Goal: Task Accomplishment & Management: Use online tool/utility

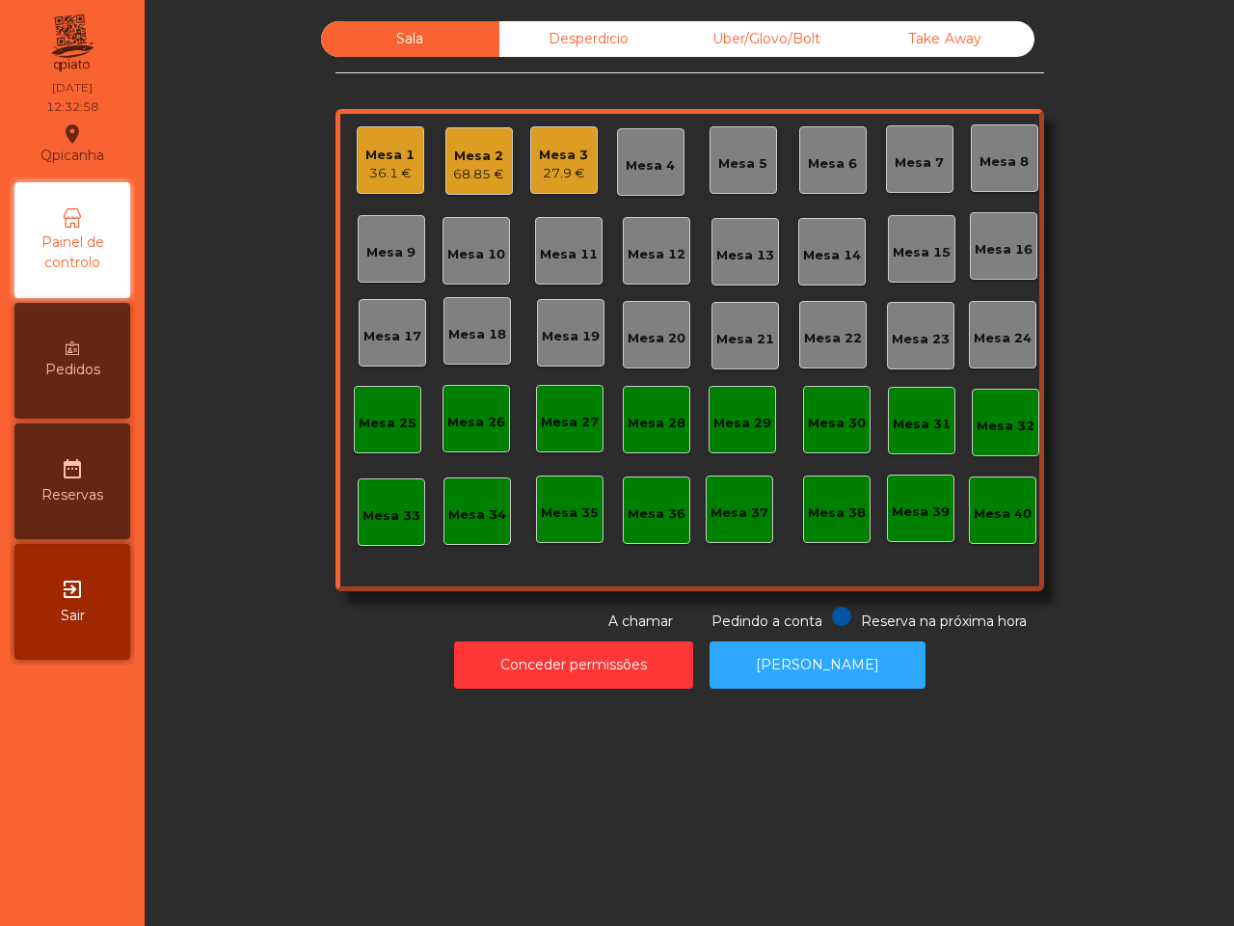
click at [1001, 240] on div "Mesa 16" at bounding box center [1004, 249] width 58 height 19
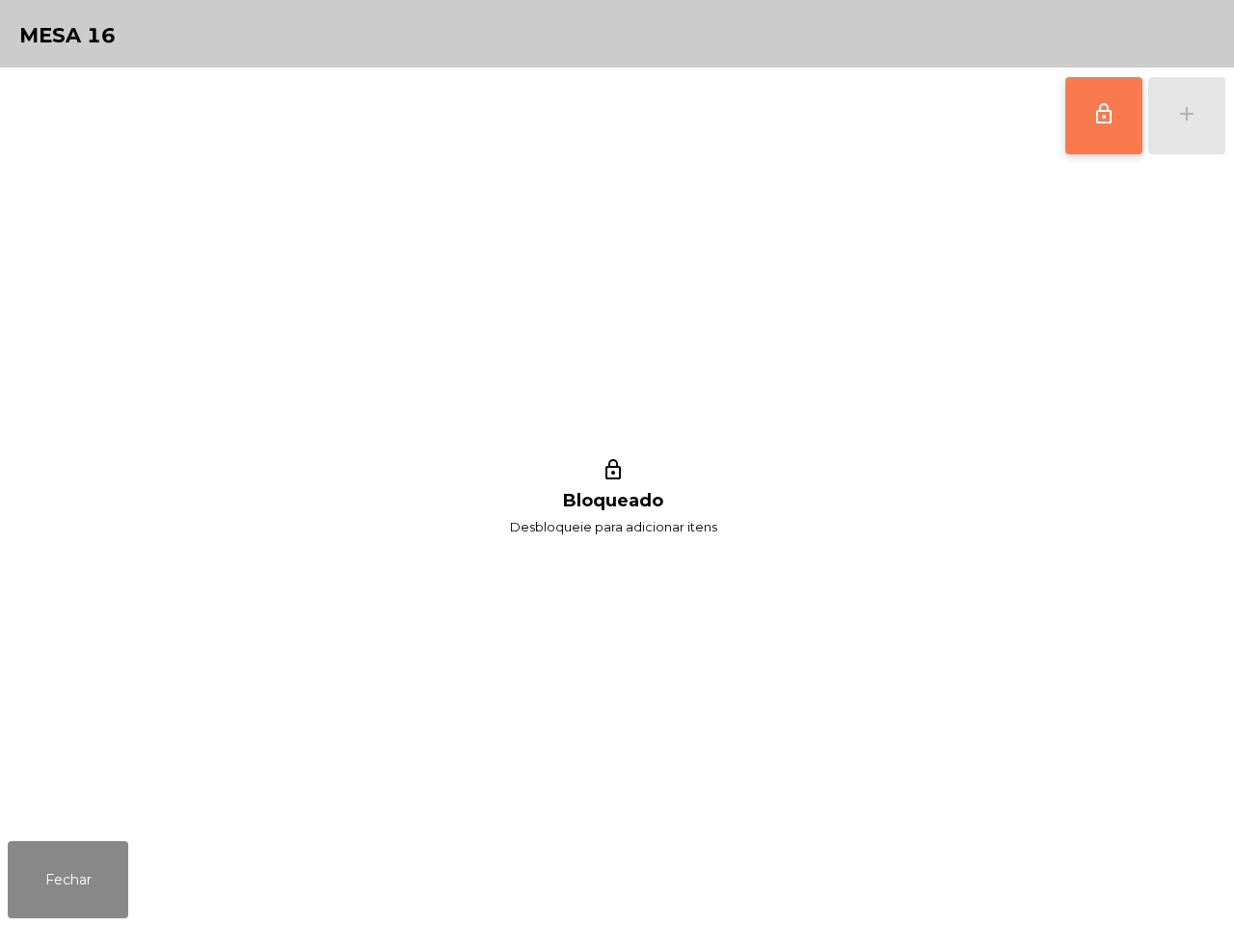
click at [1077, 122] on button "lock_outline" at bounding box center [1104, 115] width 77 height 77
click at [1184, 96] on button "add" at bounding box center [1187, 115] width 77 height 77
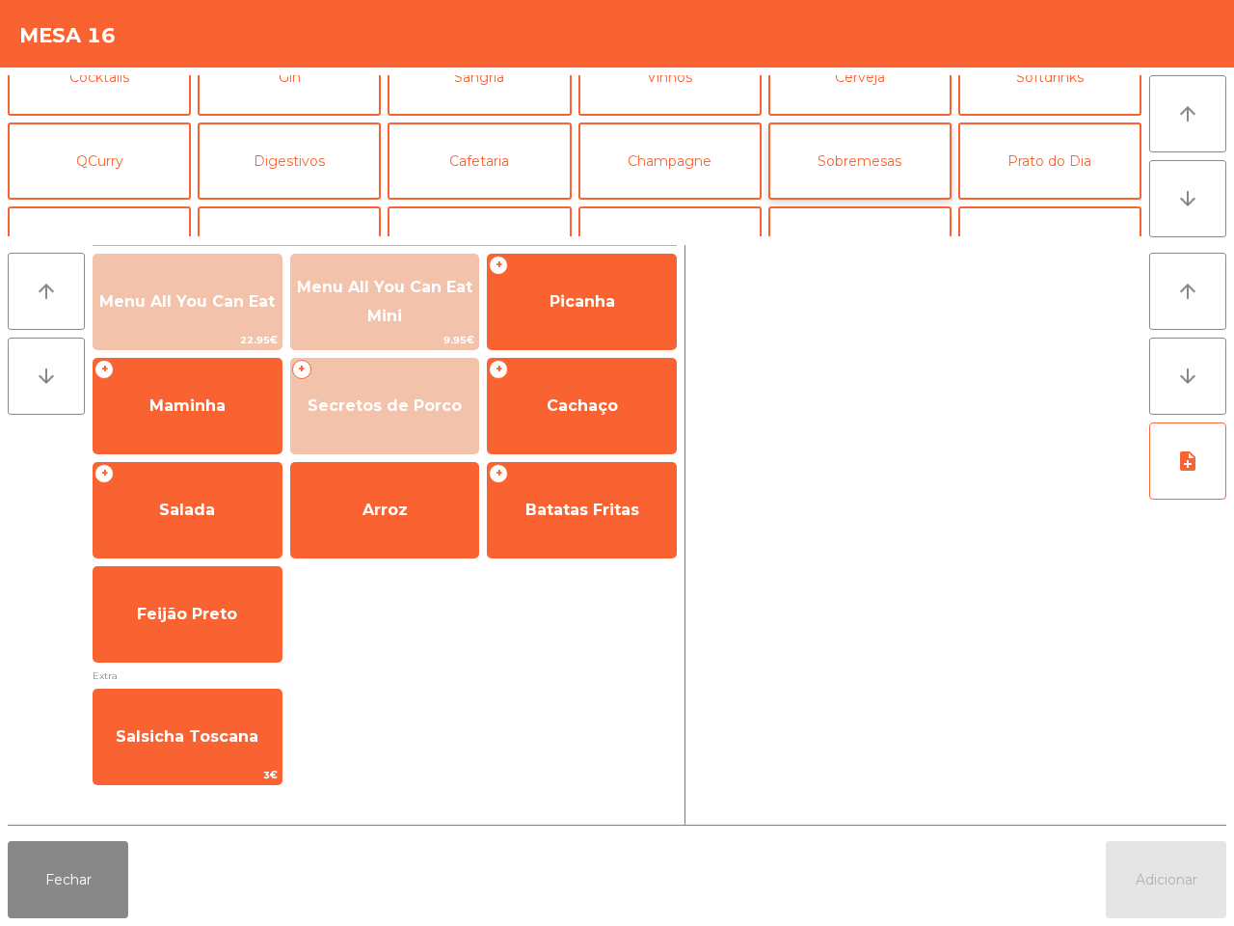
scroll to position [167, 0]
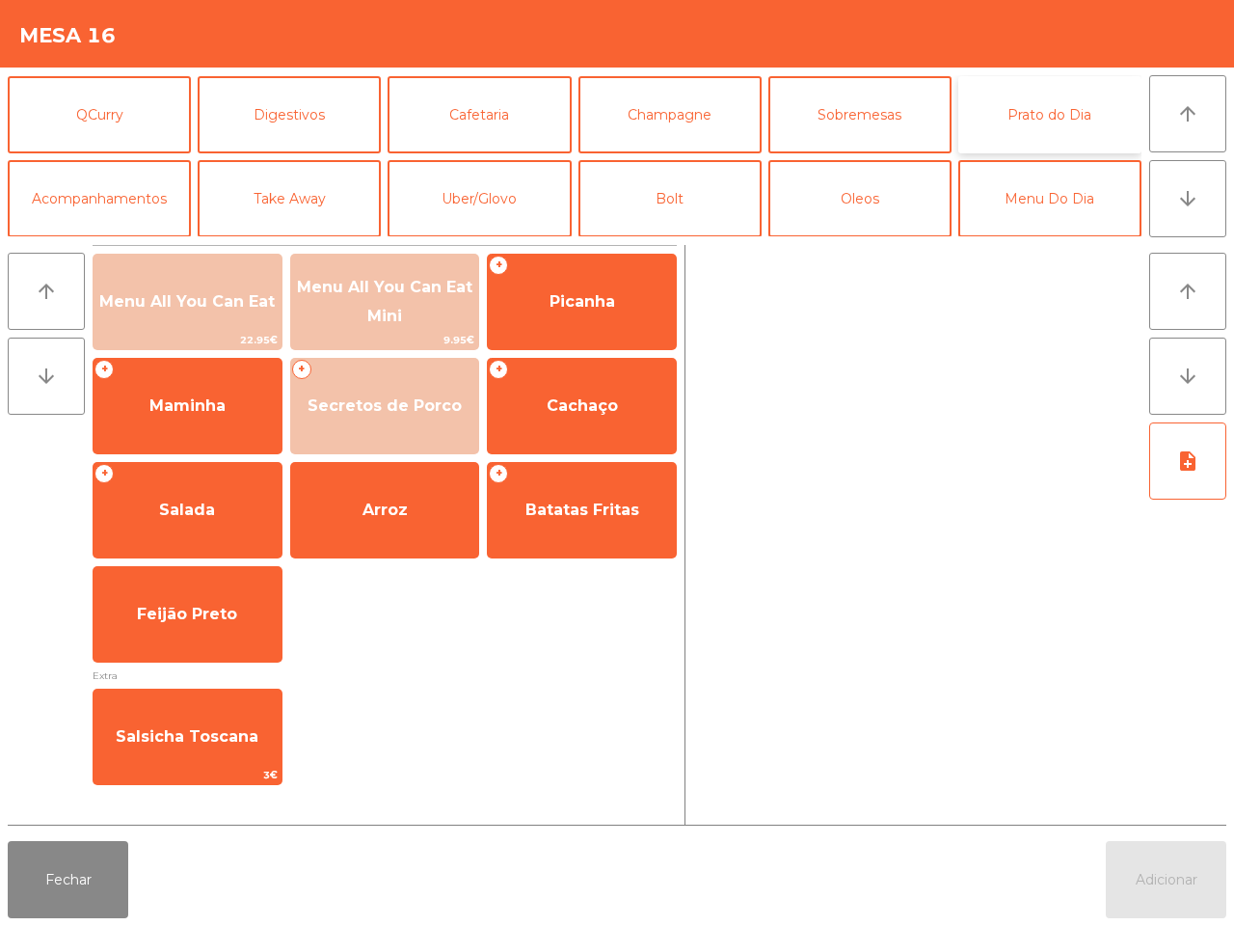
click at [1052, 116] on button "Prato do Dia" at bounding box center [1050, 114] width 183 height 77
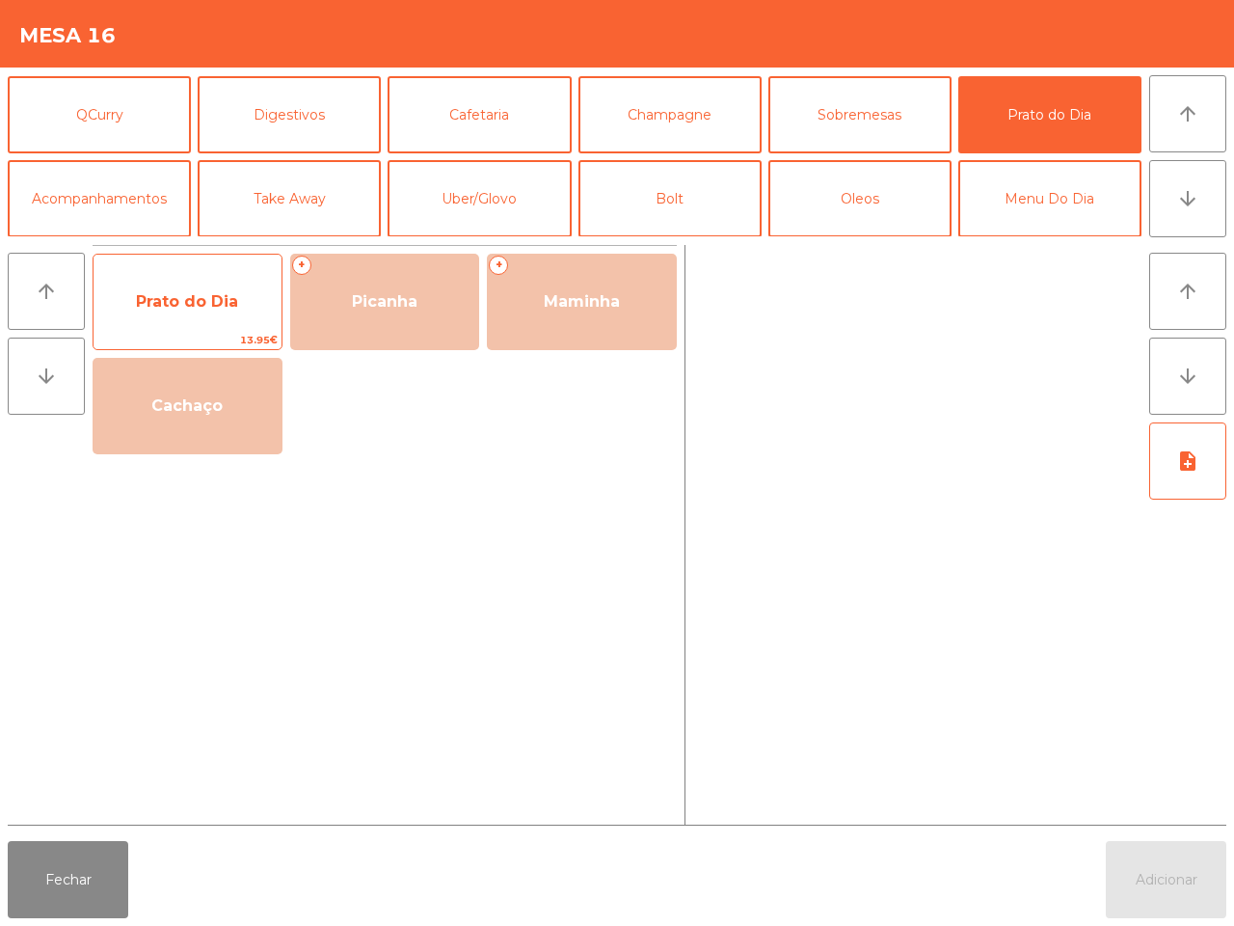
click at [253, 319] on span "Prato do Dia" at bounding box center [188, 302] width 188 height 52
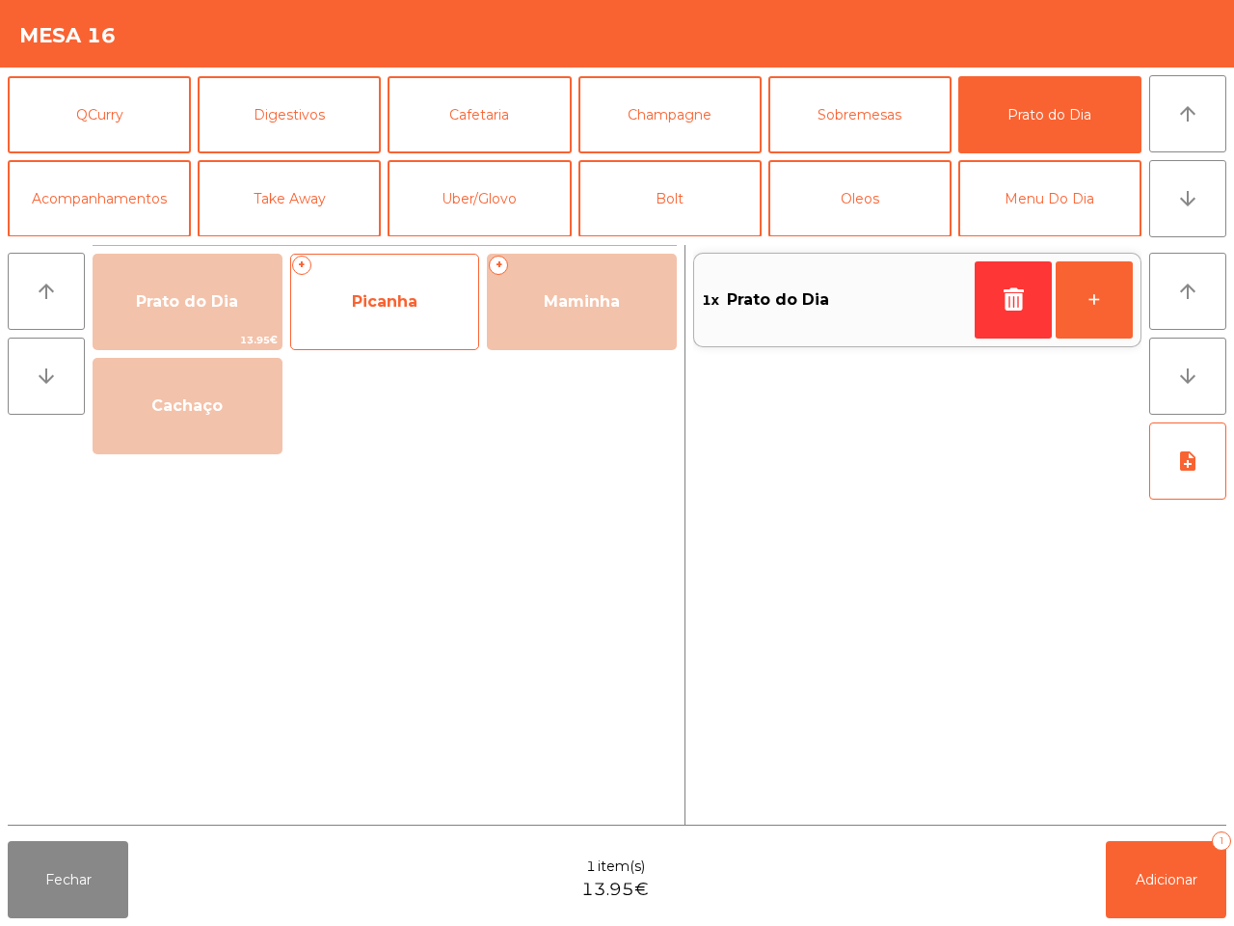
click at [349, 316] on span "Picanha" at bounding box center [385, 302] width 188 height 52
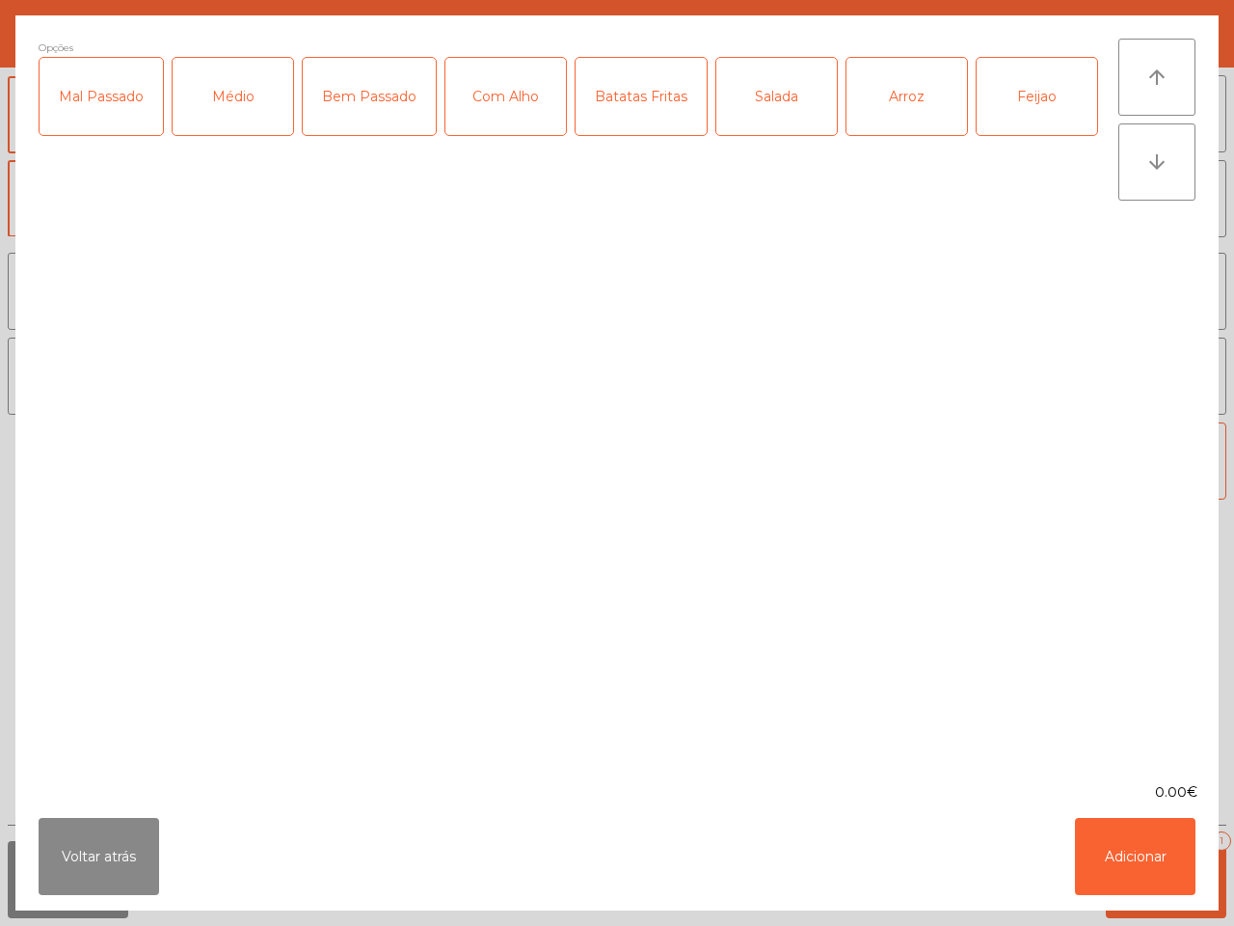
click at [119, 102] on div "Mal Passado" at bounding box center [101, 96] width 123 height 77
drag, startPoint x: 456, startPoint y: 82, endPoint x: 469, endPoint y: 78, distance: 13.1
click at [464, 80] on div "Com Alho" at bounding box center [506, 96] width 121 height 77
drag, startPoint x: 618, startPoint y: 80, endPoint x: 656, endPoint y: 79, distance: 37.6
click at [619, 80] on div "Batatas Fritas" at bounding box center [641, 96] width 131 height 77
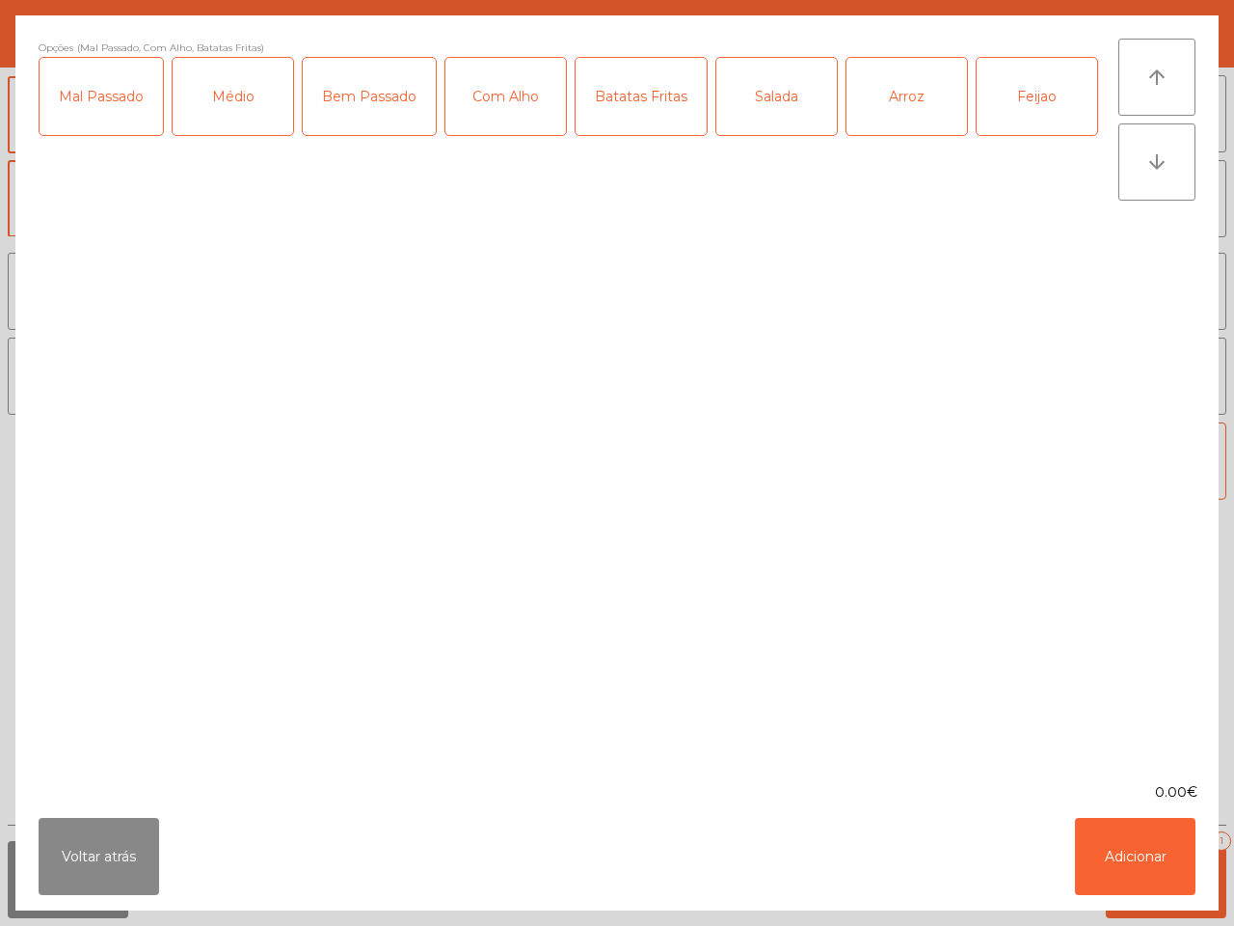
click at [754, 82] on div "Salada" at bounding box center [777, 96] width 121 height 77
click at [755, 83] on div "Salada" at bounding box center [777, 96] width 121 height 77
click at [879, 85] on div "Arroz" at bounding box center [907, 96] width 121 height 77
click at [1129, 846] on button "Adicionar" at bounding box center [1135, 856] width 121 height 77
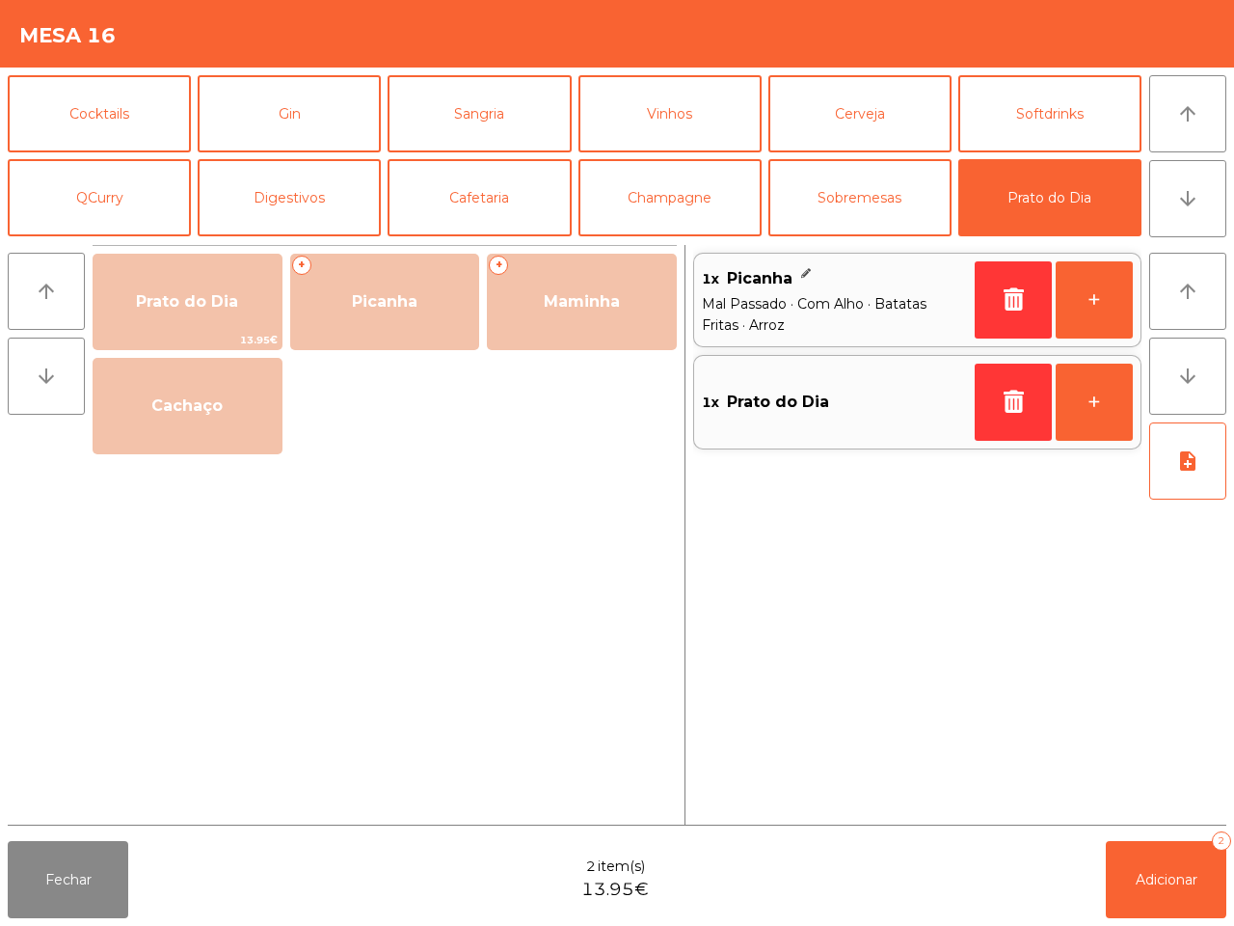
scroll to position [0, 0]
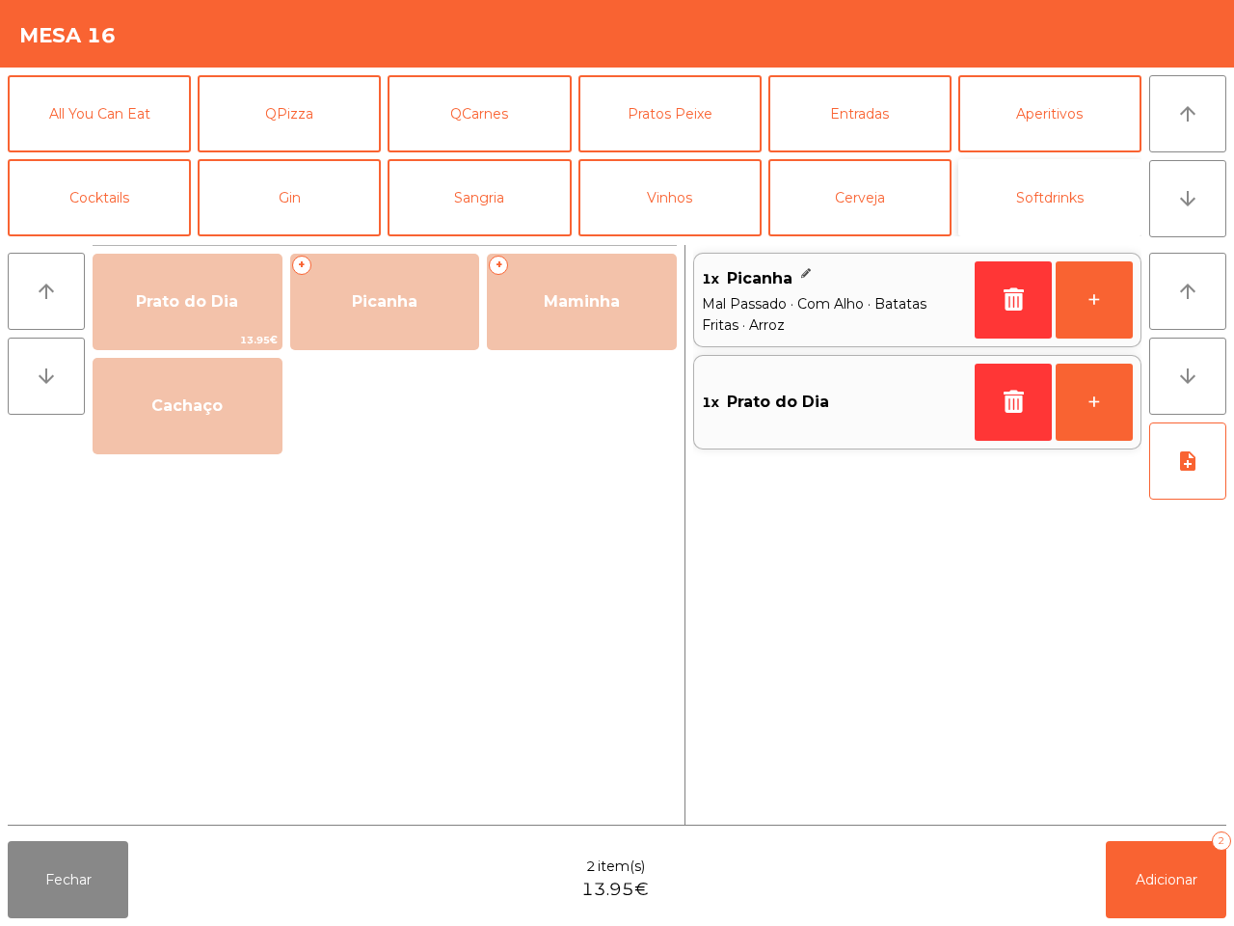
click at [1054, 191] on button "Softdrinks" at bounding box center [1050, 197] width 183 height 77
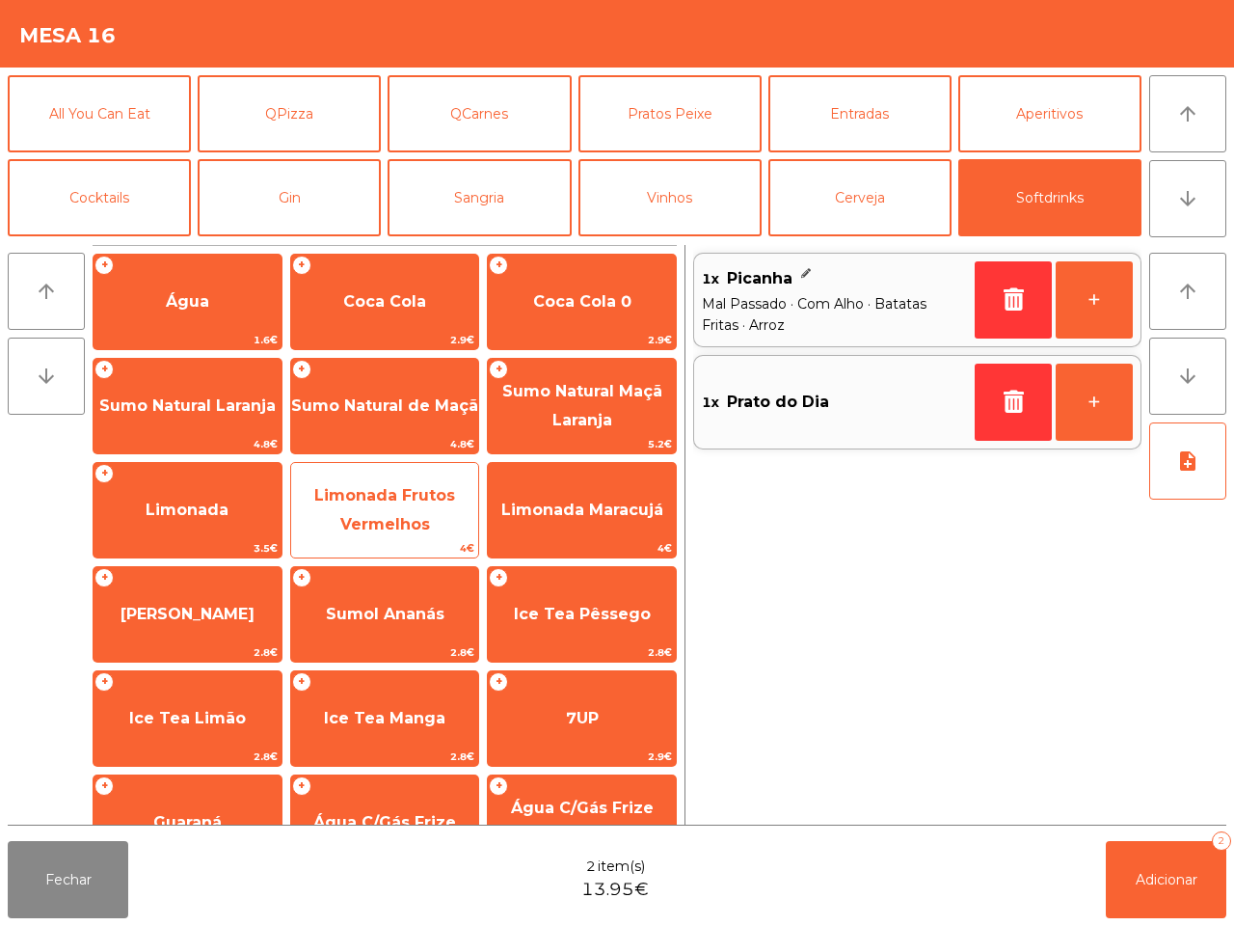
click at [397, 513] on span "Limonada Frutos Vermelhos" at bounding box center [385, 511] width 188 height 82
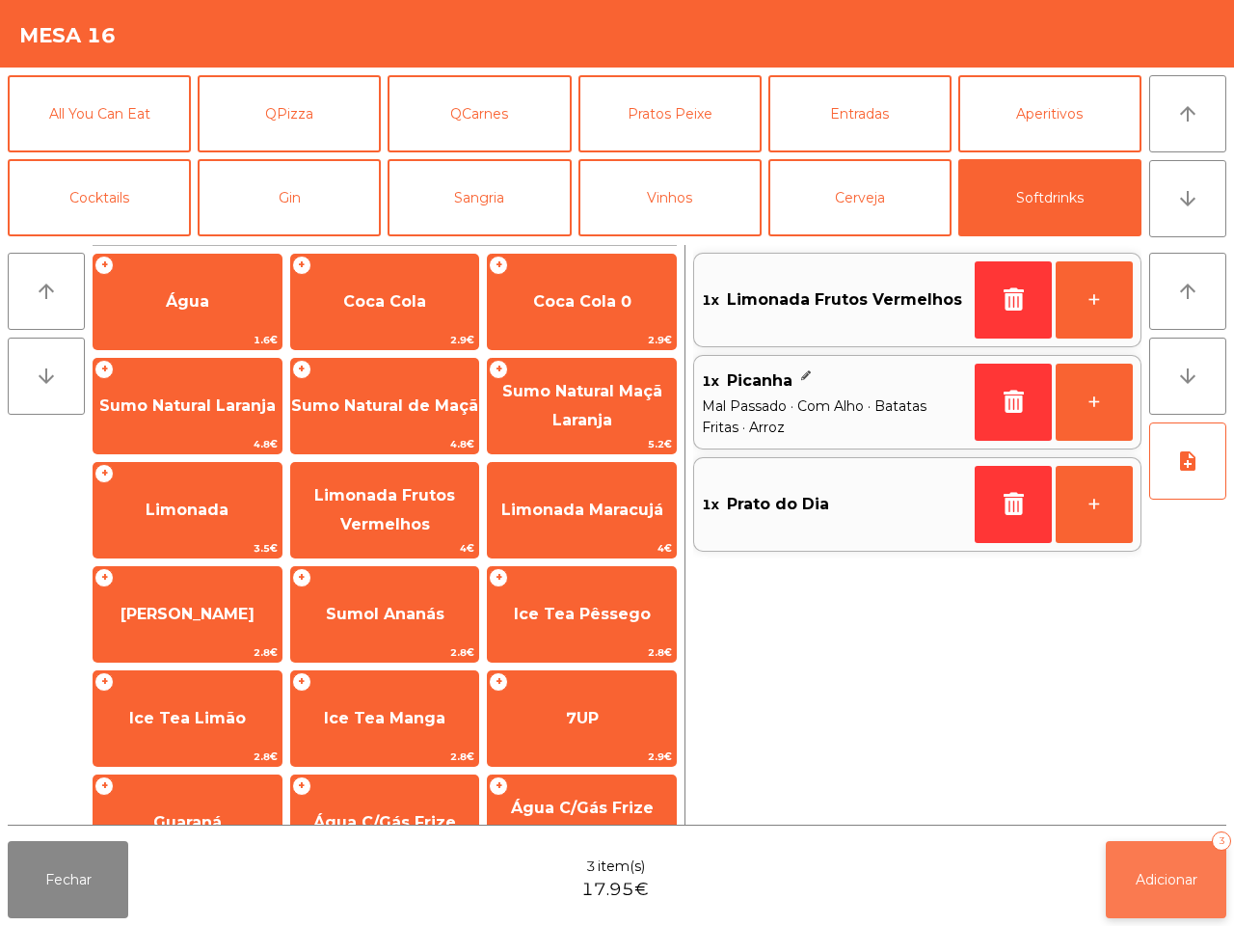
click at [1151, 879] on span "Adicionar" at bounding box center [1167, 879] width 62 height 17
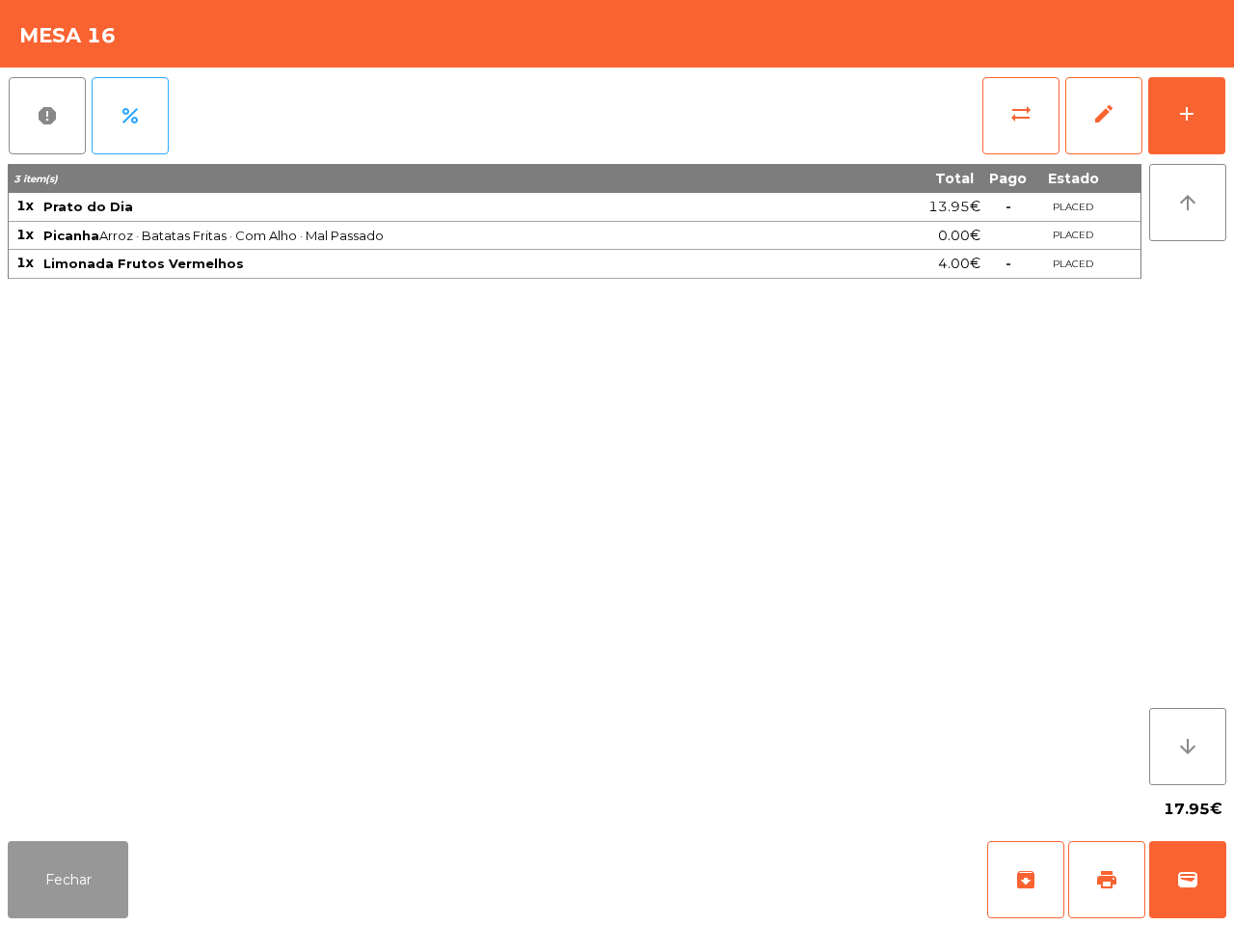
drag, startPoint x: 68, startPoint y: 887, endPoint x: 68, endPoint y: 870, distance: 17.4
click at [70, 887] on button "Fechar" at bounding box center [68, 879] width 121 height 77
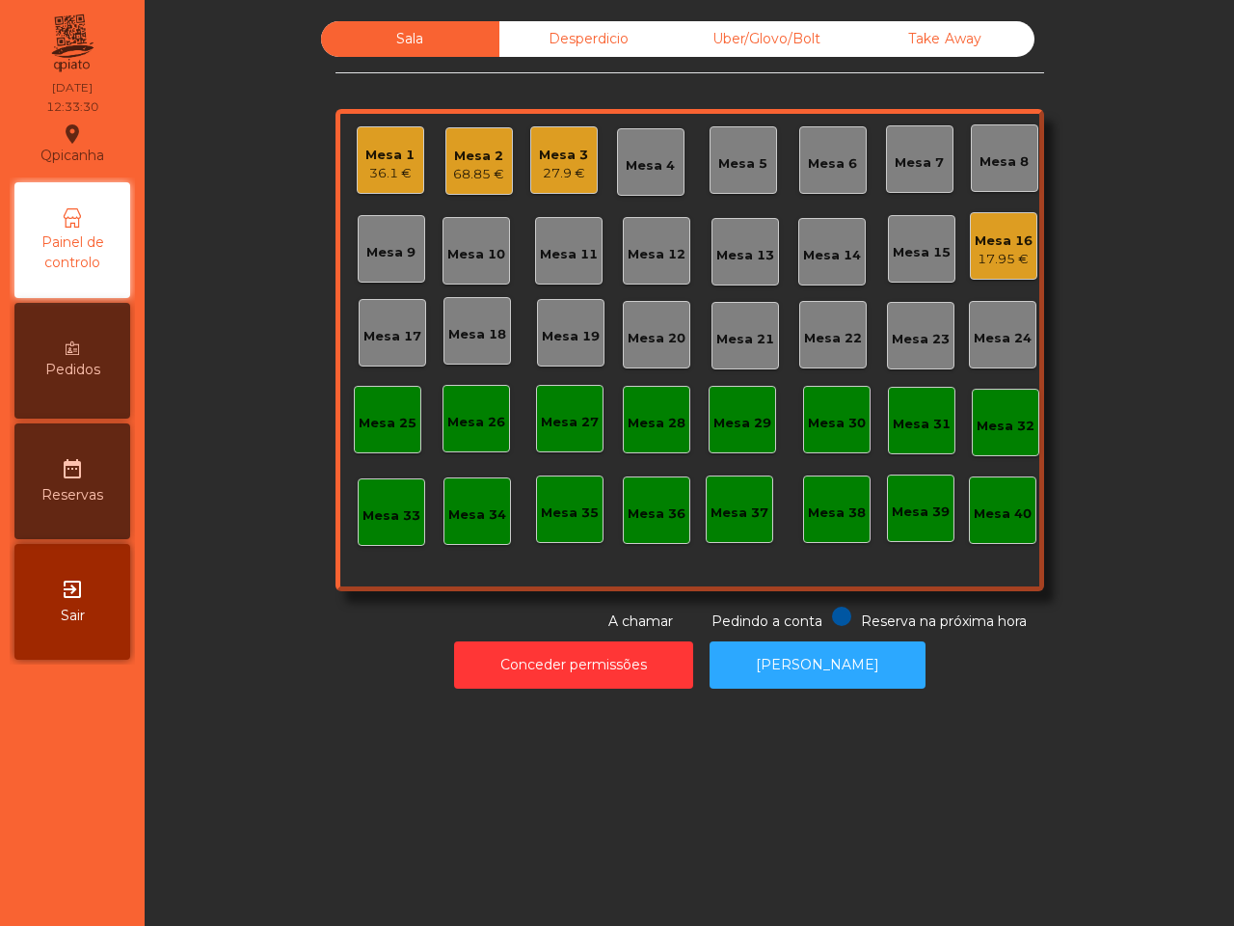
click at [474, 335] on div "Mesa 18" at bounding box center [477, 334] width 58 height 19
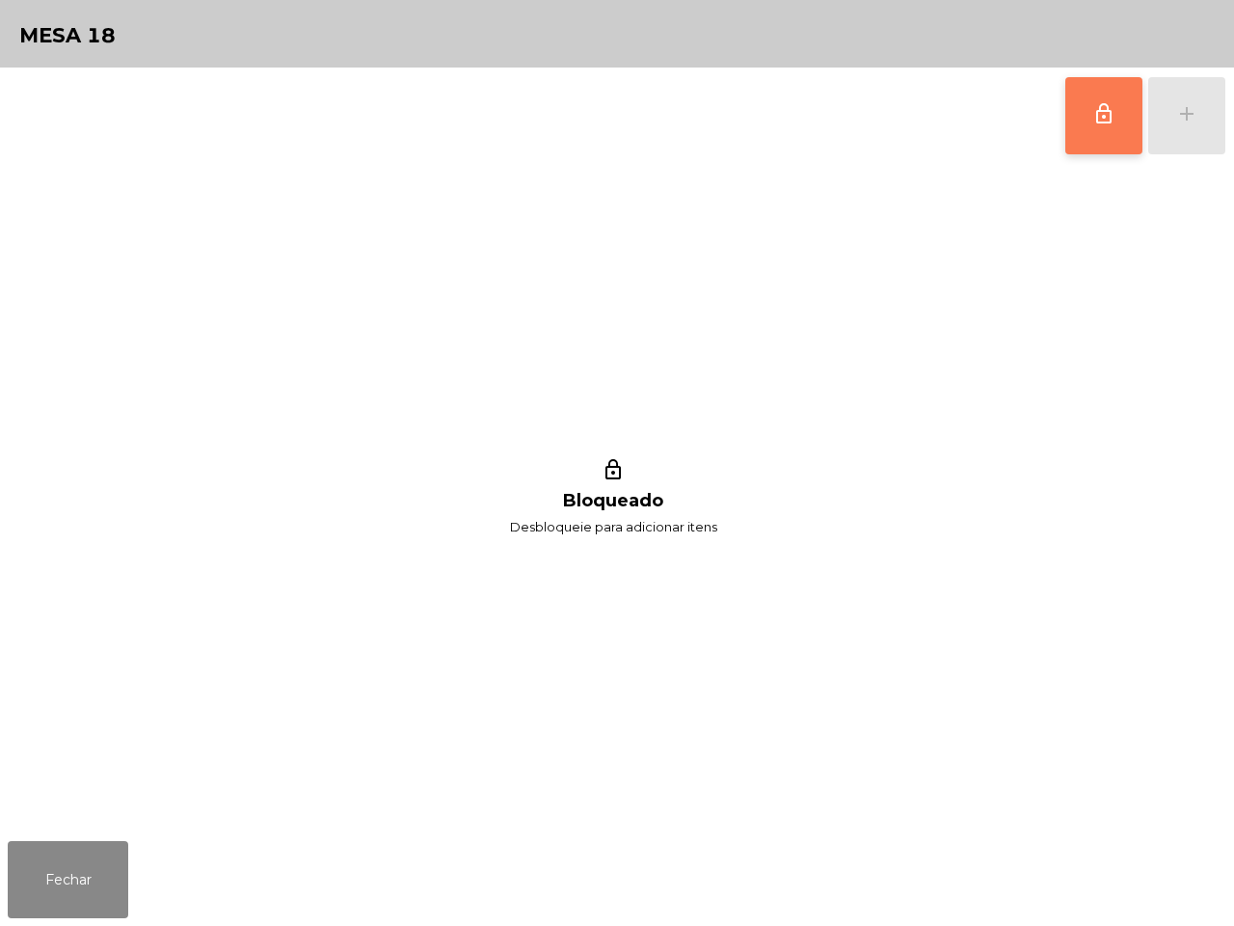
click at [1106, 119] on span "lock_outline" at bounding box center [1104, 113] width 23 height 23
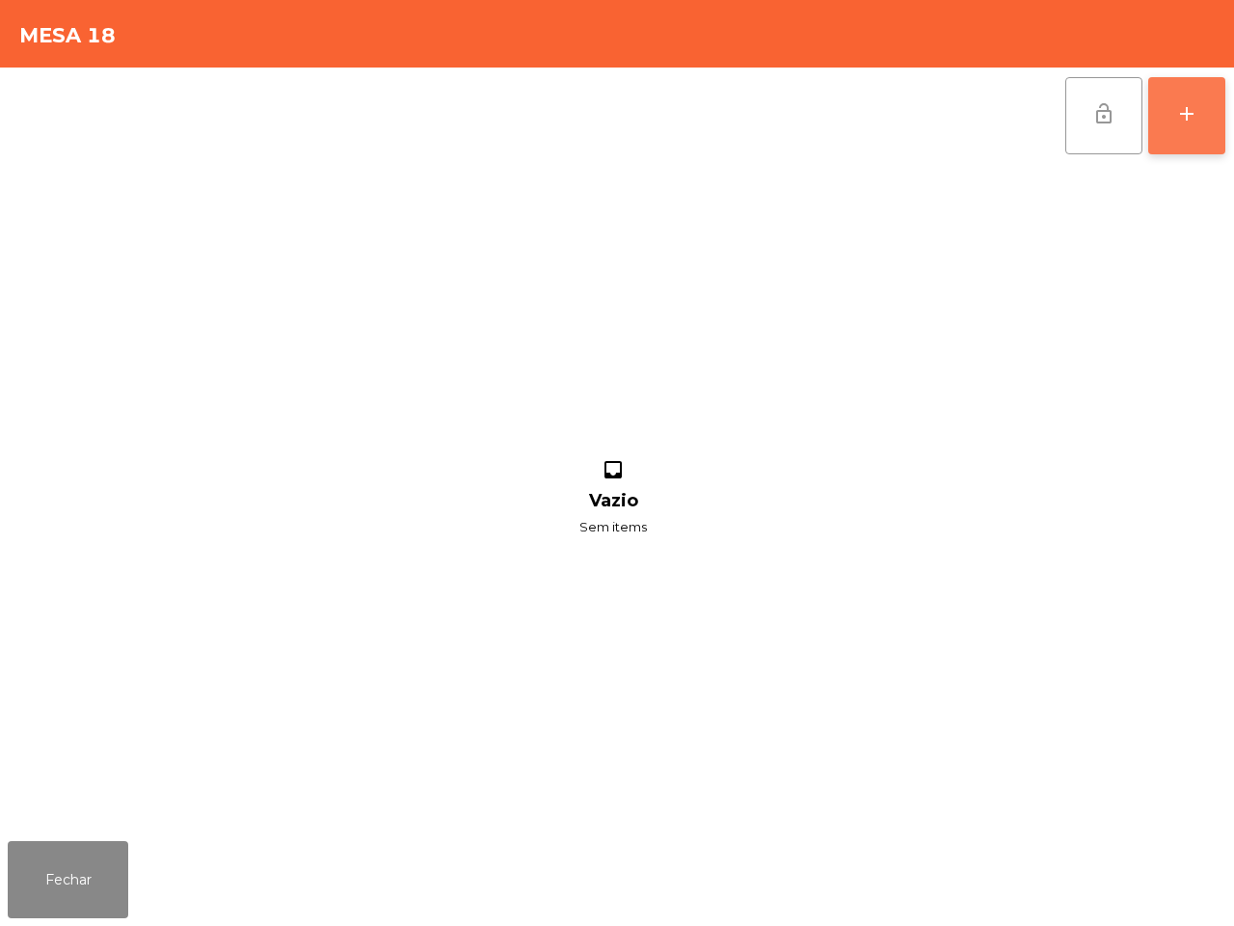
click at [1201, 111] on button "add" at bounding box center [1187, 115] width 77 height 77
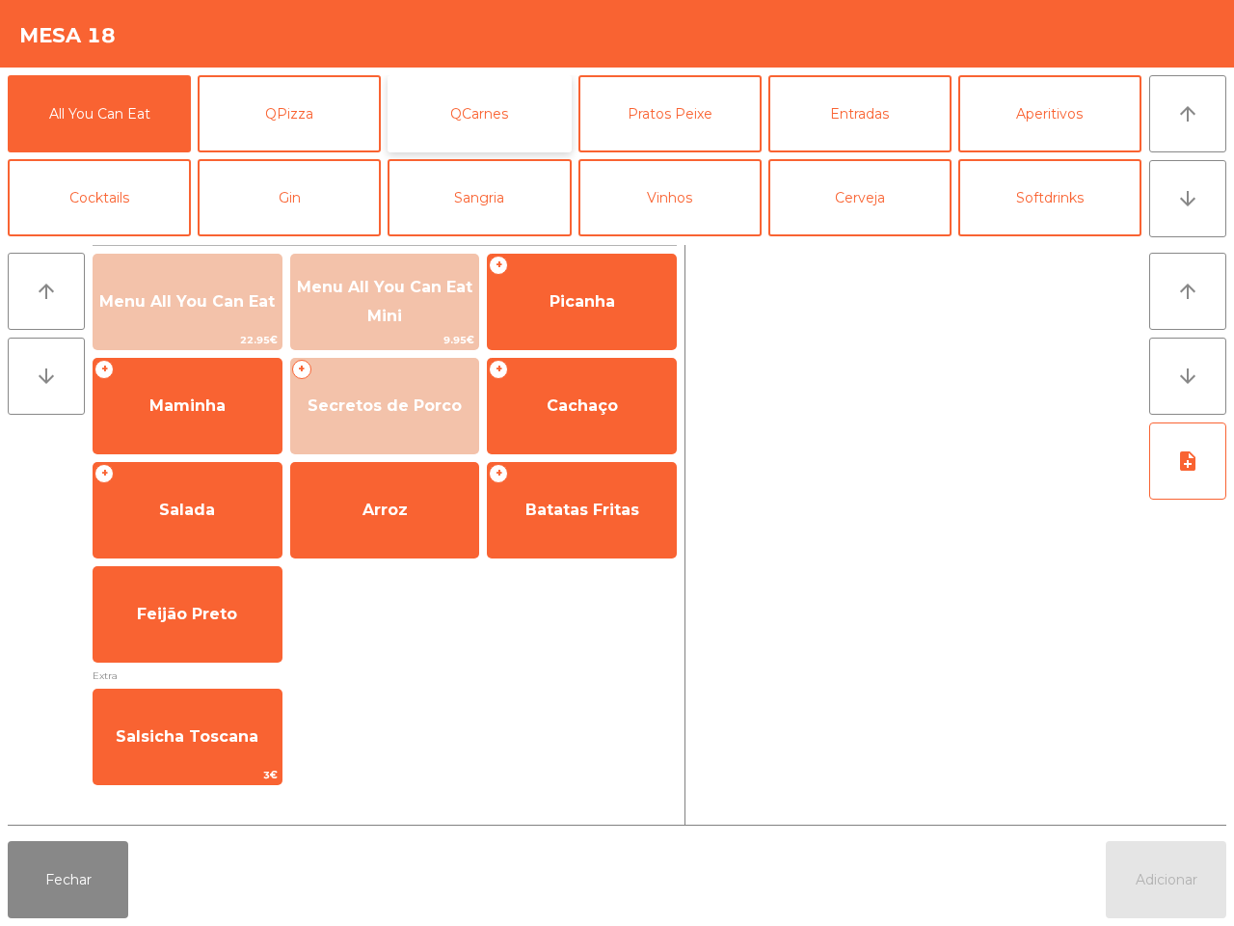
click at [492, 126] on button "QCarnes" at bounding box center [479, 113] width 183 height 77
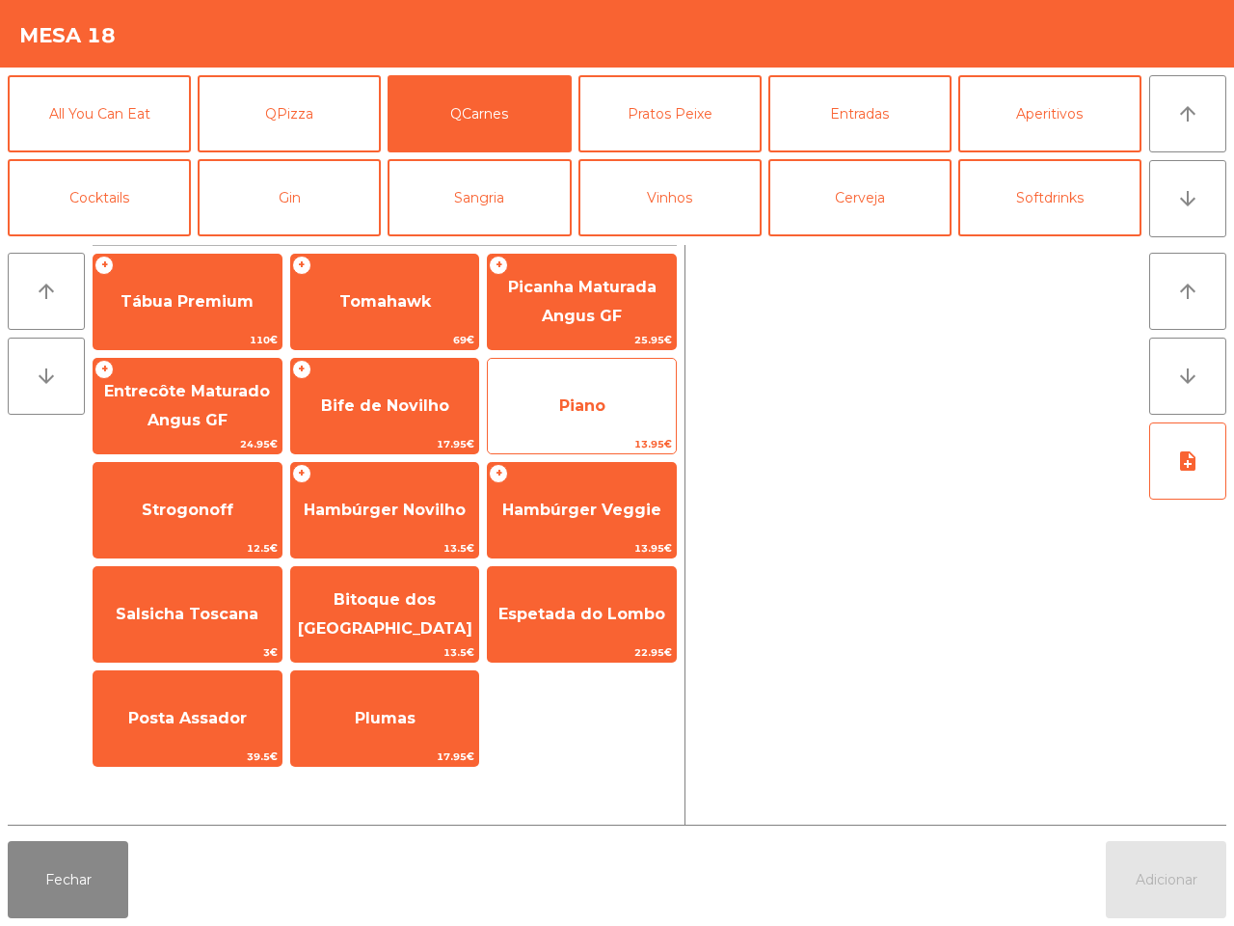
click at [504, 427] on span "Piano" at bounding box center [582, 406] width 188 height 52
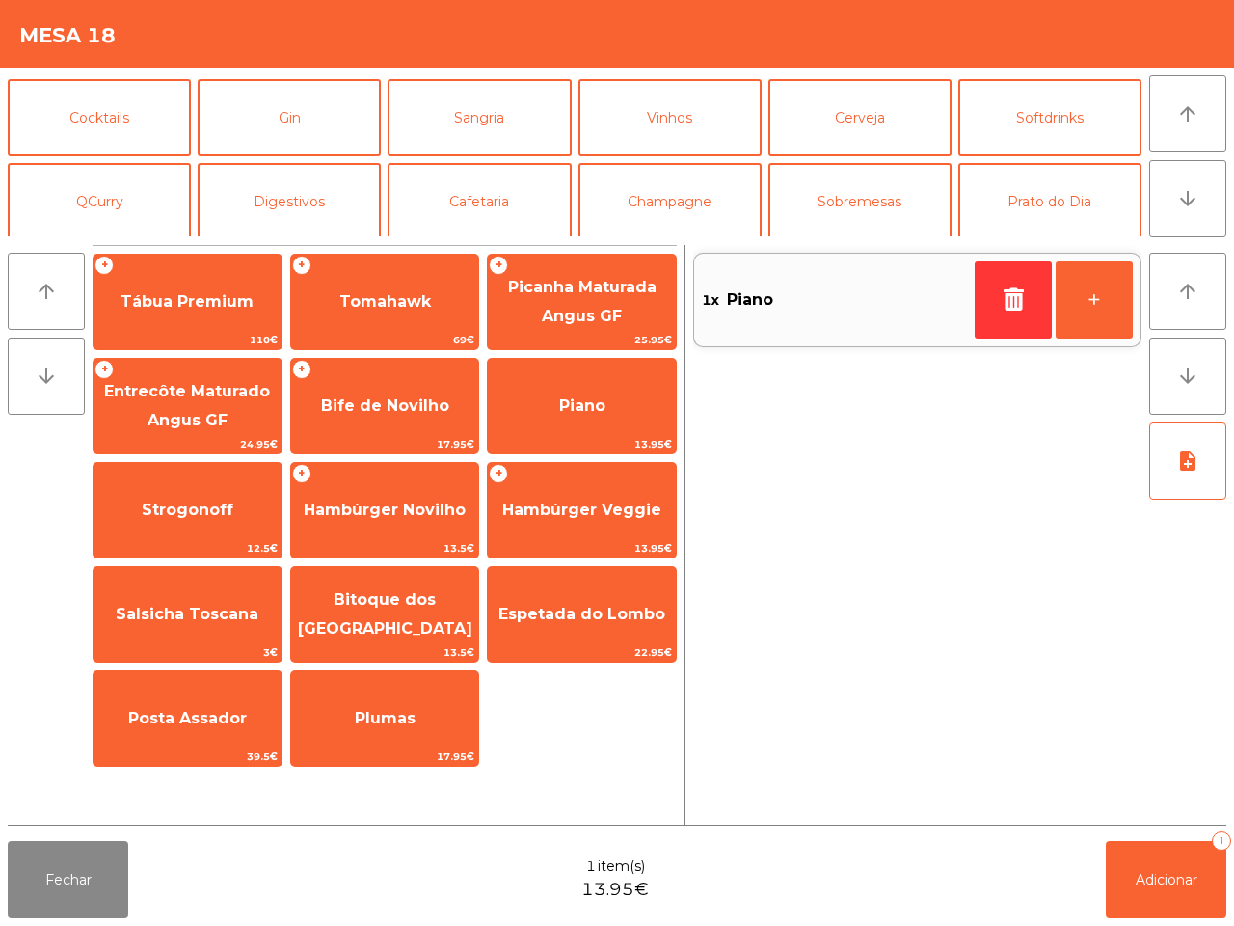
scroll to position [167, 0]
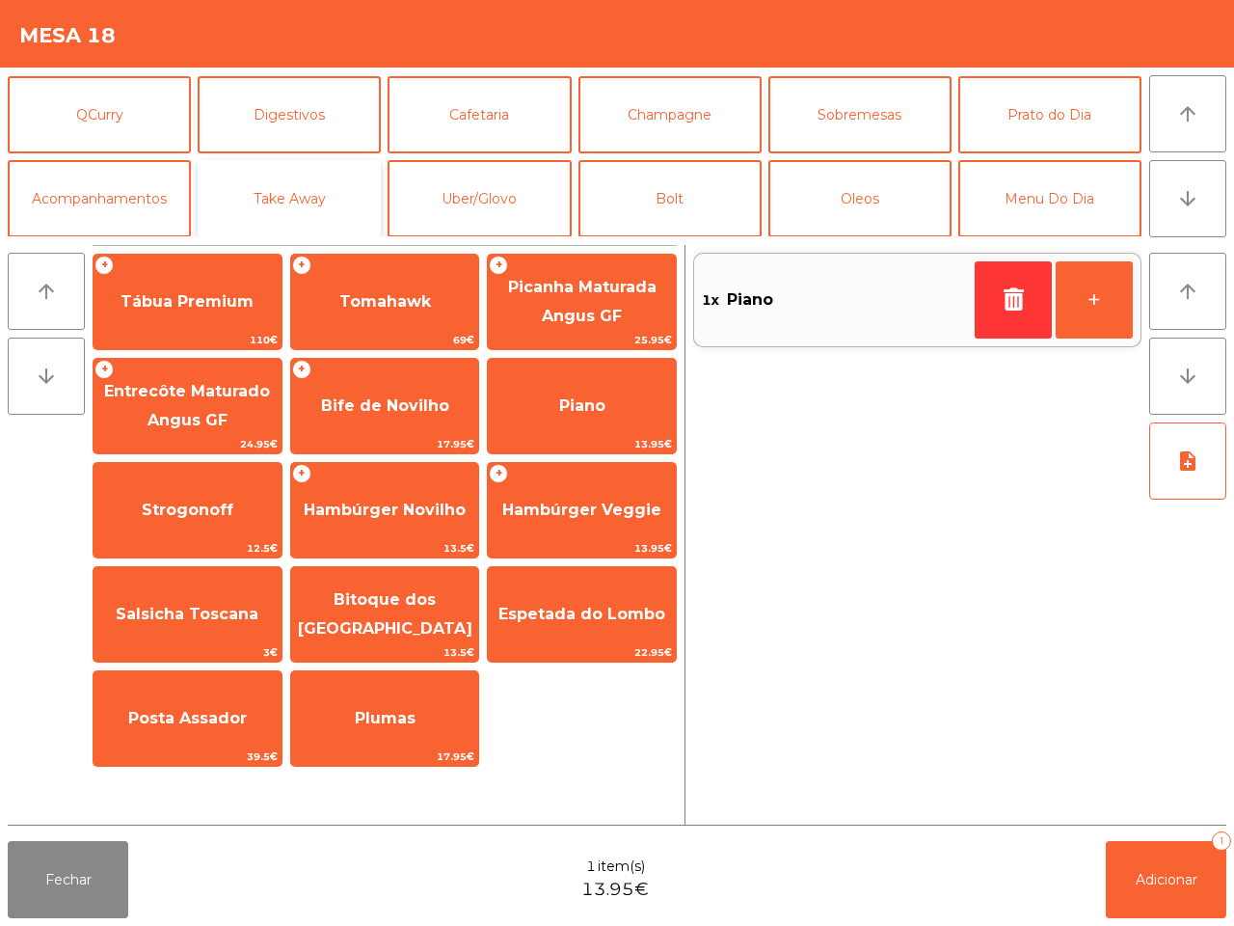
click at [328, 196] on button "Take Away" at bounding box center [289, 198] width 183 height 77
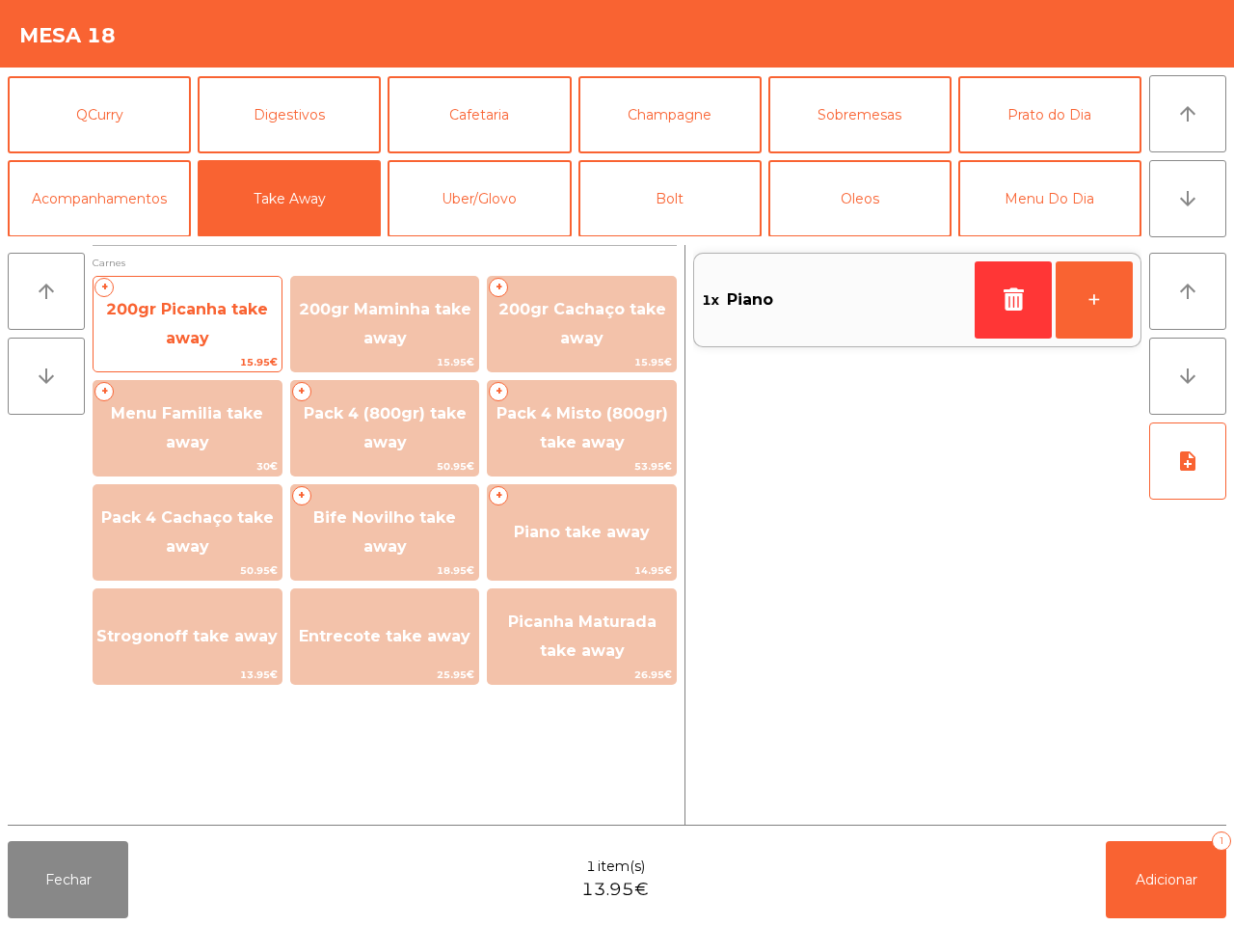
click at [227, 347] on span "200gr Picanha take away" at bounding box center [188, 325] width 188 height 82
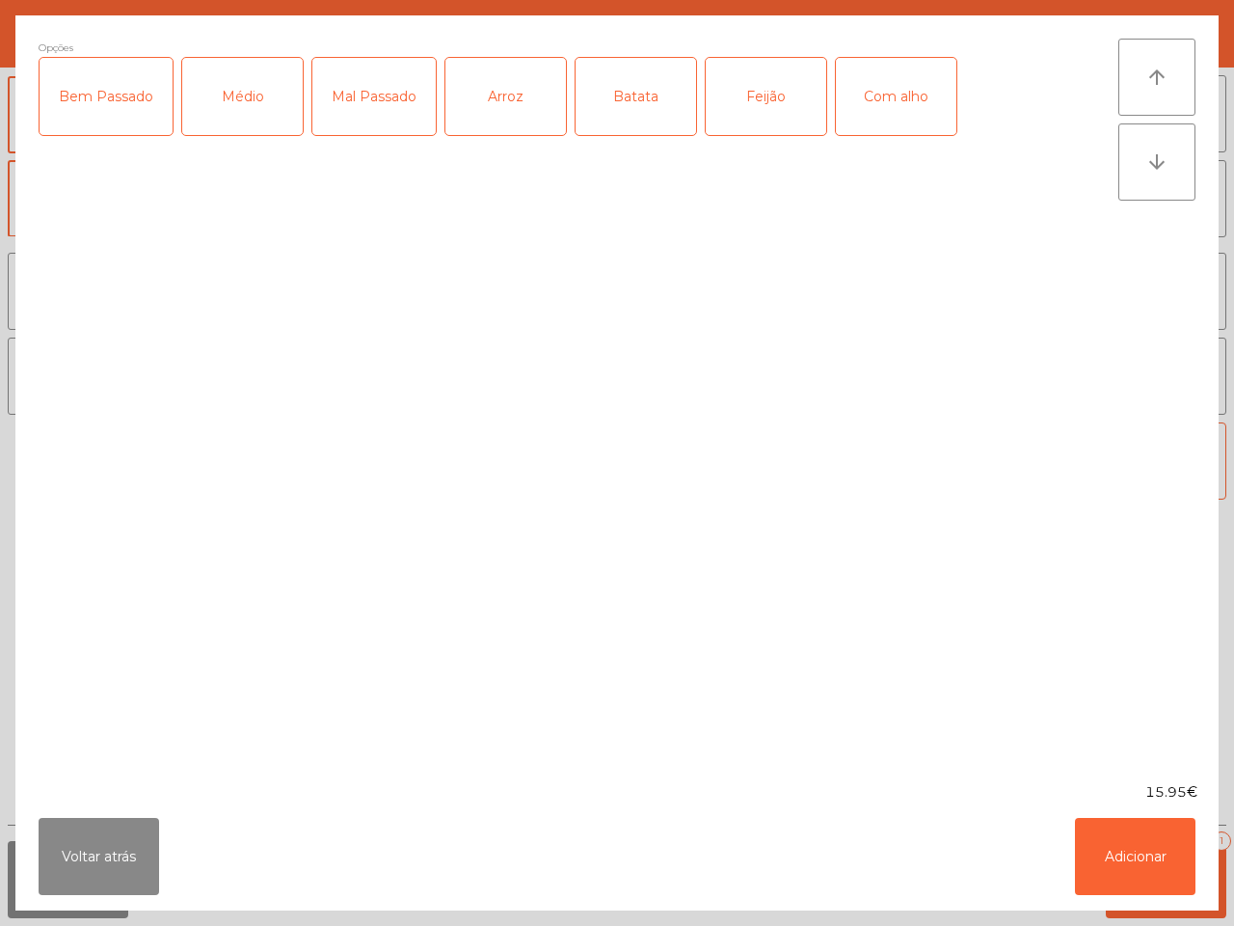
click at [373, 111] on div "Mal Passado" at bounding box center [373, 96] width 123 height 77
click at [860, 88] on div "Com alho" at bounding box center [896, 96] width 121 height 77
click at [504, 102] on div "Arroz" at bounding box center [506, 96] width 121 height 77
click at [654, 104] on div "Batata" at bounding box center [636, 96] width 121 height 77
click at [1121, 841] on button "Adicionar" at bounding box center [1135, 856] width 121 height 77
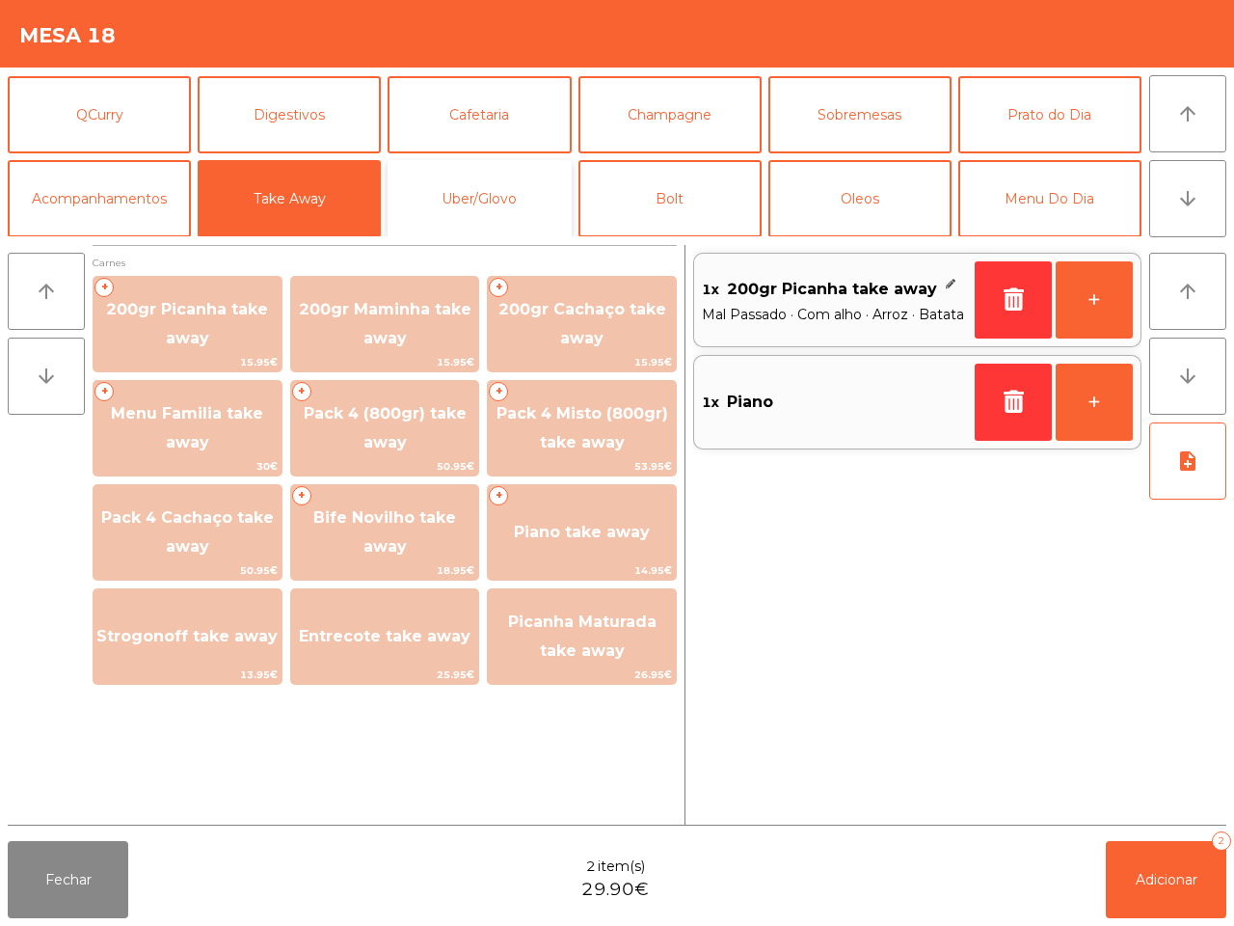
click at [490, 188] on button "Uber/Glovo" at bounding box center [479, 198] width 183 height 77
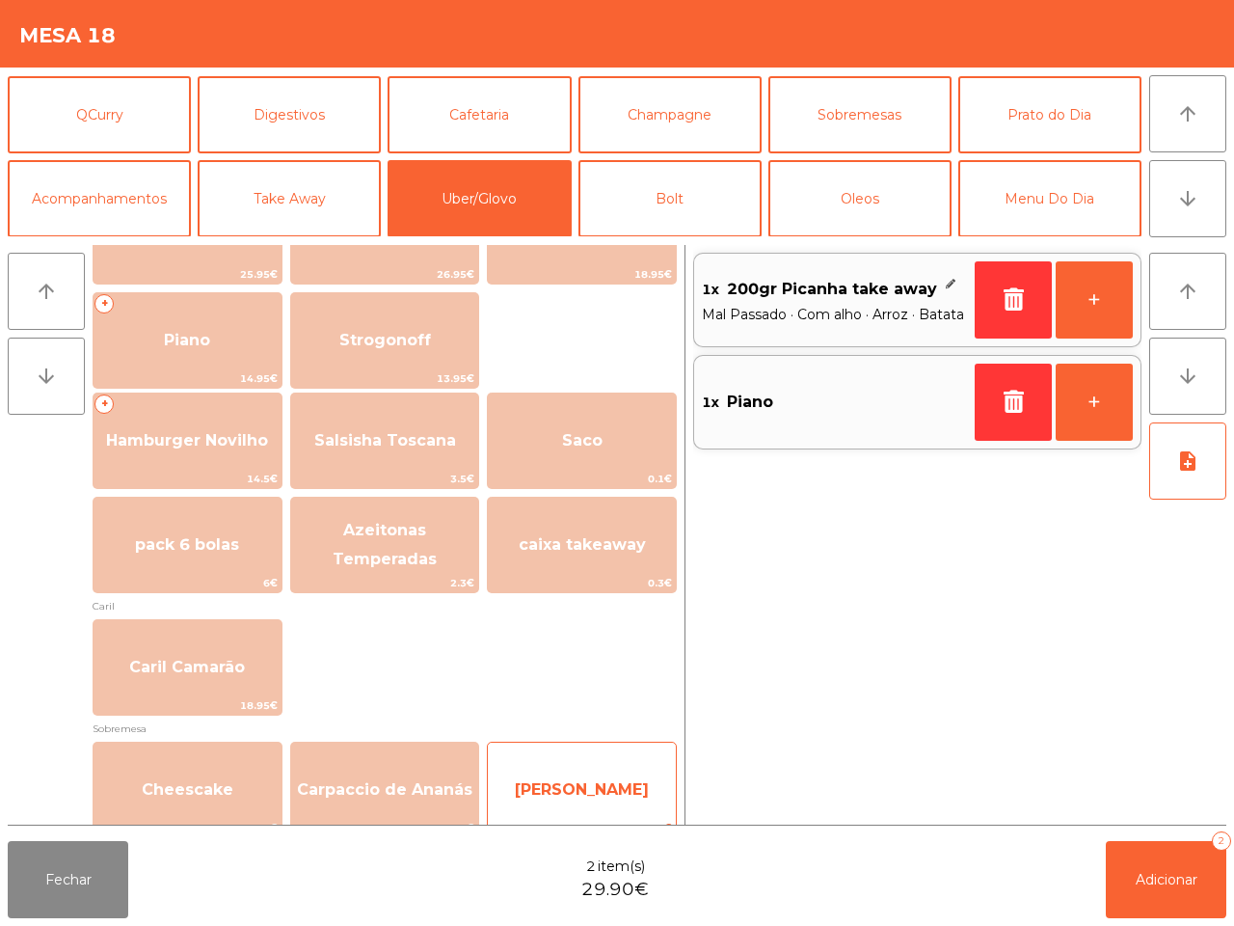
scroll to position [482, 0]
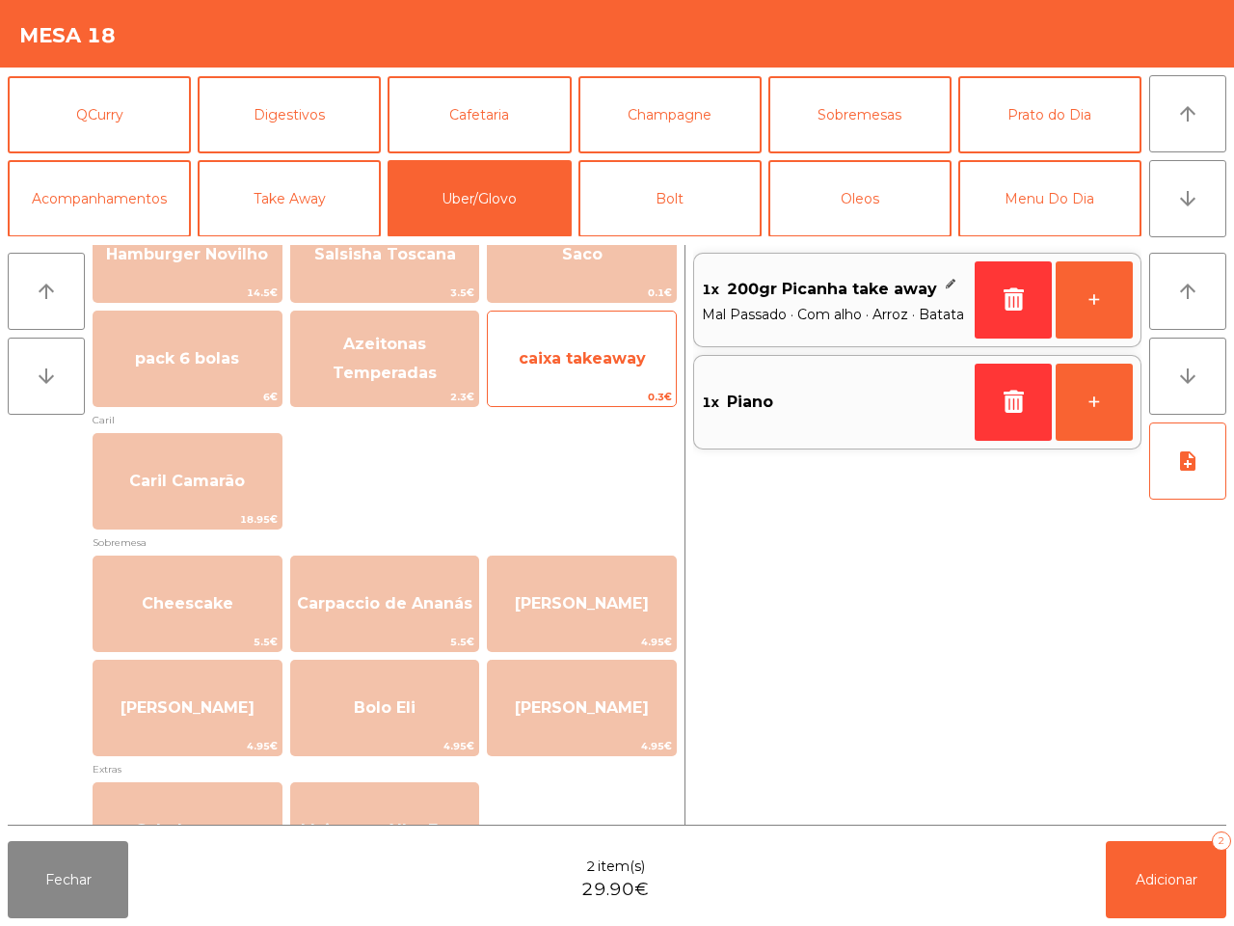
click at [577, 359] on span "caixa takeaway" at bounding box center [582, 358] width 127 height 18
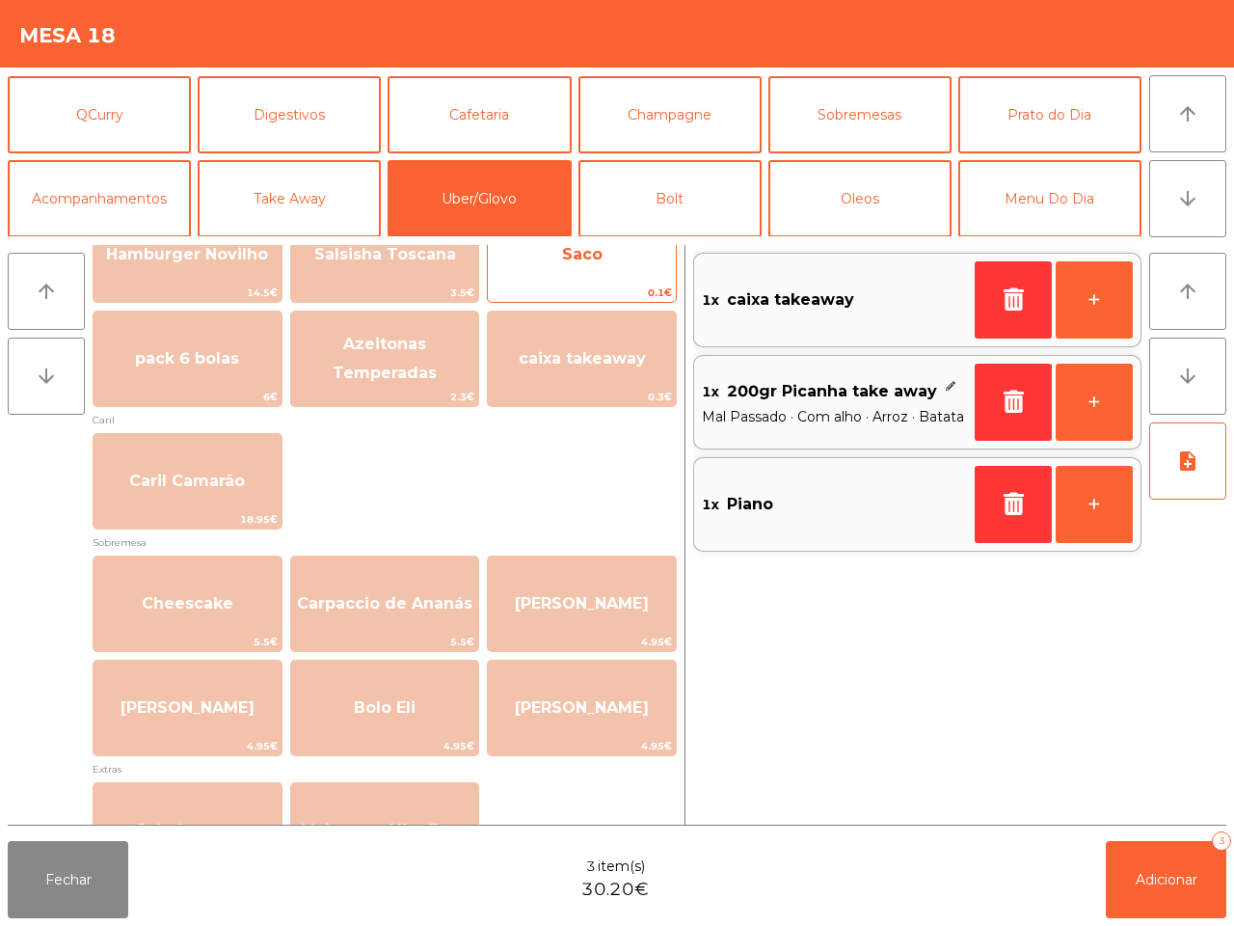
click at [577, 270] on span "Saco" at bounding box center [582, 255] width 188 height 52
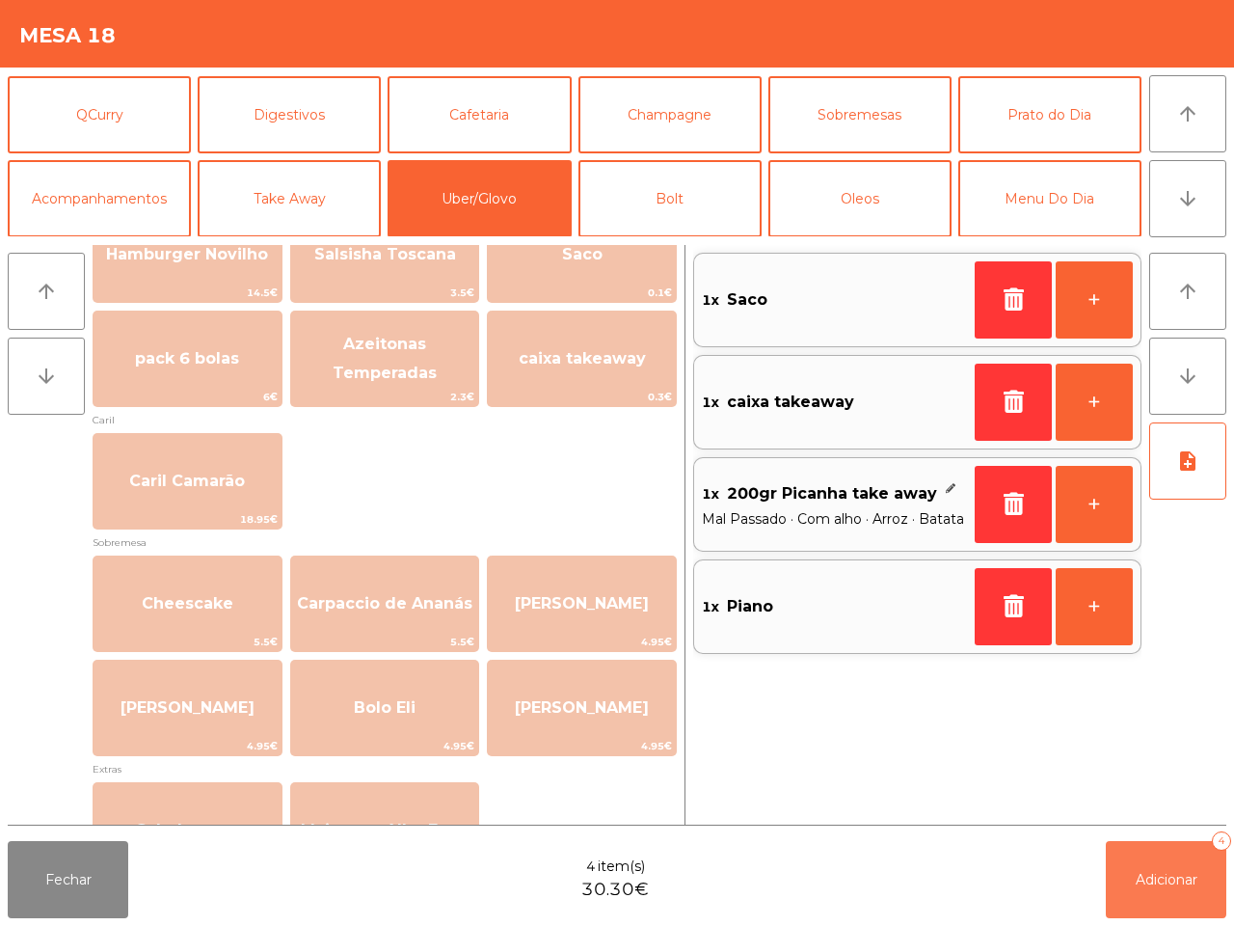
click at [1152, 869] on button "Adicionar 4" at bounding box center [1166, 879] width 121 height 77
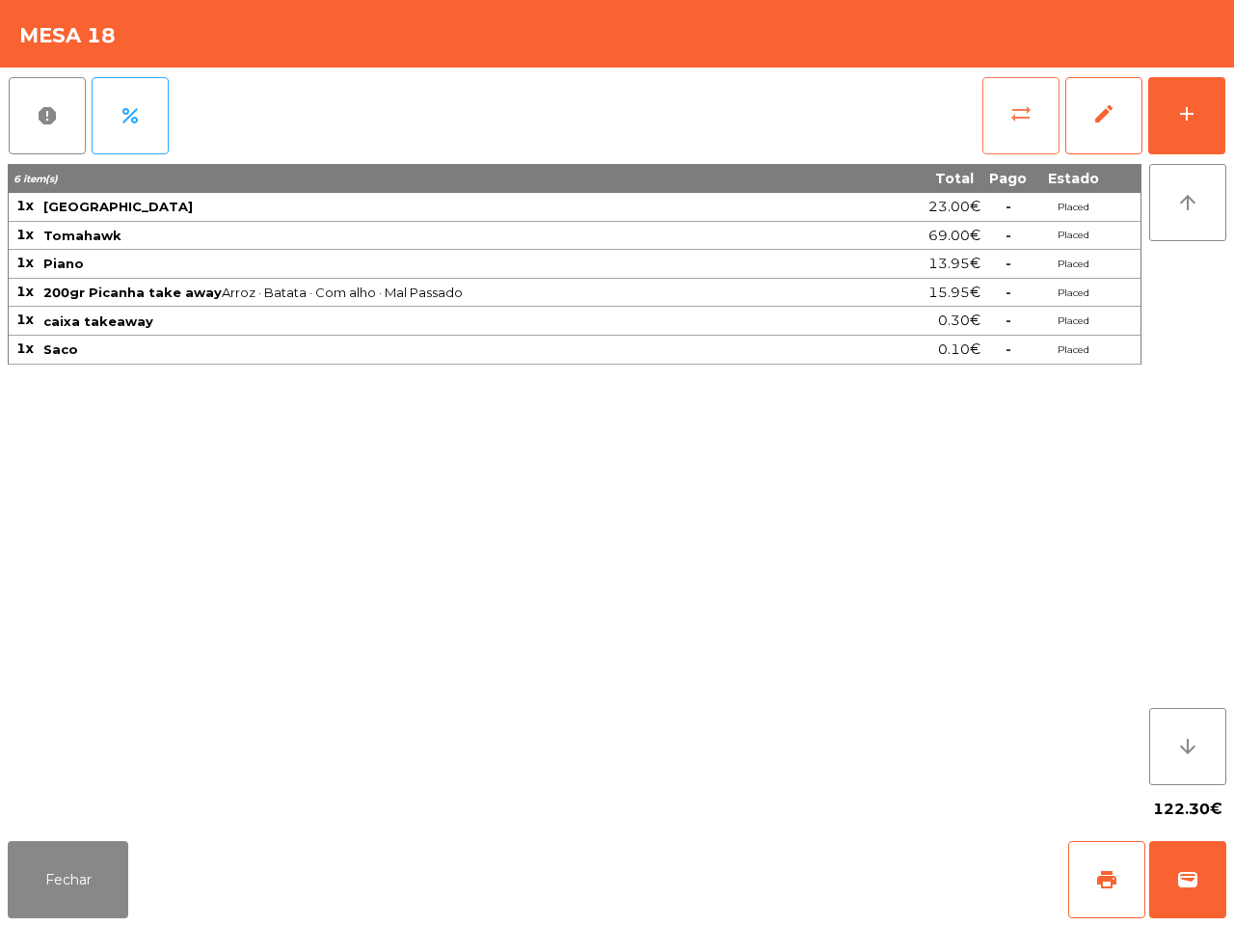
click at [1015, 99] on button "sync_alt" at bounding box center [1021, 115] width 77 height 77
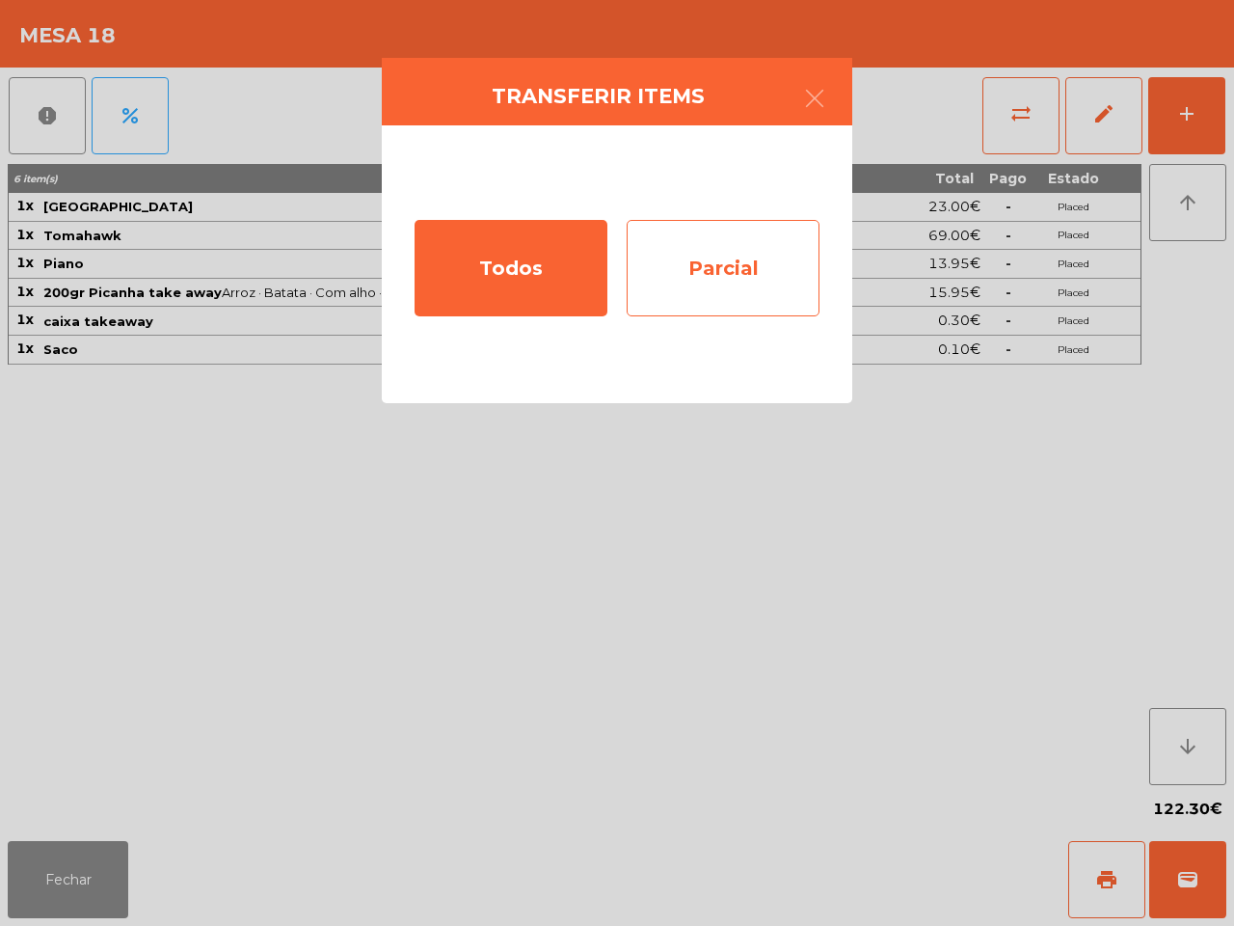
click at [719, 266] on div "Parcial" at bounding box center [723, 268] width 193 height 96
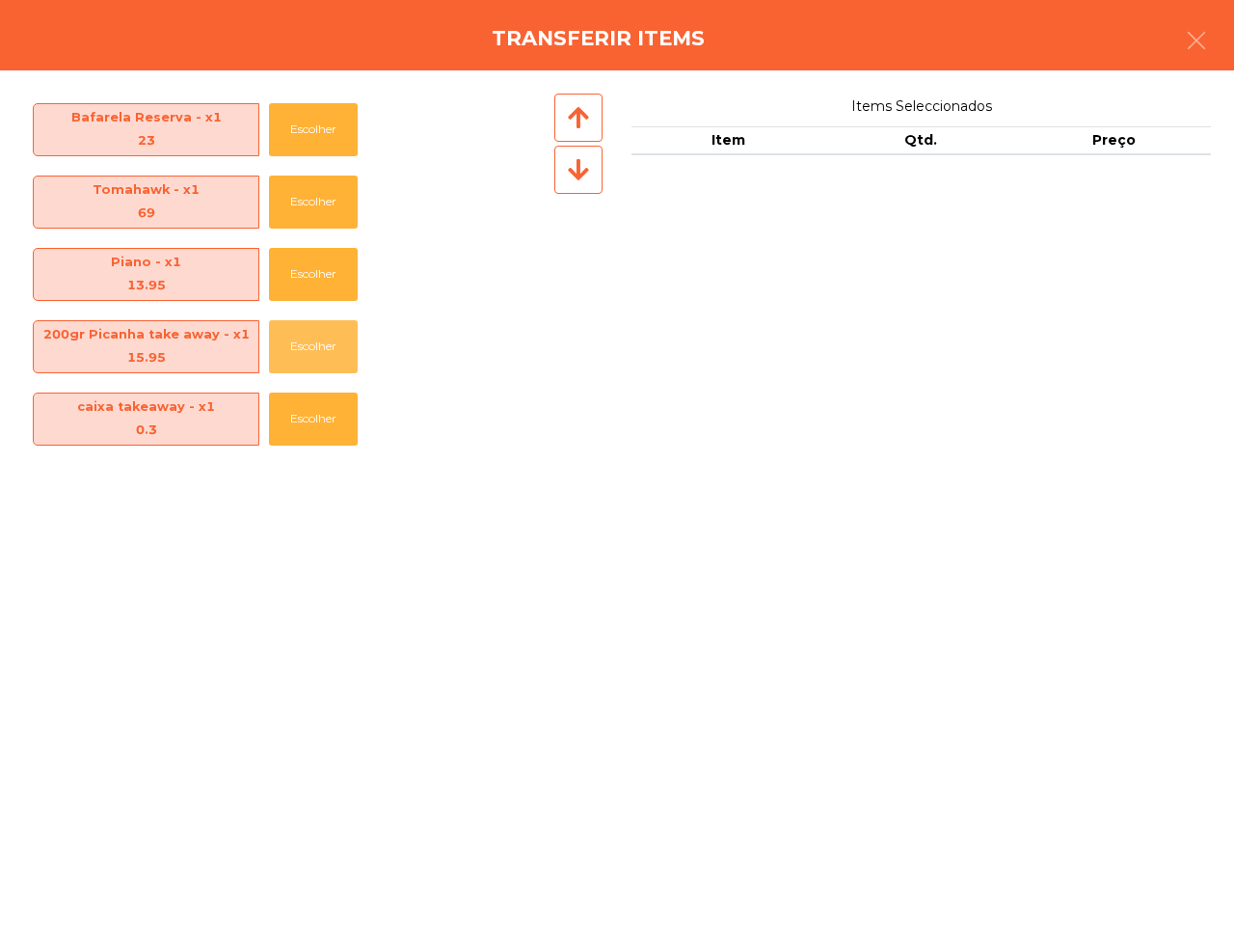
drag, startPoint x: 301, startPoint y: 345, endPoint x: 325, endPoint y: 402, distance: 61.8
click at [302, 345] on button "Escolher" at bounding box center [313, 346] width 89 height 53
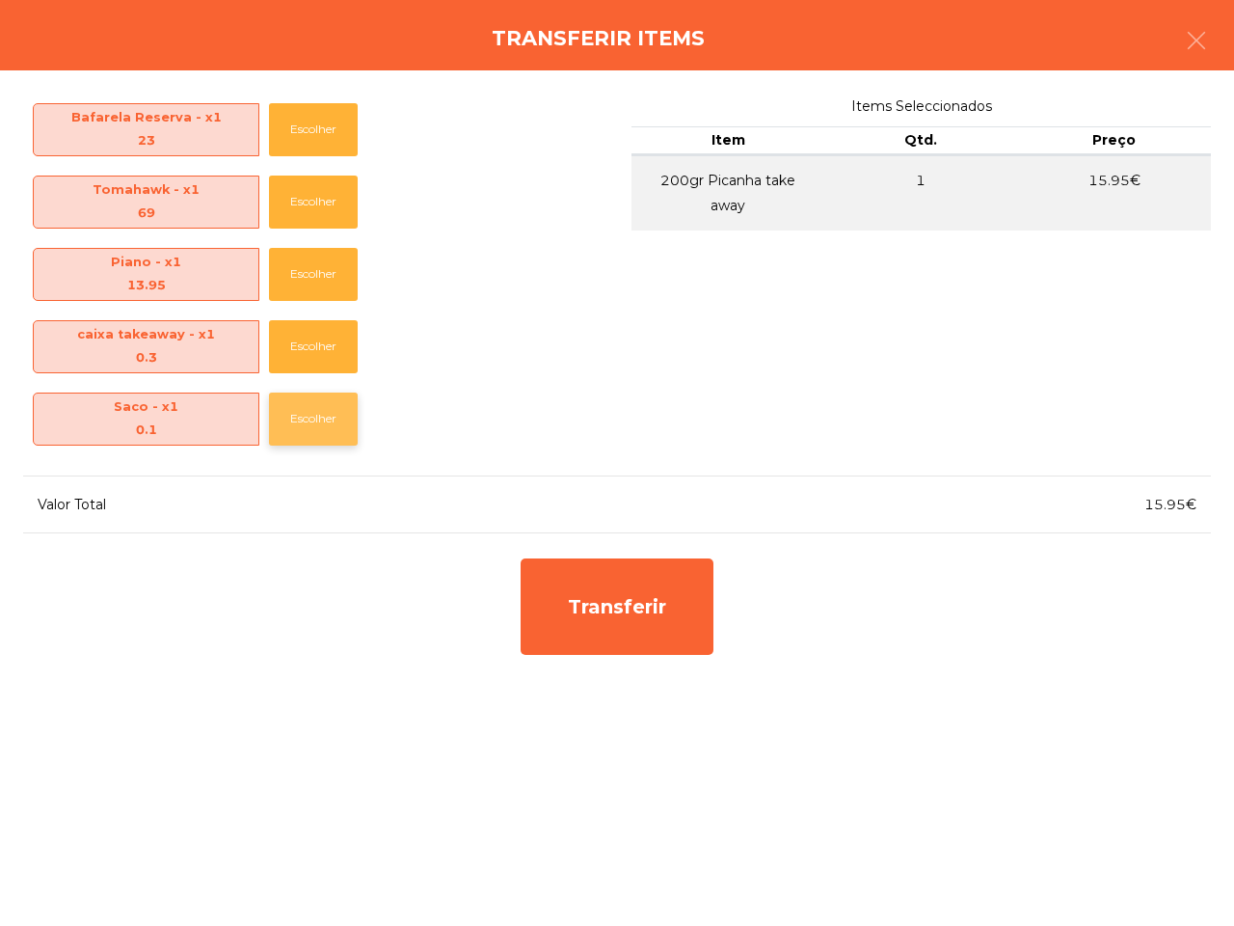
click at [319, 408] on button "Escolher" at bounding box center [313, 419] width 89 height 53
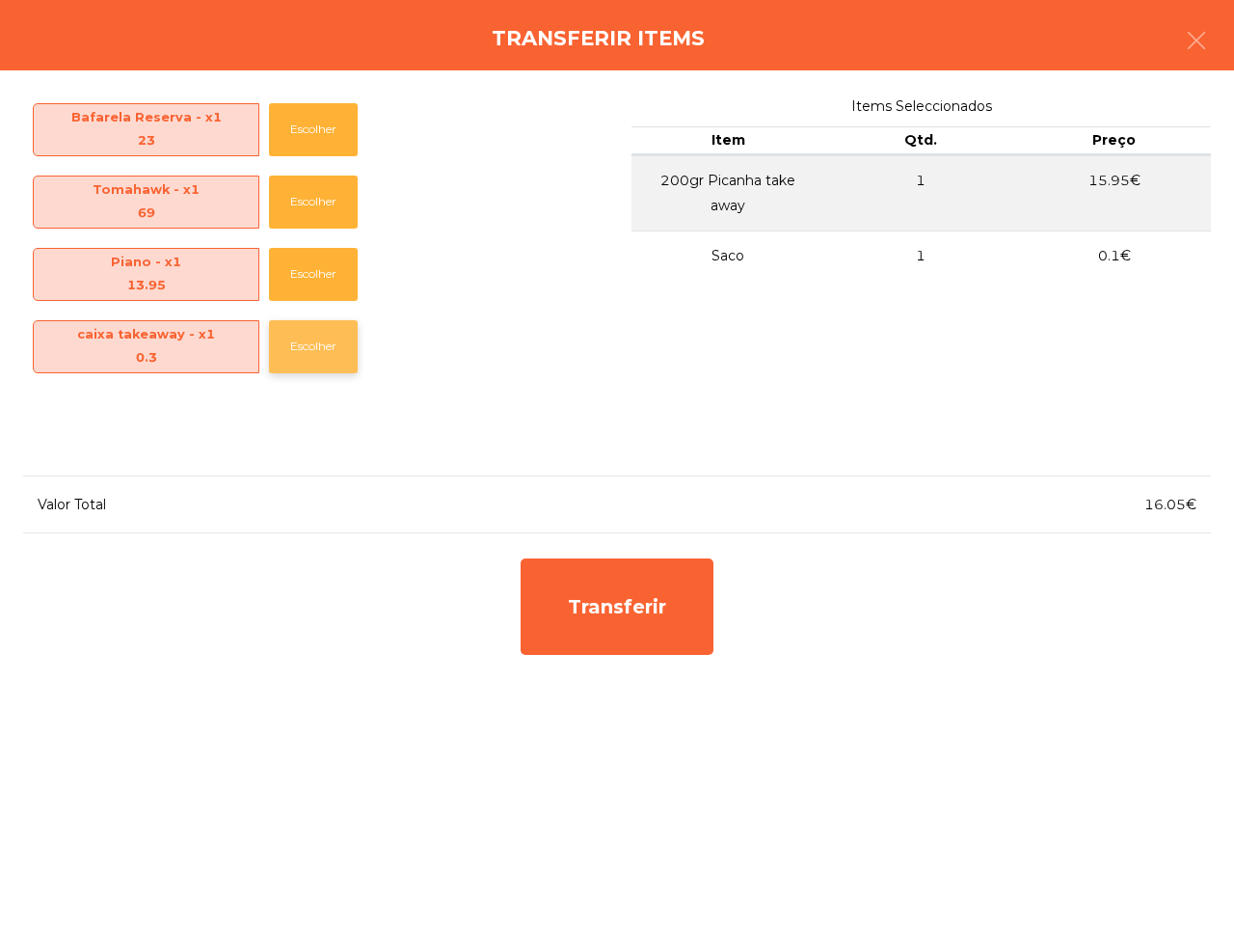
click at [313, 344] on button "Escolher" at bounding box center [313, 346] width 89 height 53
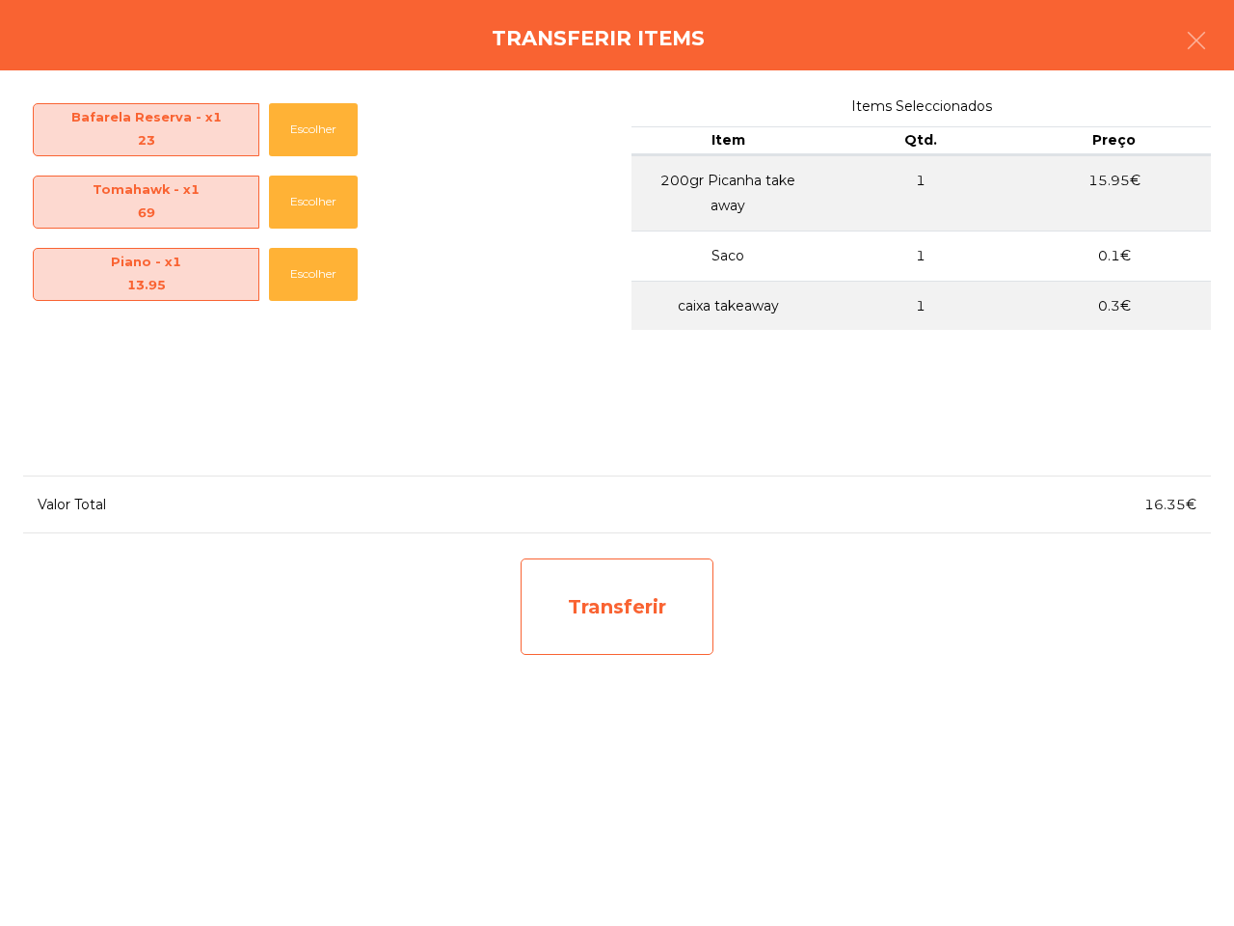
click at [550, 562] on div "Transferir" at bounding box center [617, 606] width 193 height 96
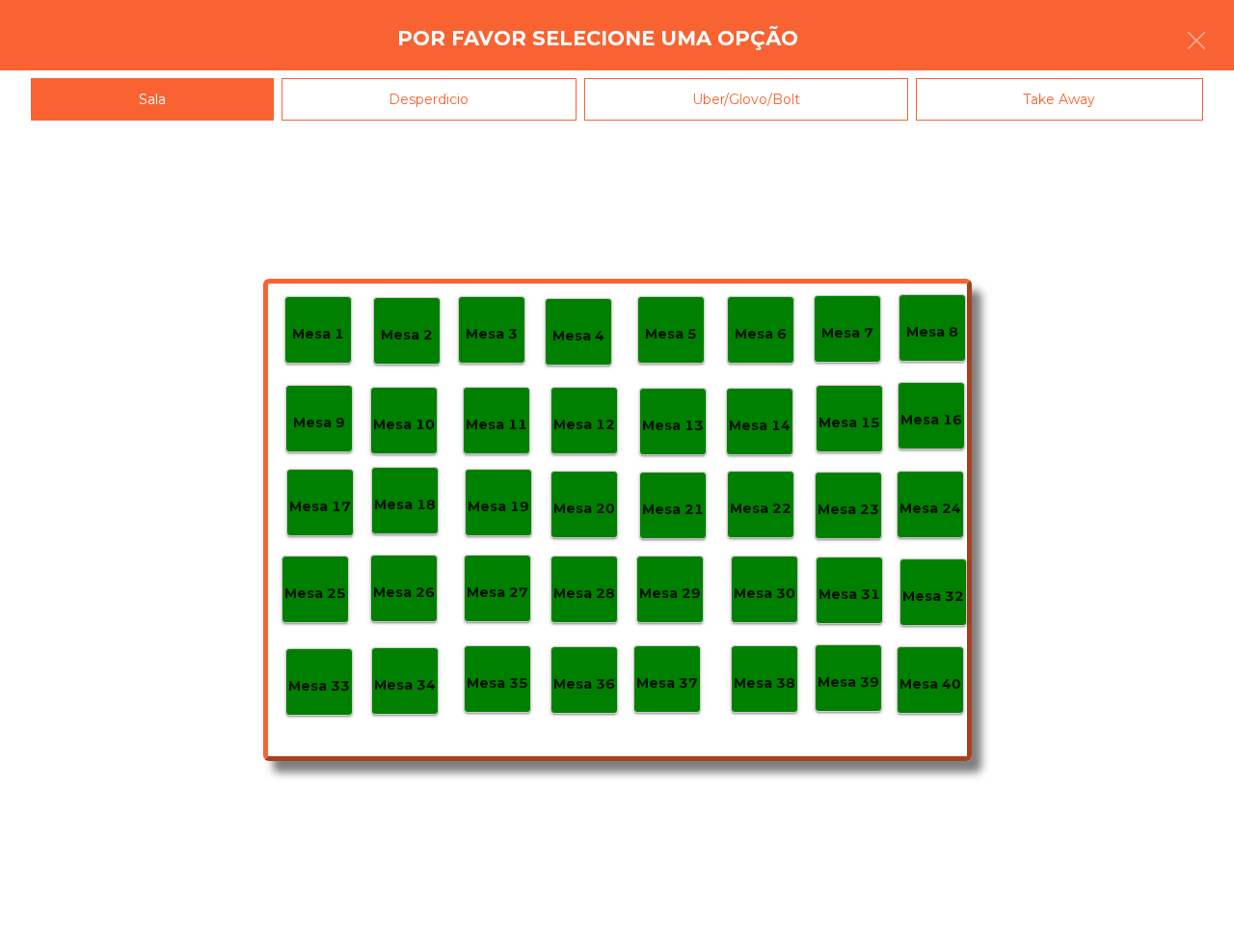
click at [1018, 94] on div "Take Away" at bounding box center [1060, 99] width 288 height 43
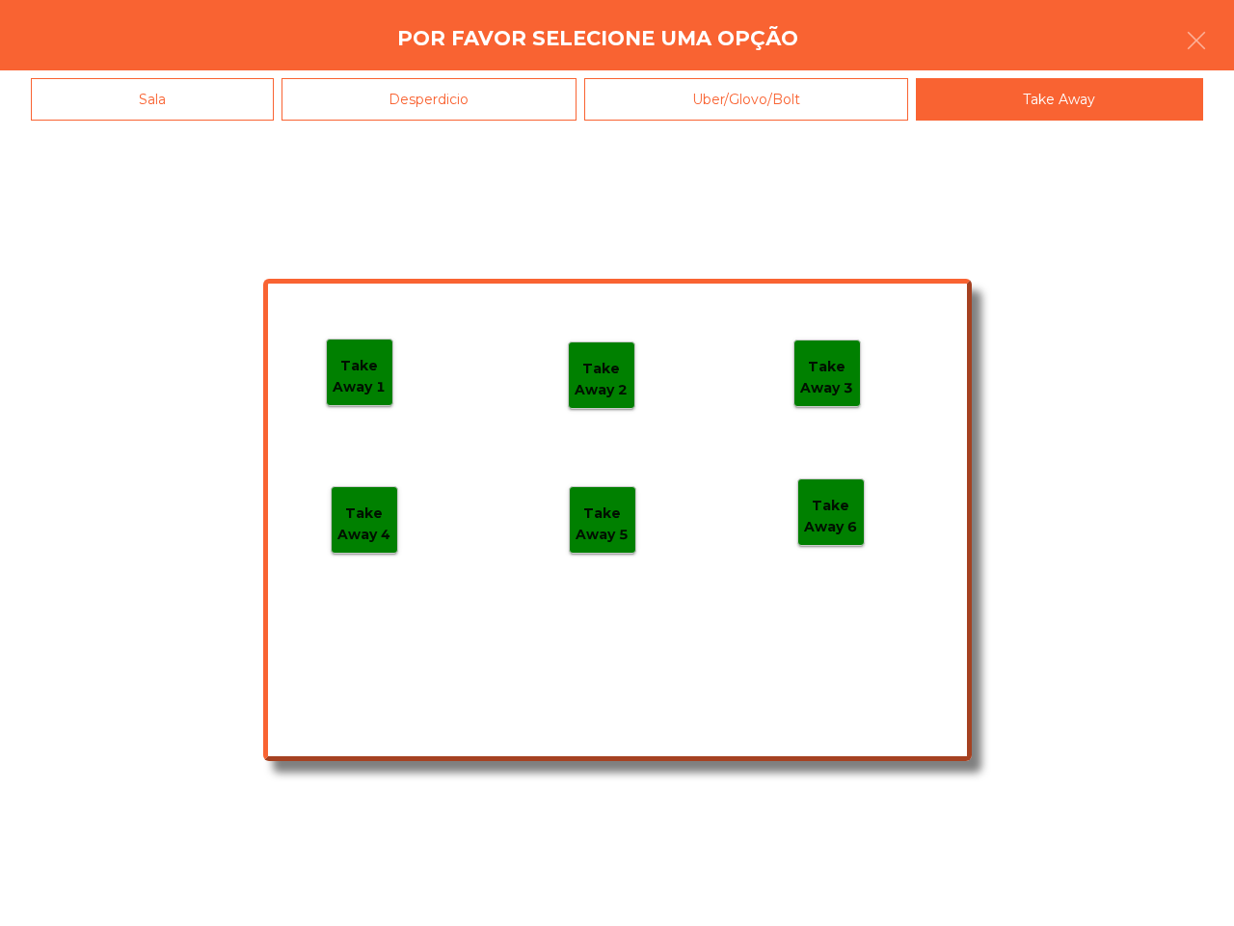
click at [368, 379] on p "Take Away 1" at bounding box center [360, 376] width 66 height 43
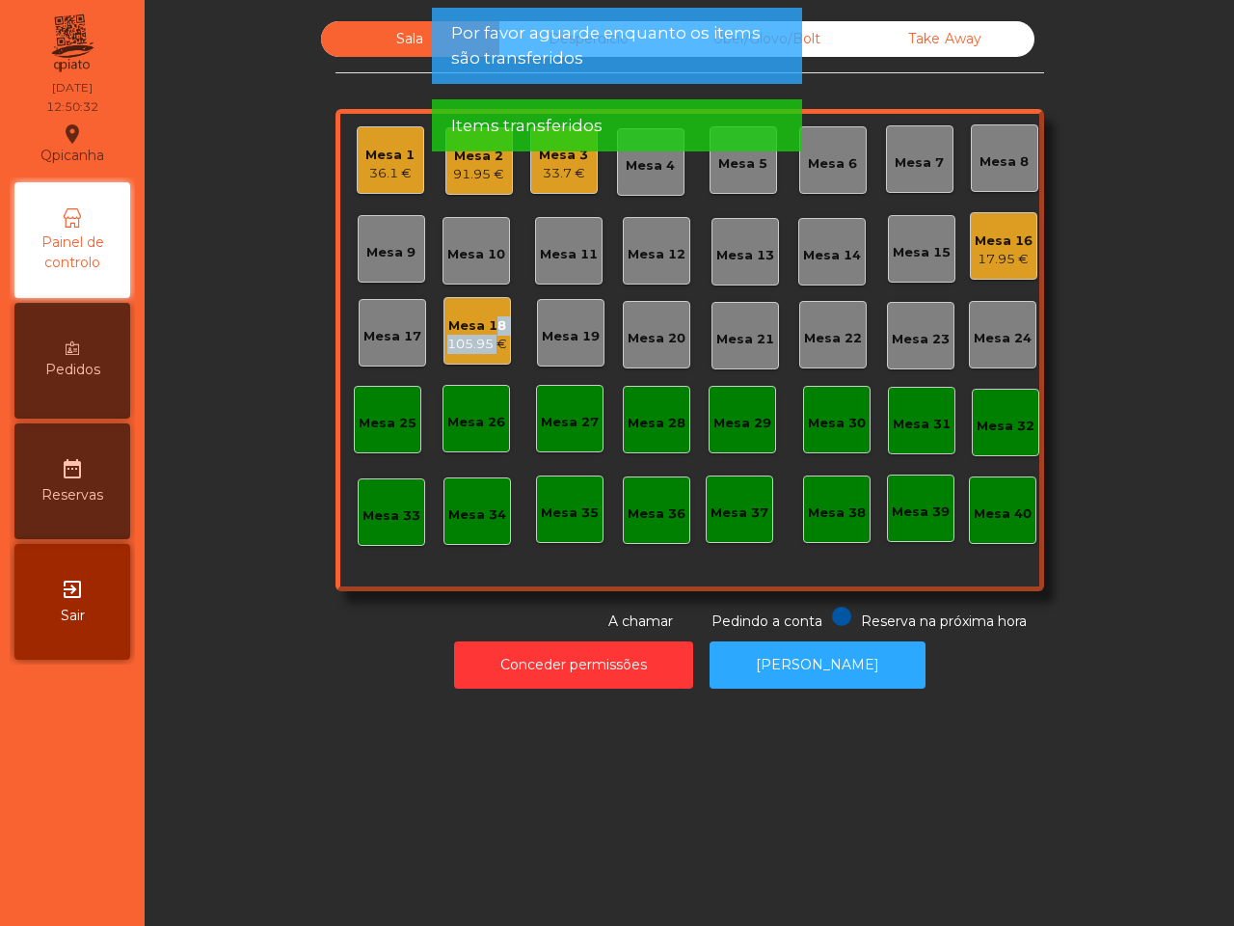
click at [483, 339] on div "Mesa 18 105.95 €" at bounding box center [477, 335] width 60 height 38
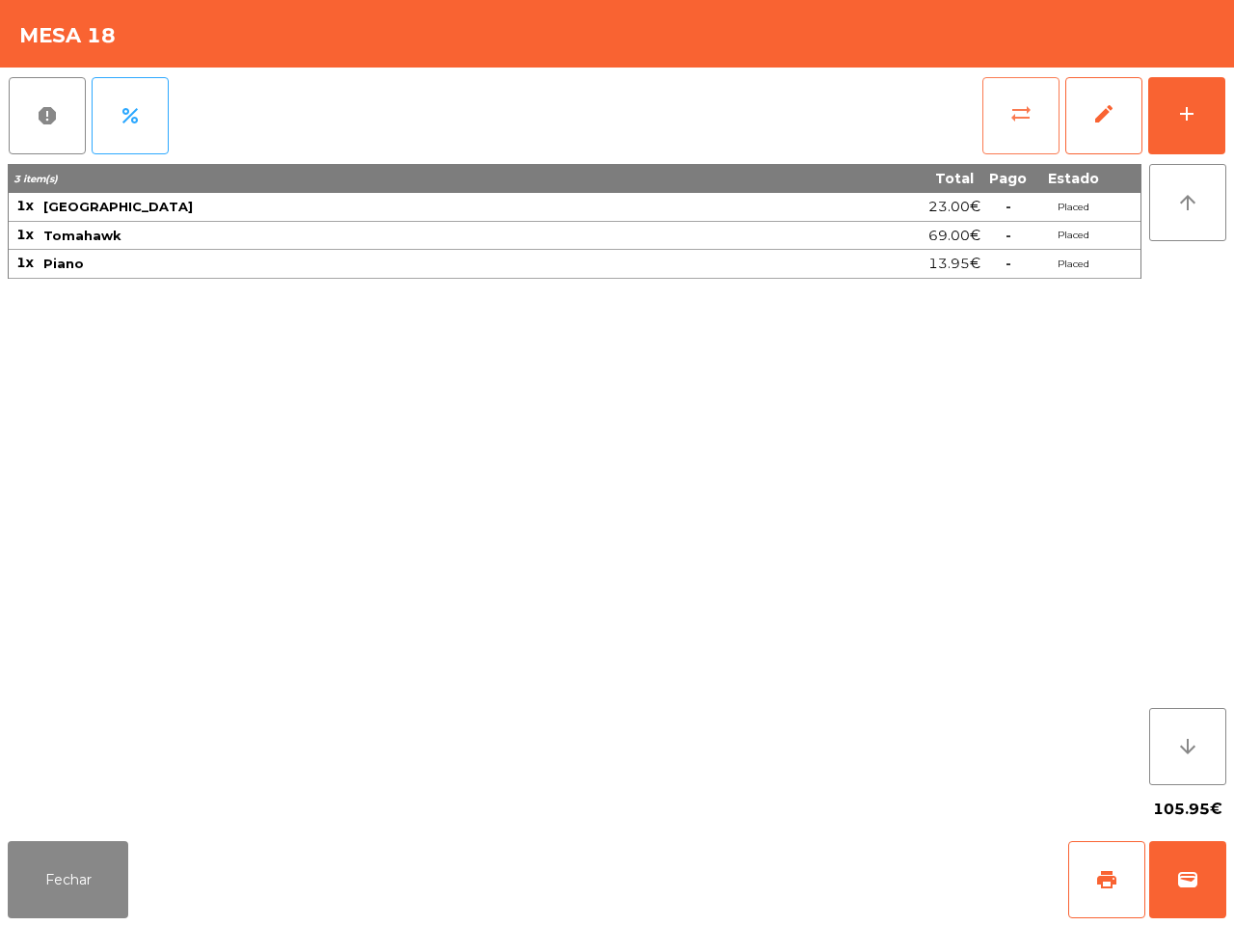
click at [1011, 122] on span "sync_alt" at bounding box center [1021, 113] width 23 height 23
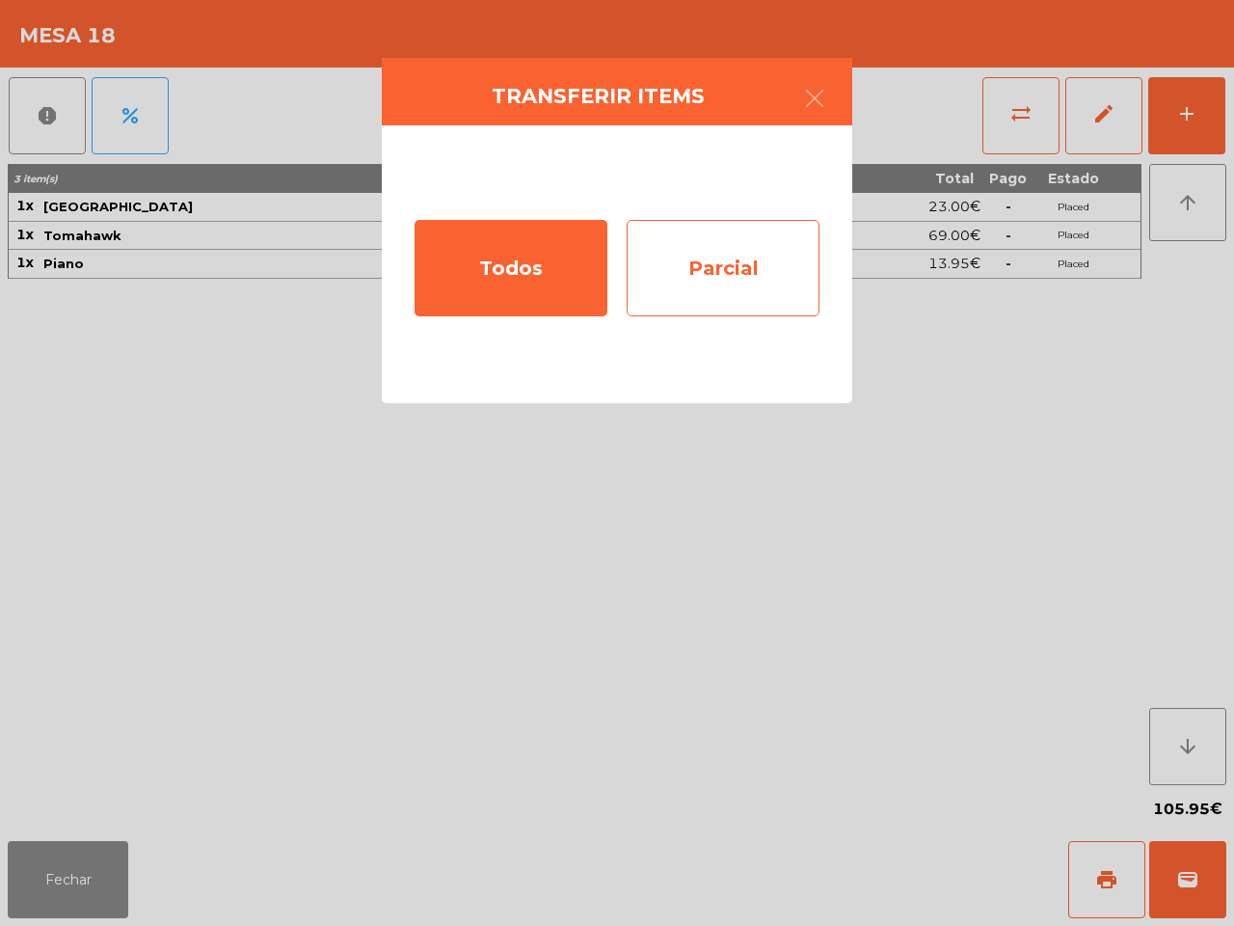
click at [712, 267] on div "Parcial" at bounding box center [723, 268] width 193 height 96
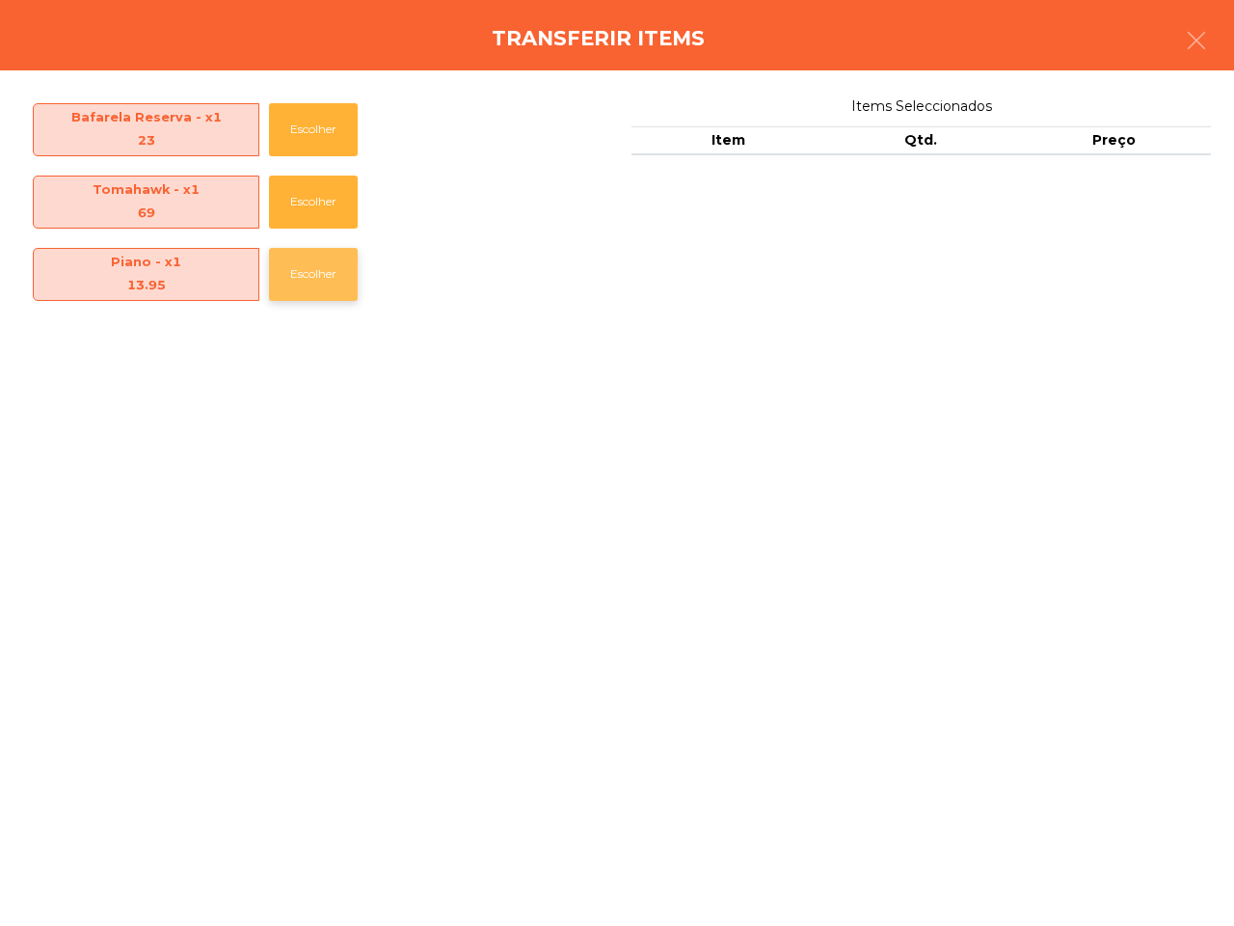
click at [340, 266] on button "Escolher" at bounding box center [313, 274] width 89 height 53
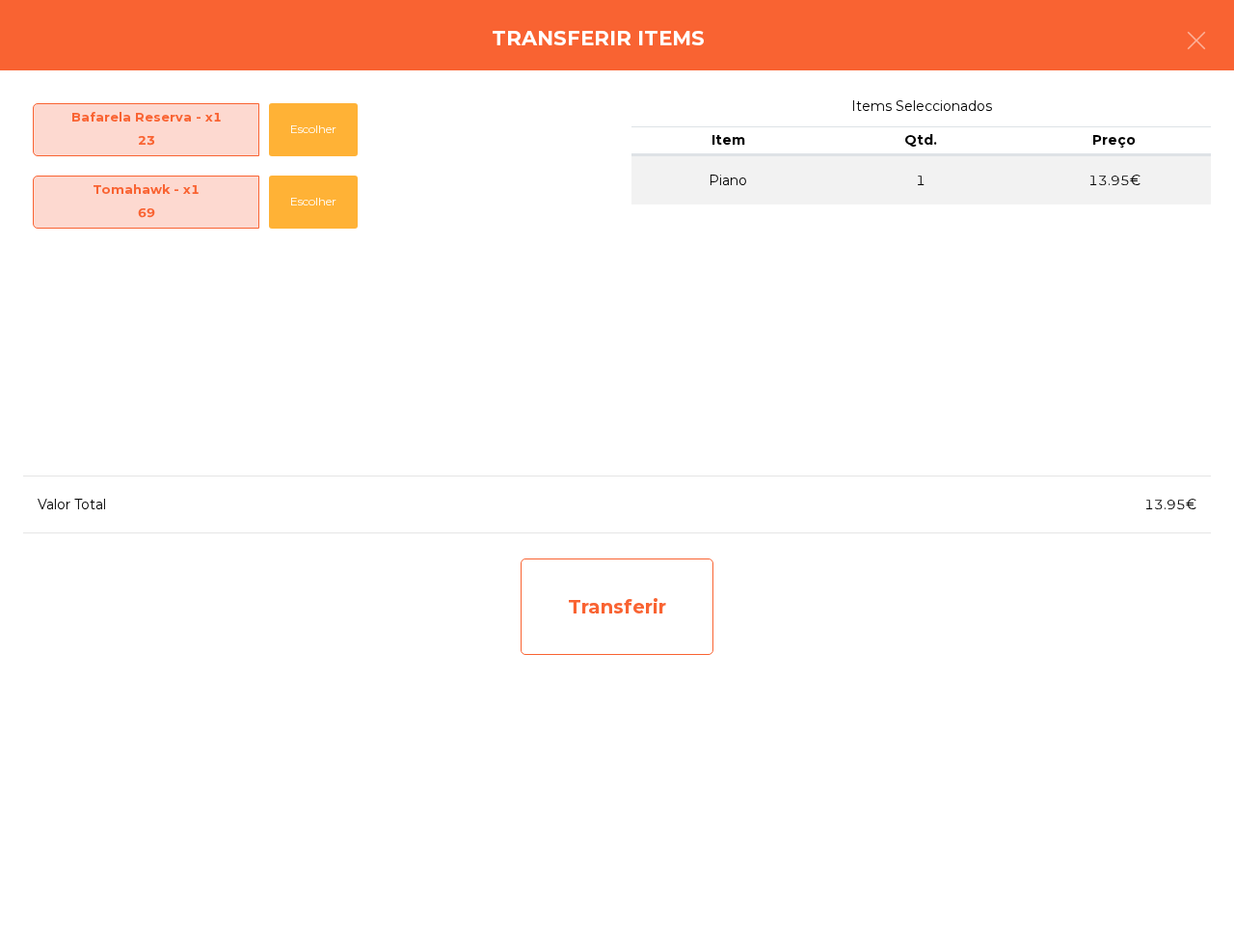
click at [618, 590] on div "Transferir" at bounding box center [617, 606] width 193 height 96
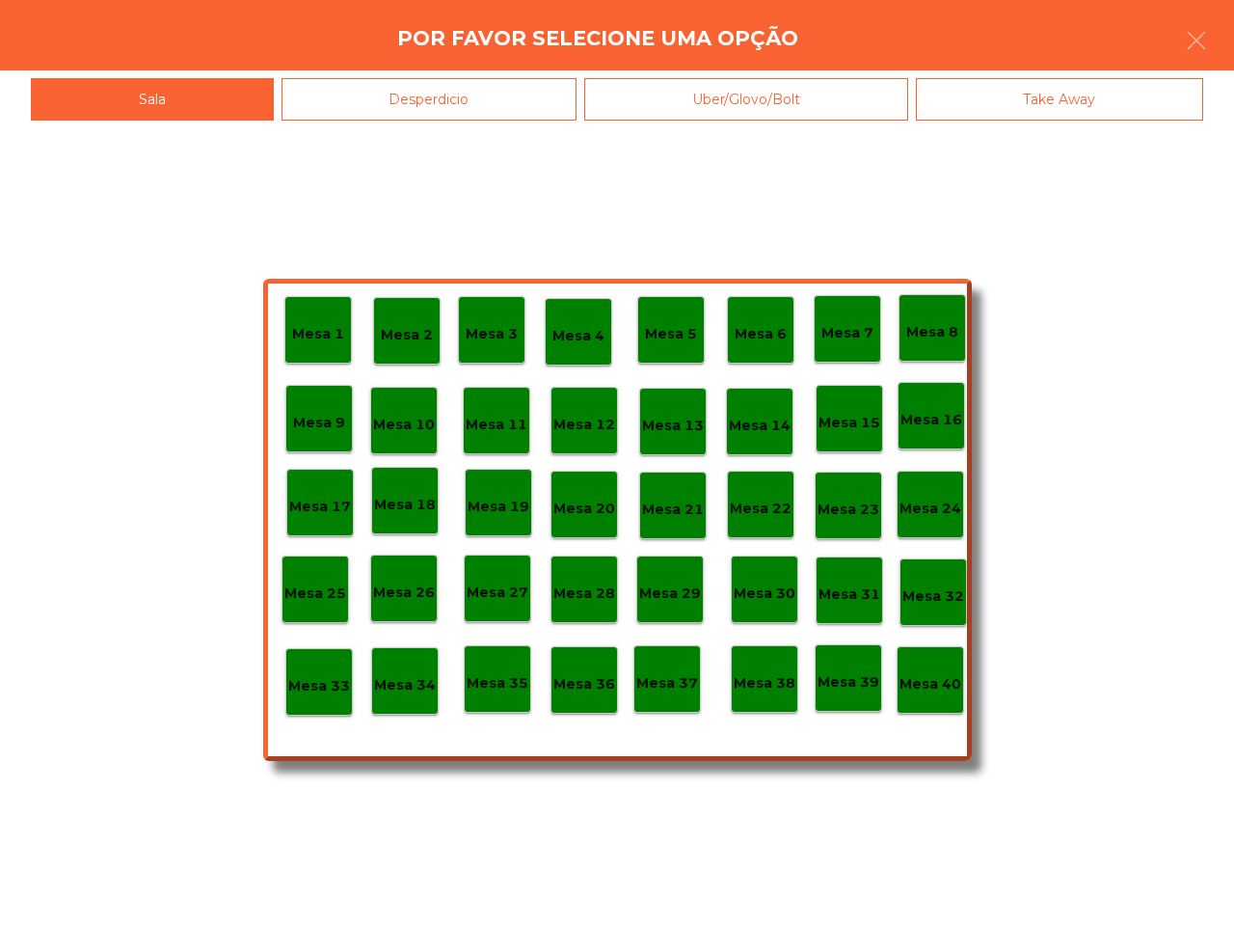
click at [458, 89] on div "Desperdicio" at bounding box center [430, 99] width 296 height 43
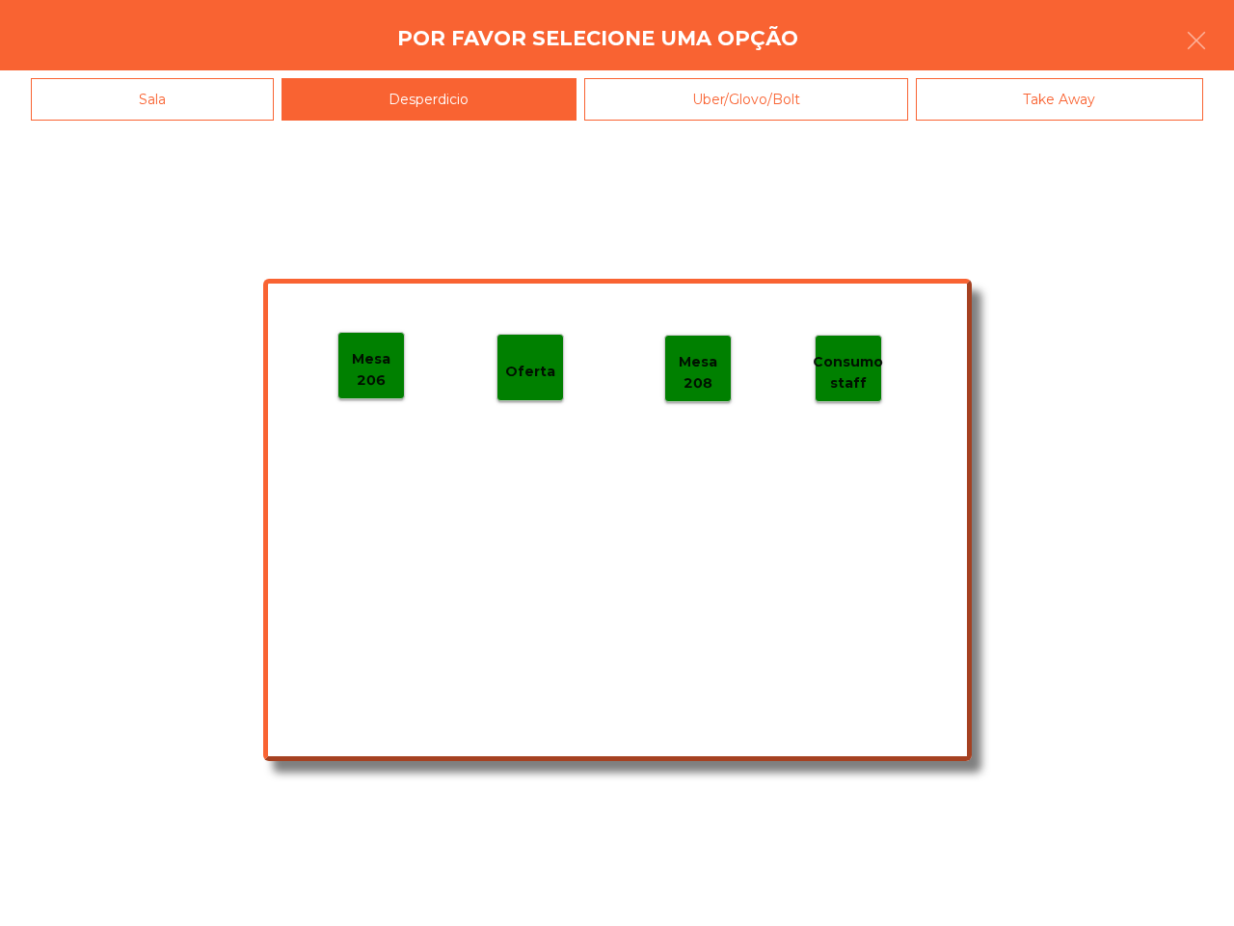
click at [379, 373] on p "Mesa 206" at bounding box center [372, 369] width 66 height 43
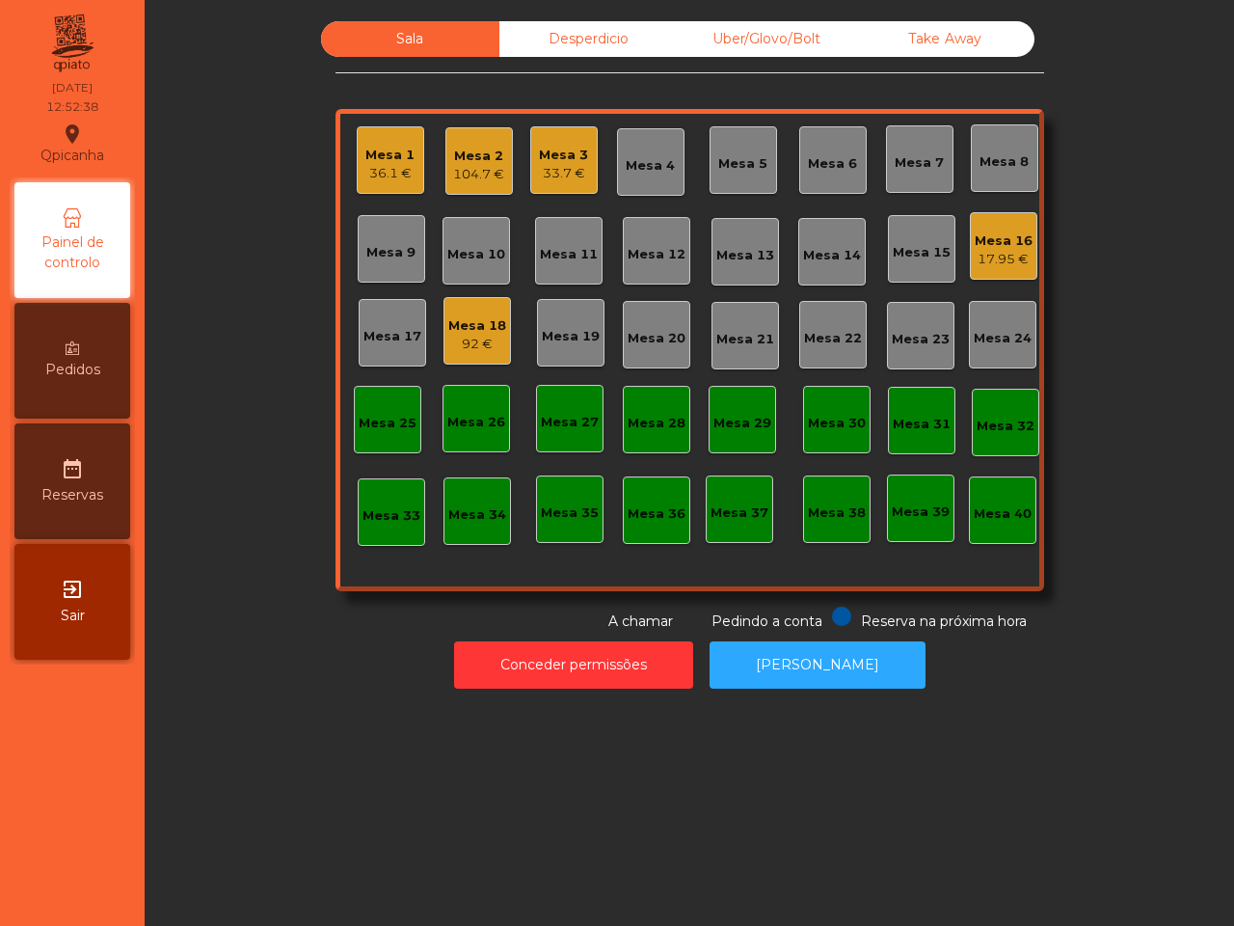
click at [464, 324] on div "Mesa 18" at bounding box center [477, 325] width 58 height 19
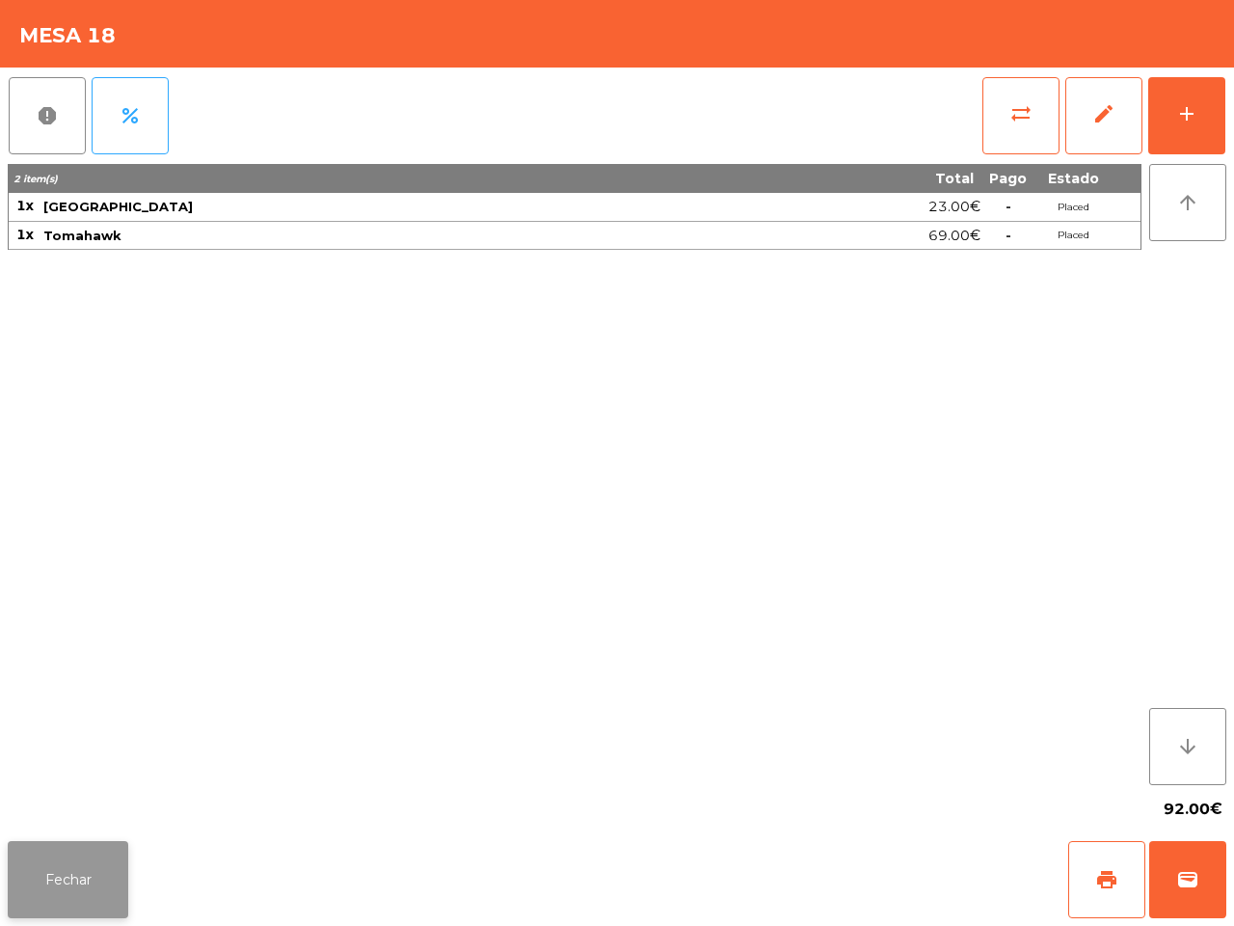
click at [68, 883] on button "Fechar" at bounding box center [68, 879] width 121 height 77
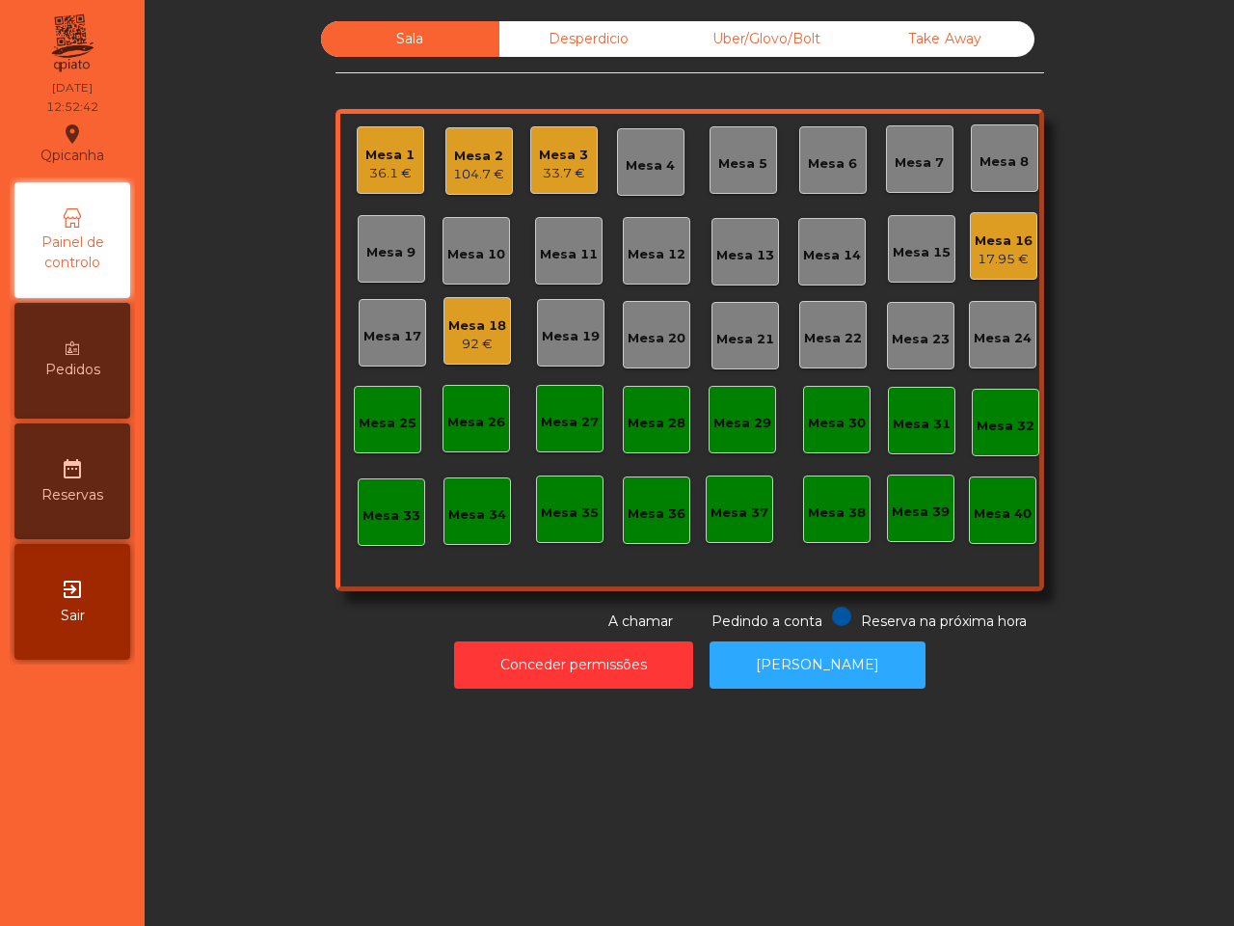
click at [569, 155] on div "Mesa 3" at bounding box center [563, 155] width 49 height 19
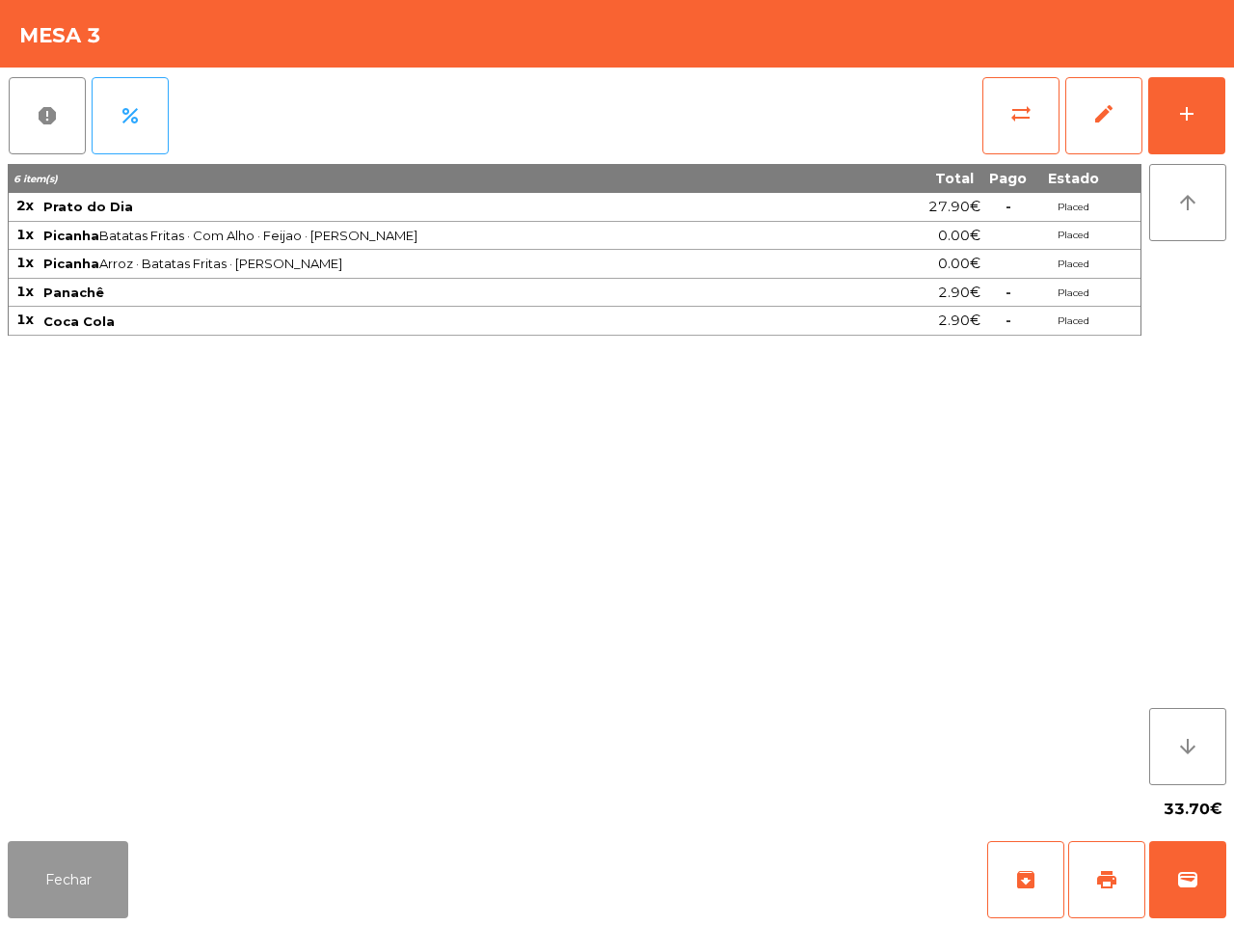
click at [102, 851] on button "Fechar" at bounding box center [68, 879] width 121 height 77
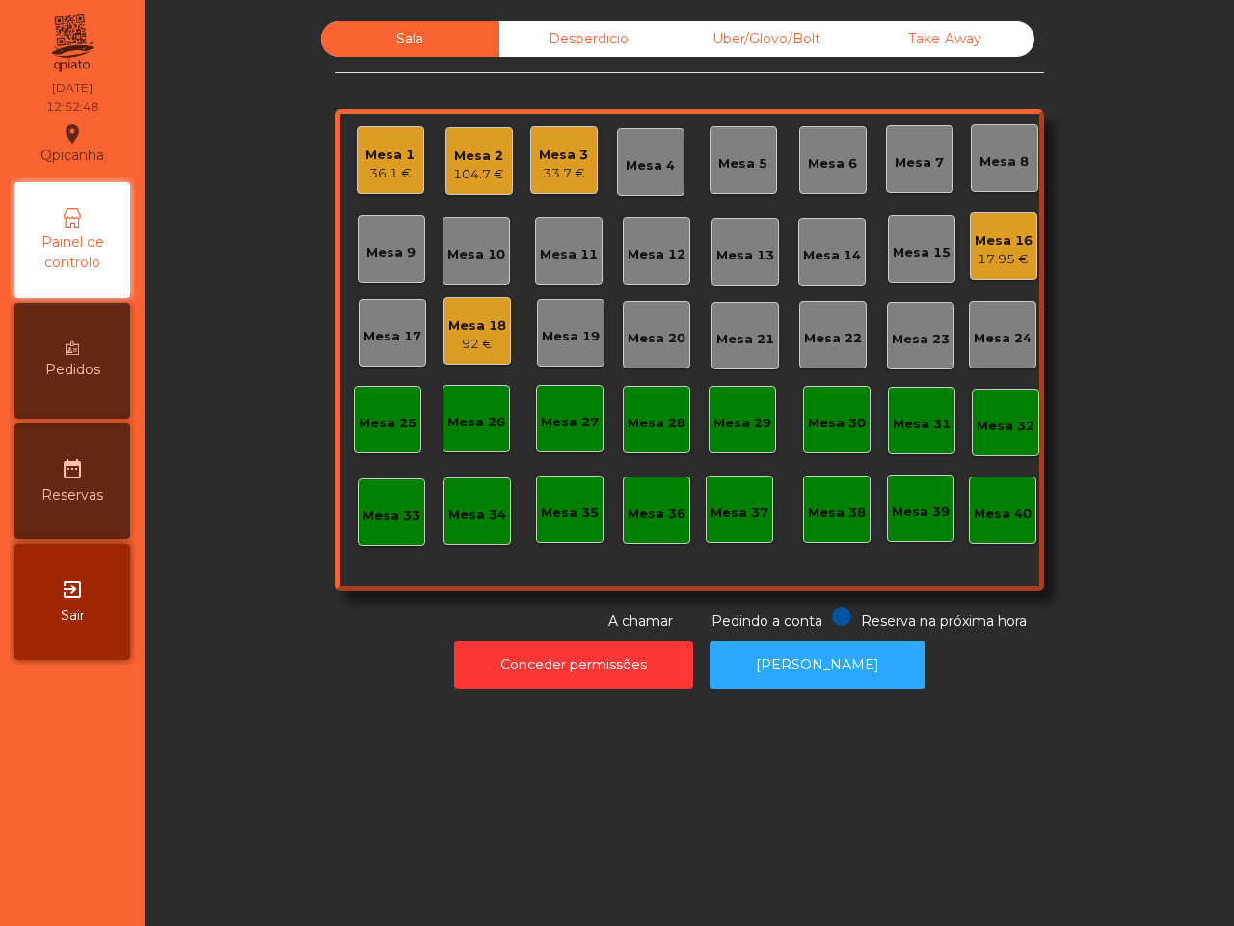
click at [975, 252] on div "17.95 €" at bounding box center [1004, 259] width 58 height 19
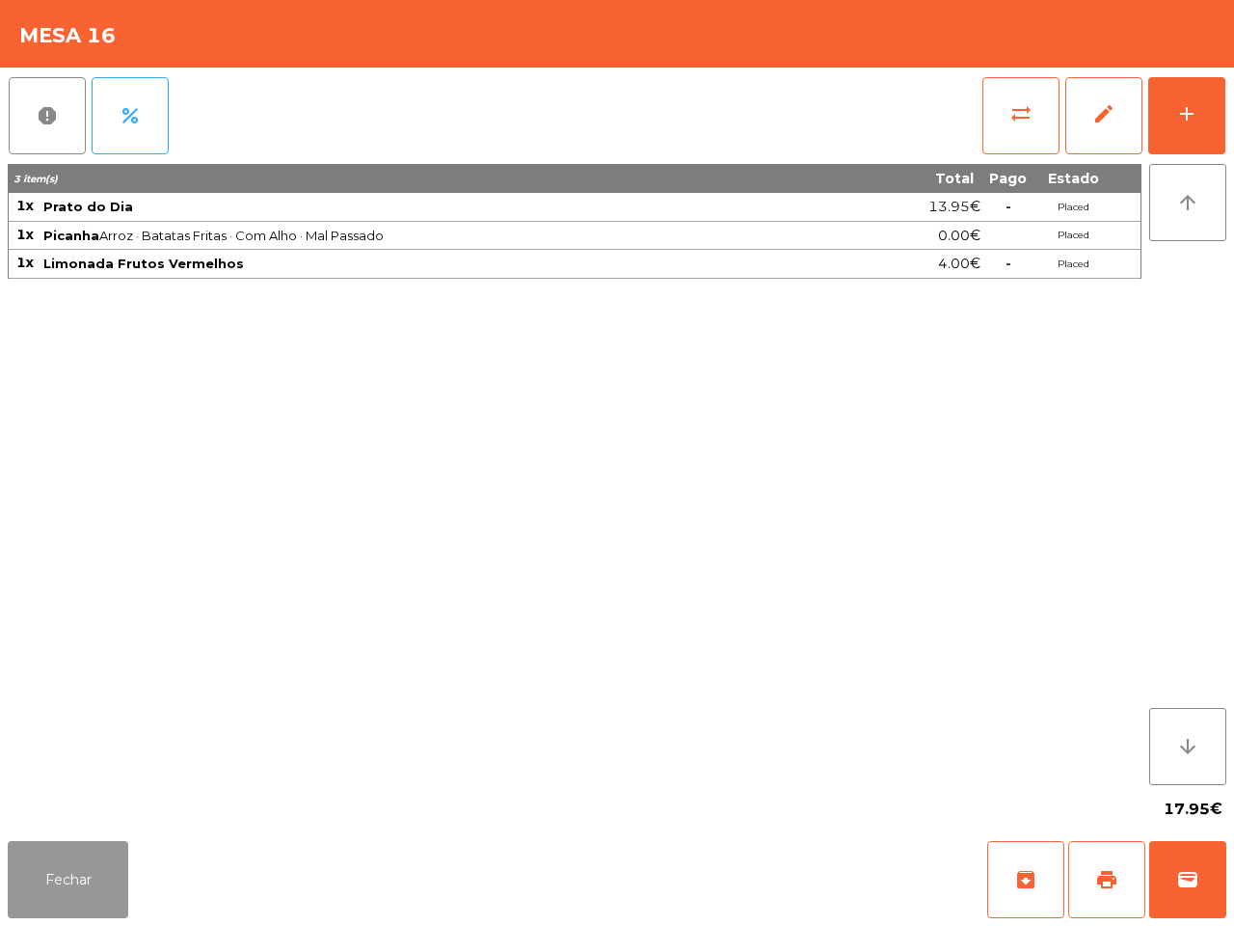
click at [70, 880] on button "Fechar" at bounding box center [68, 879] width 121 height 77
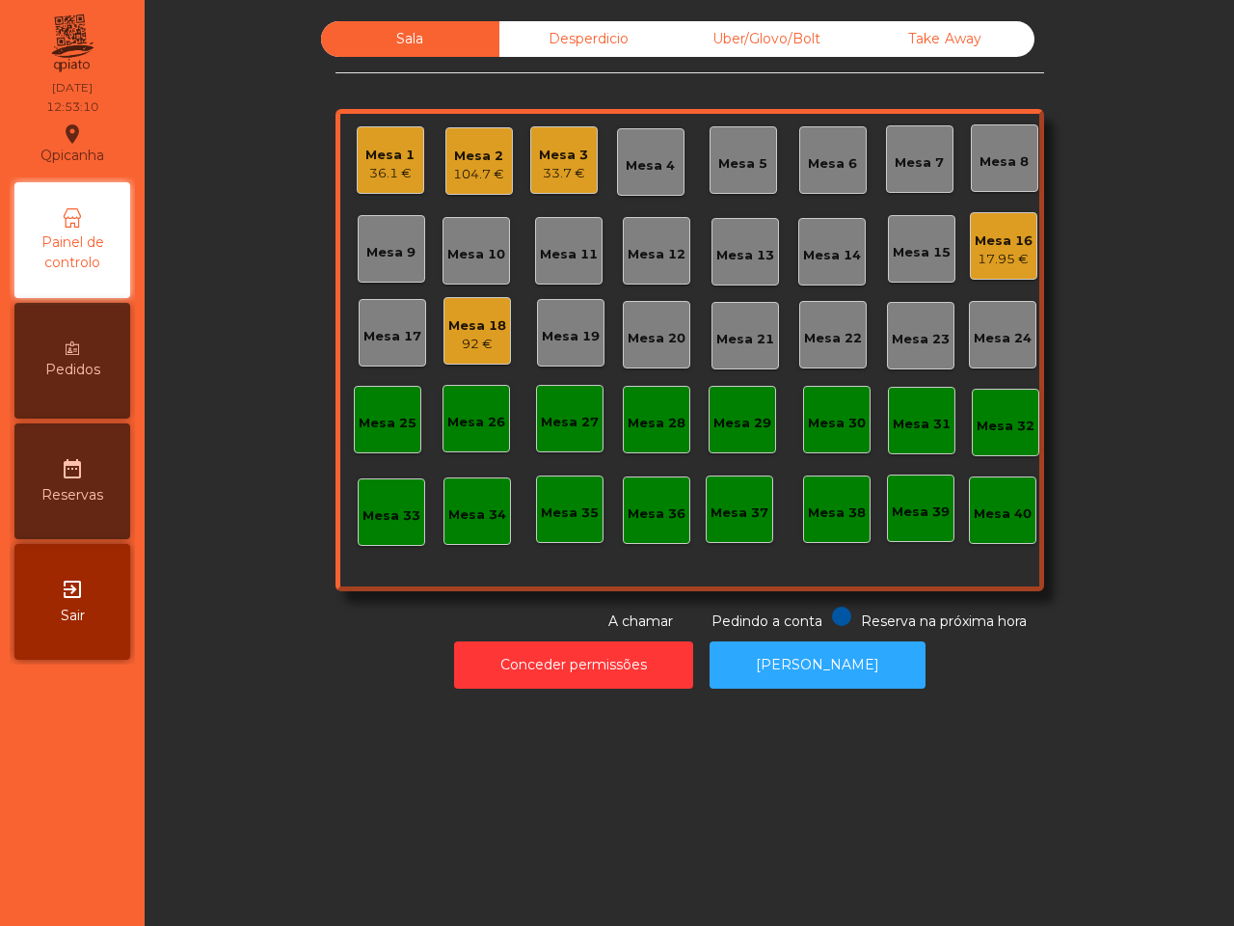
click at [391, 170] on div "36.1 €" at bounding box center [390, 173] width 49 height 19
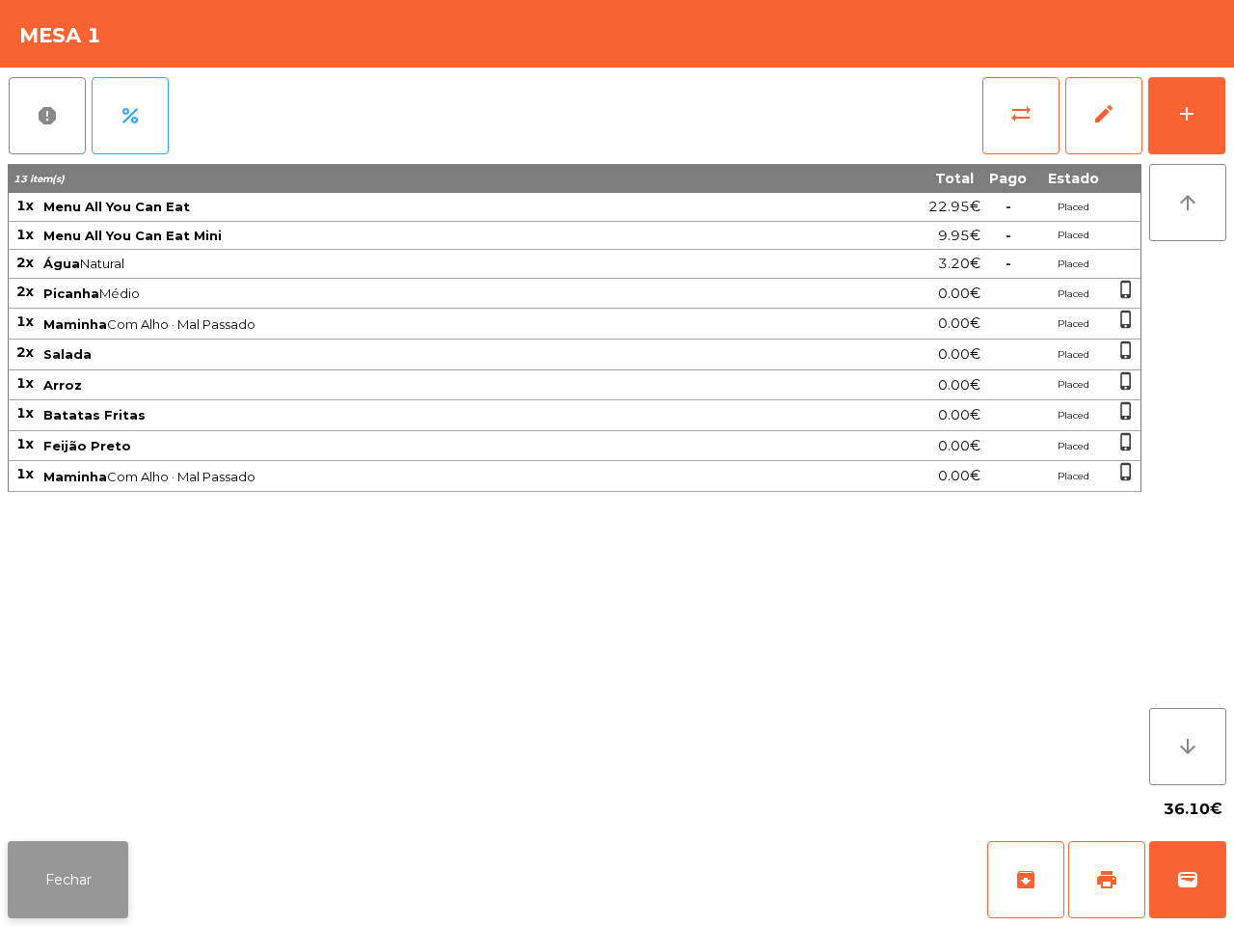
click at [84, 873] on button "Fechar" at bounding box center [68, 879] width 121 height 77
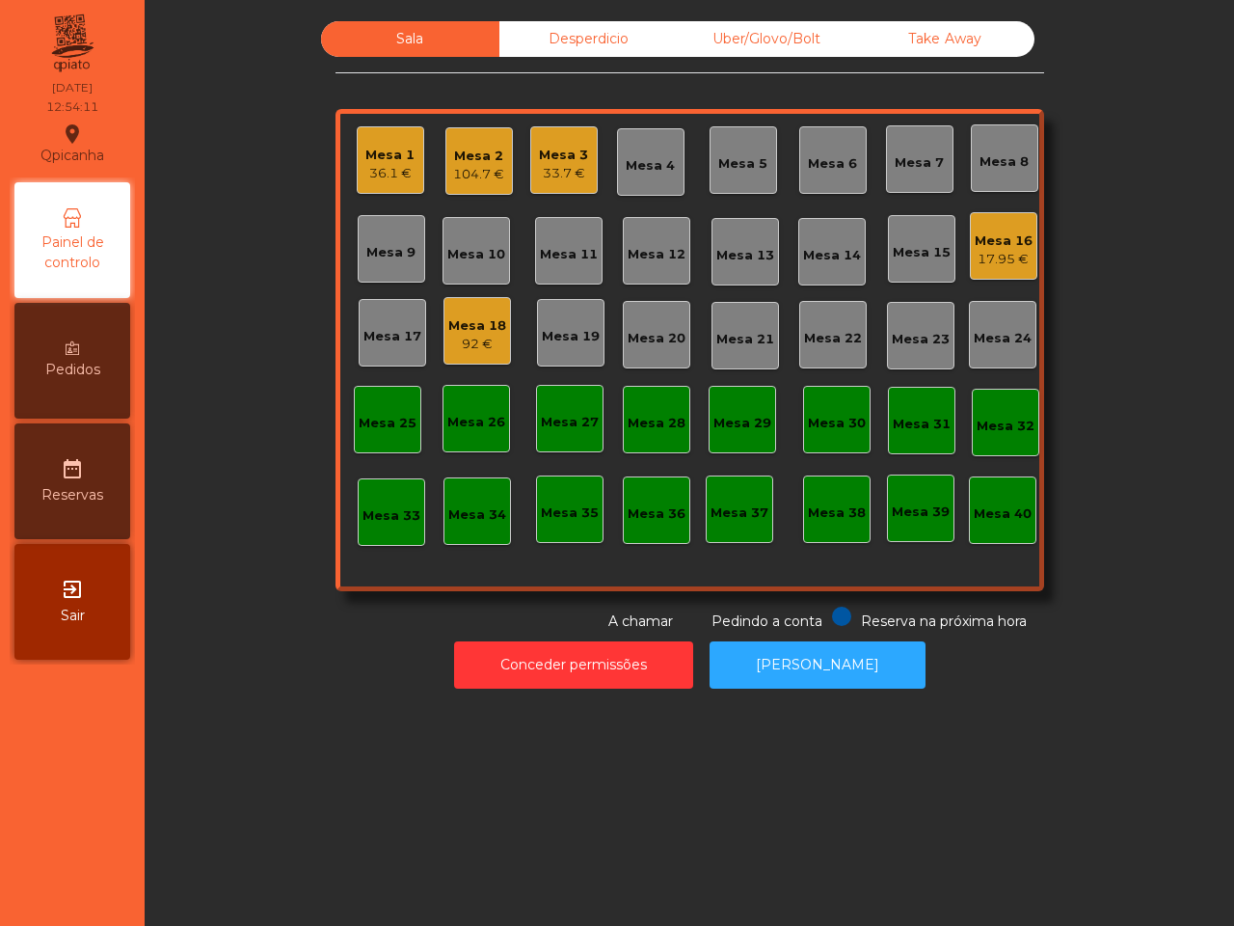
click at [582, 39] on div "Desperdicio" at bounding box center [589, 39] width 178 height 36
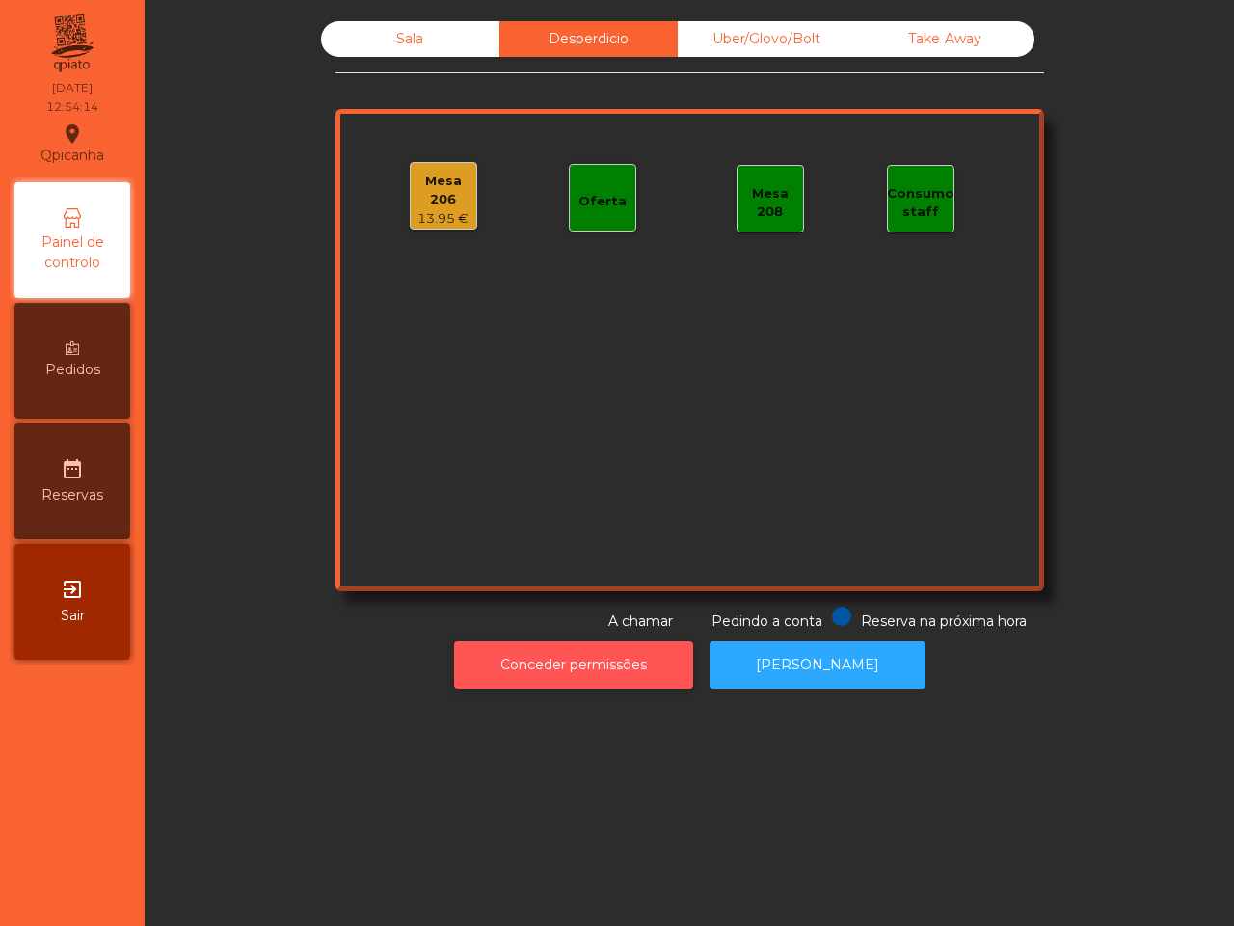
click at [613, 676] on button "Conceder permissões" at bounding box center [573, 664] width 239 height 47
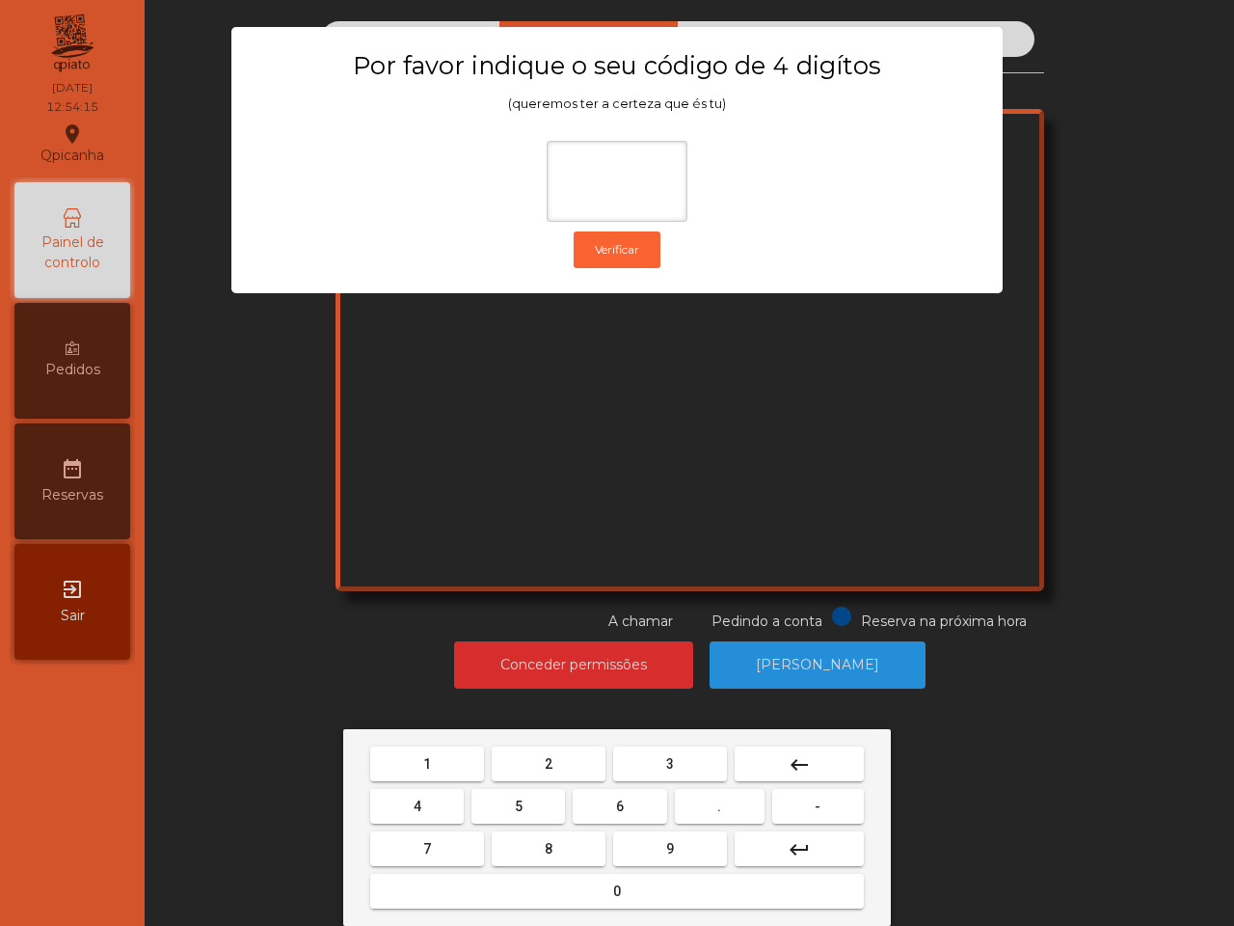
click at [430, 757] on span "1" at bounding box center [427, 763] width 8 height 15
click at [658, 842] on button "9" at bounding box center [670, 848] width 114 height 35
click at [420, 811] on span "4" at bounding box center [418, 806] width 8 height 15
click at [485, 889] on button "0" at bounding box center [617, 891] width 494 height 35
type input "****"
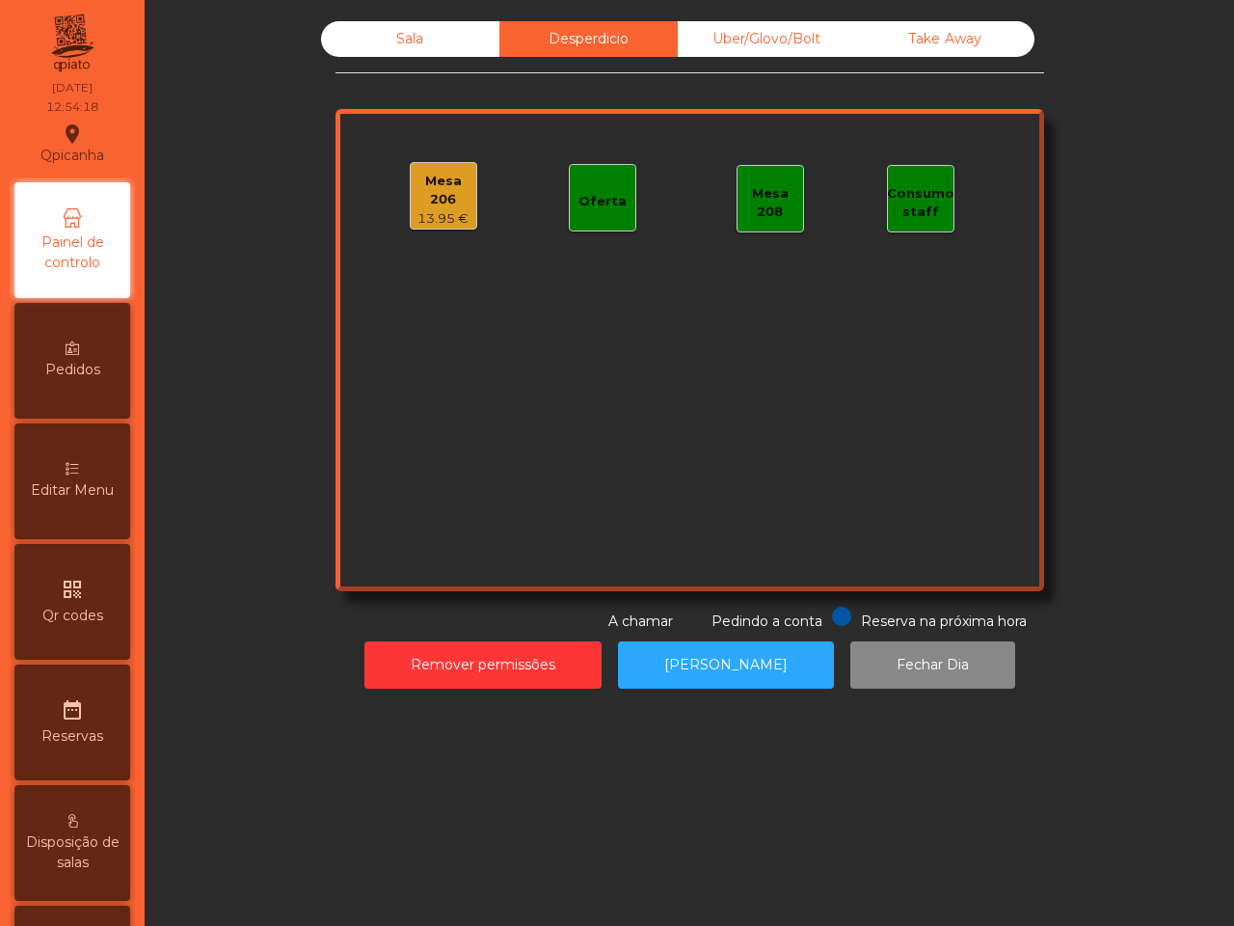
click at [444, 210] on div "13.95 €" at bounding box center [444, 218] width 66 height 19
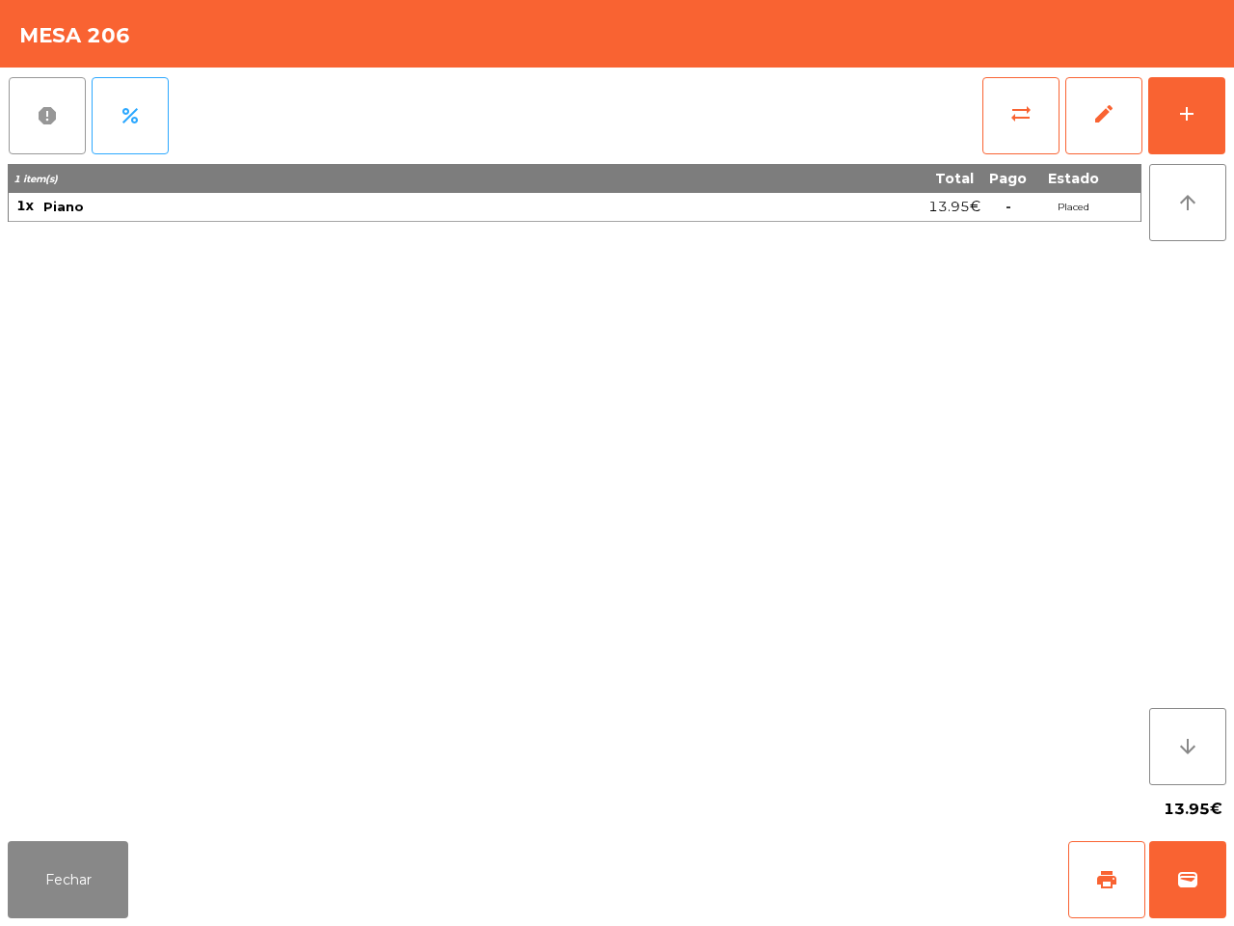
click at [59, 117] on button "report" at bounding box center [47, 115] width 77 height 77
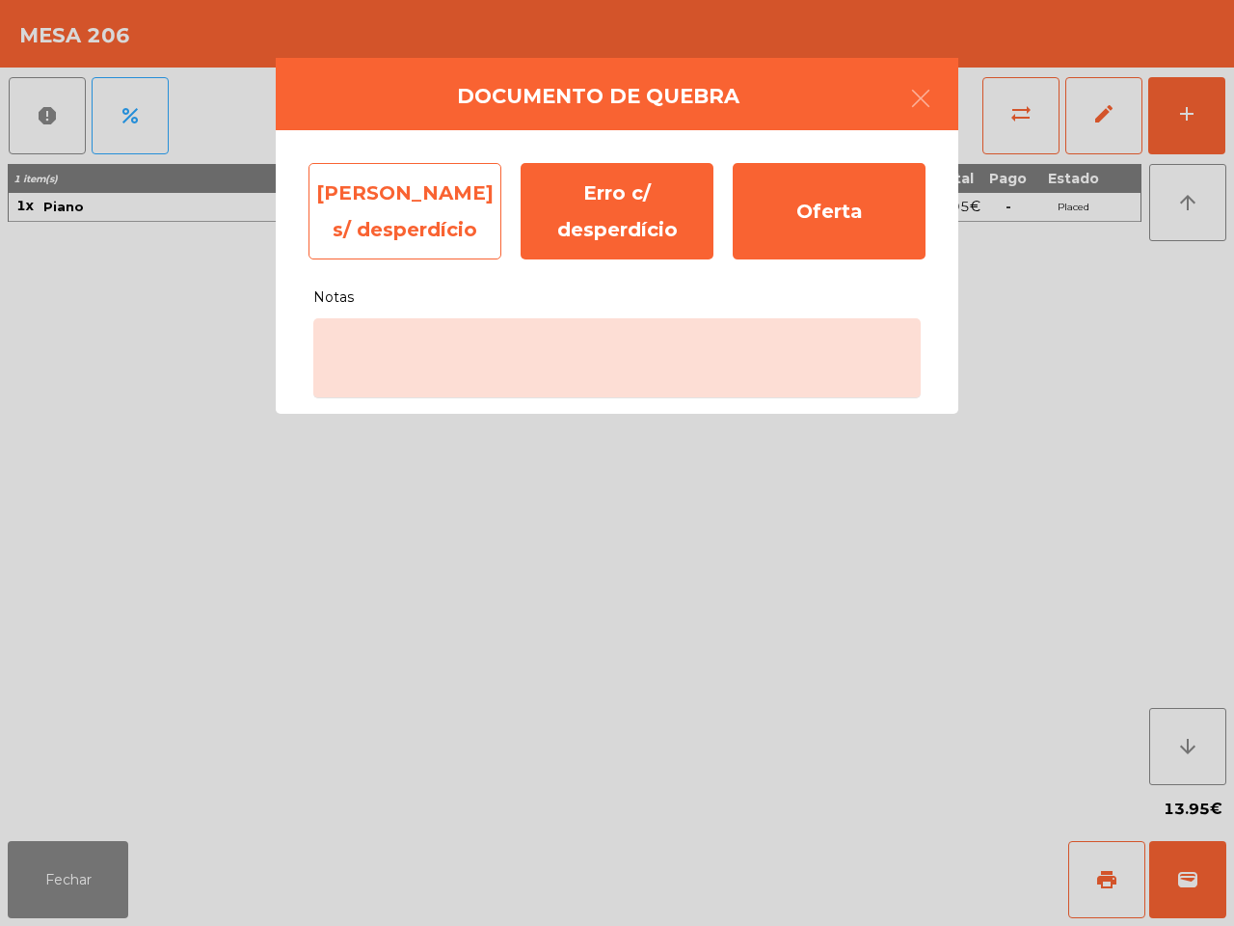
click at [384, 214] on div "[PERSON_NAME] s/ desperdício" at bounding box center [405, 211] width 193 height 96
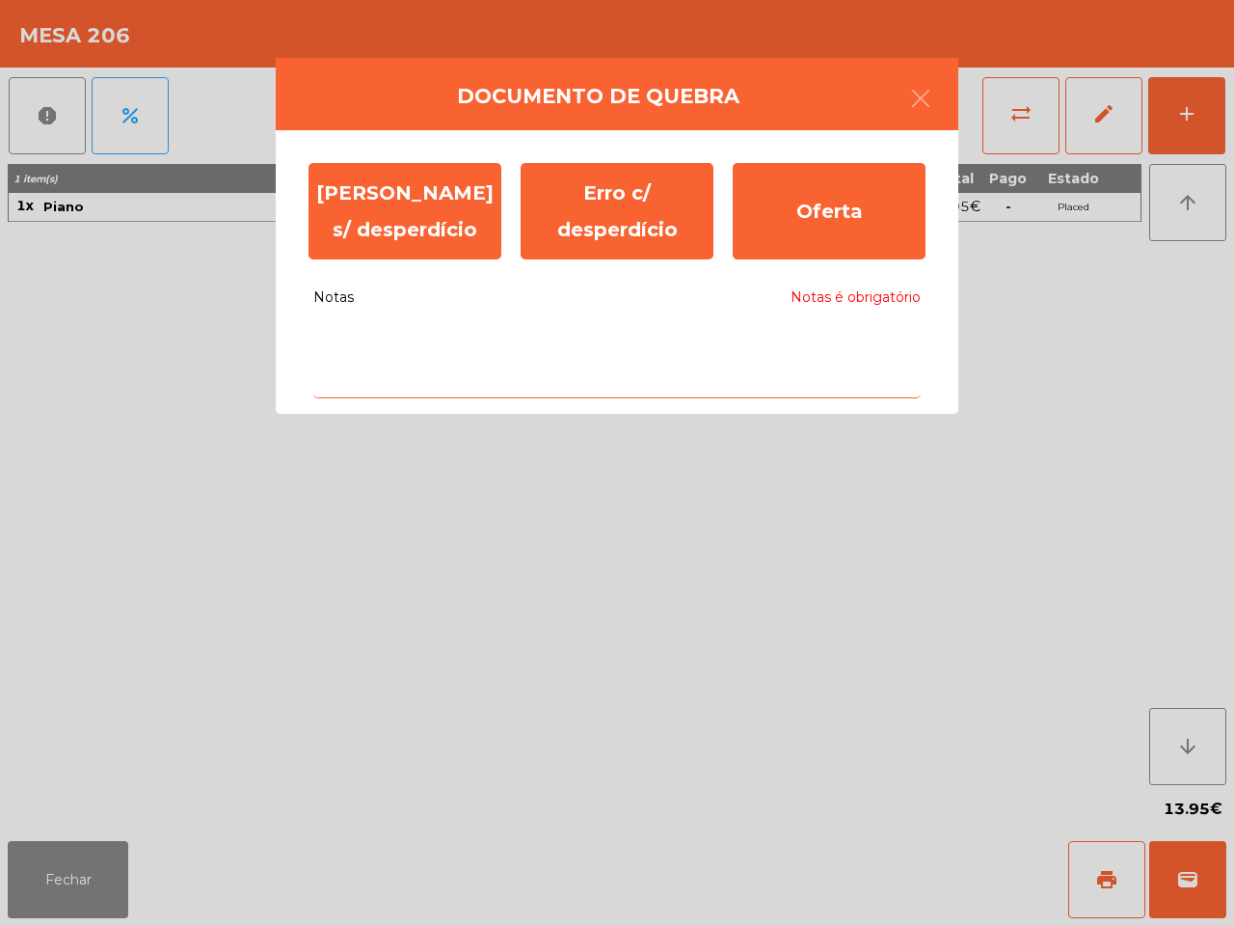
click at [432, 365] on textarea "Notas Notas é obrigatório" at bounding box center [617, 358] width 608 height 80
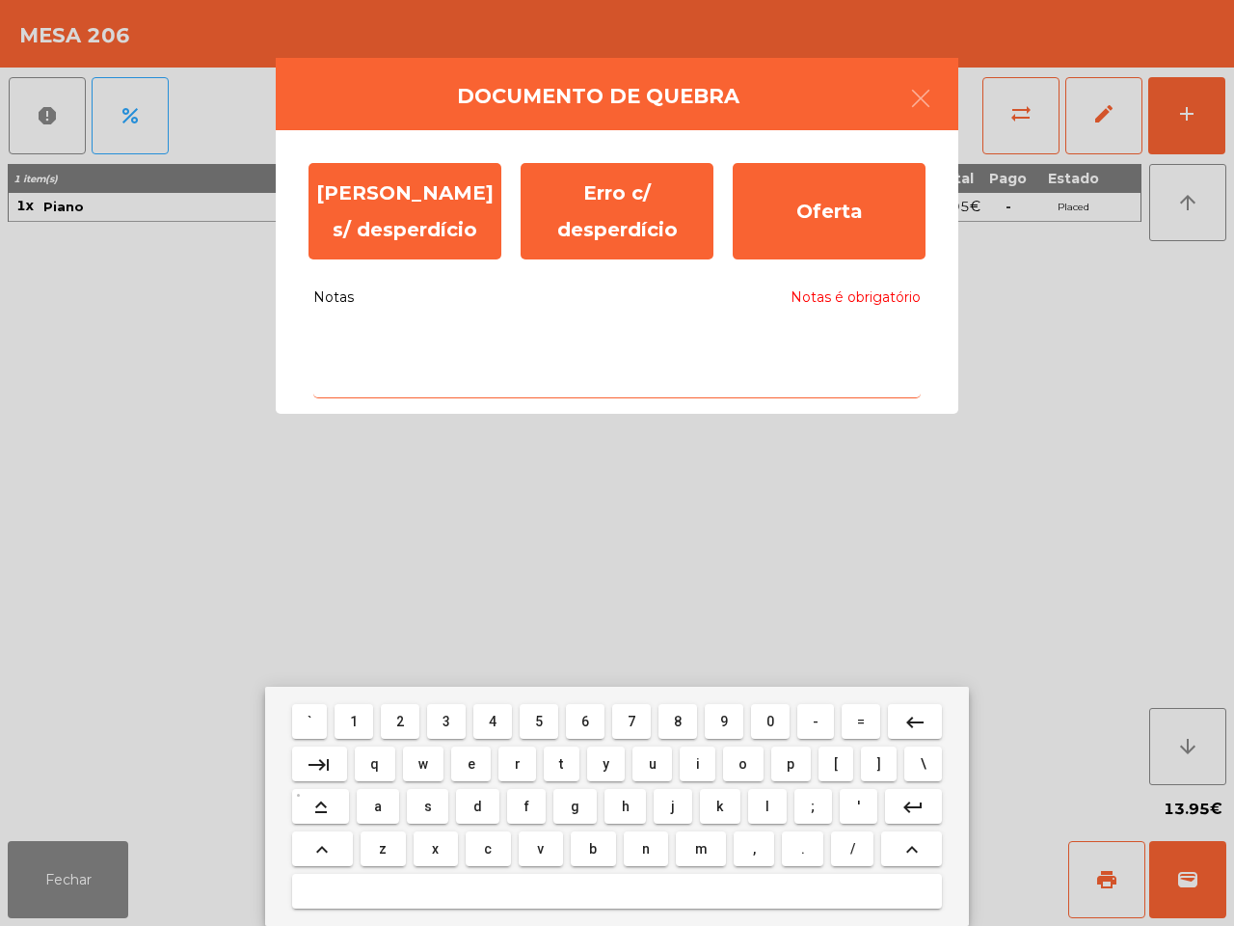
drag, startPoint x: 513, startPoint y: 769, endPoint x: 506, endPoint y: 720, distance: 48.7
click at [513, 764] on button "r" at bounding box center [518, 763] width 38 height 35
type textarea "*"
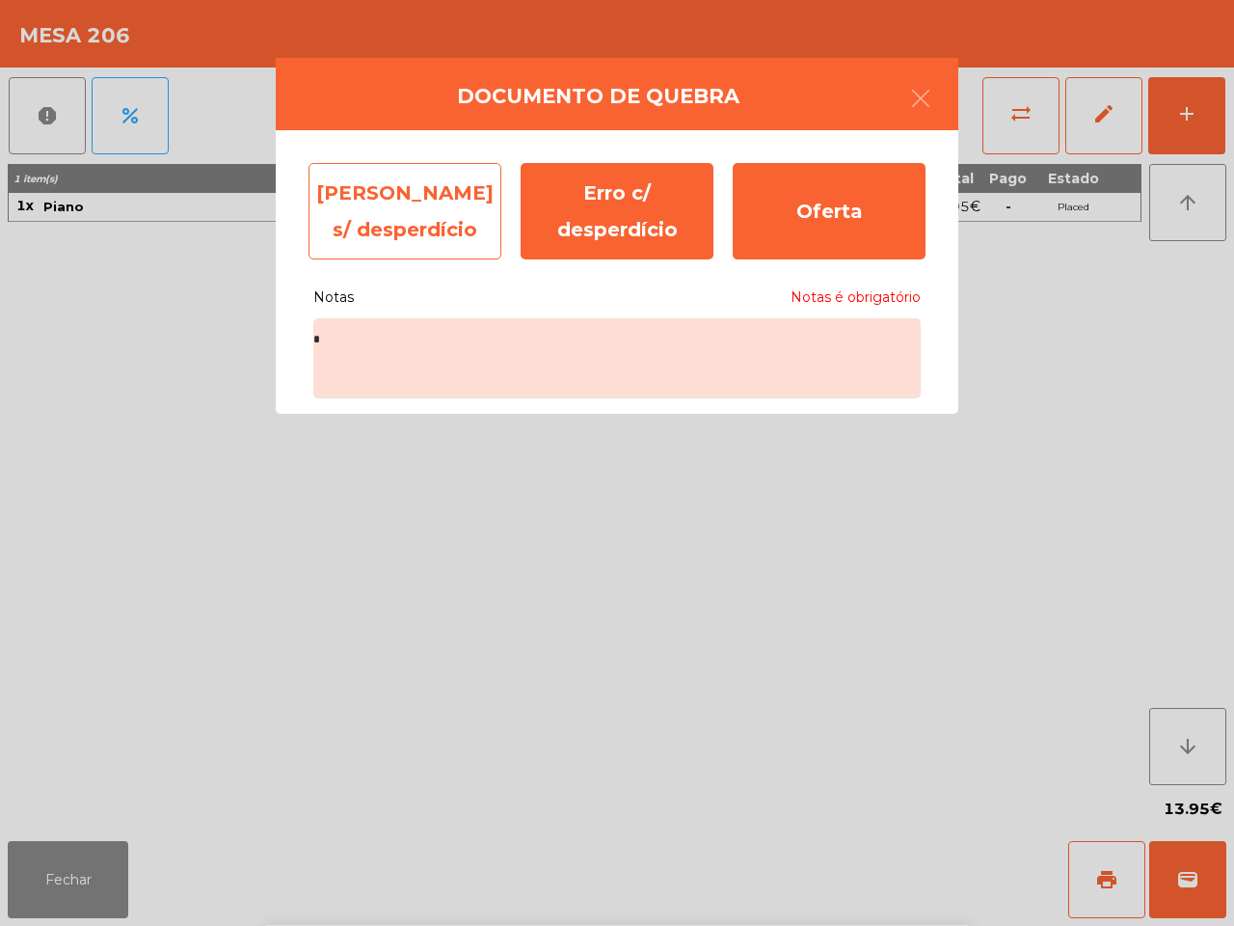
click at [406, 225] on div "[PERSON_NAME] s/ desperdício" at bounding box center [405, 211] width 193 height 96
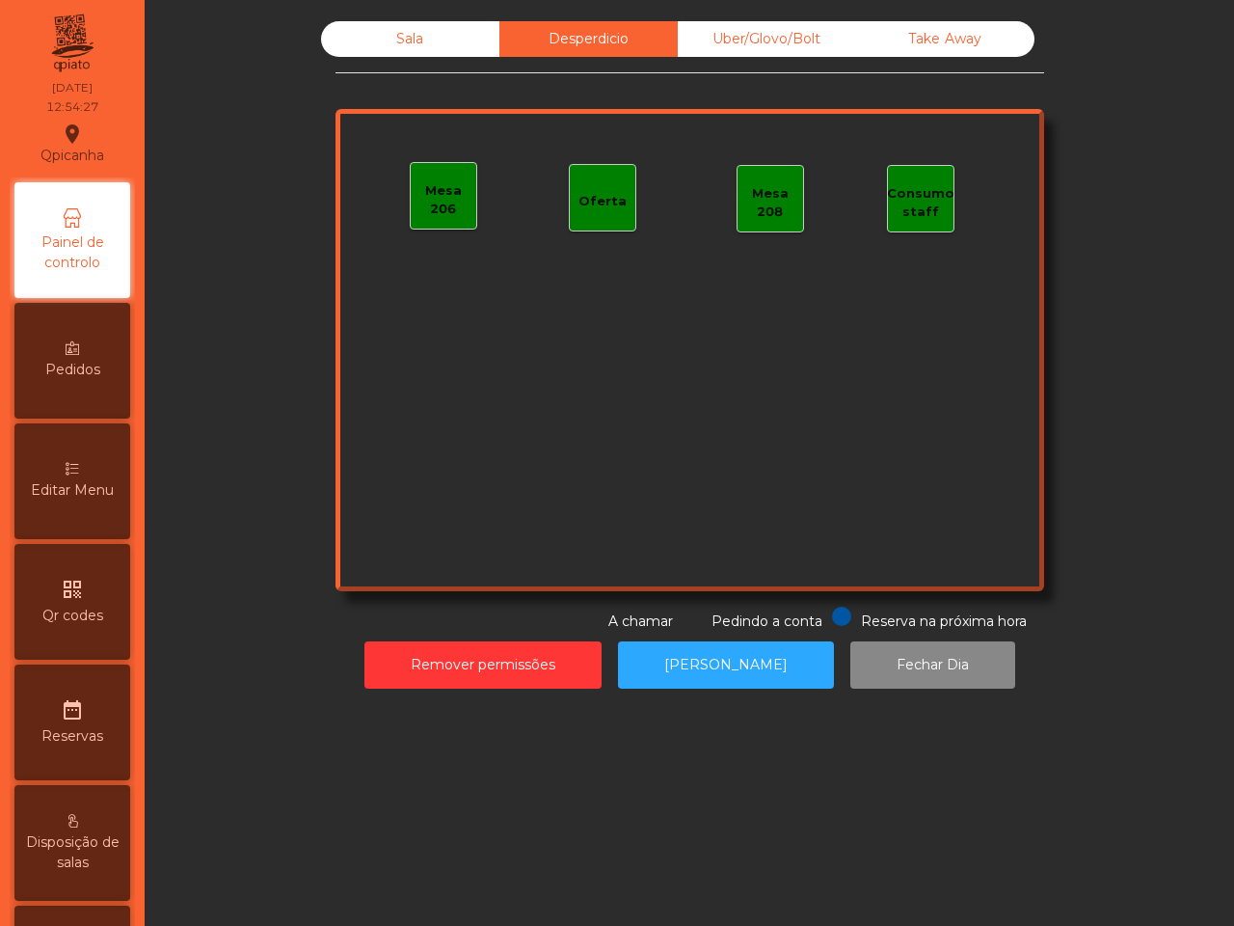
click at [947, 19] on div "Sala Desperdicio Uber/Glovo/Bolt Take Away Mesa 206 Oferta Mesa 208 Consumo sta…" at bounding box center [689, 355] width 1067 height 687
click at [945, 40] on div "Take Away" at bounding box center [945, 39] width 178 height 36
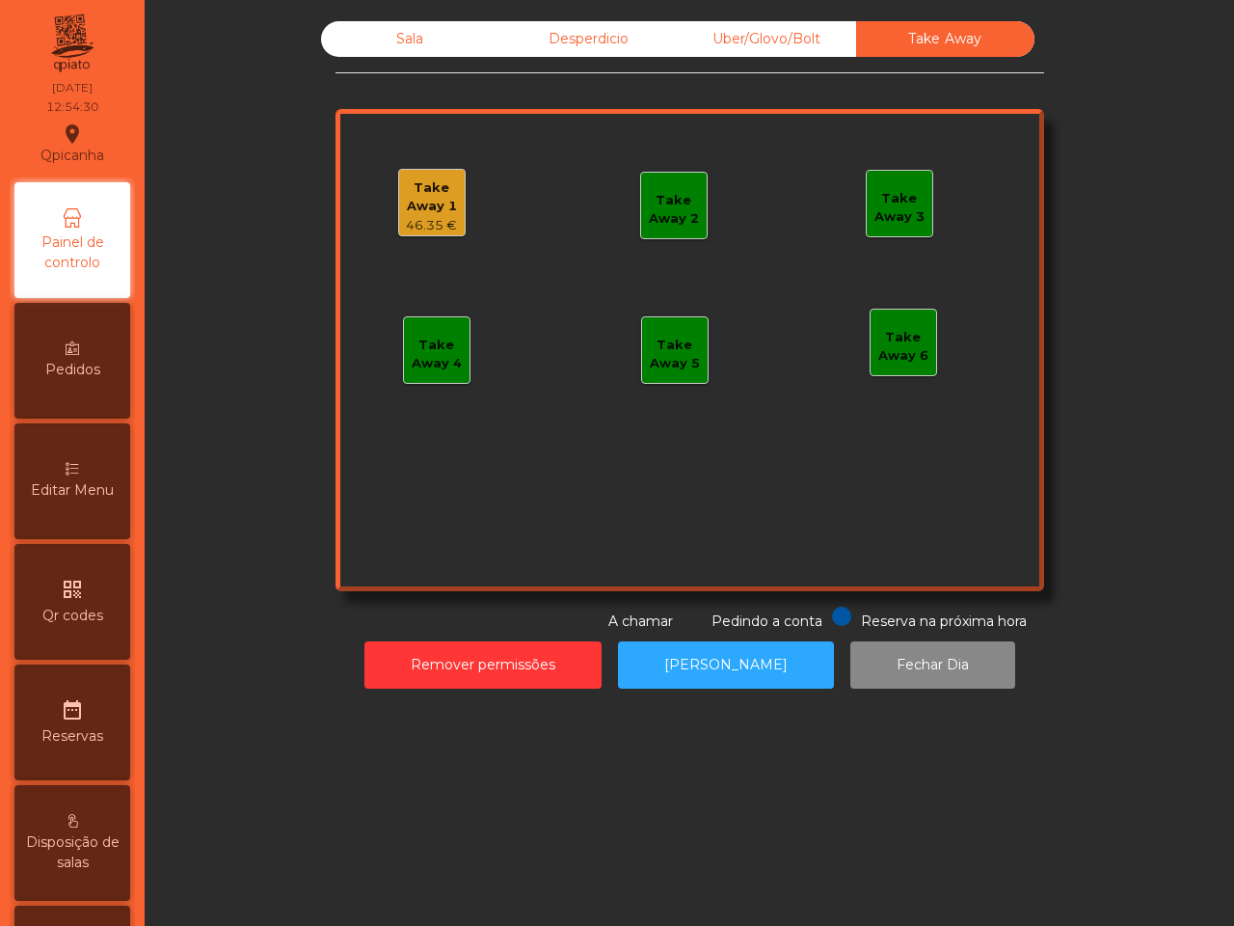
click at [430, 201] on div "Take Away 1" at bounding box center [432, 197] width 66 height 38
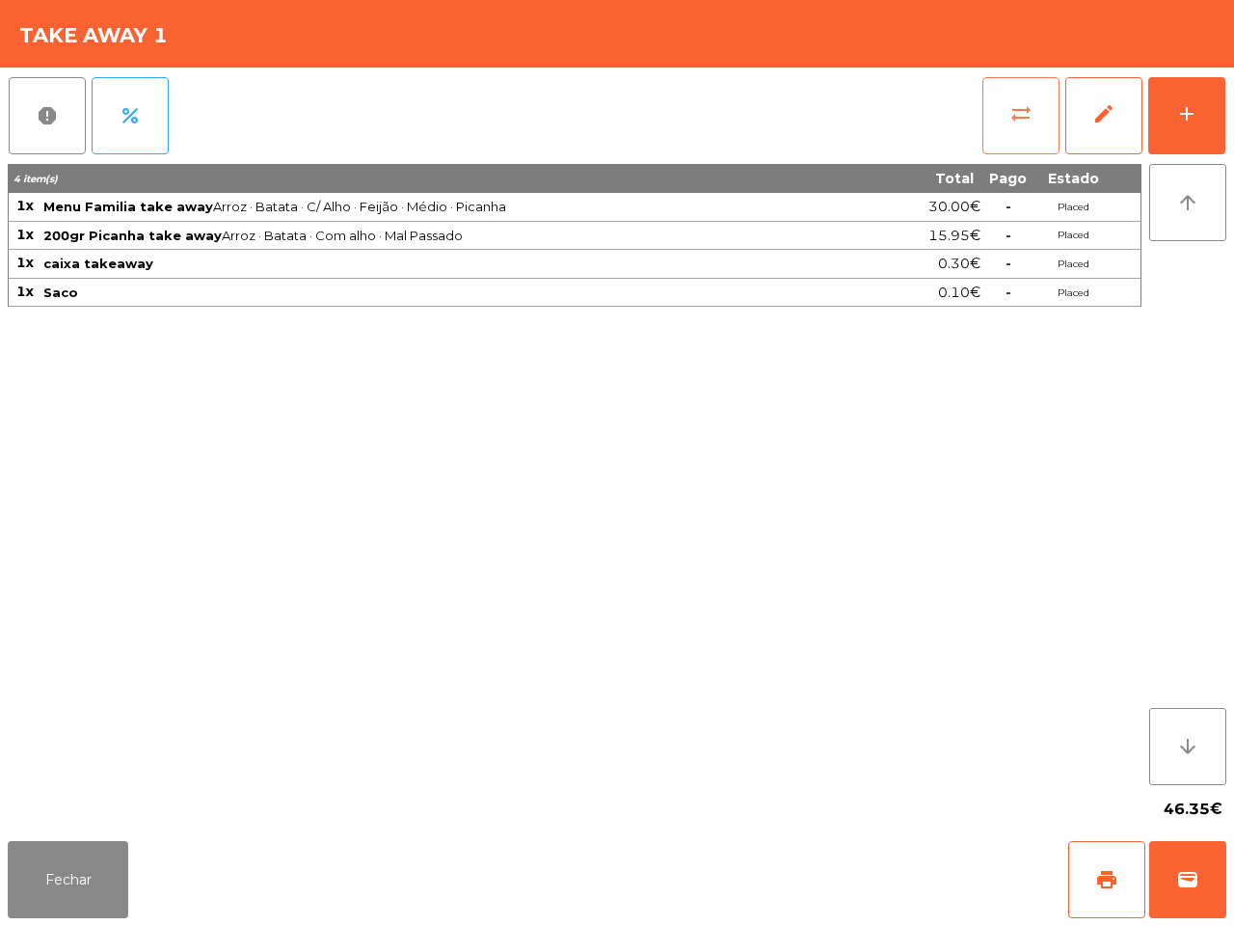
click at [1019, 112] on span "sync_alt" at bounding box center [1021, 113] width 23 height 23
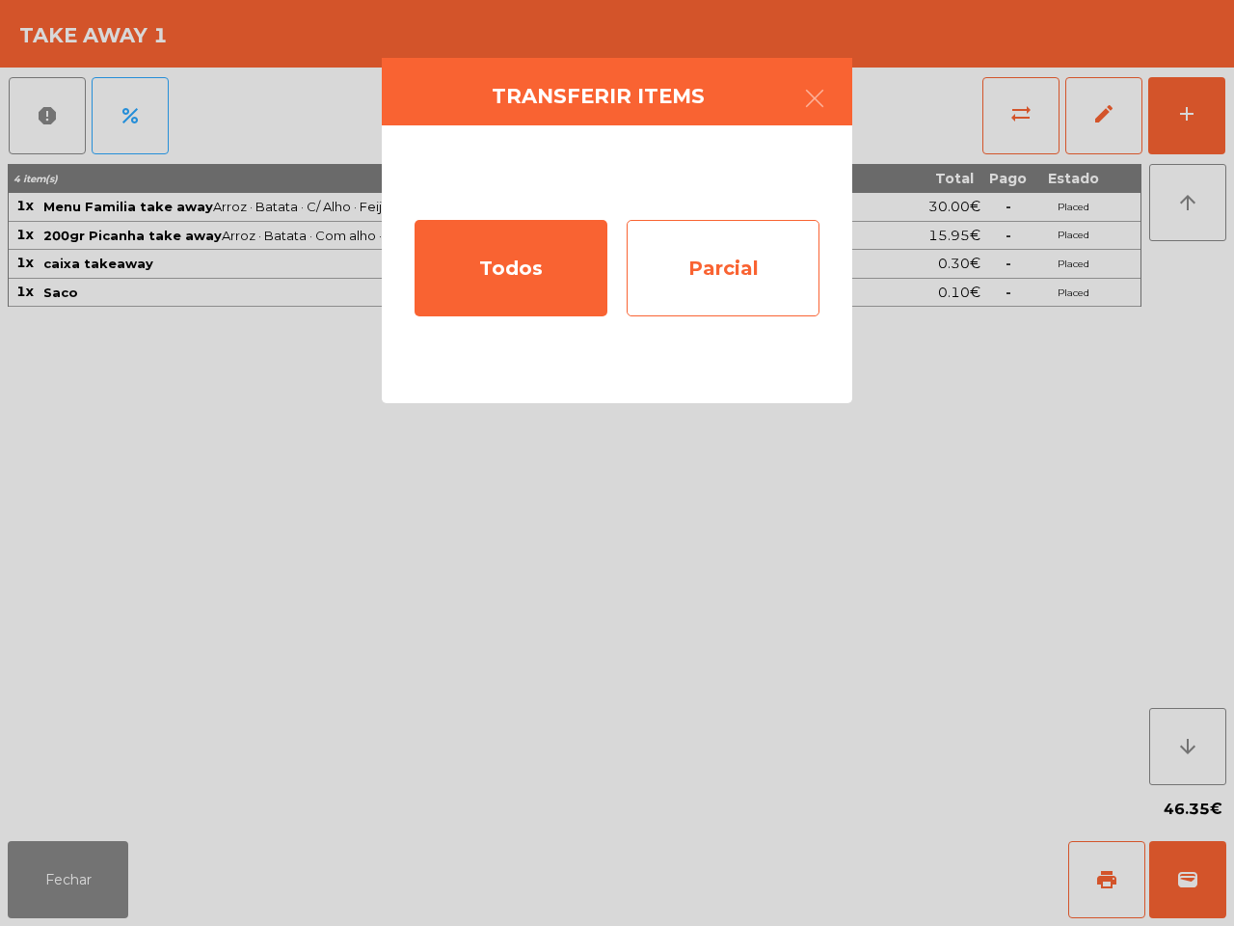
click at [694, 266] on div "Parcial" at bounding box center [723, 268] width 193 height 96
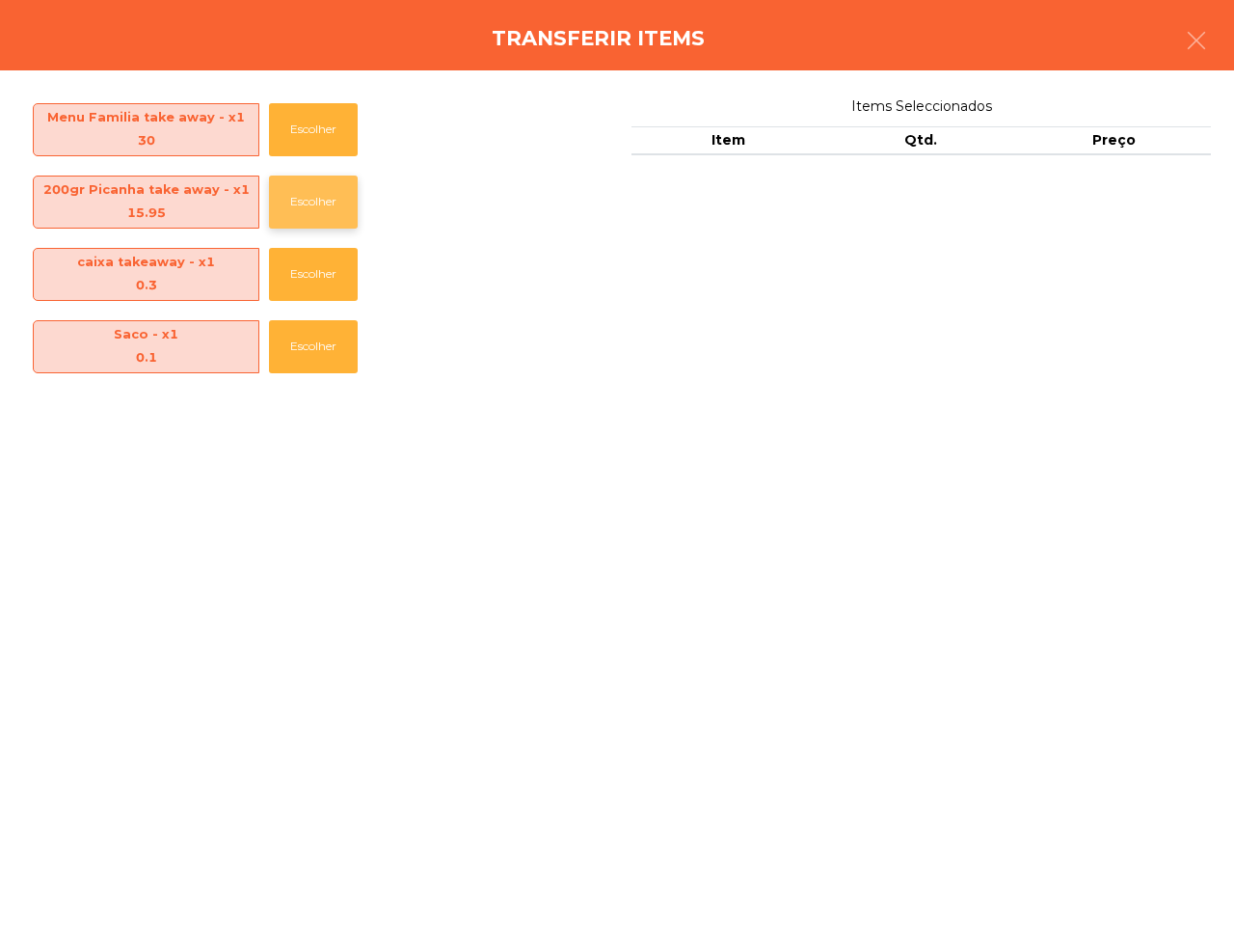
click at [304, 189] on button "Escolher" at bounding box center [313, 202] width 89 height 53
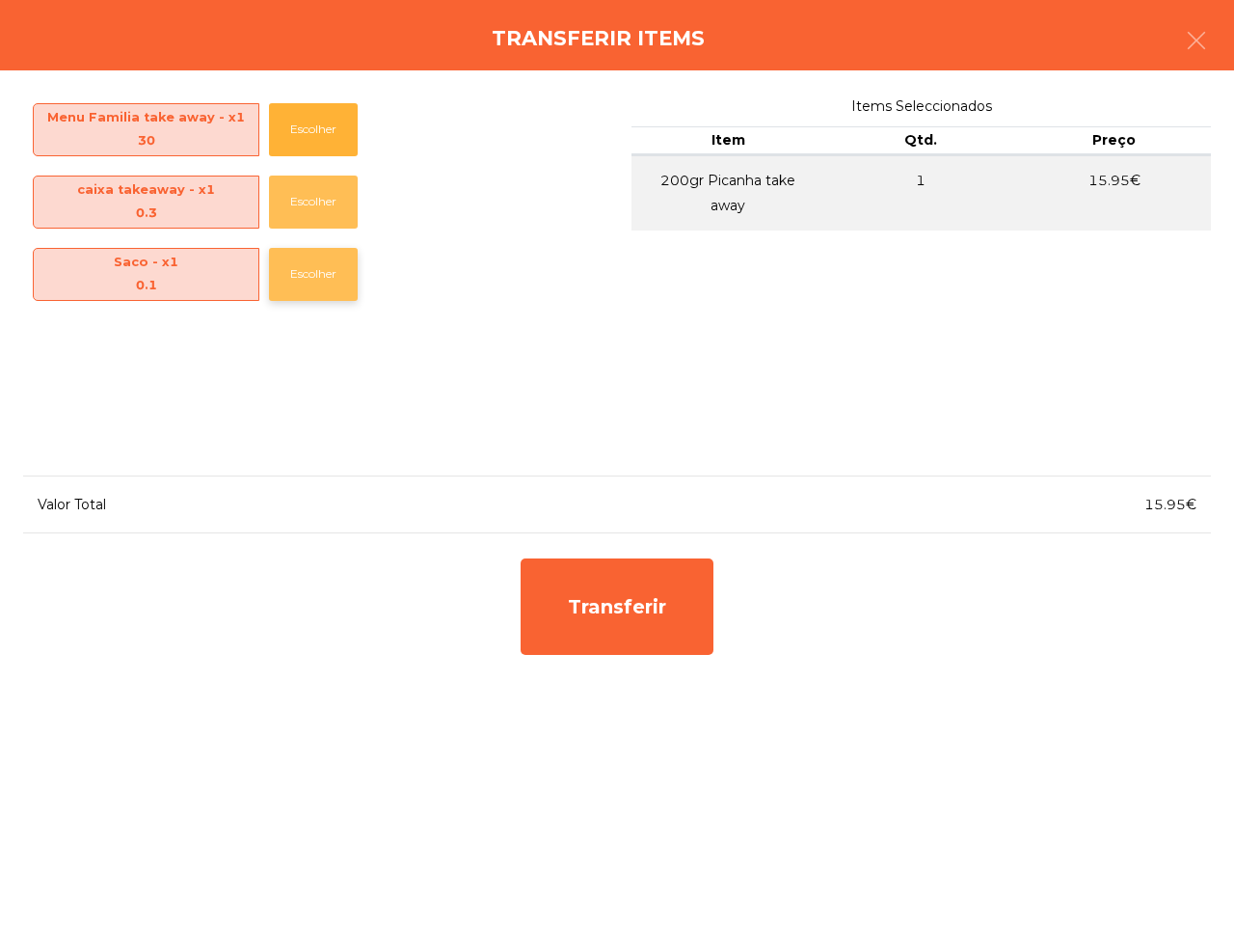
click at [306, 205] on button "Escolher" at bounding box center [313, 202] width 89 height 53
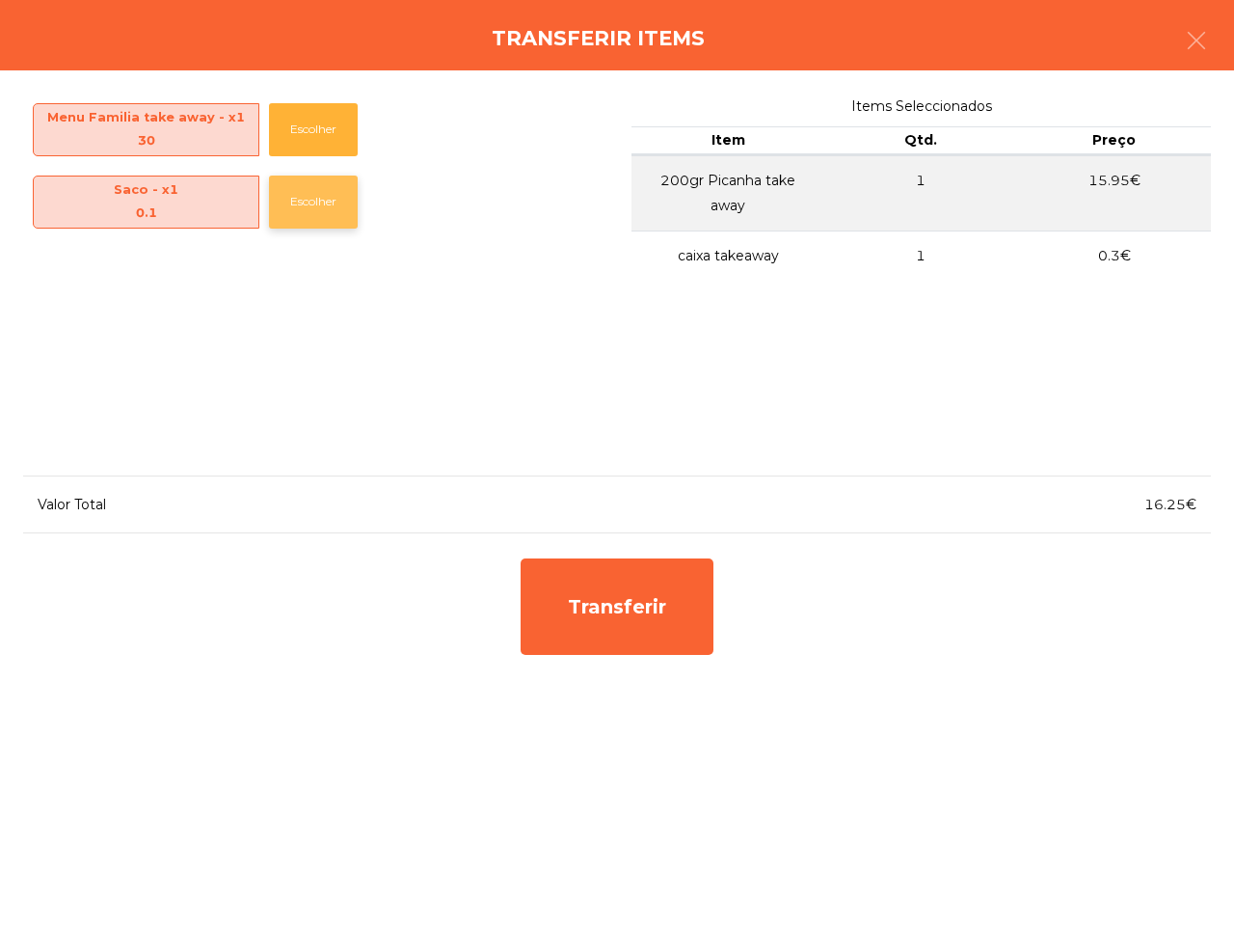
click at [318, 225] on button "Escolher" at bounding box center [313, 202] width 89 height 53
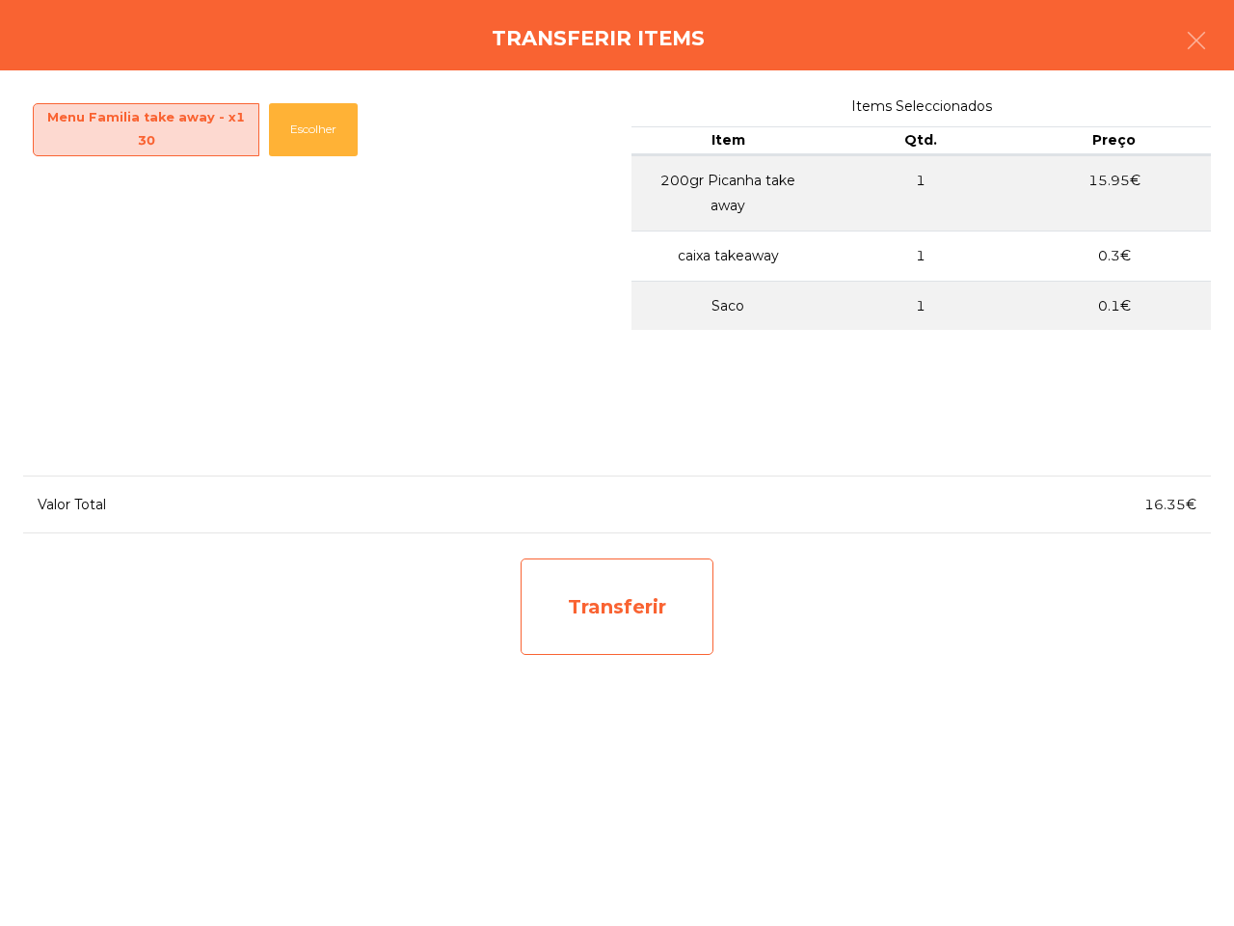
click at [591, 599] on div "Transferir" at bounding box center [617, 606] width 193 height 96
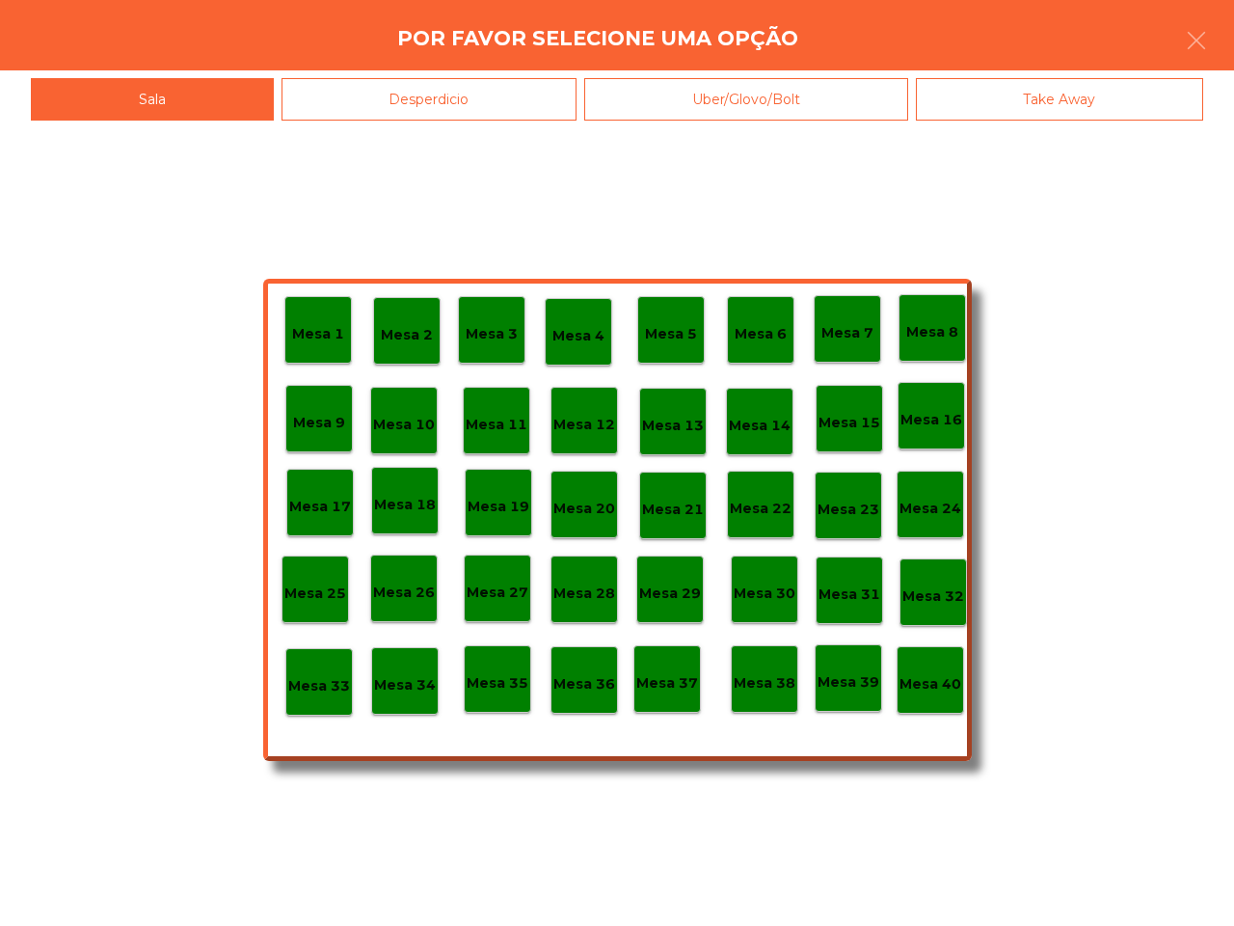
click at [967, 93] on div "Take Away" at bounding box center [1060, 99] width 288 height 43
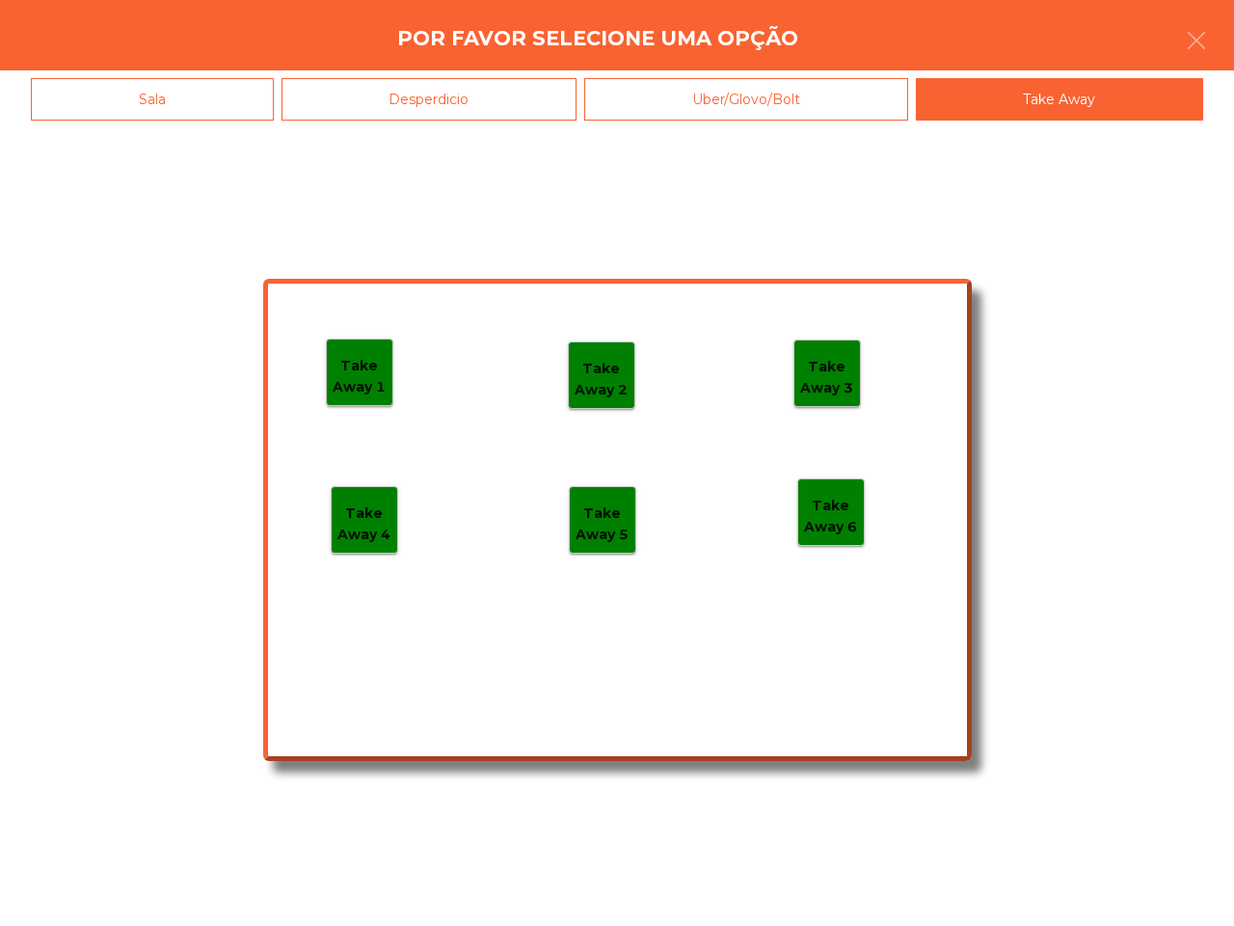
click at [609, 378] on p "Take Away 2" at bounding box center [602, 379] width 66 height 43
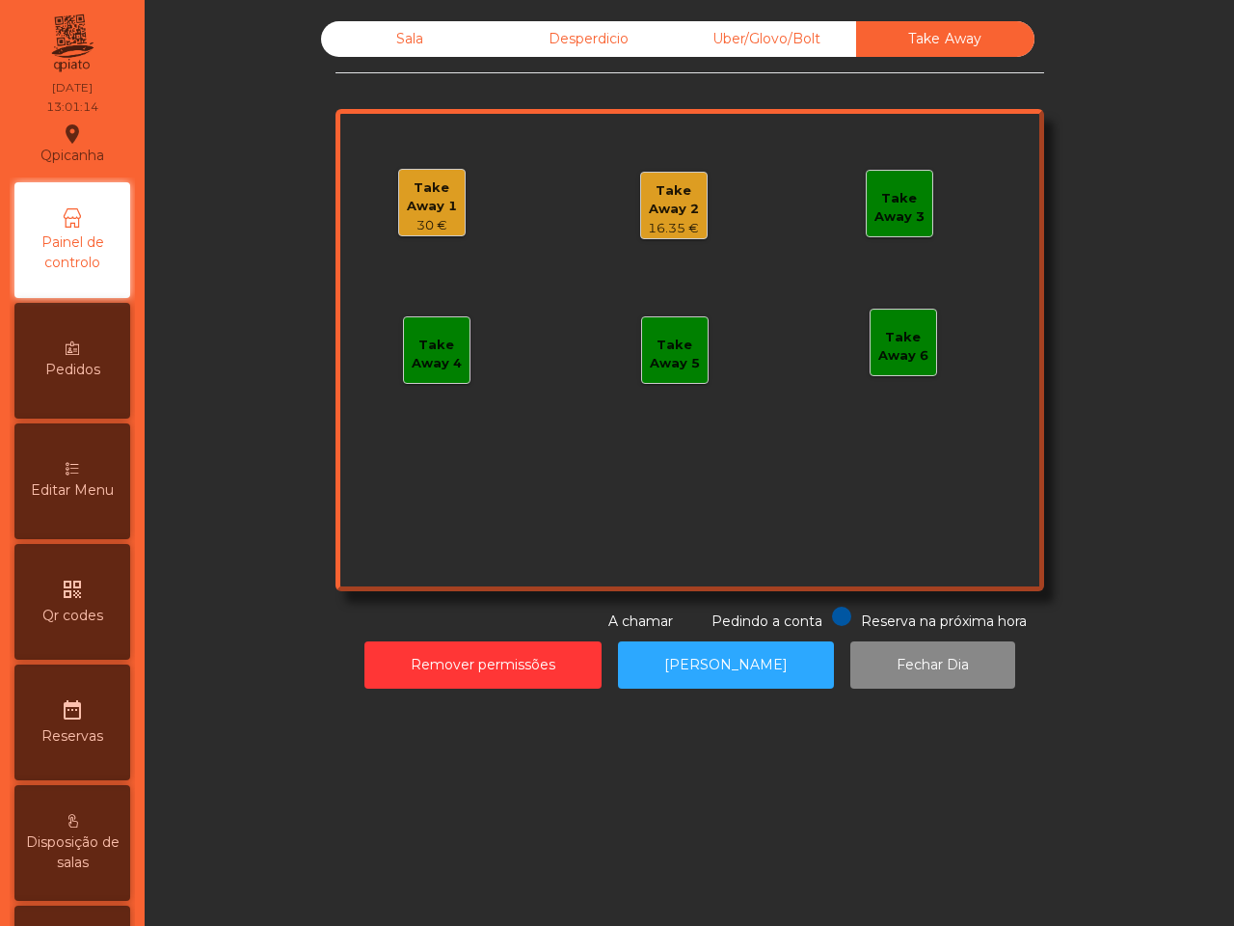
click at [585, 521] on div "Take Away 1 30 € Take Away 2 16.35 € Take Away 3 Take Away 4 Take Away 5 Take A…" at bounding box center [690, 350] width 709 height 482
click at [402, 207] on div "Take Away 1" at bounding box center [432, 197] width 66 height 38
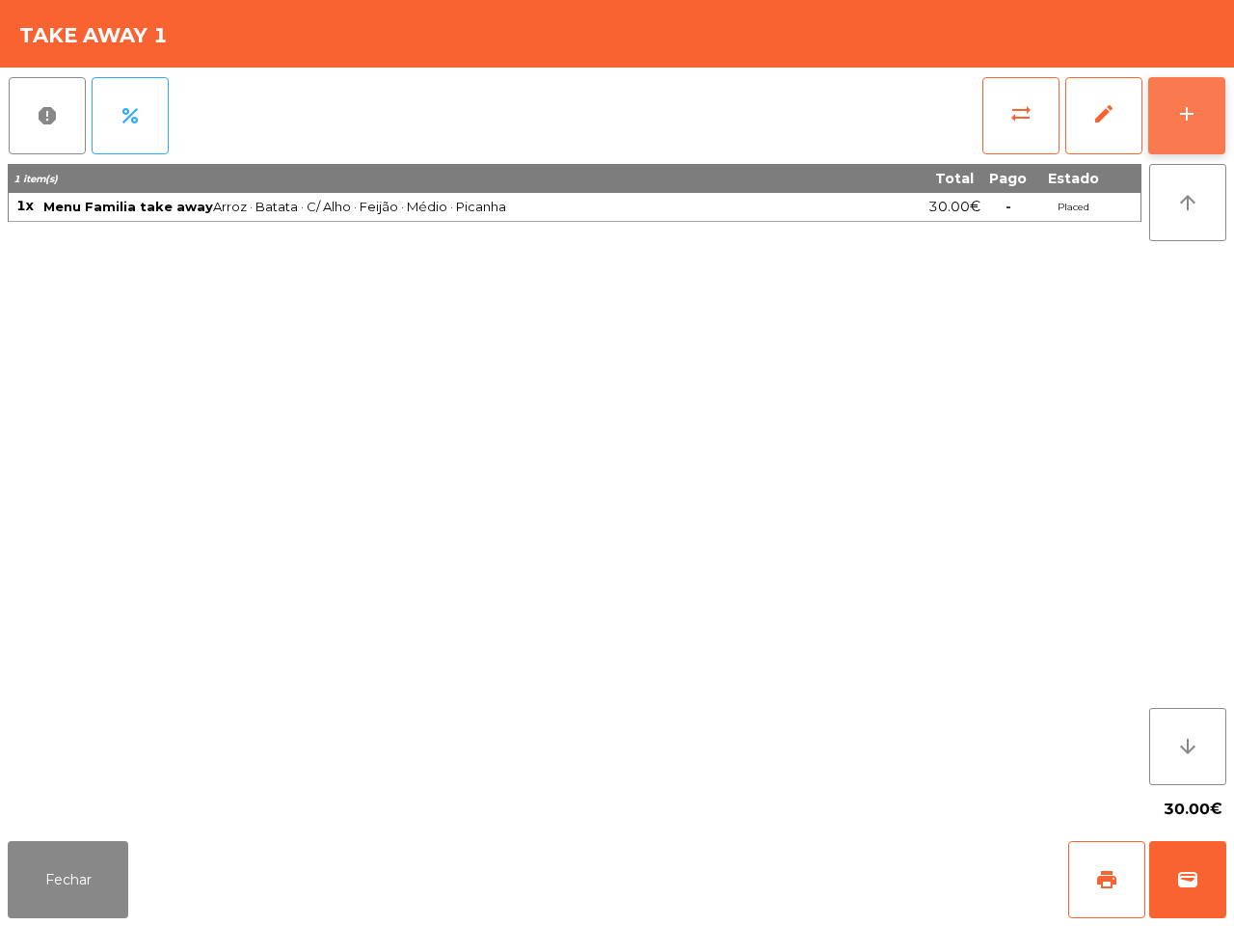
click at [1192, 102] on div "add" at bounding box center [1187, 113] width 23 height 23
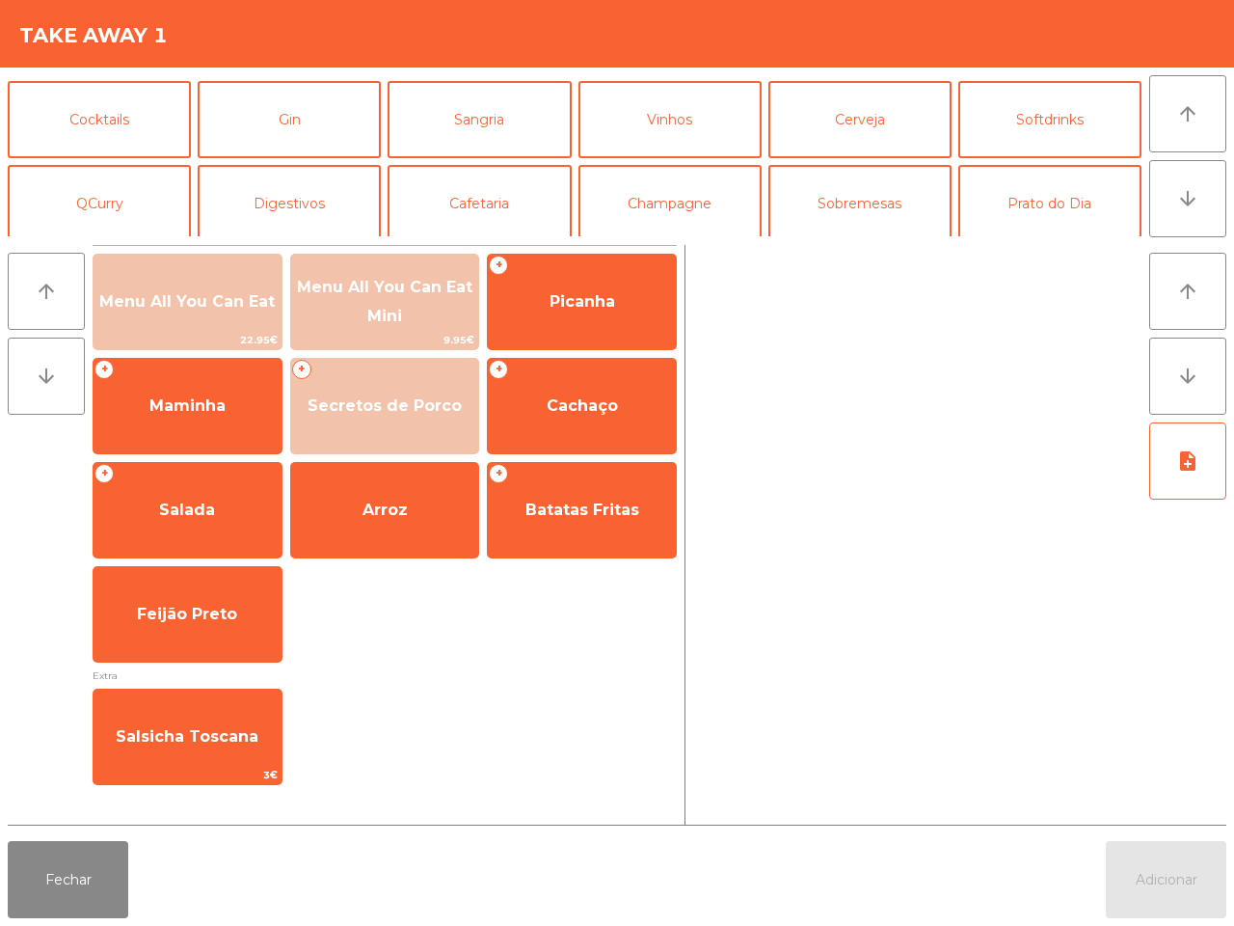
scroll to position [167, 0]
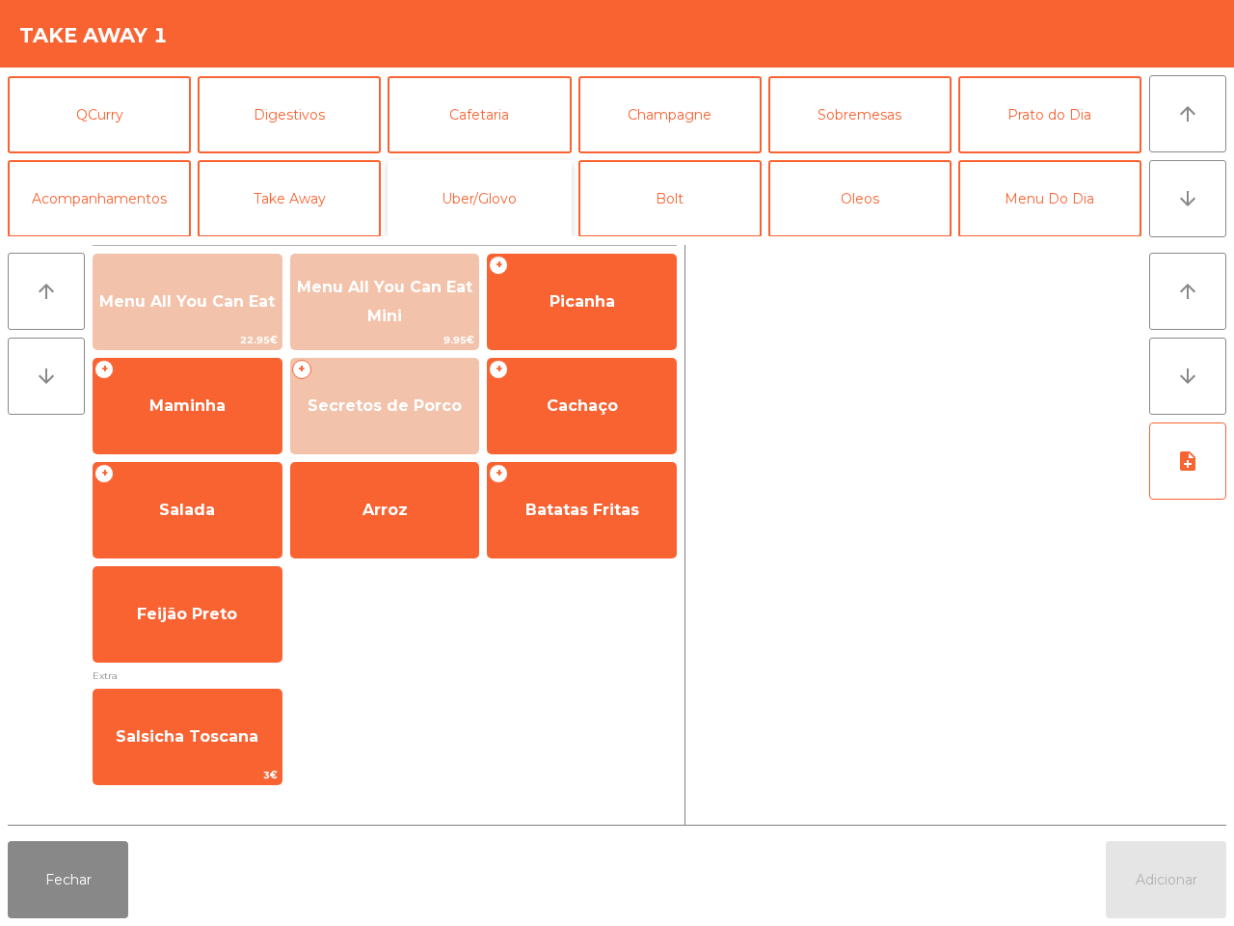
click at [483, 176] on button "Uber/Glovo" at bounding box center [479, 198] width 183 height 77
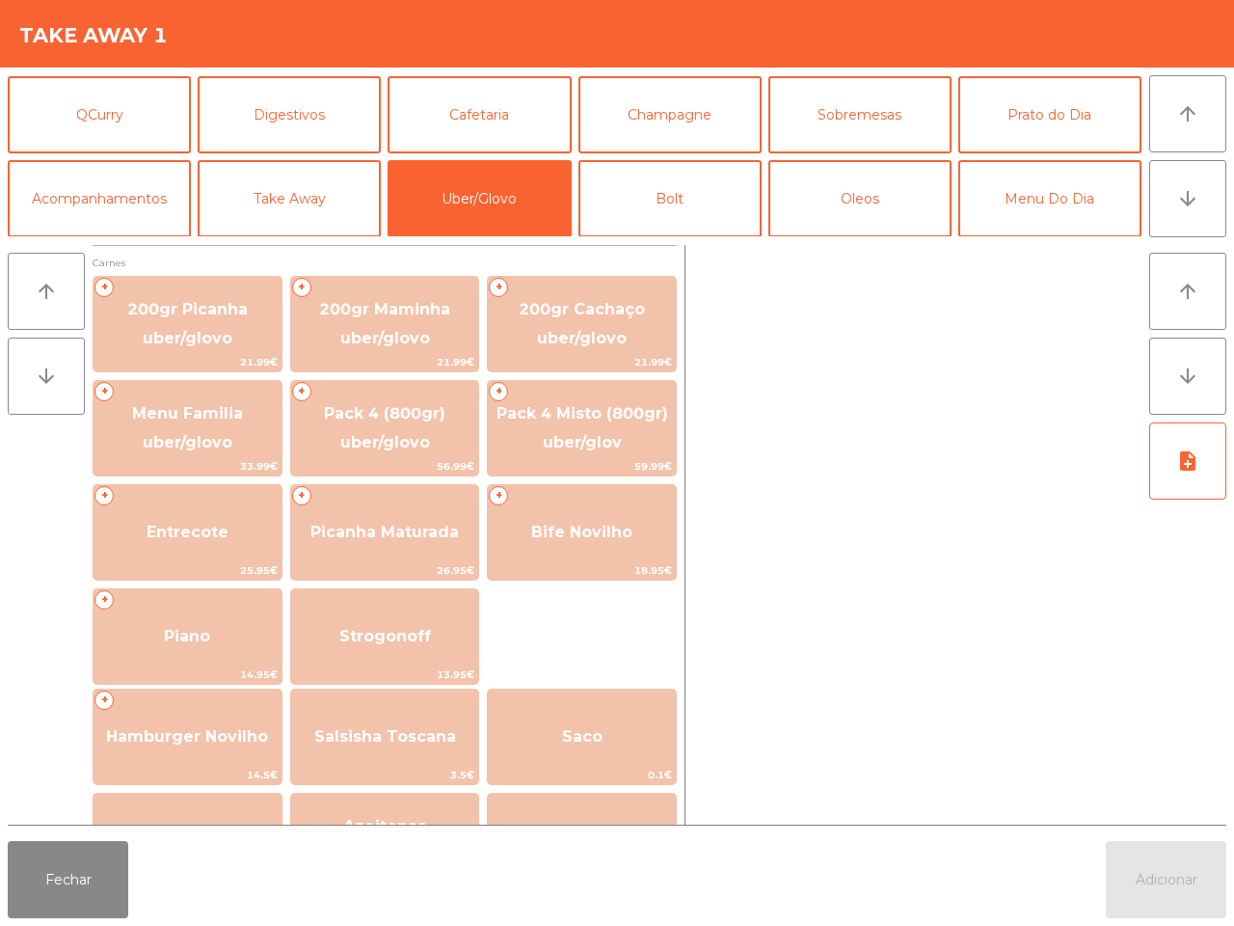
scroll to position [241, 0]
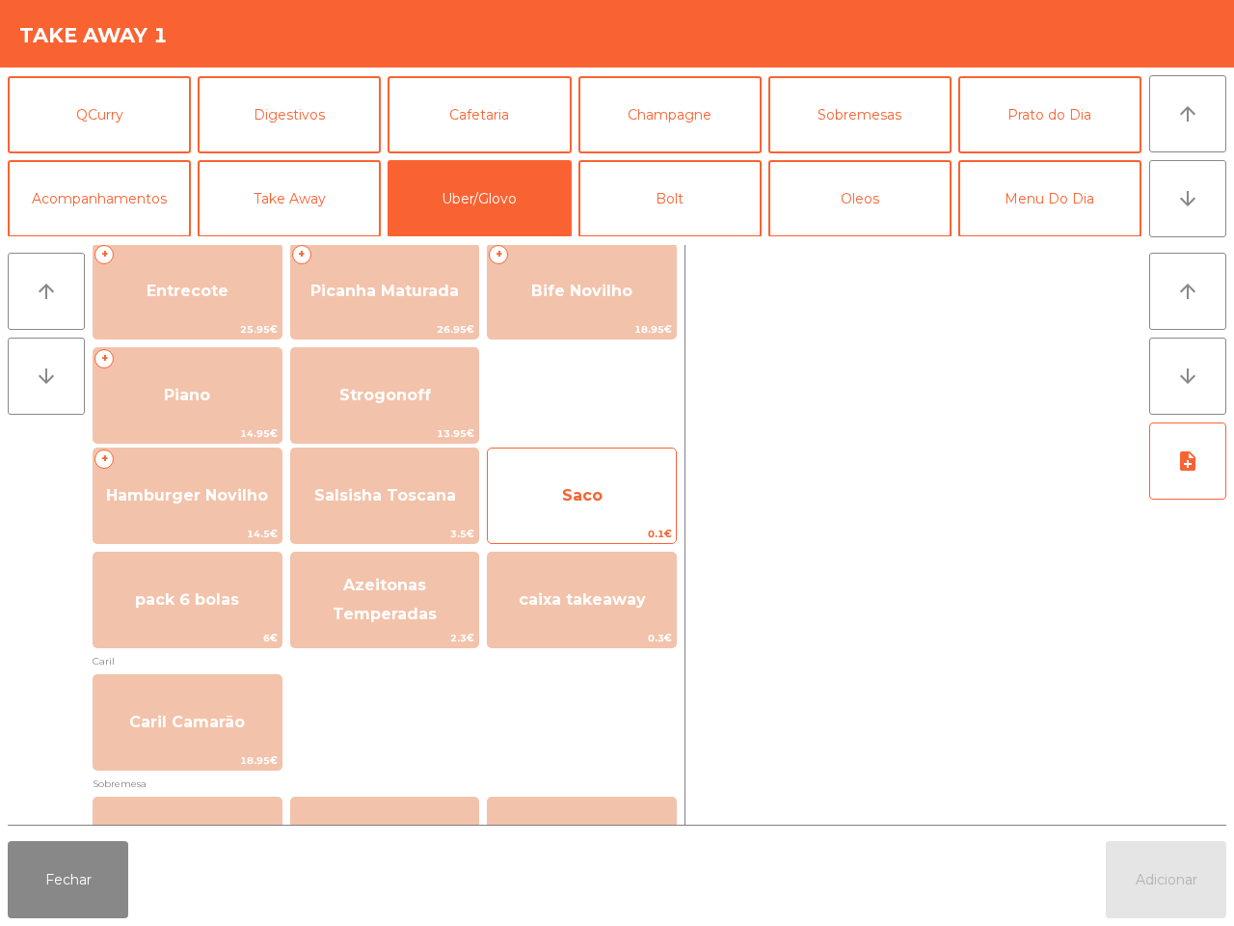
click at [609, 514] on span "Saco" at bounding box center [582, 496] width 188 height 52
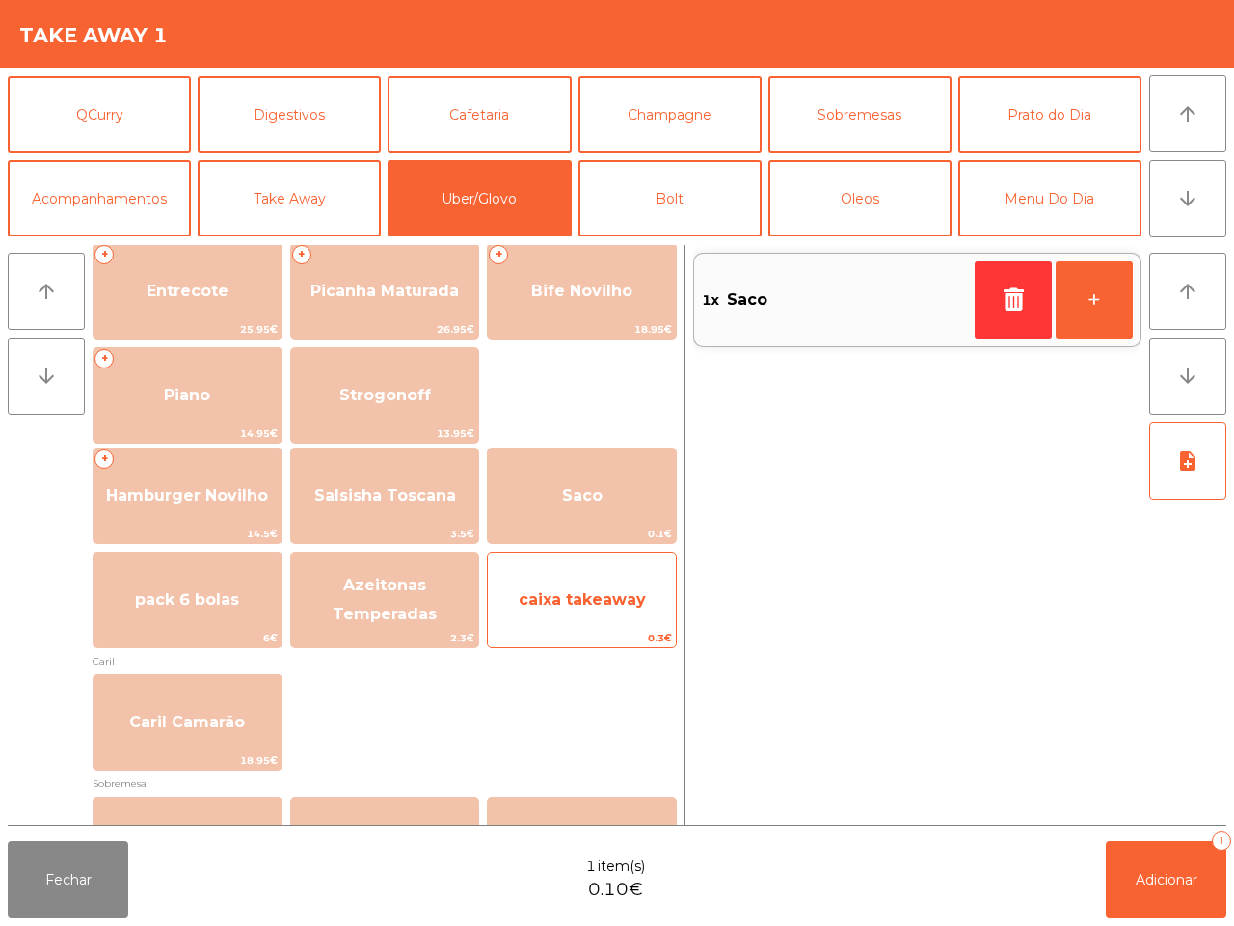
click at [622, 615] on span "caixa takeaway" at bounding box center [582, 600] width 188 height 52
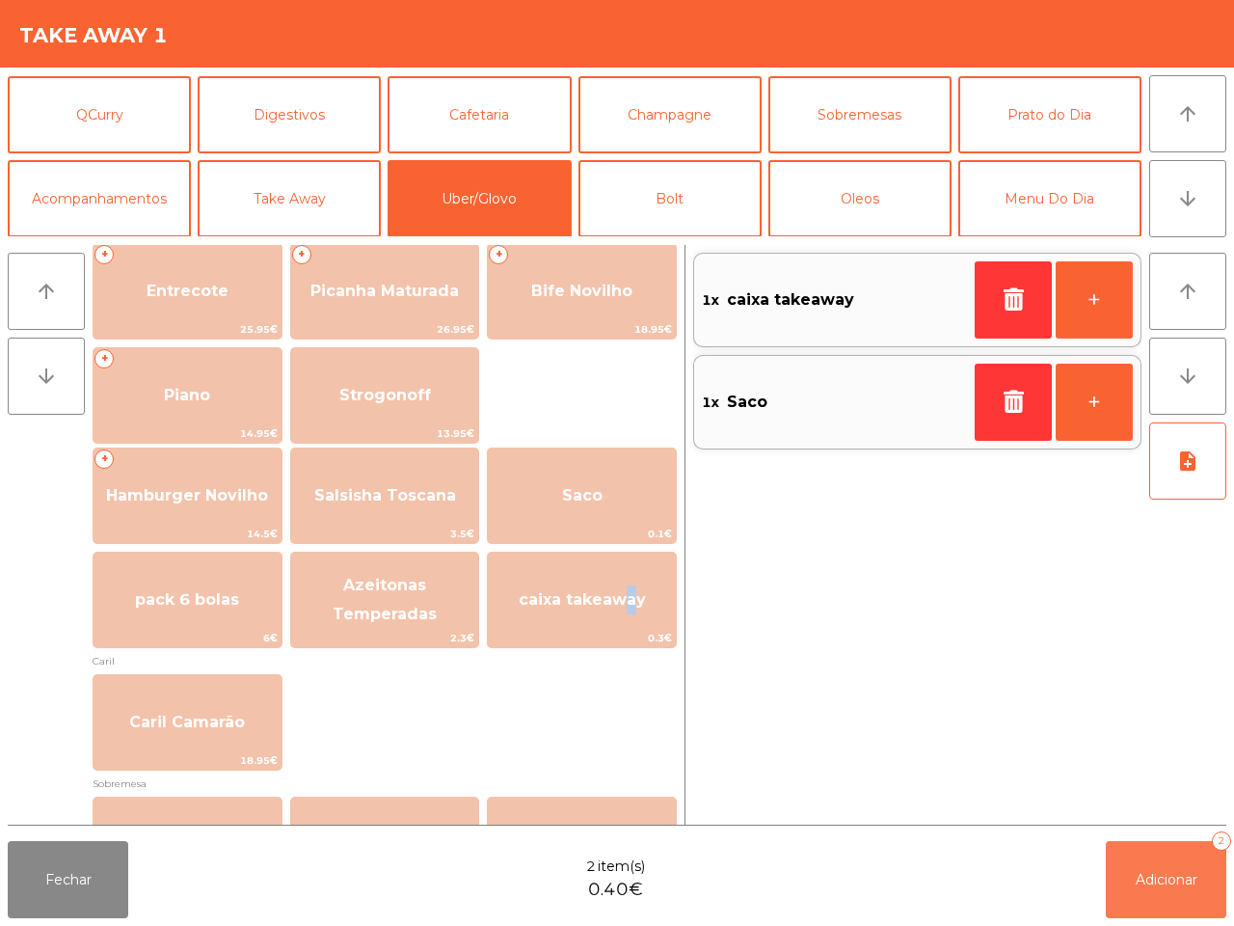
click at [1160, 882] on span "Adicionar" at bounding box center [1167, 879] width 62 height 17
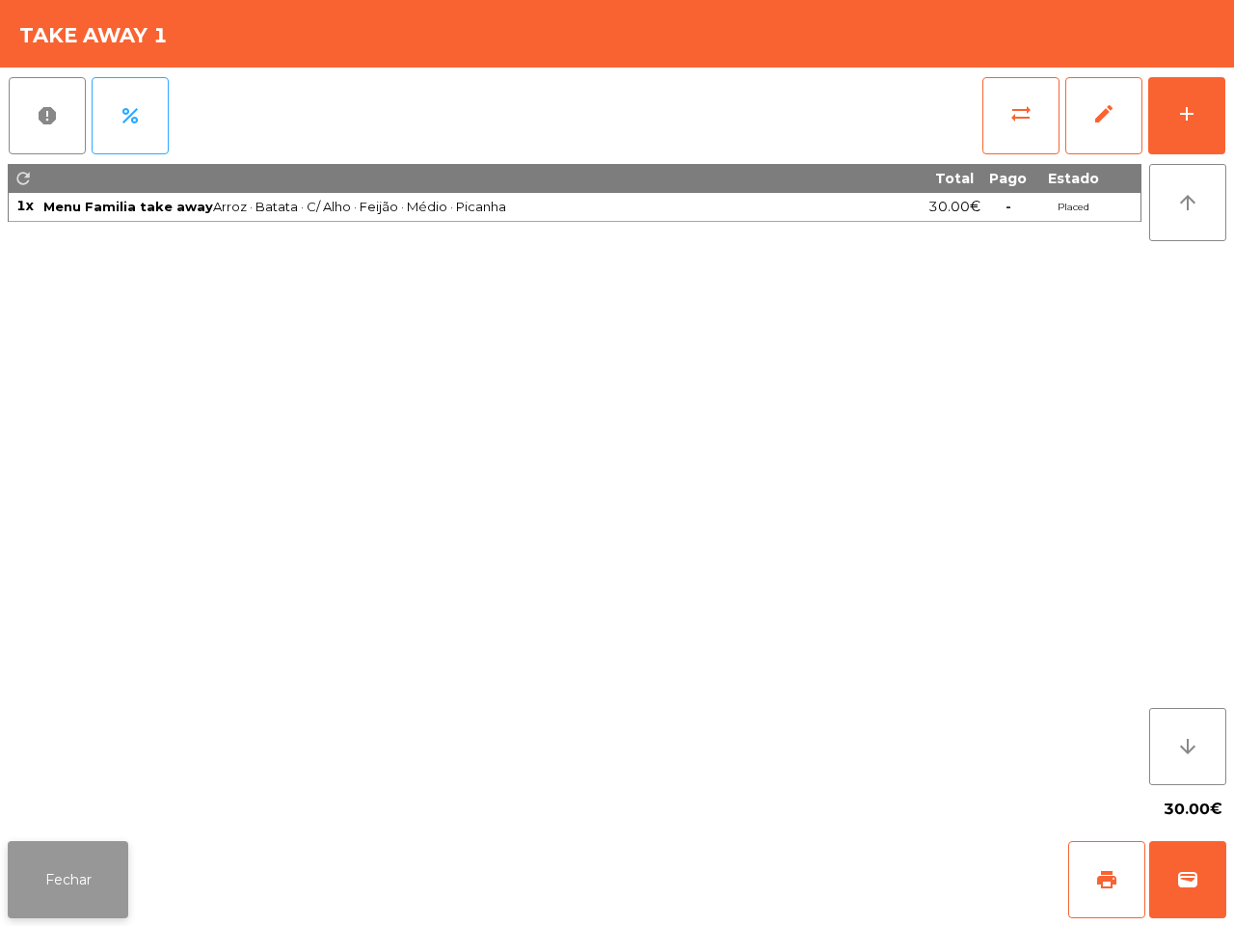
click at [59, 887] on button "Fechar" at bounding box center [68, 879] width 121 height 77
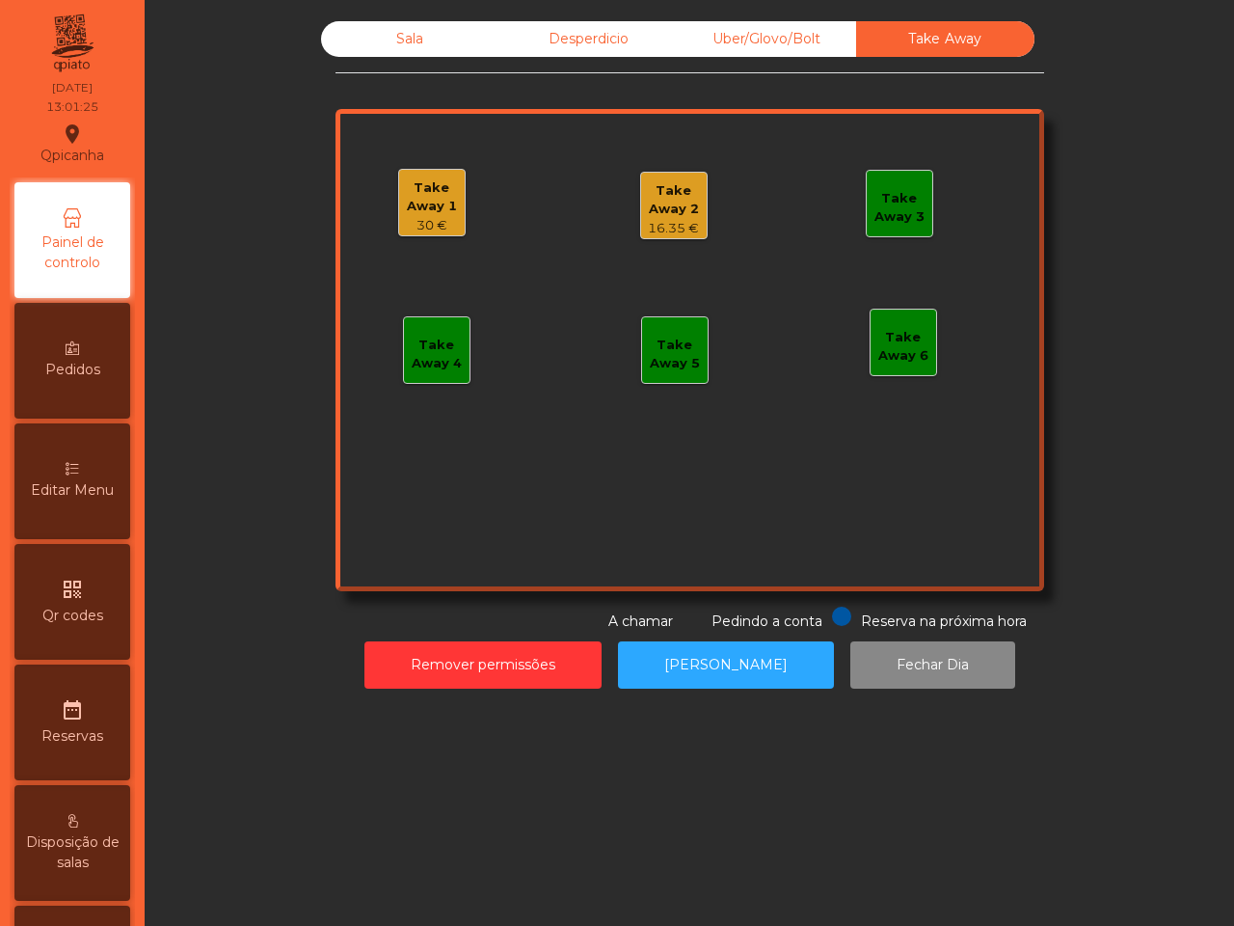
click at [668, 233] on div "16.35 €" at bounding box center [674, 228] width 66 height 19
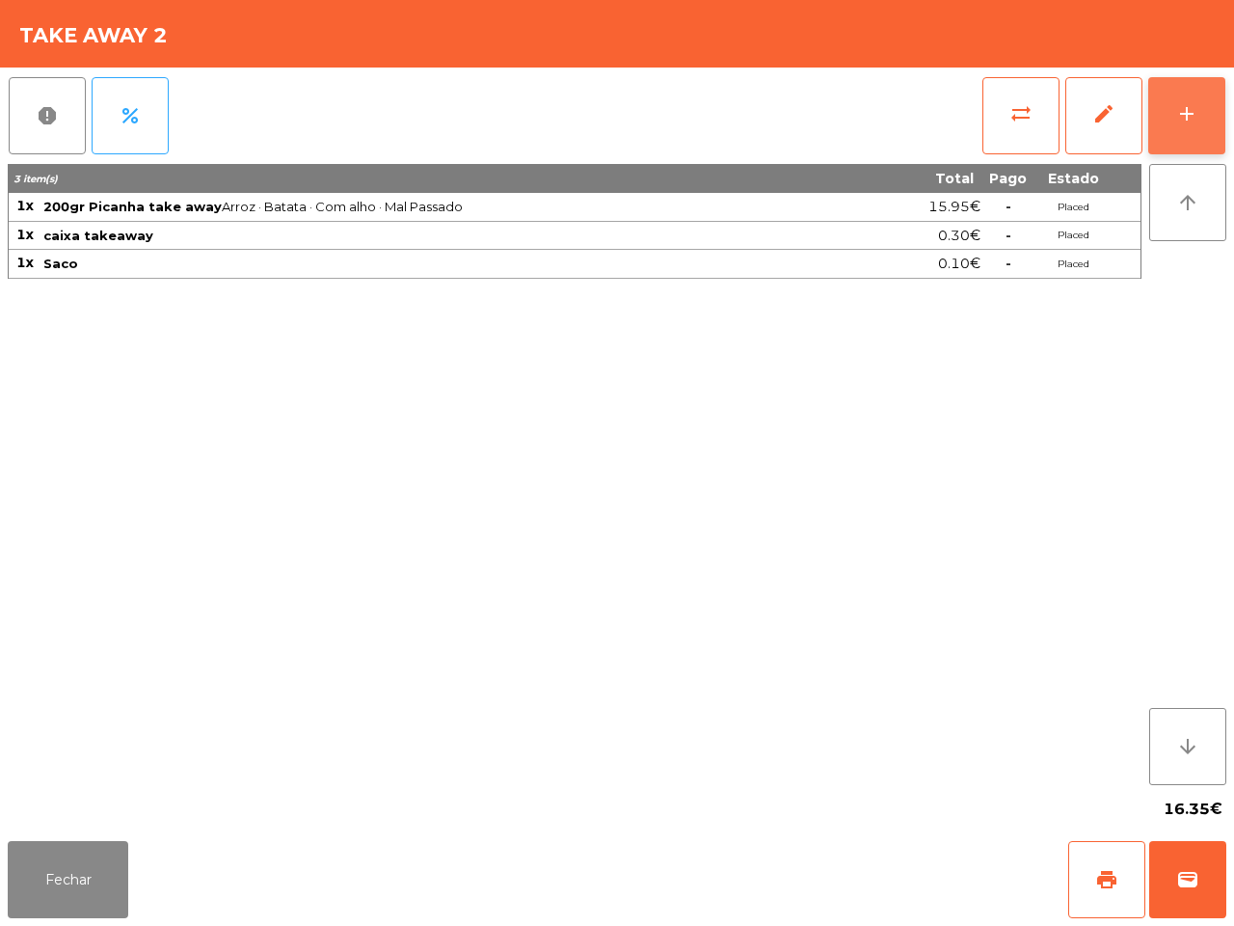
click at [1197, 109] on div "add" at bounding box center [1187, 113] width 23 height 23
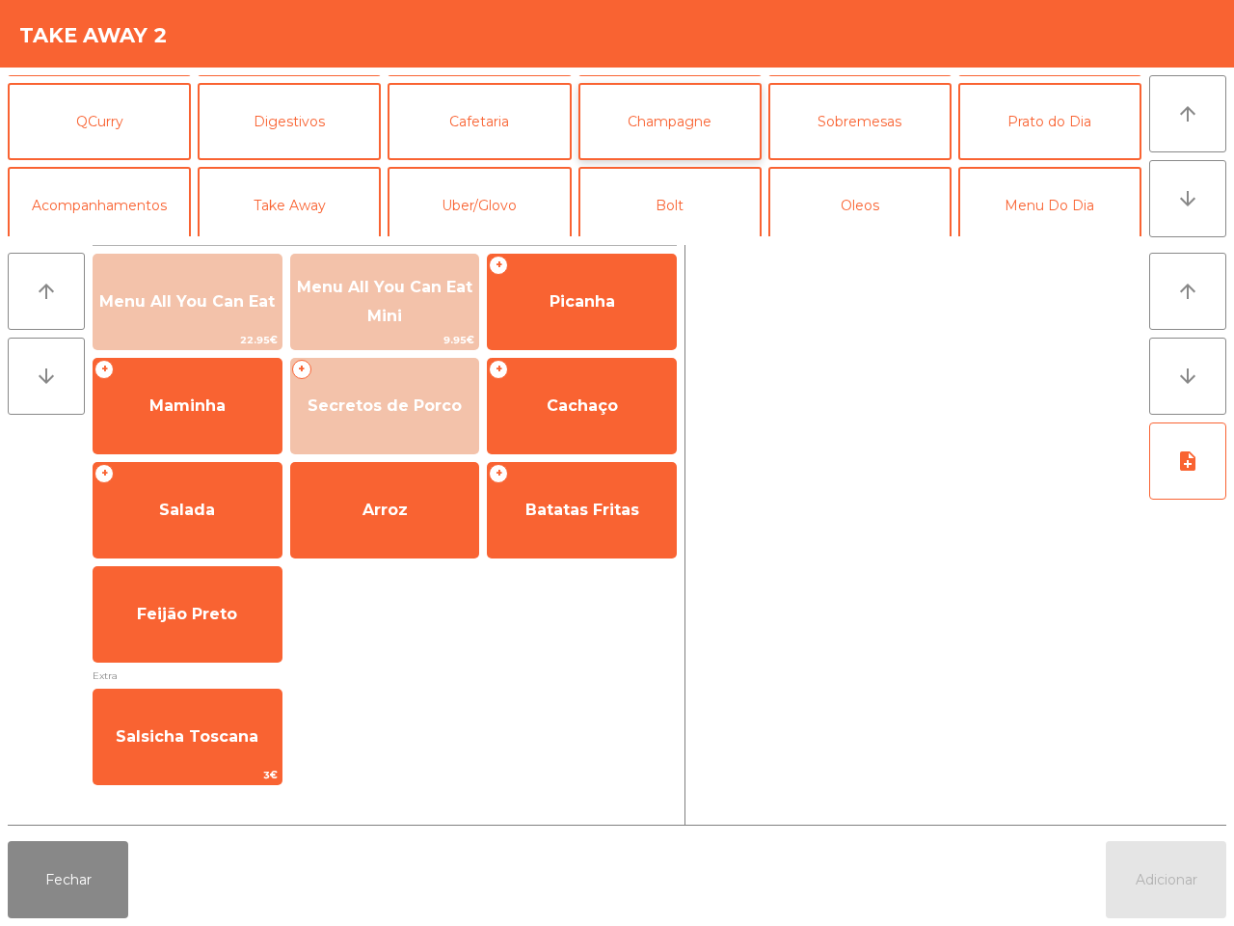
scroll to position [167, 0]
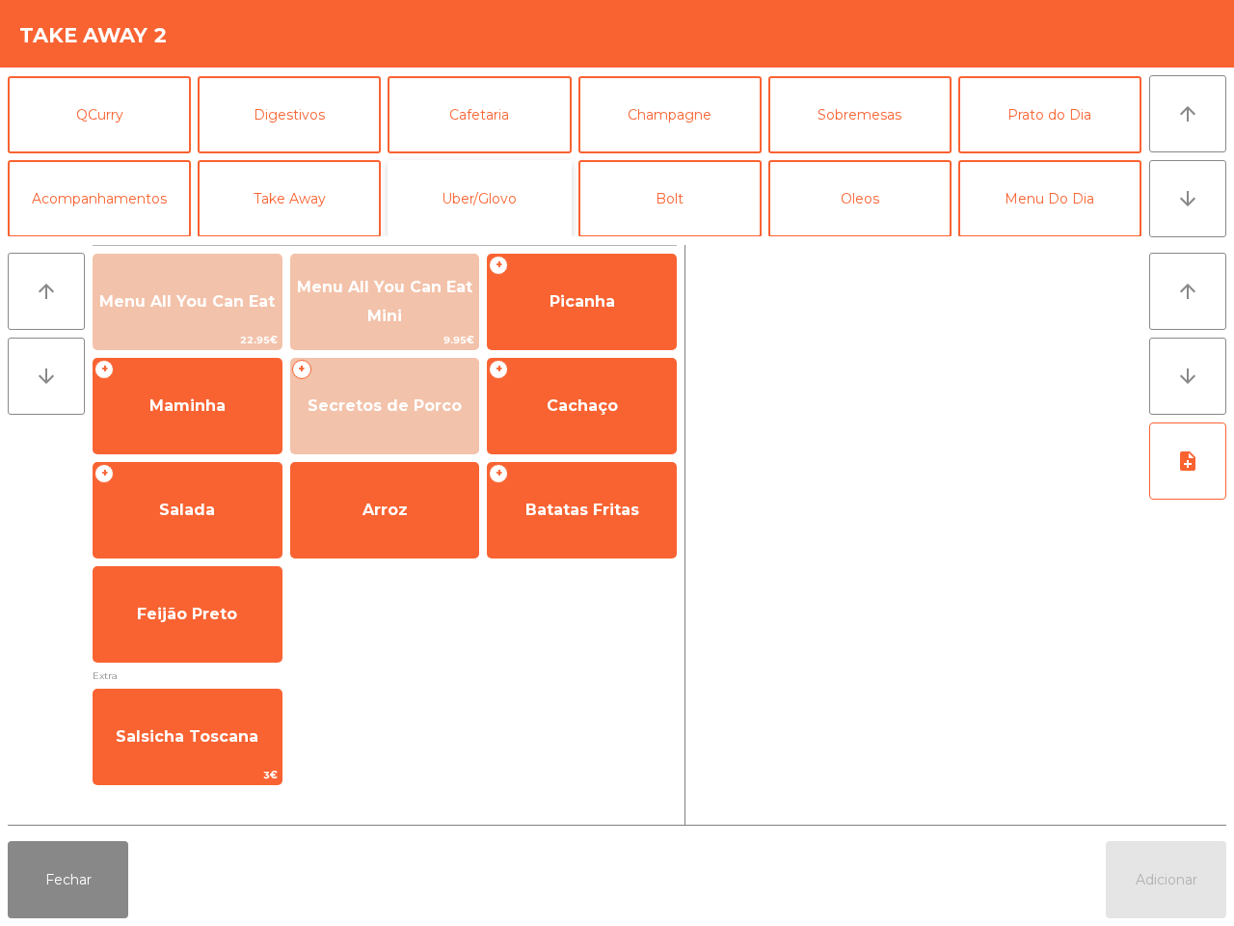
click at [503, 193] on button "Uber/Glovo" at bounding box center [479, 198] width 183 height 77
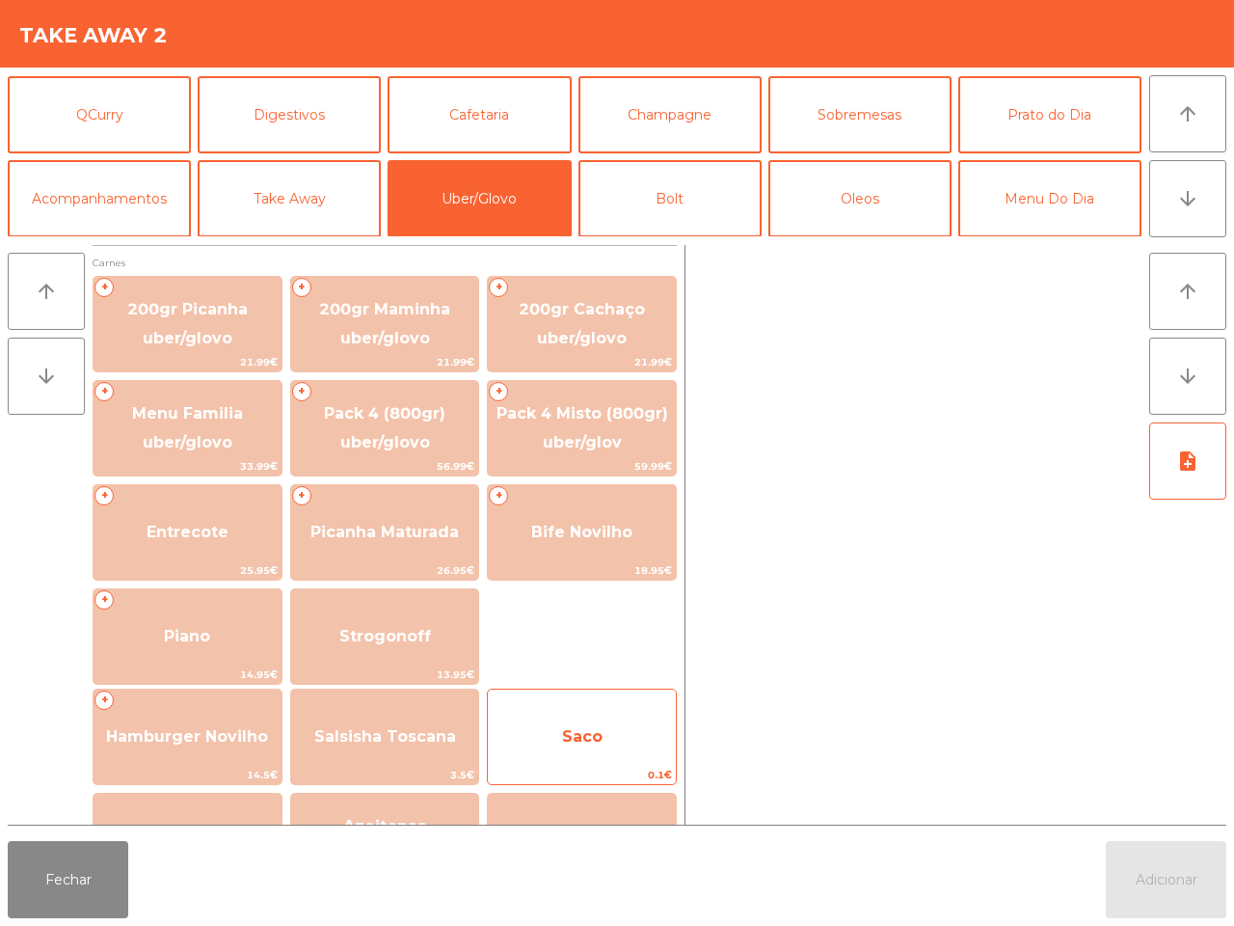
click at [627, 738] on span "Saco" at bounding box center [582, 737] width 188 height 52
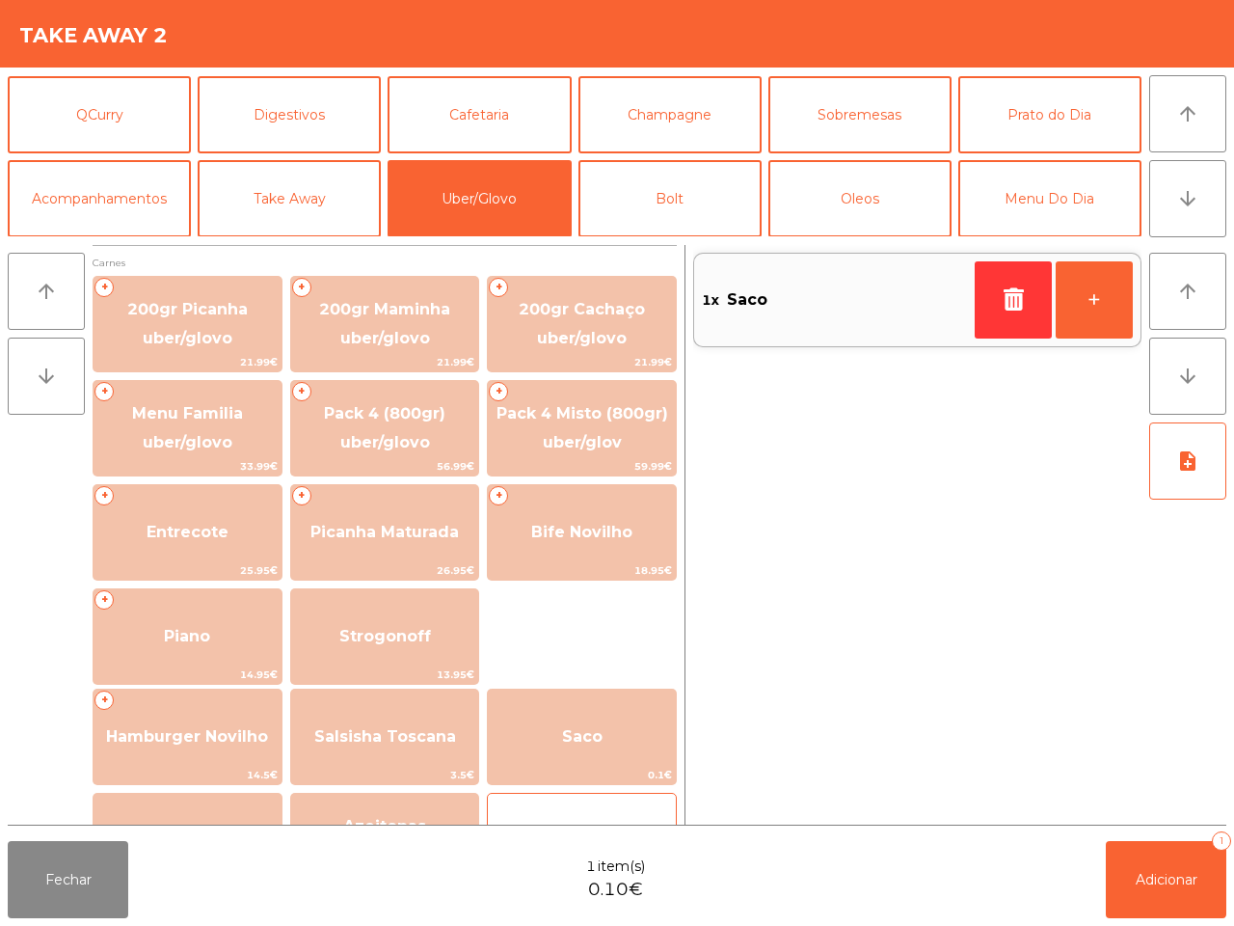
click at [630, 805] on div "caixa takeaway 0.3€" at bounding box center [582, 841] width 190 height 96
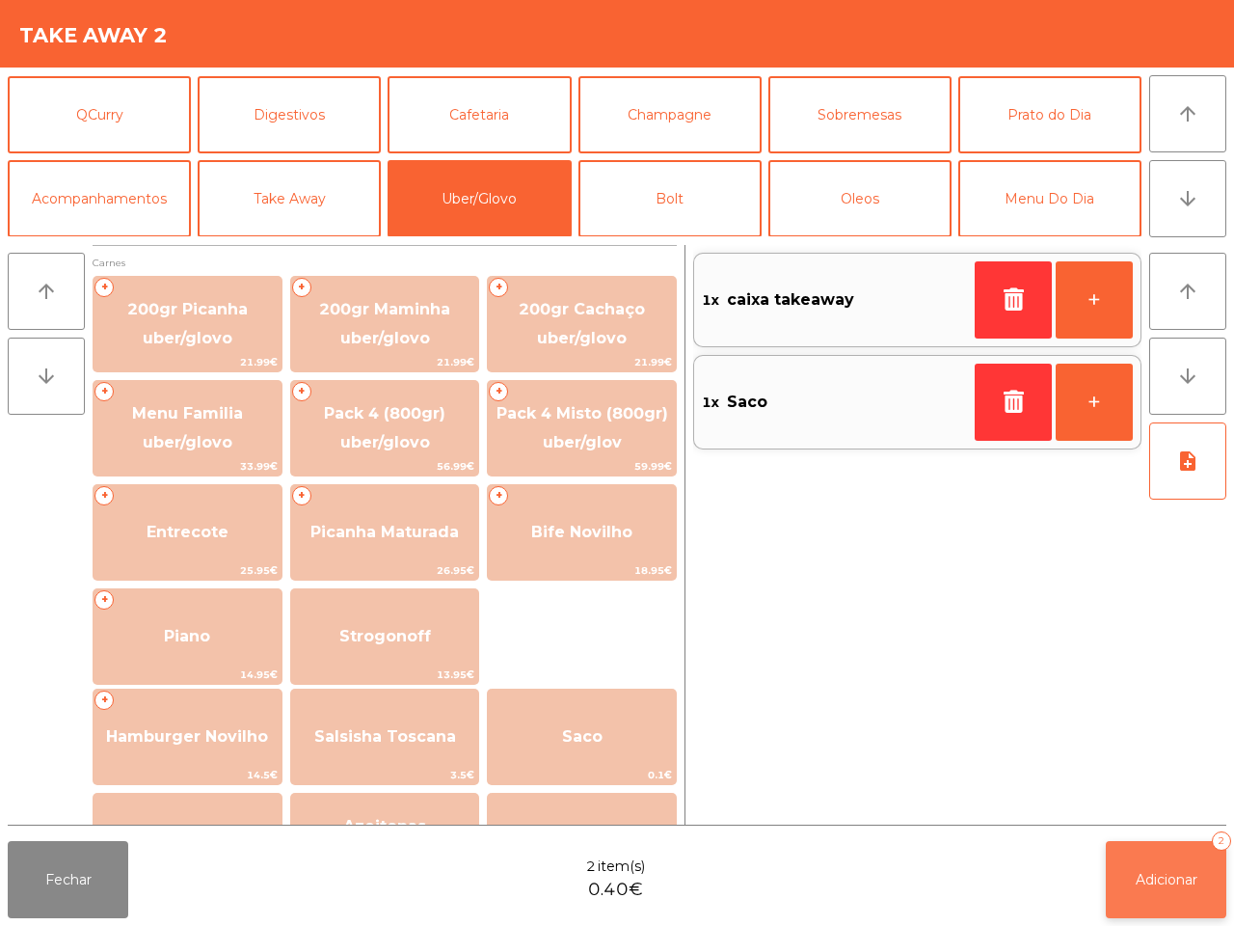
click at [1160, 883] on span "Adicionar" at bounding box center [1167, 879] width 62 height 17
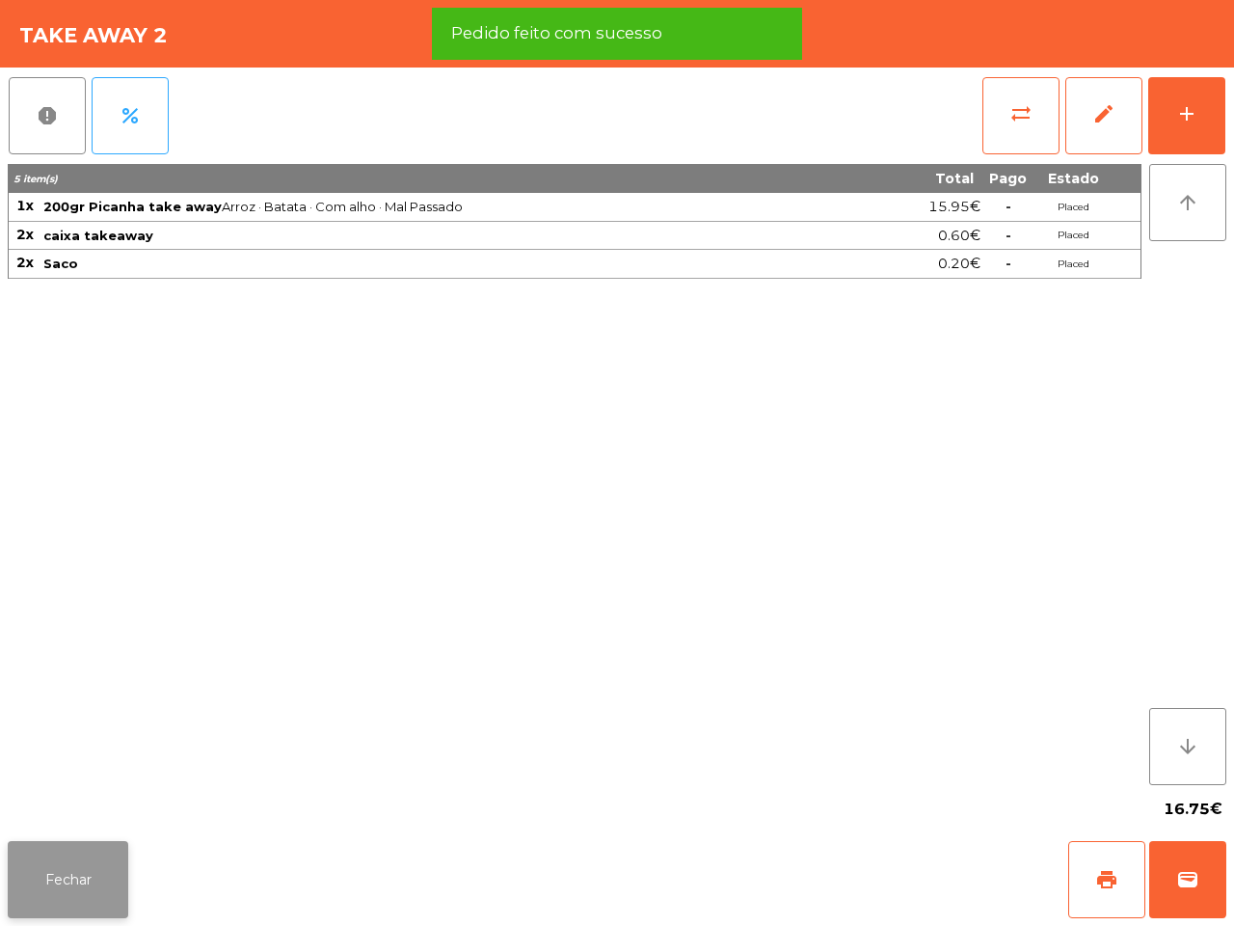
click at [112, 856] on button "Fechar" at bounding box center [68, 879] width 121 height 77
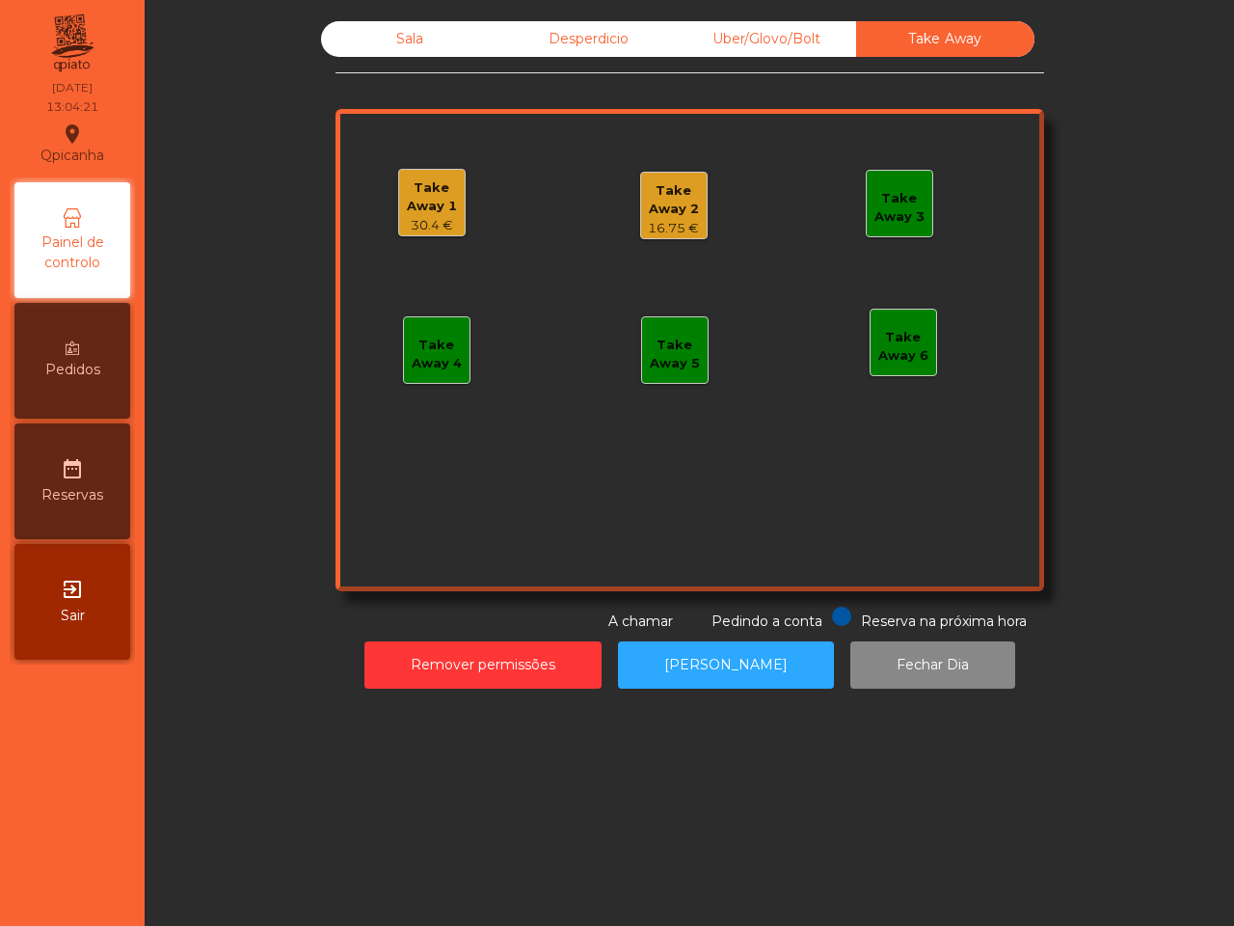
drag, startPoint x: 11, startPoint y: 837, endPoint x: 25, endPoint y: 837, distance: 14.5
click at [12, 839] on nav "Qpicanha location_on [DATE] 13:04:21 Painel de controlo Pedidos date_range Rese…" at bounding box center [72, 463] width 145 height 926
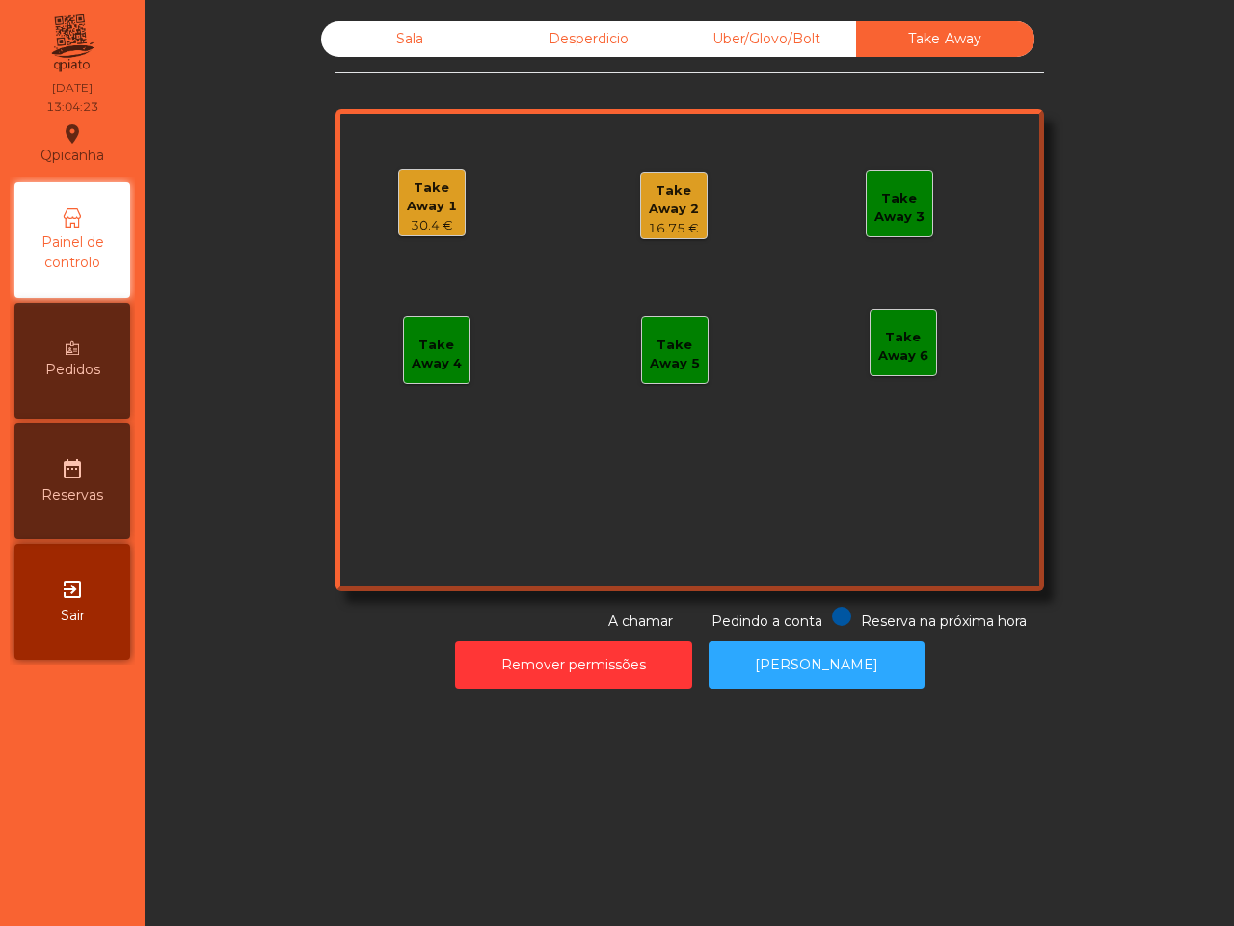
click at [773, 17] on div "Sala Desperdicio Uber/Glovo/Bolt Take Away Take Away 1 30.4 € Take Away 2 16.75…" at bounding box center [689, 355] width 1067 height 687
drag, startPoint x: 772, startPoint y: 35, endPoint x: 731, endPoint y: 43, distance: 41.4
click at [772, 36] on div "Uber/Glovo/Bolt" at bounding box center [767, 39] width 178 height 36
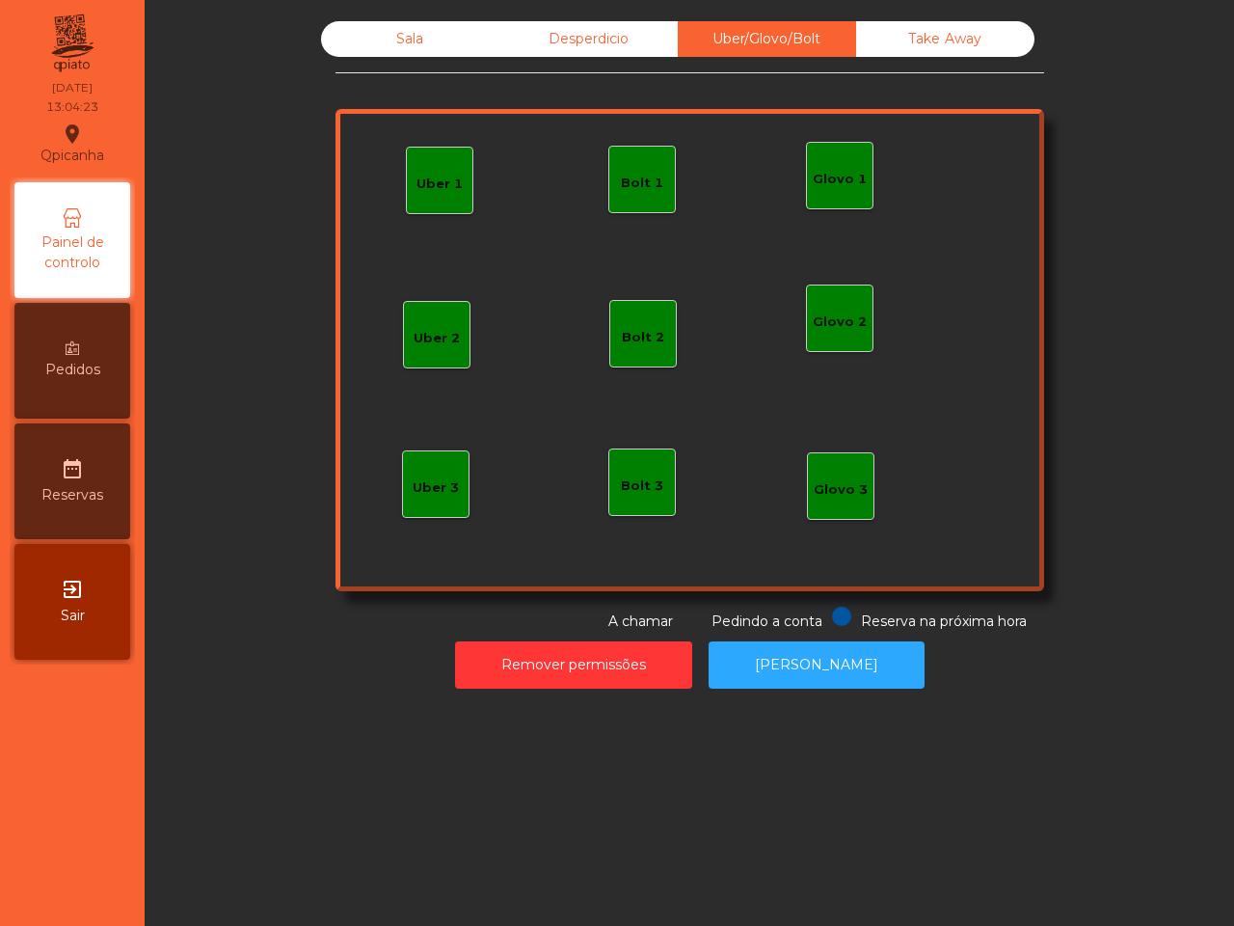
click at [585, 46] on div "Desperdicio" at bounding box center [589, 39] width 178 height 36
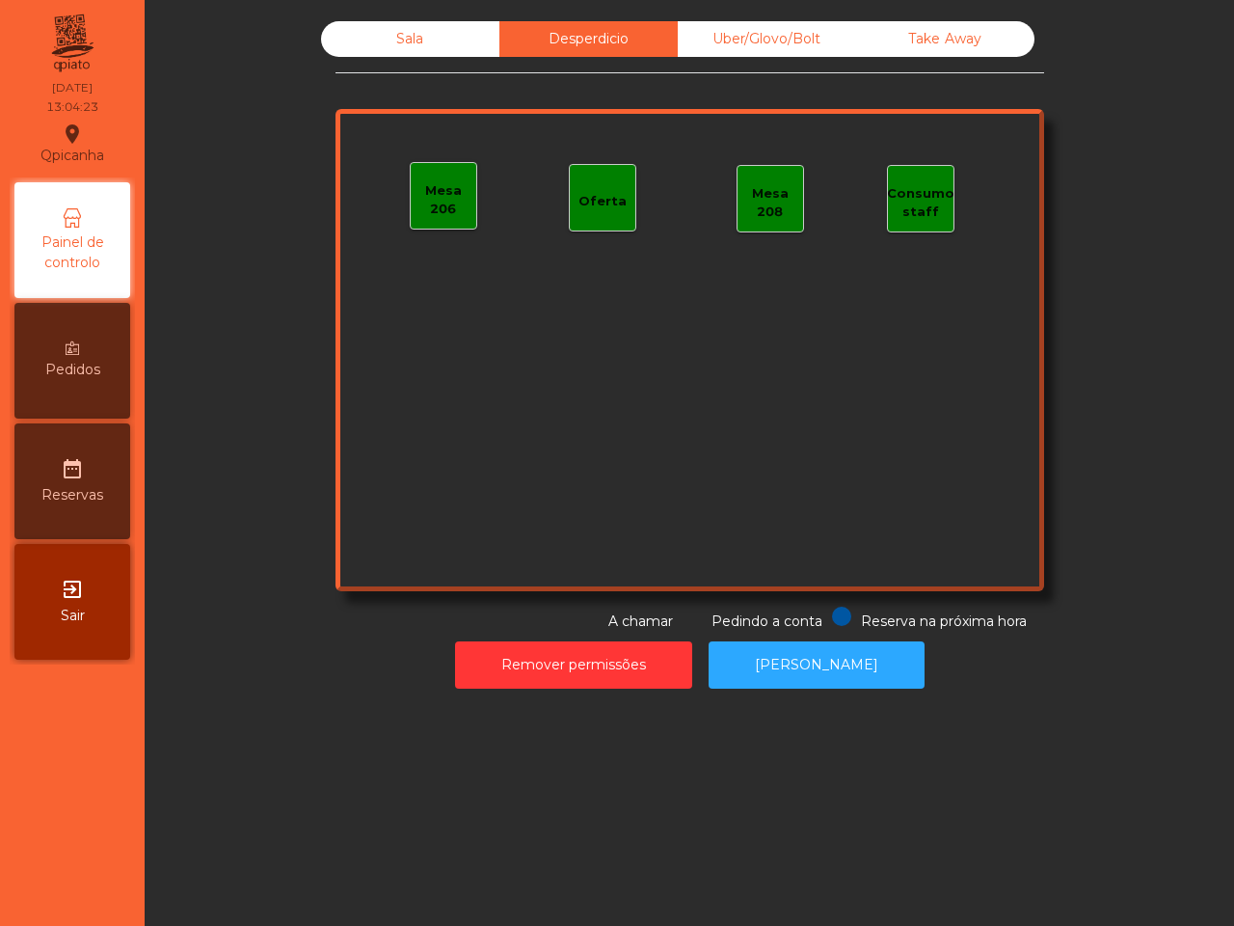
click at [429, 50] on div "Sala" at bounding box center [410, 39] width 178 height 36
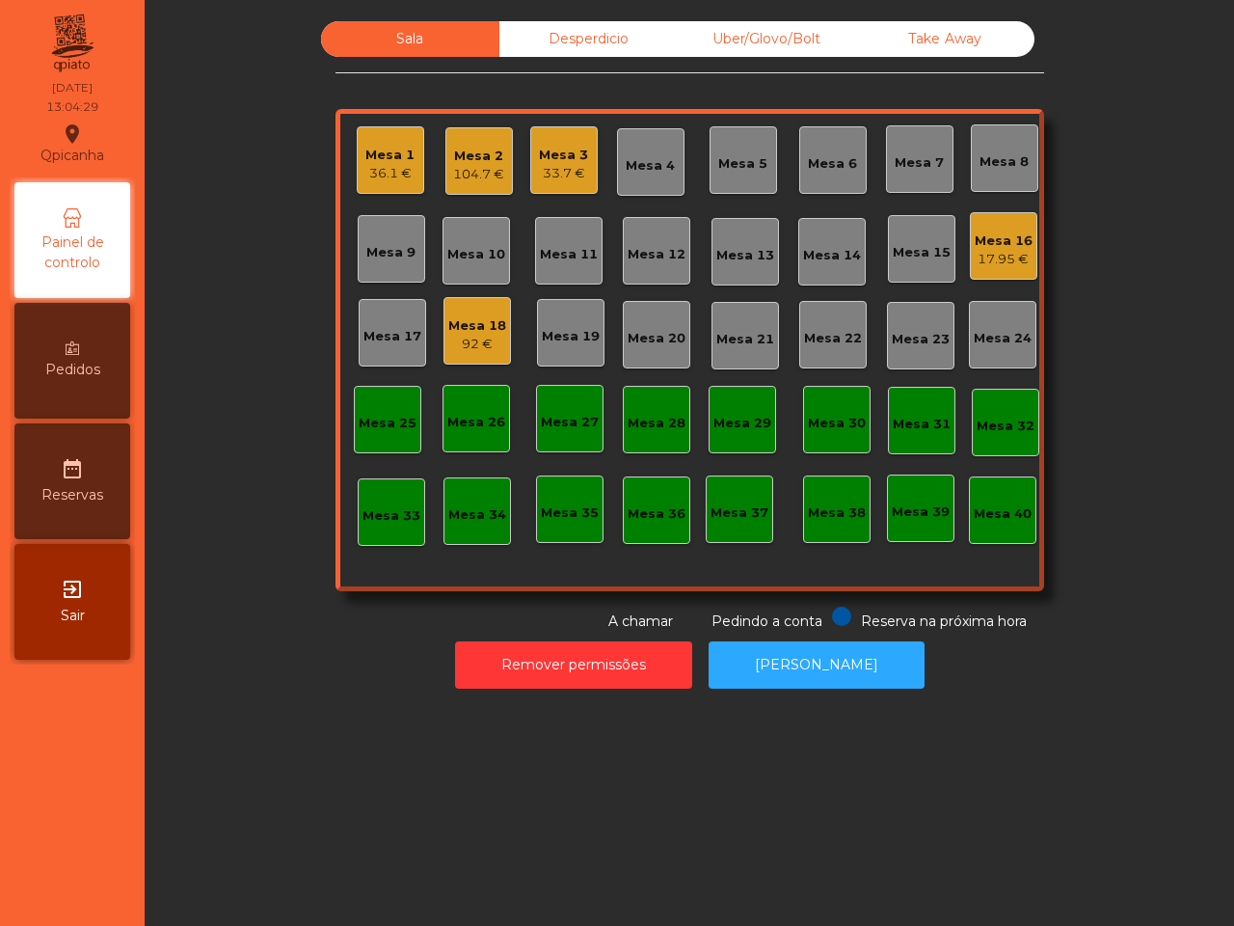
click at [553, 169] on div "33.7 €" at bounding box center [563, 173] width 49 height 19
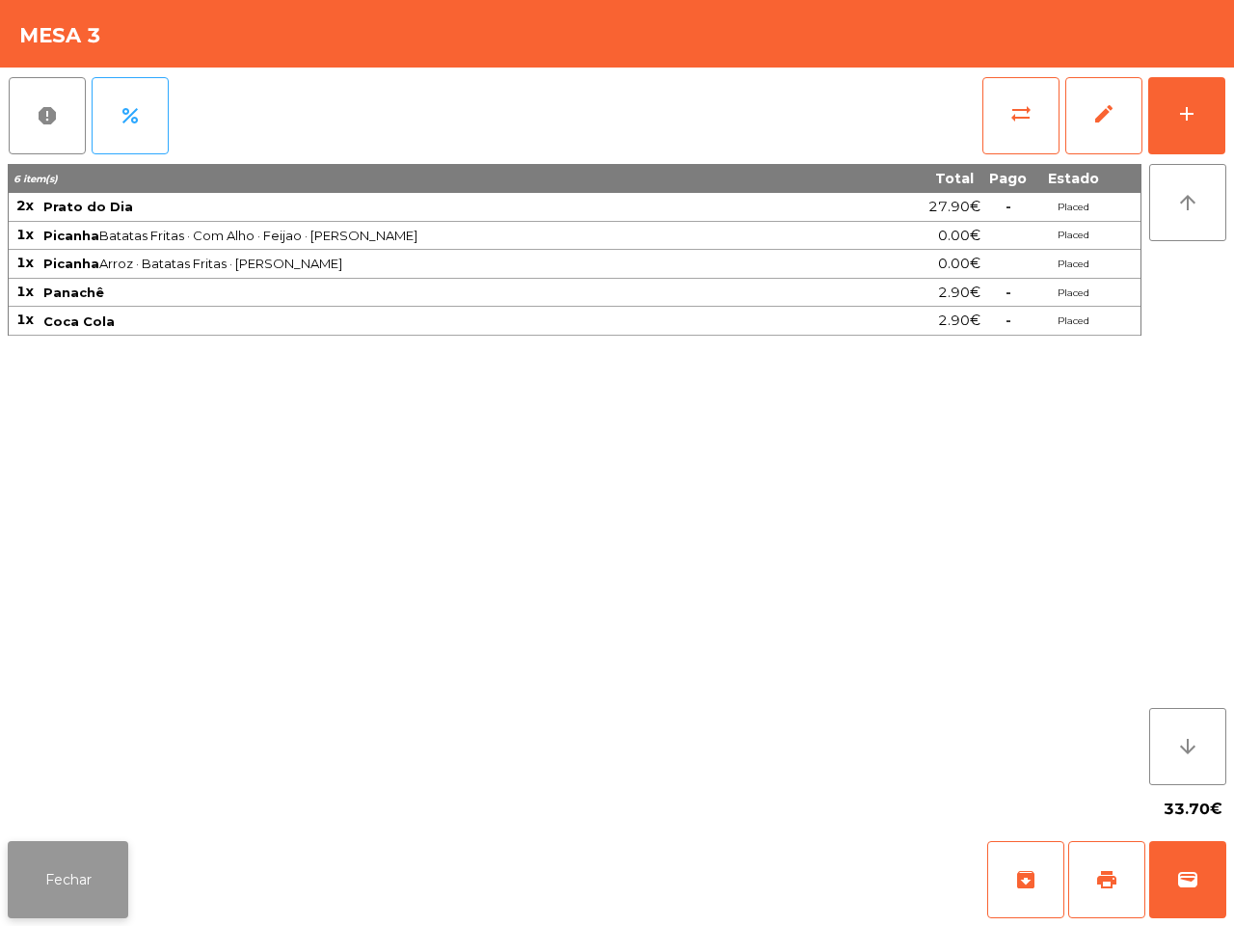
click at [118, 850] on button "Fechar" at bounding box center [68, 879] width 121 height 77
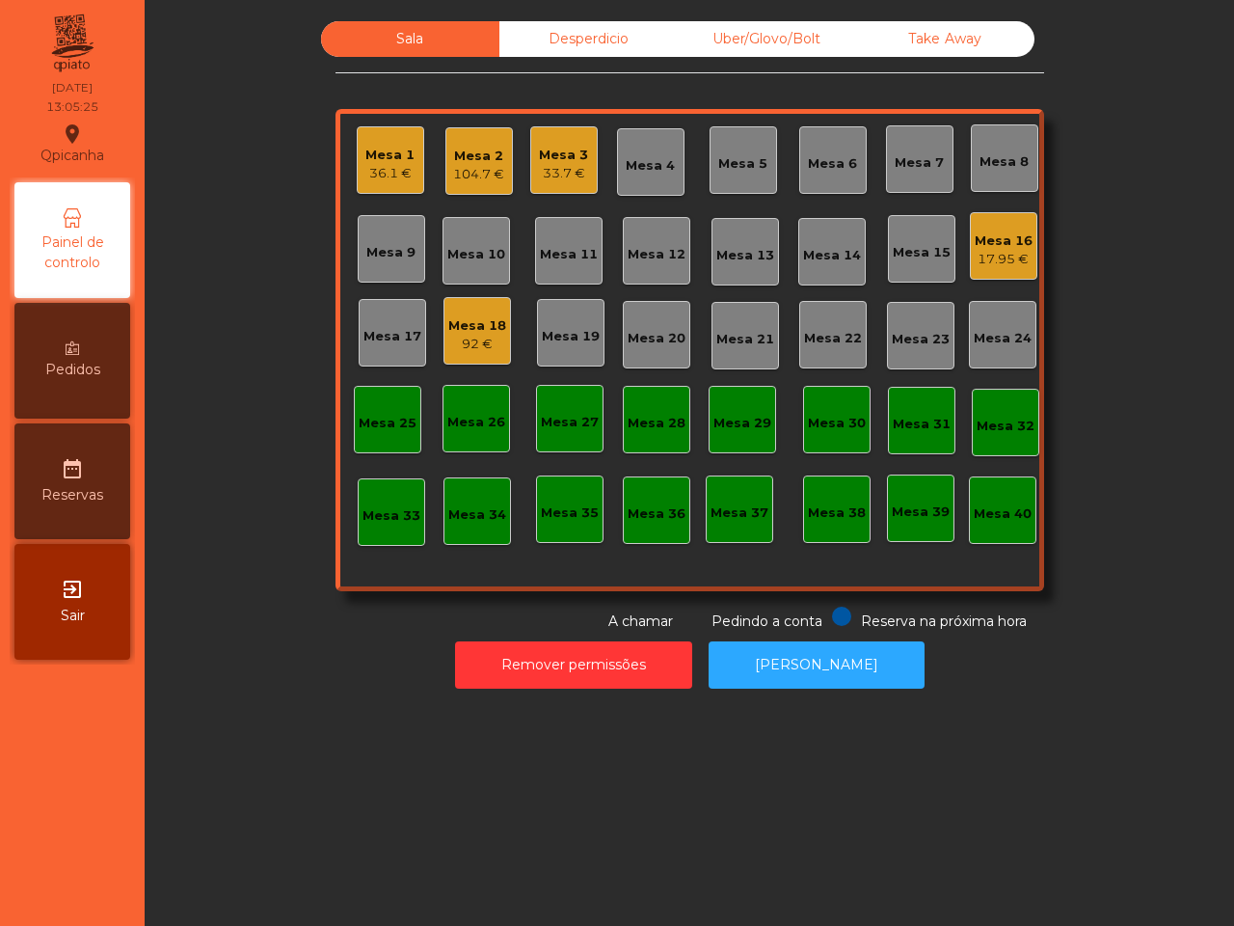
click at [410, 393] on div "Mesa 25" at bounding box center [388, 420] width 68 height 68
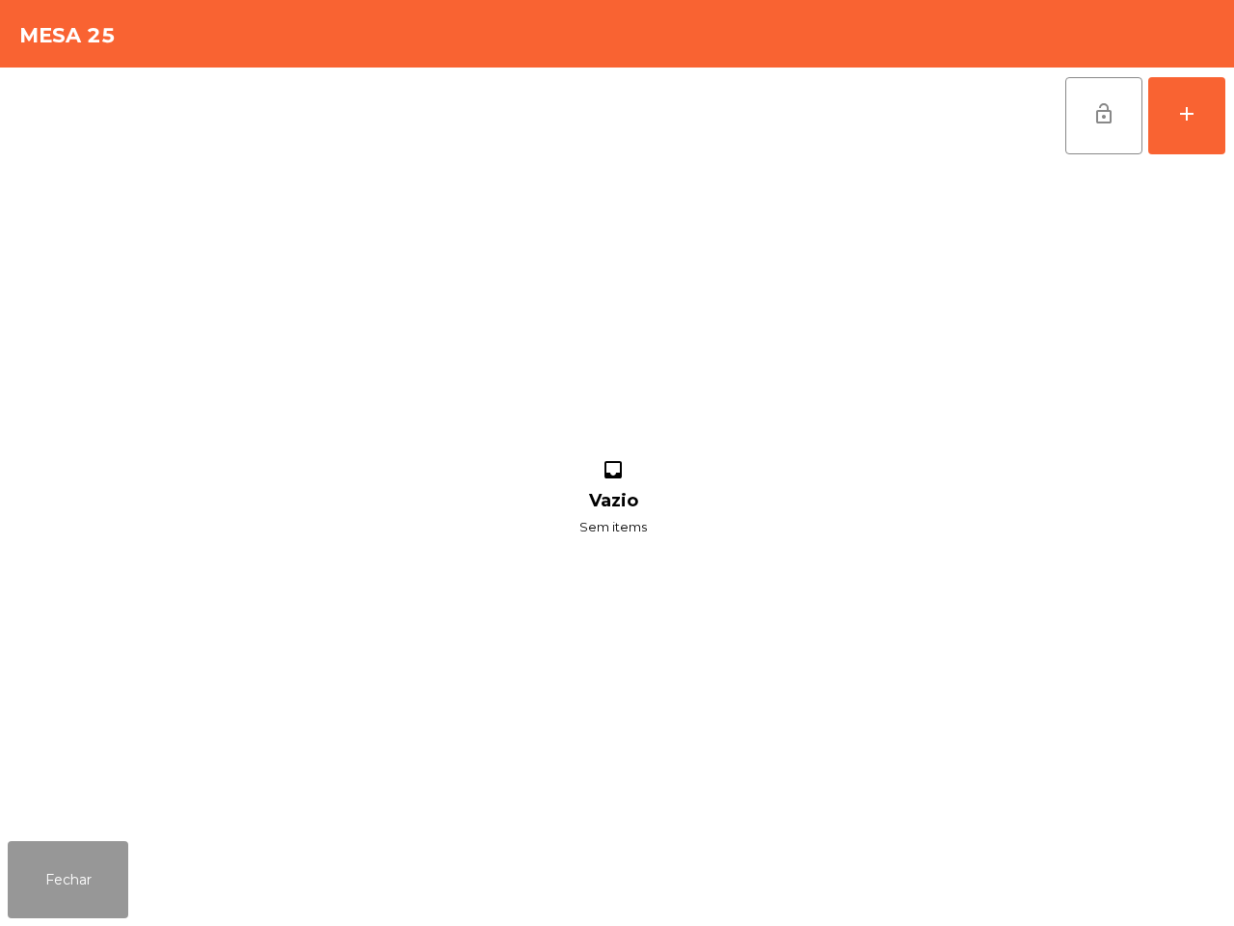
click at [56, 879] on button "Fechar" at bounding box center [68, 879] width 121 height 77
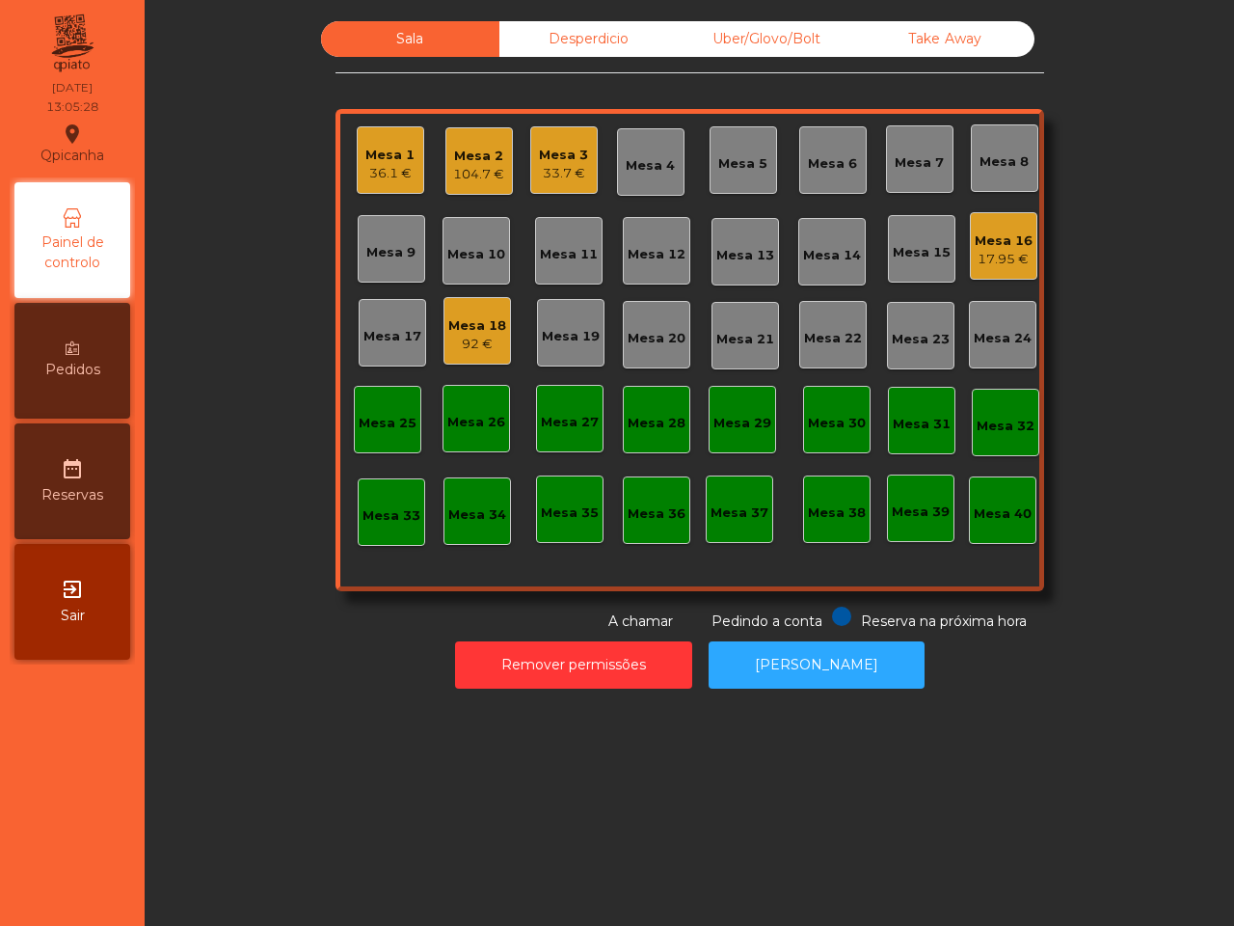
click at [557, 336] on div "Mesa 19" at bounding box center [571, 336] width 58 height 19
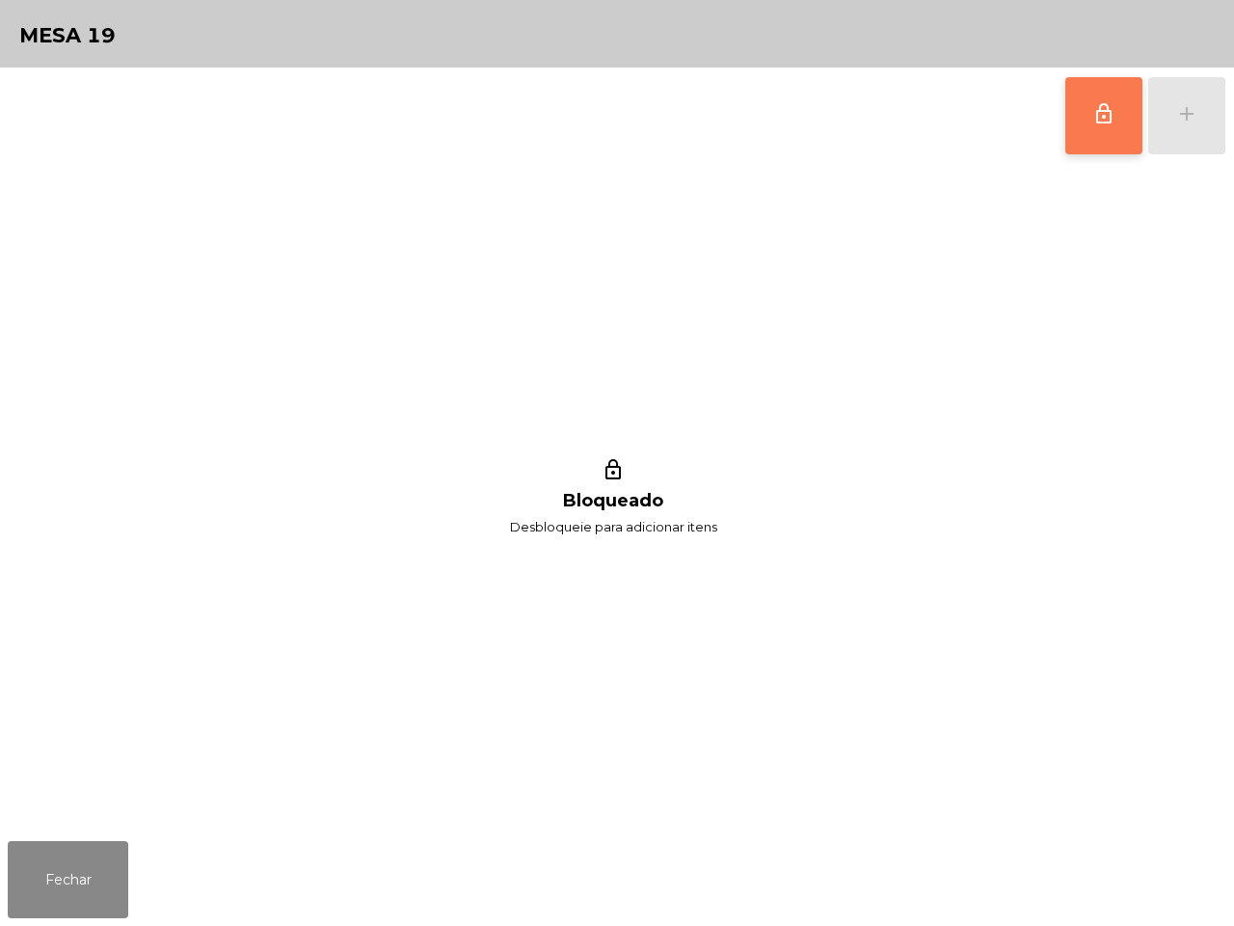
click at [1105, 125] on button "lock_outline" at bounding box center [1104, 115] width 77 height 77
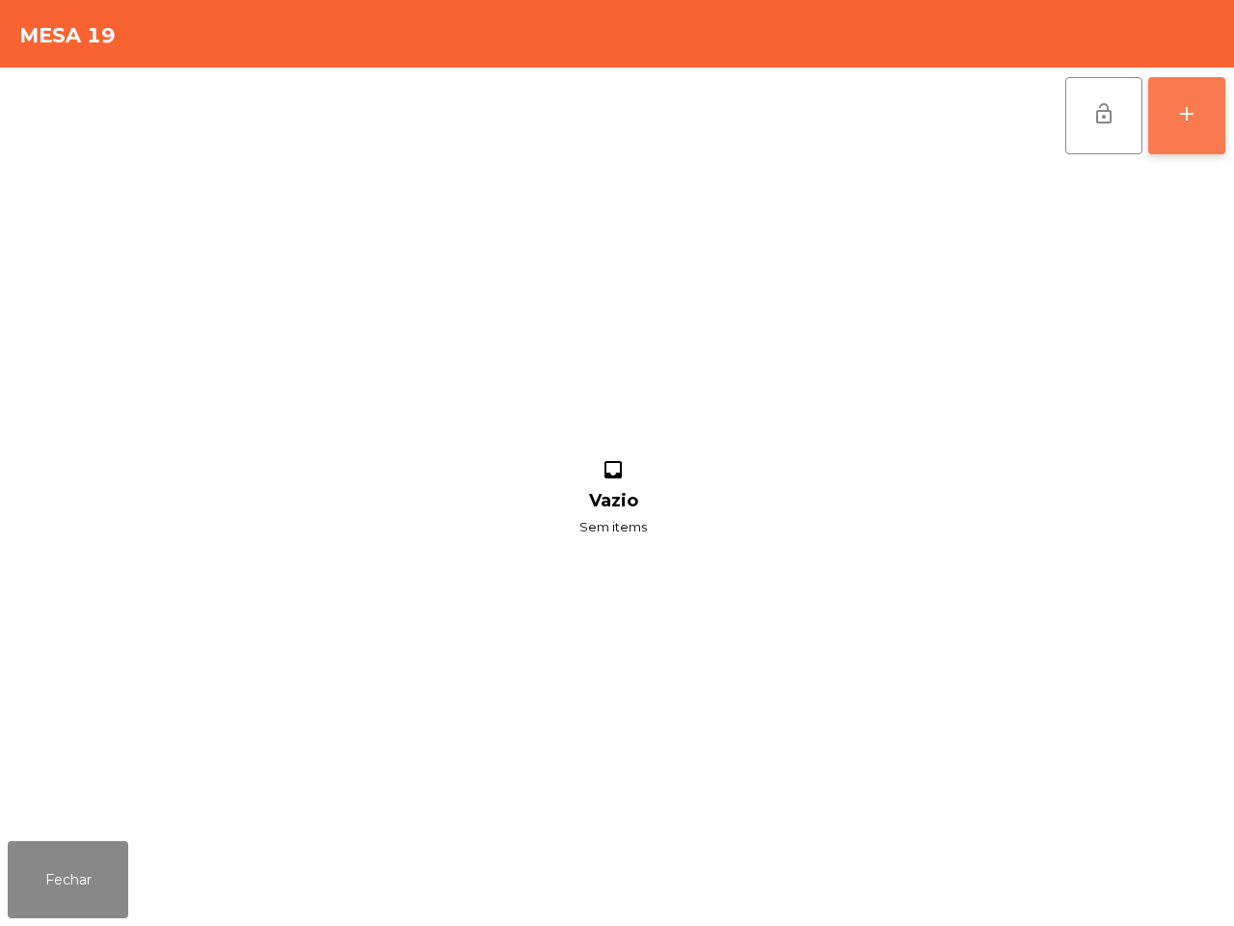
click at [1186, 112] on div "add" at bounding box center [1187, 113] width 23 height 23
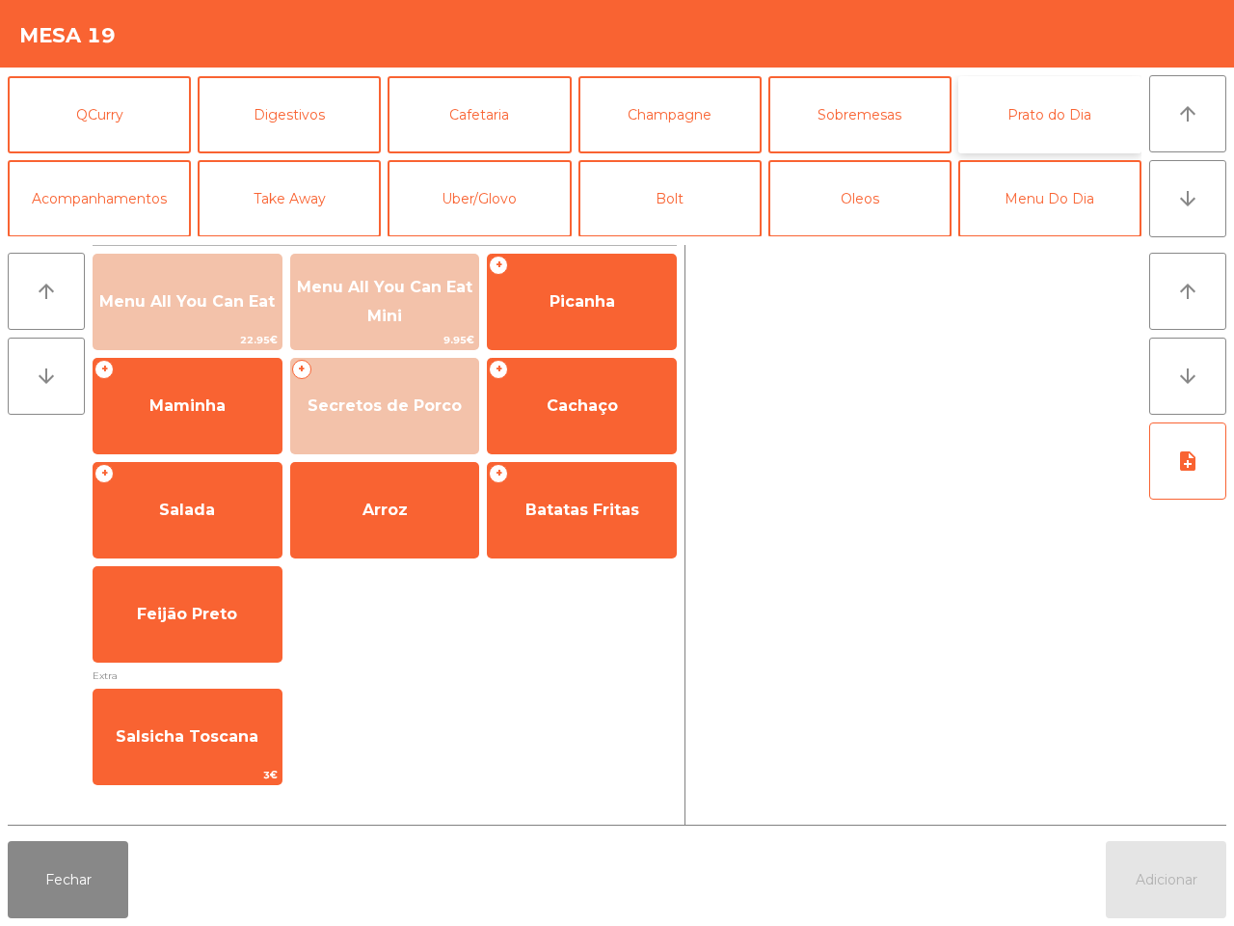
click at [1068, 117] on button "Prato do Dia" at bounding box center [1050, 114] width 183 height 77
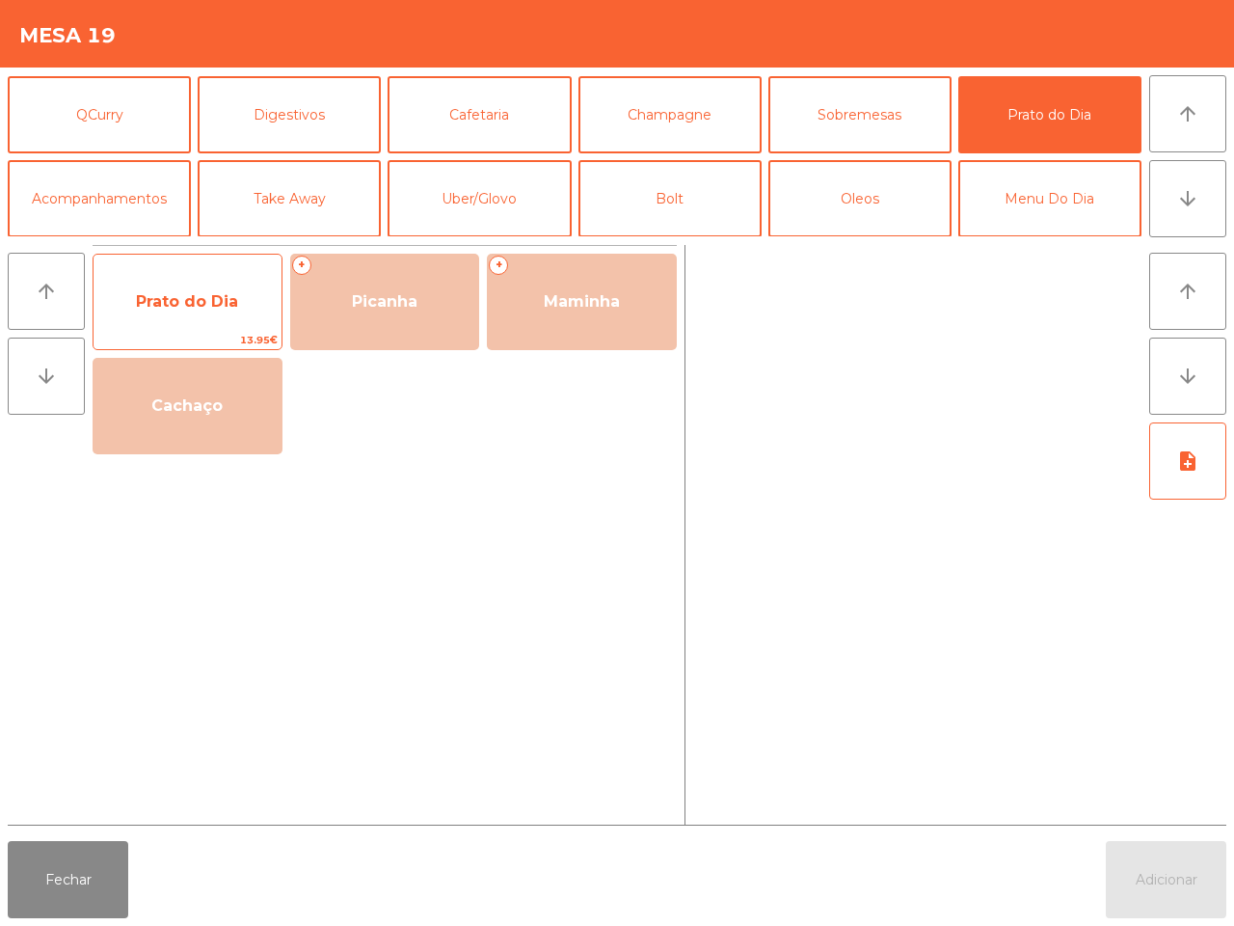
click at [209, 305] on span "Prato do Dia" at bounding box center [187, 301] width 102 height 18
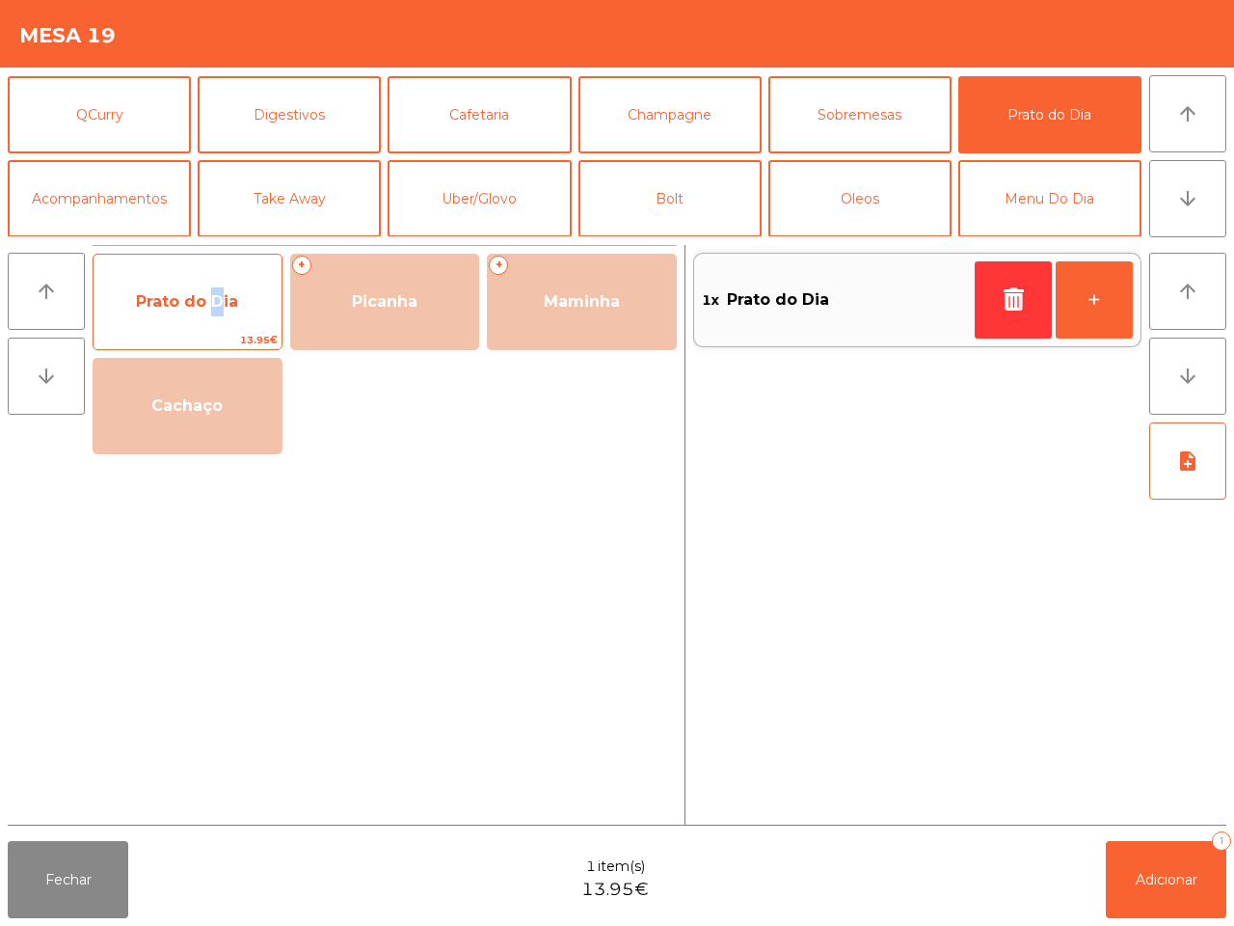
click at [209, 306] on span "Prato do Dia" at bounding box center [187, 301] width 102 height 18
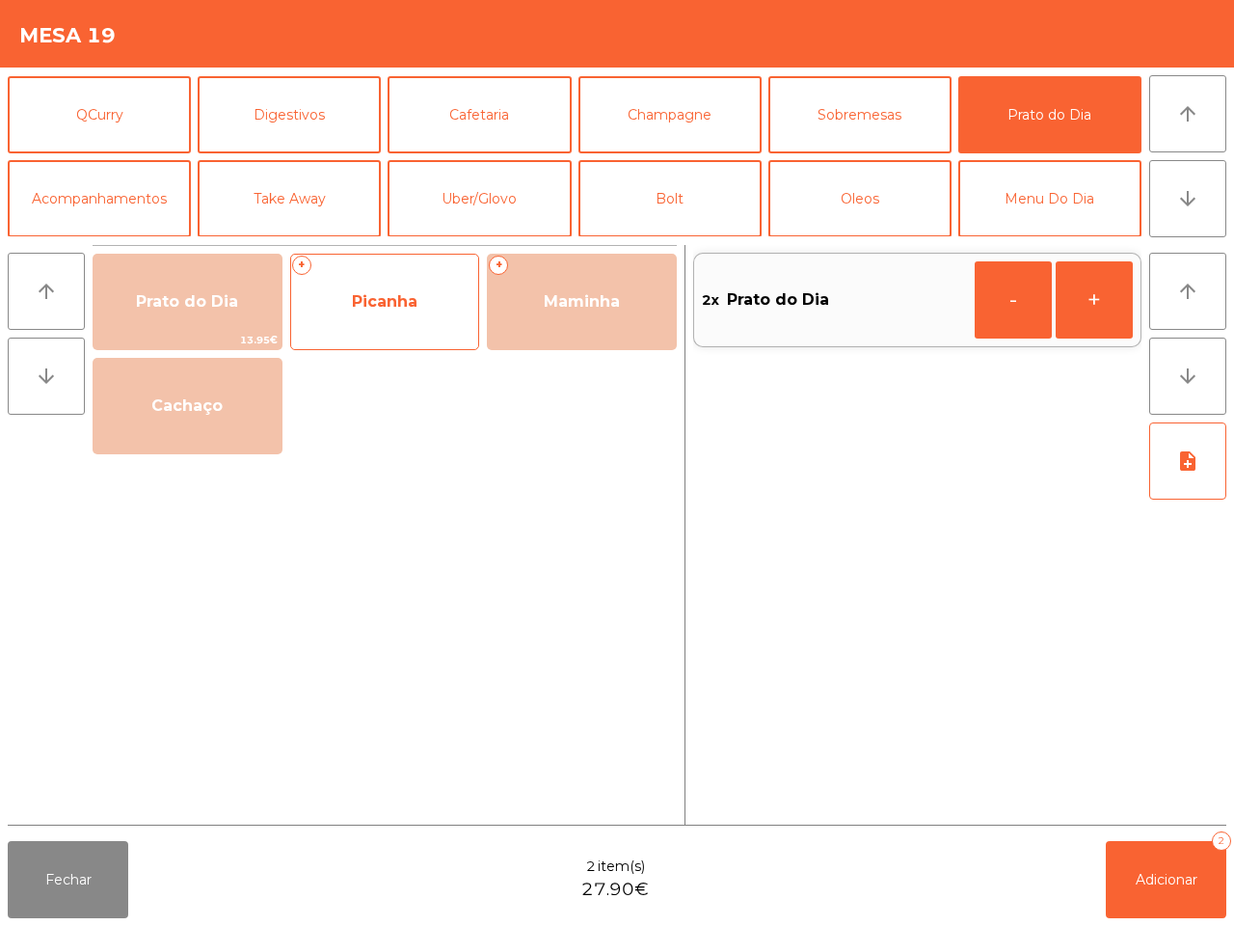
click at [349, 299] on span "Picanha" at bounding box center [385, 302] width 188 height 52
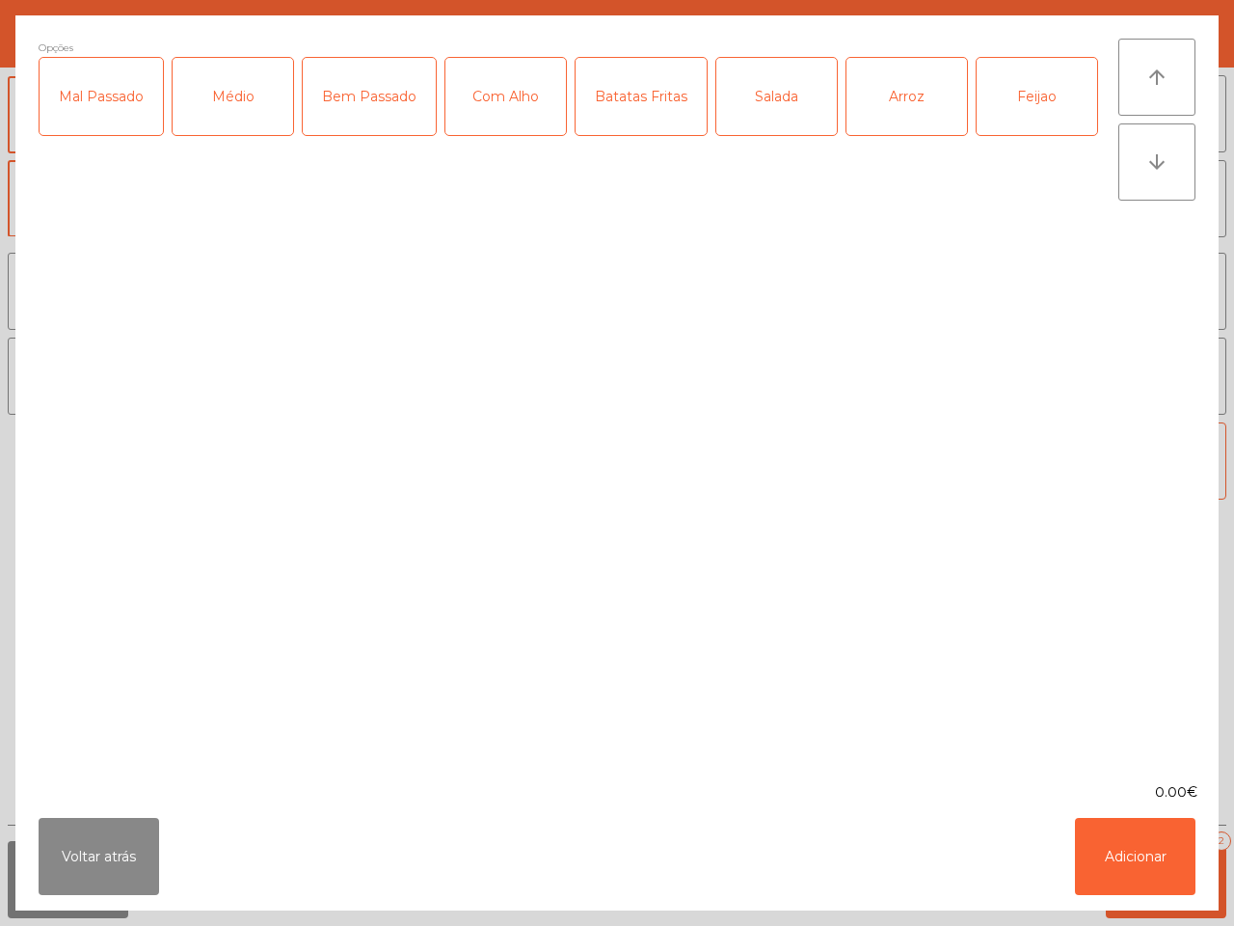
drag, startPoint x: 366, startPoint y: 103, endPoint x: 386, endPoint y: 98, distance: 19.9
click at [368, 103] on div "Bem Passado" at bounding box center [369, 96] width 133 height 77
click at [499, 101] on div "Com Alho" at bounding box center [506, 96] width 121 height 77
drag, startPoint x: 633, startPoint y: 99, endPoint x: 691, endPoint y: 89, distance: 59.8
click at [642, 99] on div "Batatas Fritas" at bounding box center [641, 96] width 131 height 77
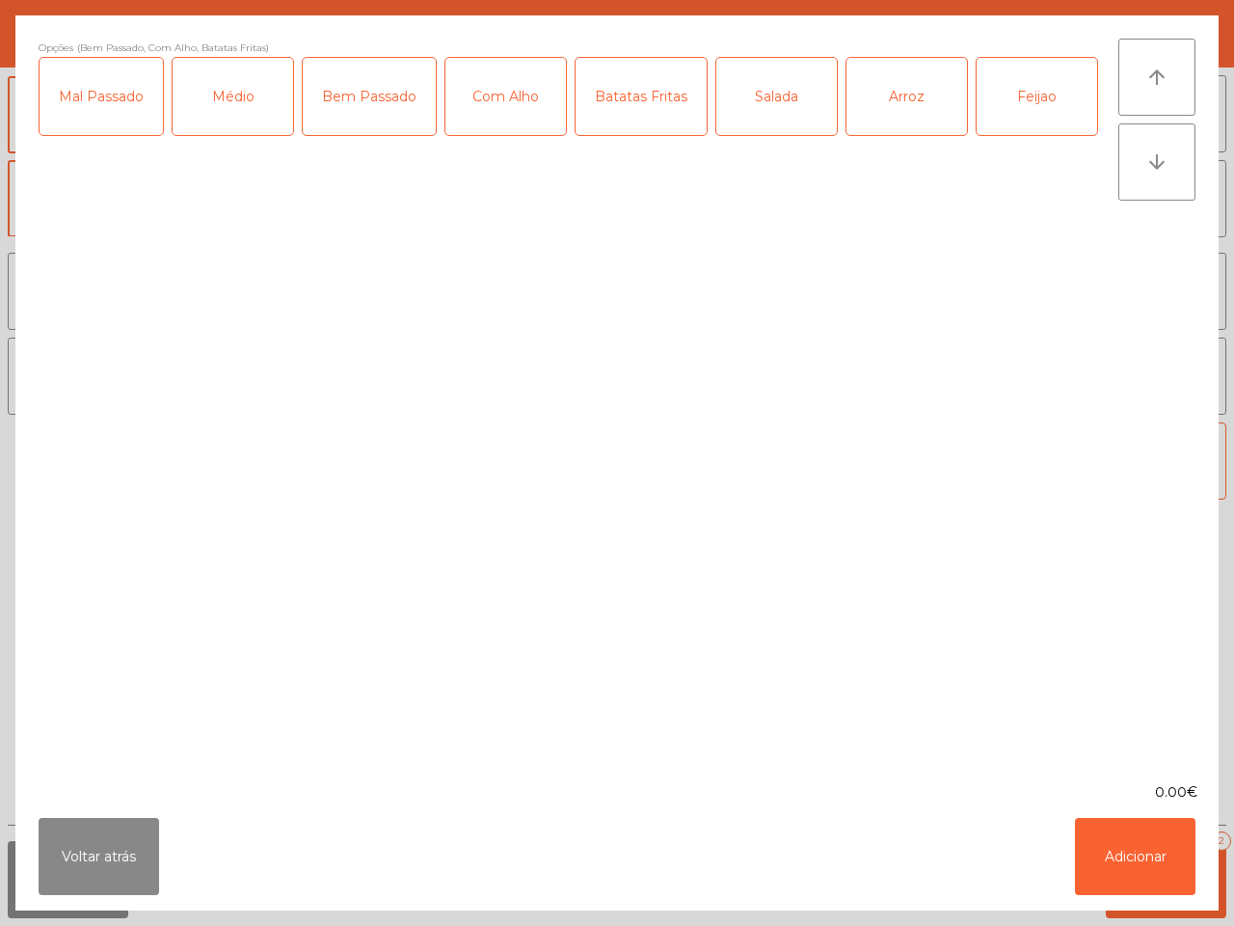
click at [1038, 74] on div "Feijao" at bounding box center [1037, 96] width 121 height 77
click at [1027, 78] on div "Feijao" at bounding box center [1037, 96] width 121 height 77
click at [770, 114] on div "Salada" at bounding box center [777, 96] width 121 height 77
click at [1148, 865] on button "Adicionar" at bounding box center [1135, 856] width 121 height 77
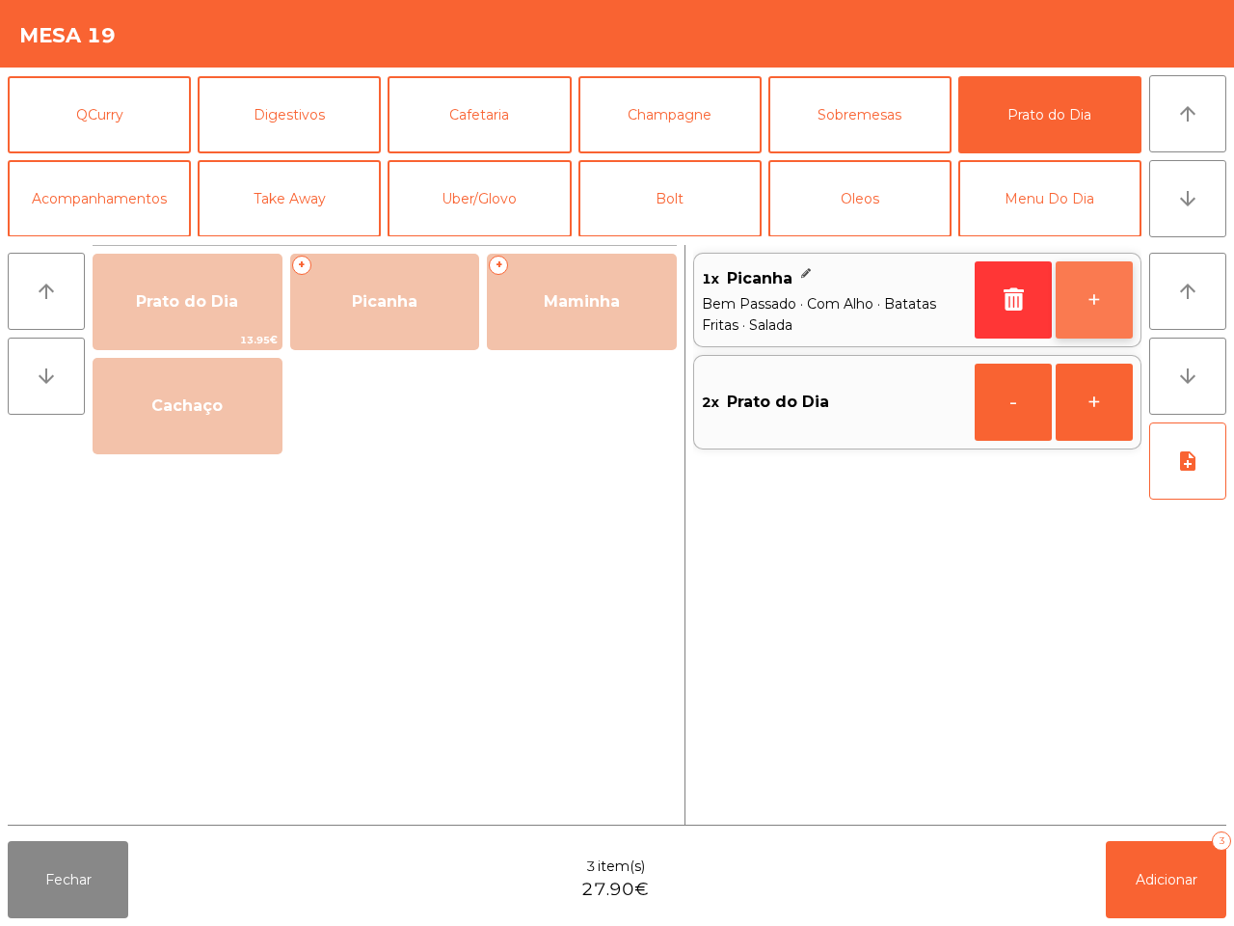
drag, startPoint x: 1086, startPoint y: 304, endPoint x: 1100, endPoint y: 313, distance: 17.4
click at [1100, 313] on button "+" at bounding box center [1094, 299] width 77 height 77
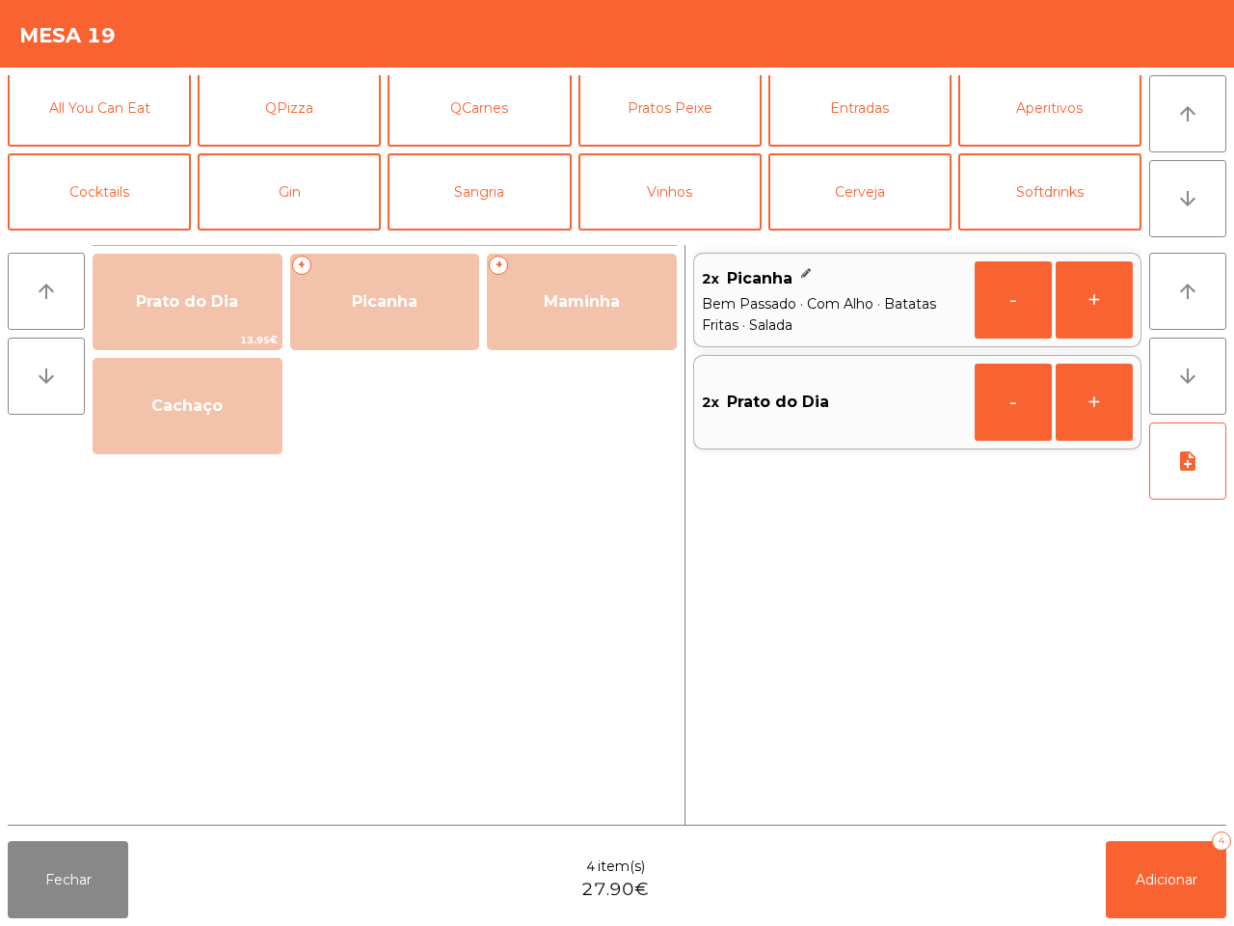
scroll to position [0, 0]
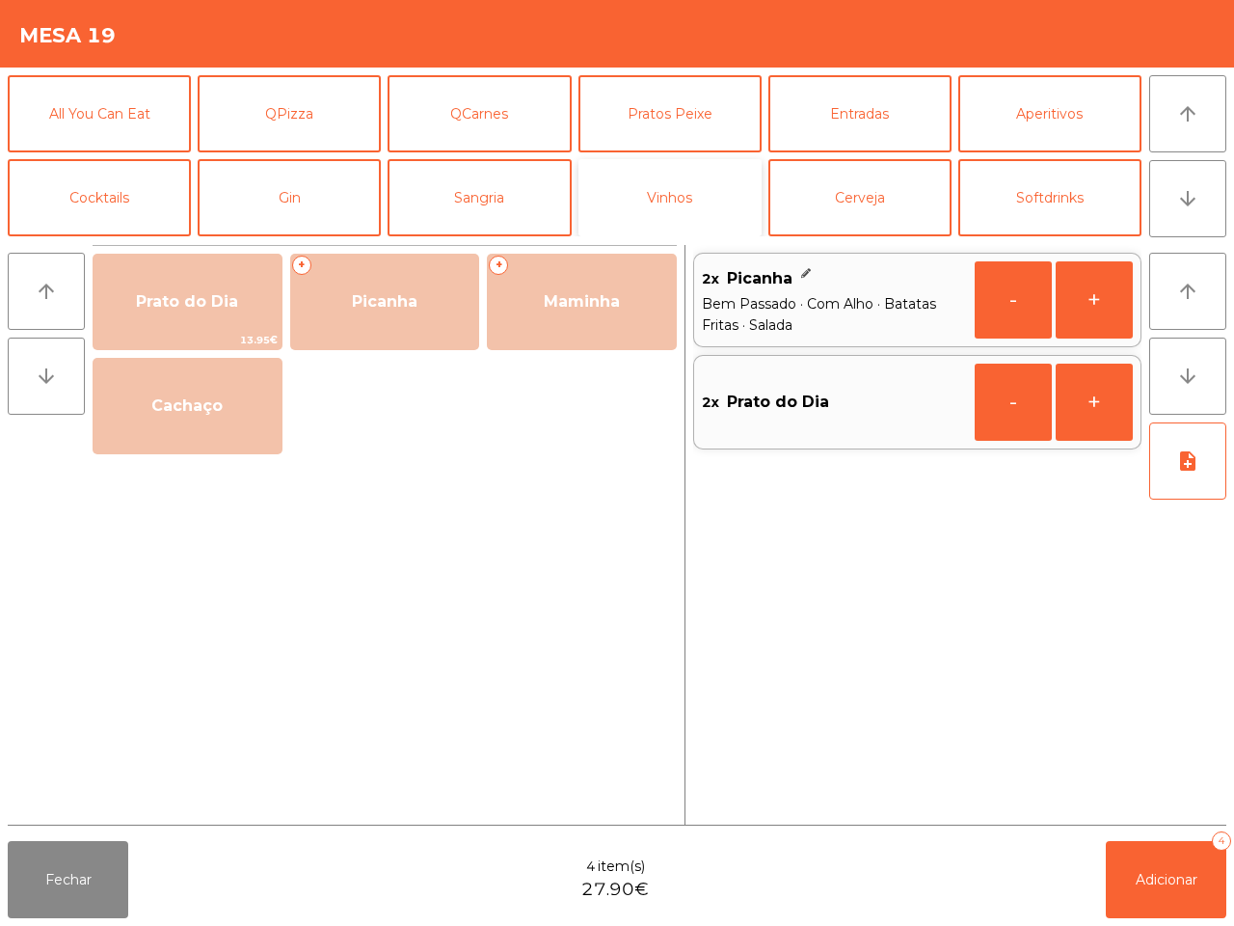
click at [661, 183] on button "Vinhos" at bounding box center [670, 197] width 183 height 77
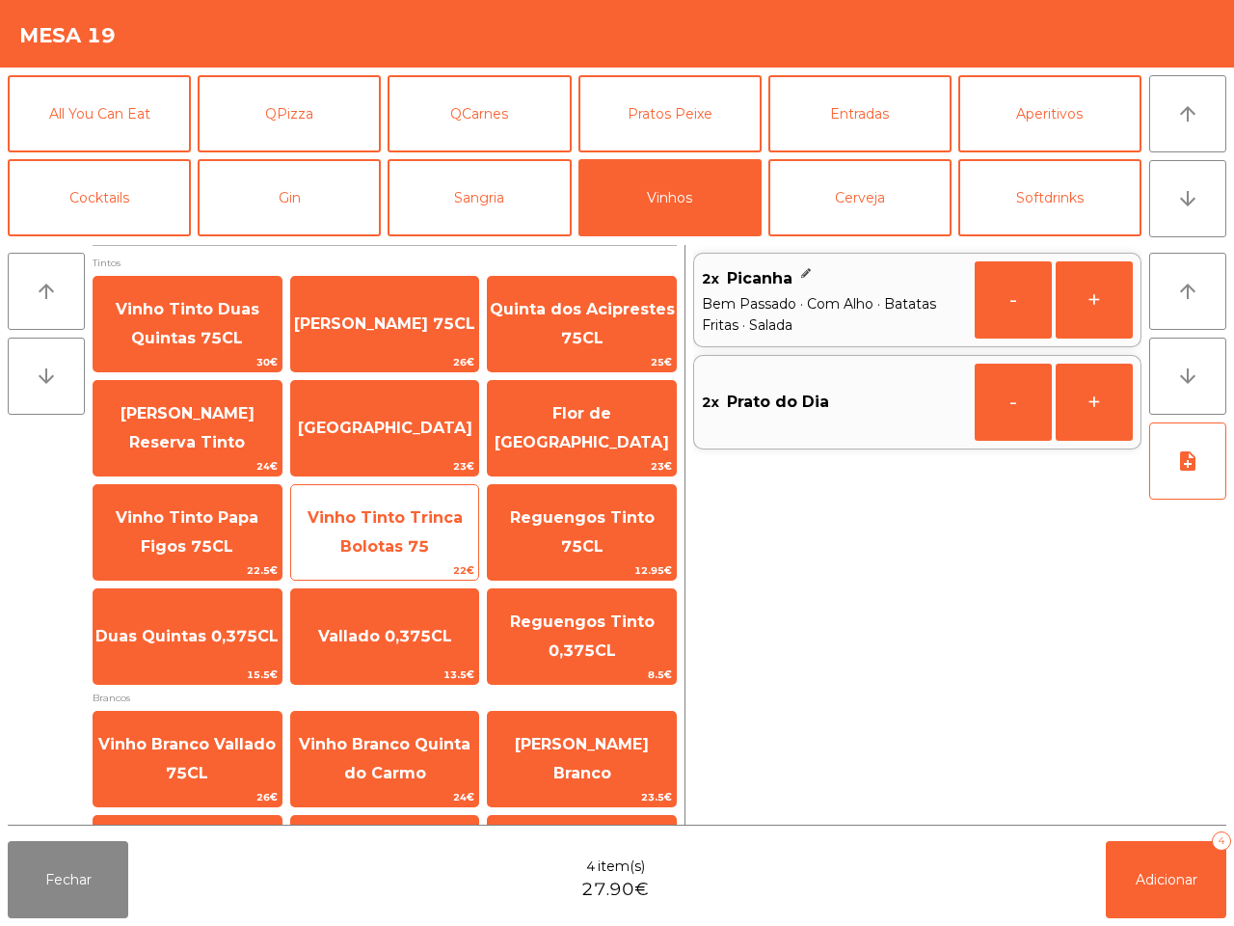
click at [363, 526] on span "Vinho Tinto Trinca Bolotas 75" at bounding box center [385, 531] width 155 height 47
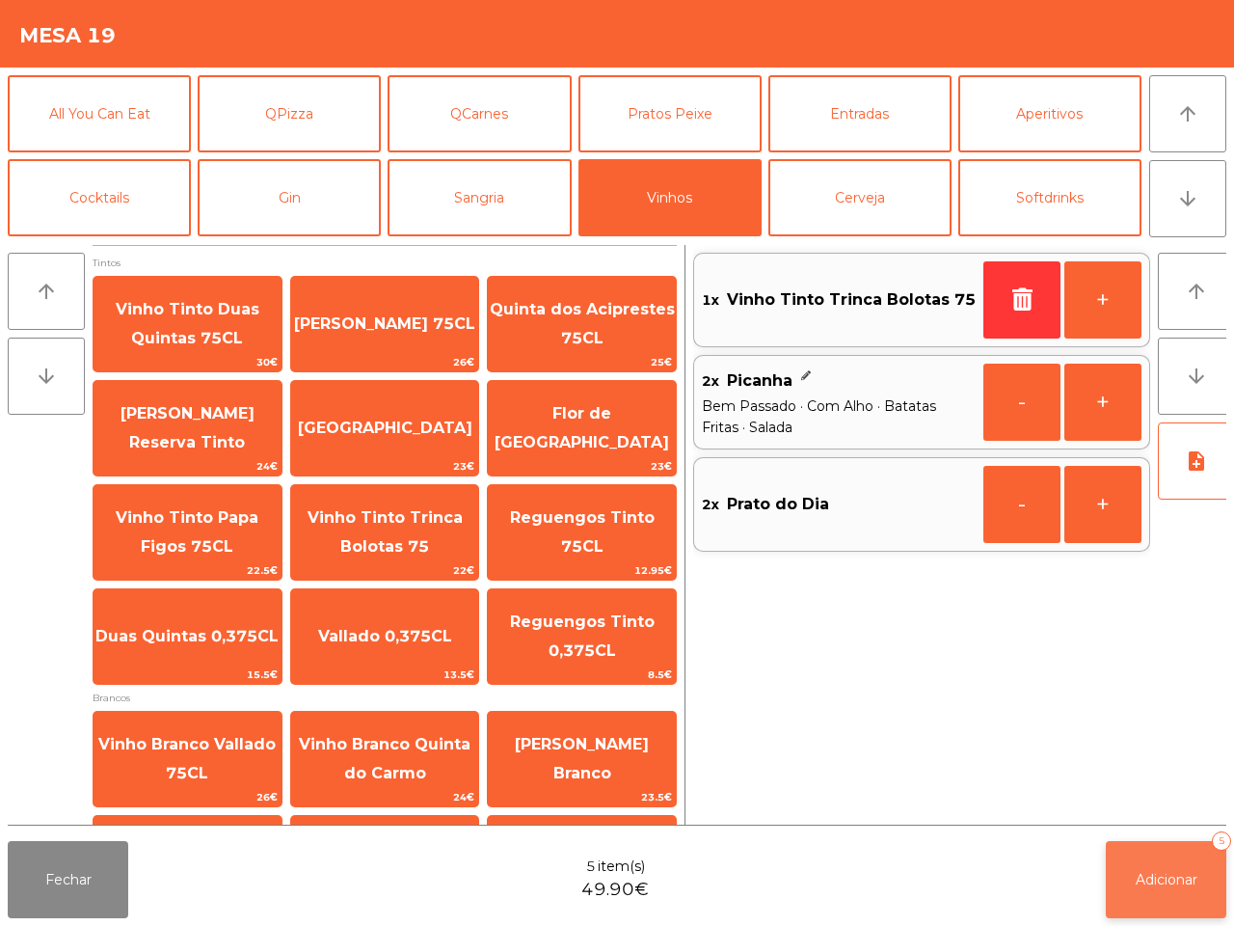
click at [1146, 866] on button "Adicionar 5" at bounding box center [1166, 879] width 121 height 77
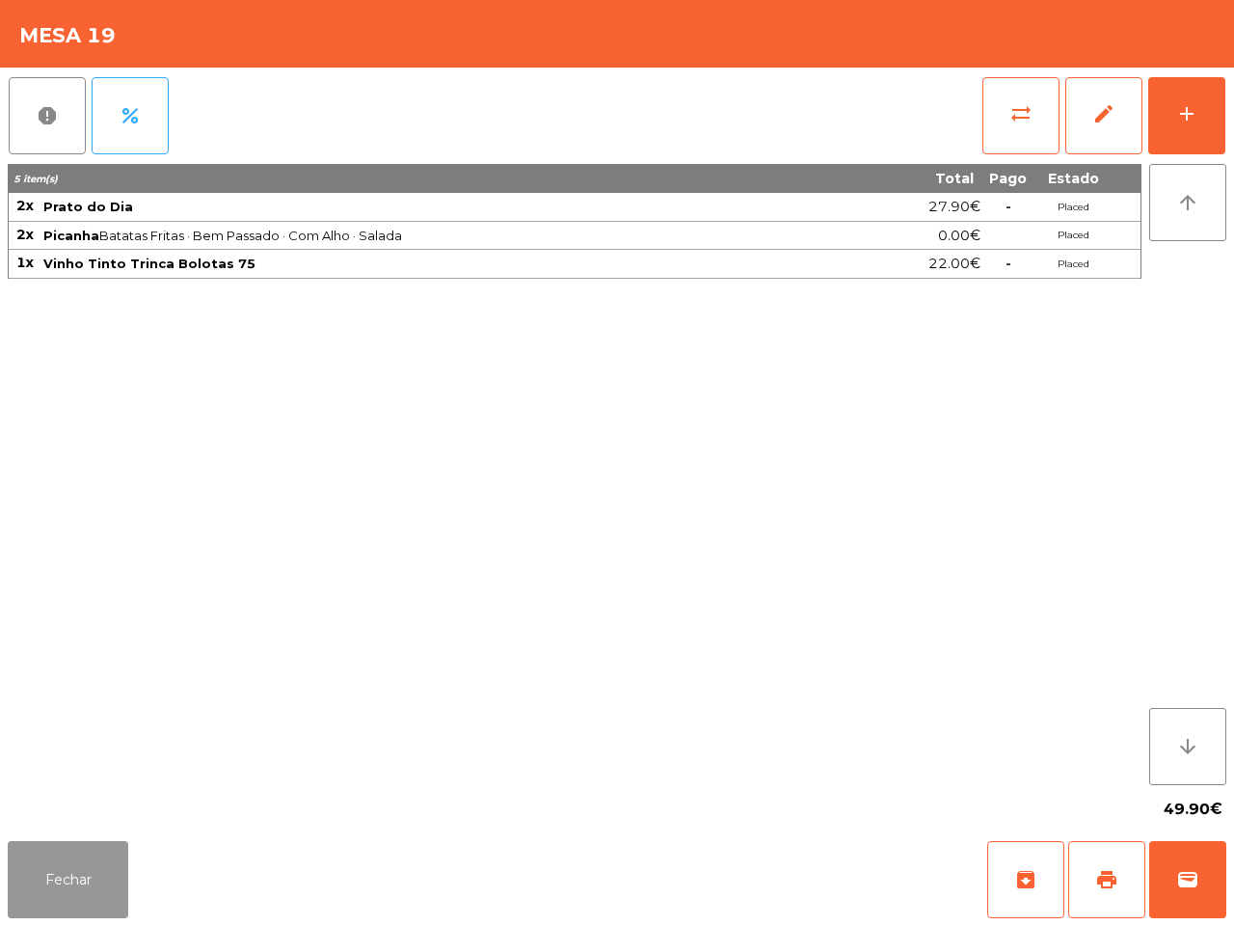
click at [72, 873] on button "Fechar" at bounding box center [68, 879] width 121 height 77
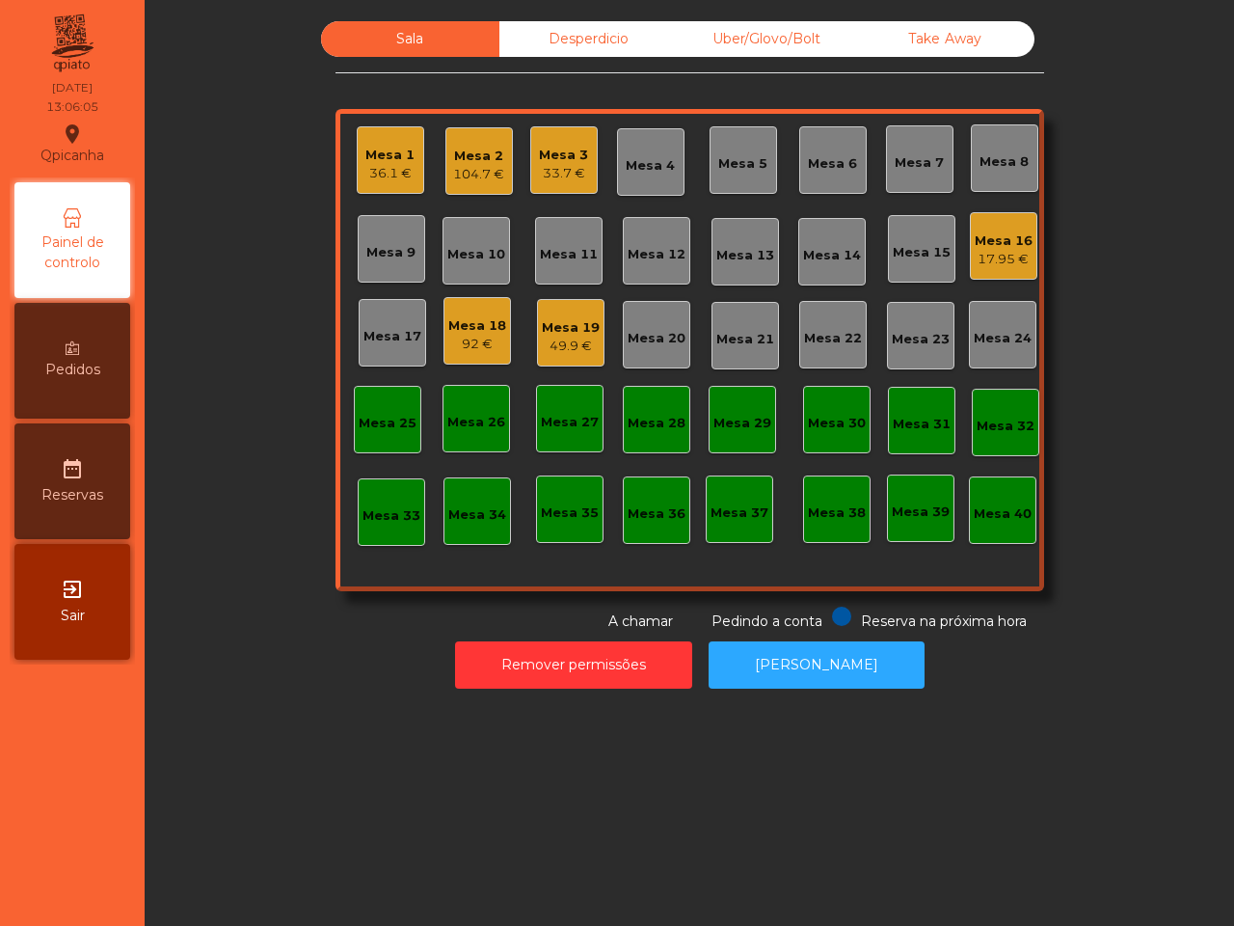
click at [941, 25] on div "Take Away" at bounding box center [945, 39] width 178 height 36
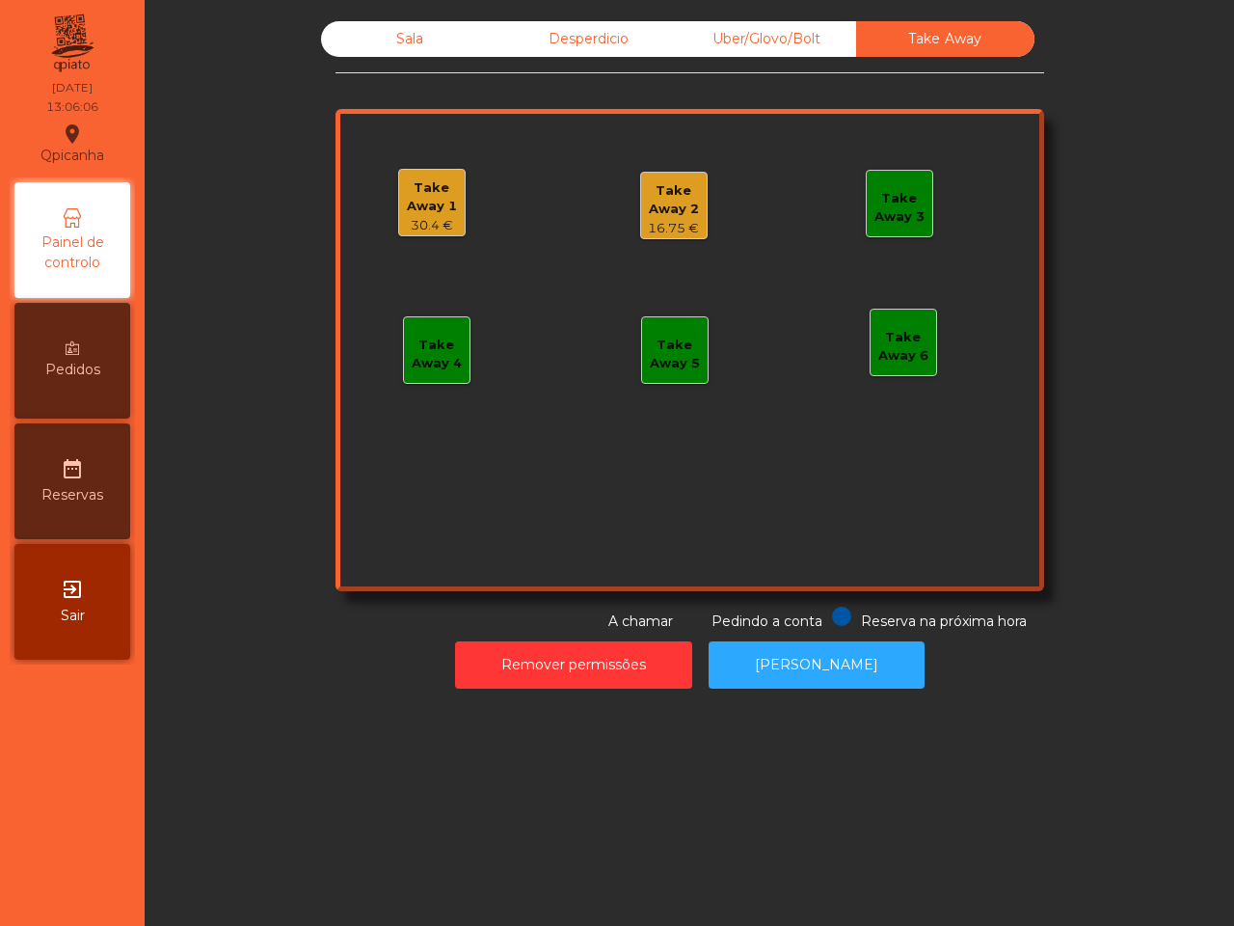
click at [410, 208] on div "Take Away 1" at bounding box center [432, 197] width 66 height 38
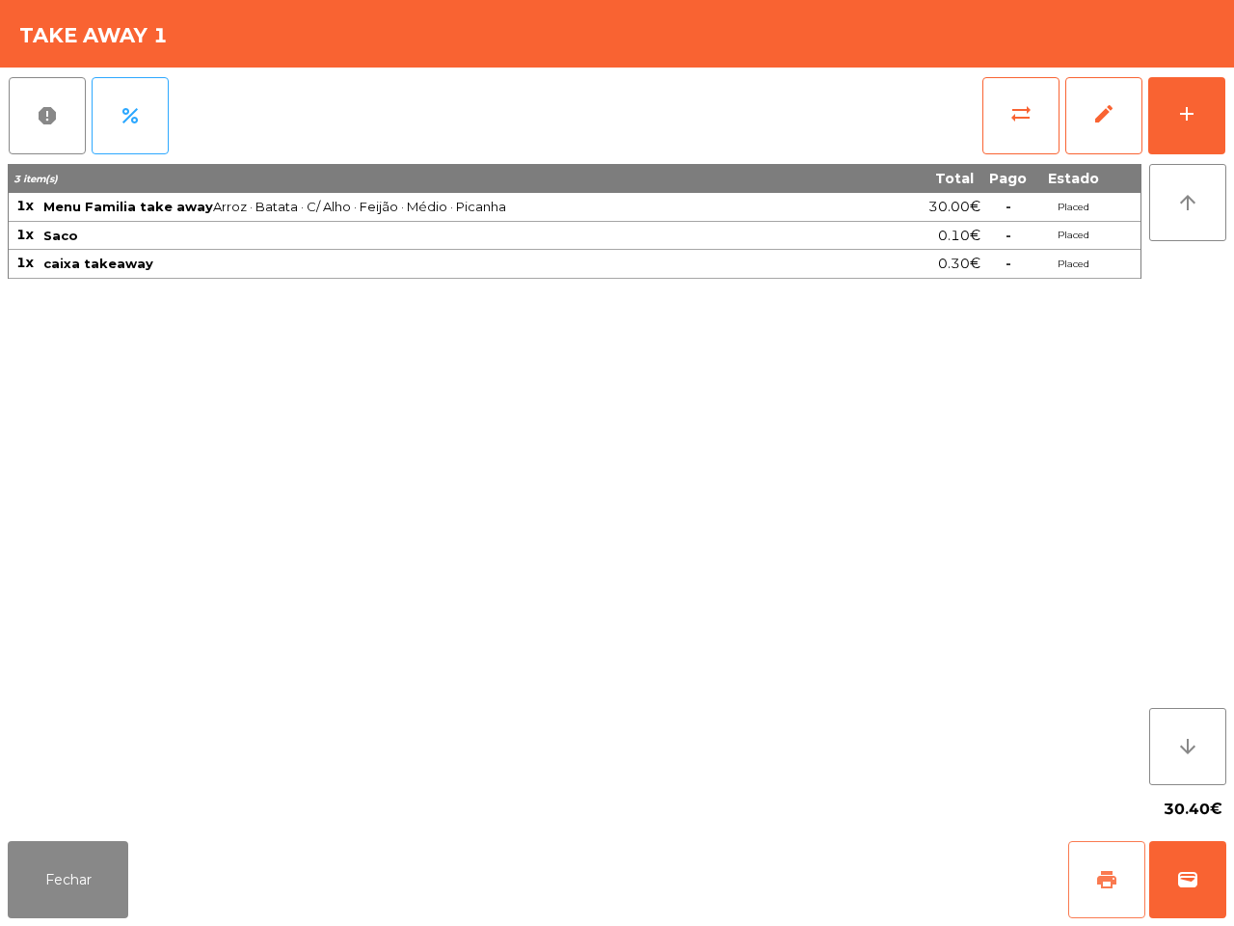
click at [1107, 869] on span "print" at bounding box center [1107, 879] width 23 height 23
click at [1022, 128] on button "sync_alt" at bounding box center [1021, 115] width 77 height 77
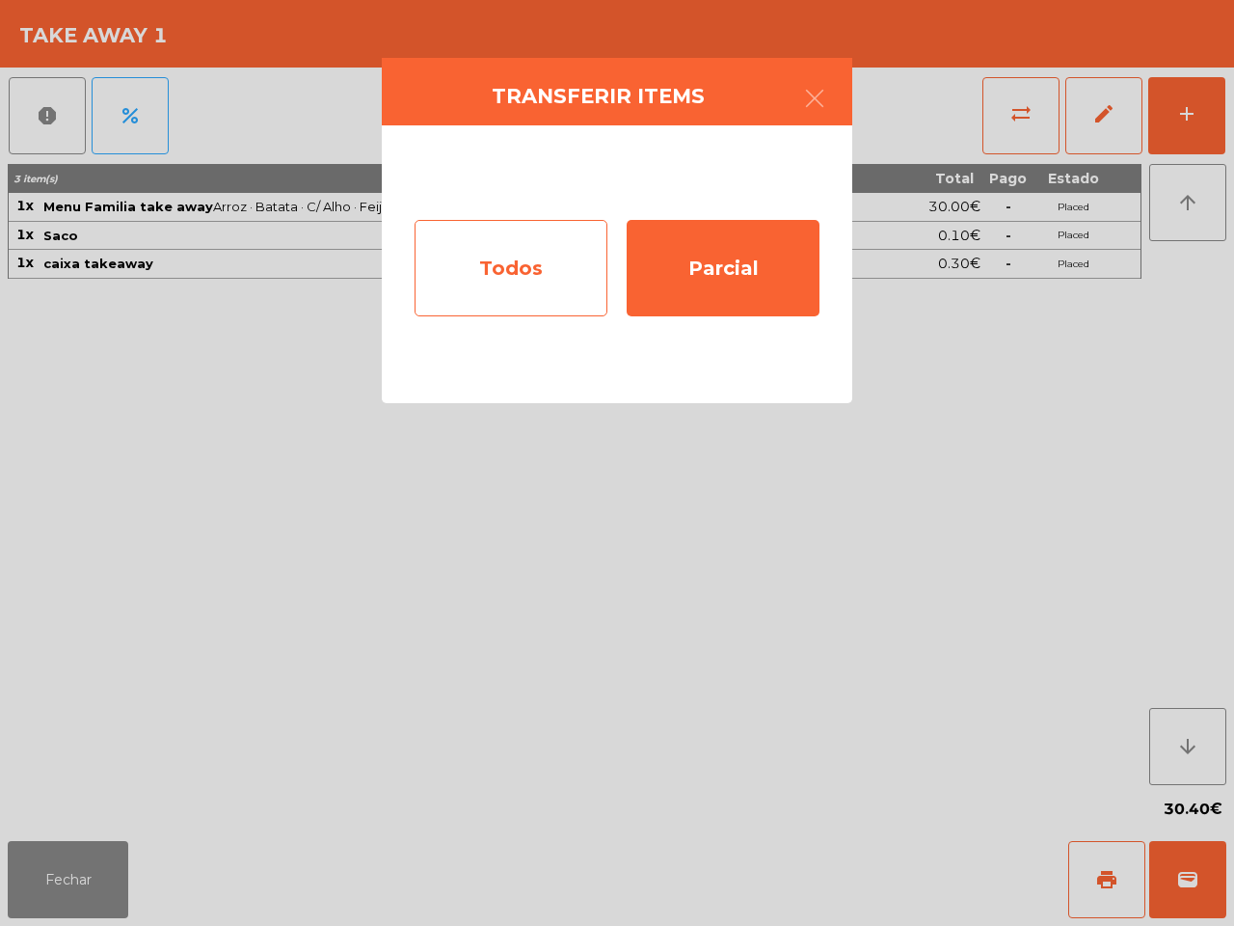
click at [548, 292] on div "Todos" at bounding box center [511, 268] width 193 height 96
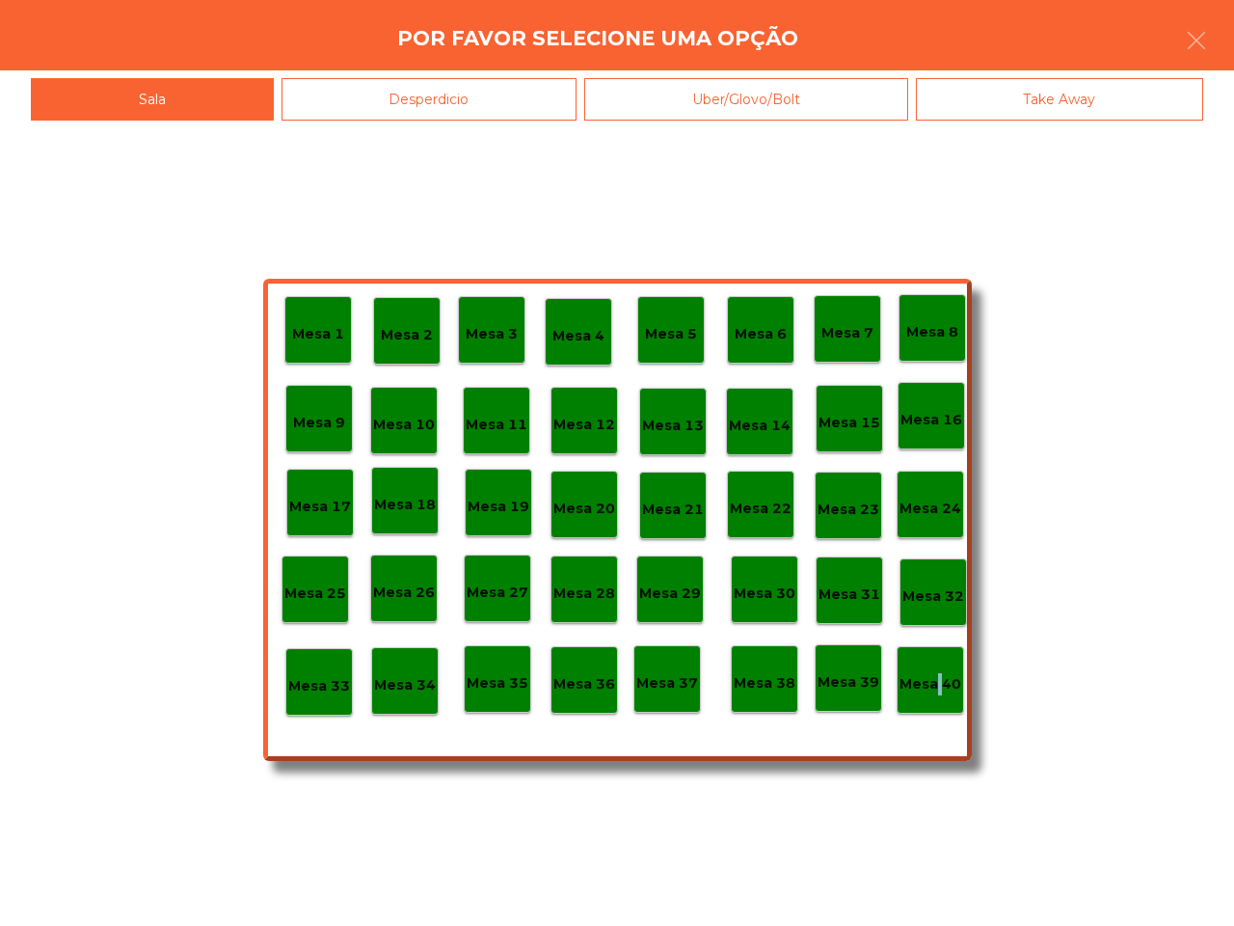
click at [936, 685] on p "Mesa 40" at bounding box center [931, 684] width 62 height 22
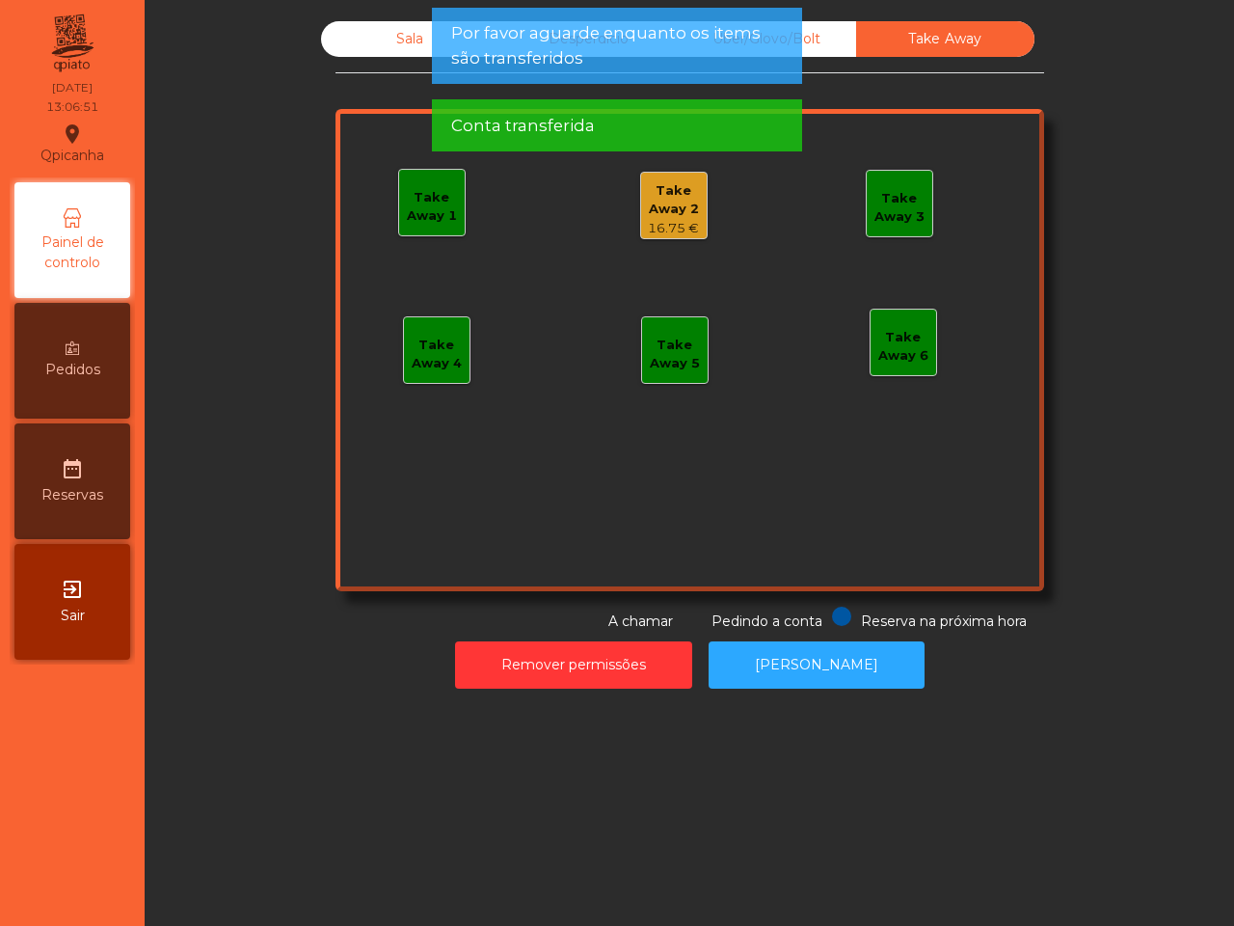
click at [659, 208] on div "Take Away 2" at bounding box center [674, 200] width 66 height 38
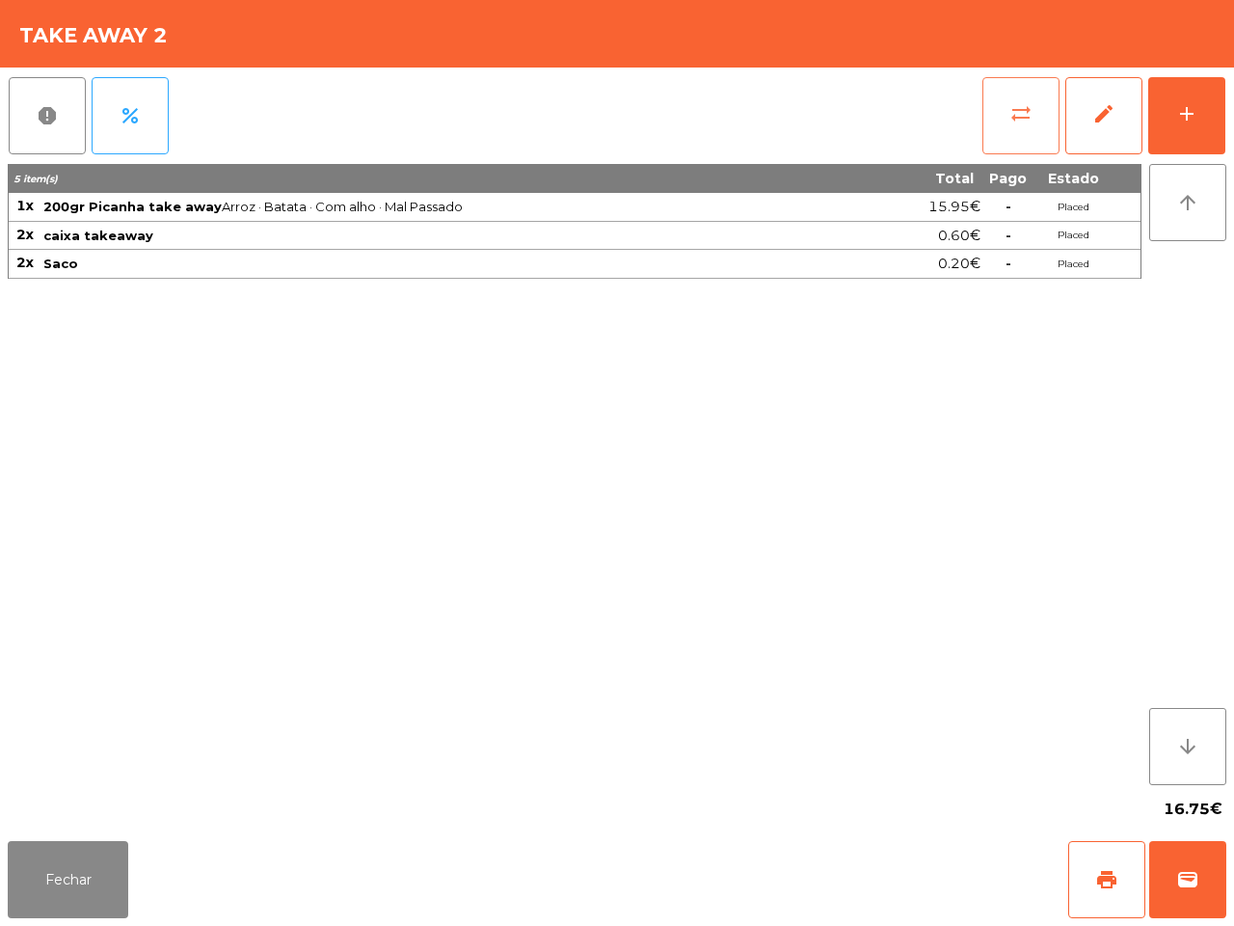
click at [1027, 121] on span "sync_alt" at bounding box center [1021, 113] width 23 height 23
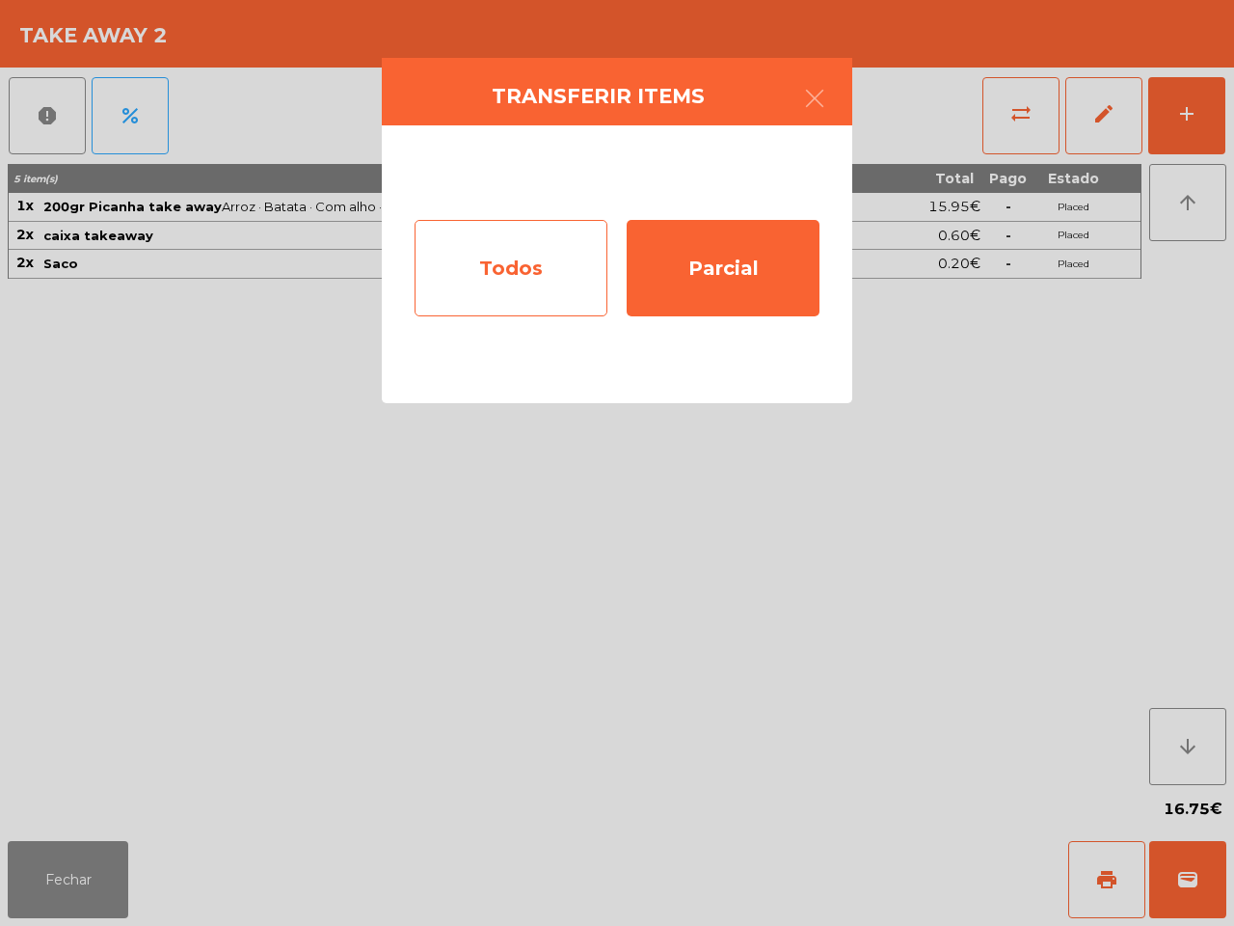
click at [586, 260] on div "Todos" at bounding box center [511, 268] width 193 height 96
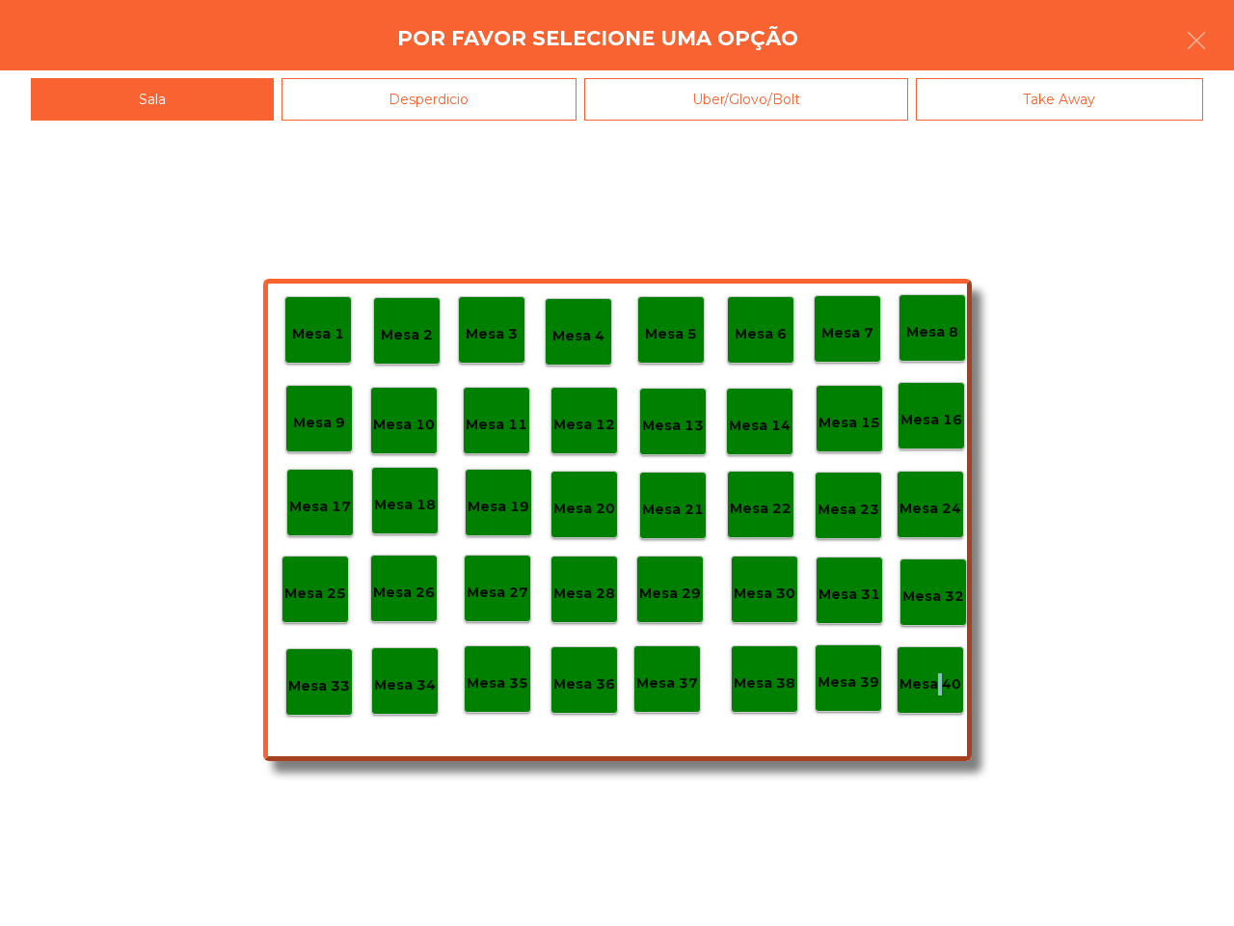
click at [935, 701] on div "Mesa 40" at bounding box center [931, 680] width 68 height 68
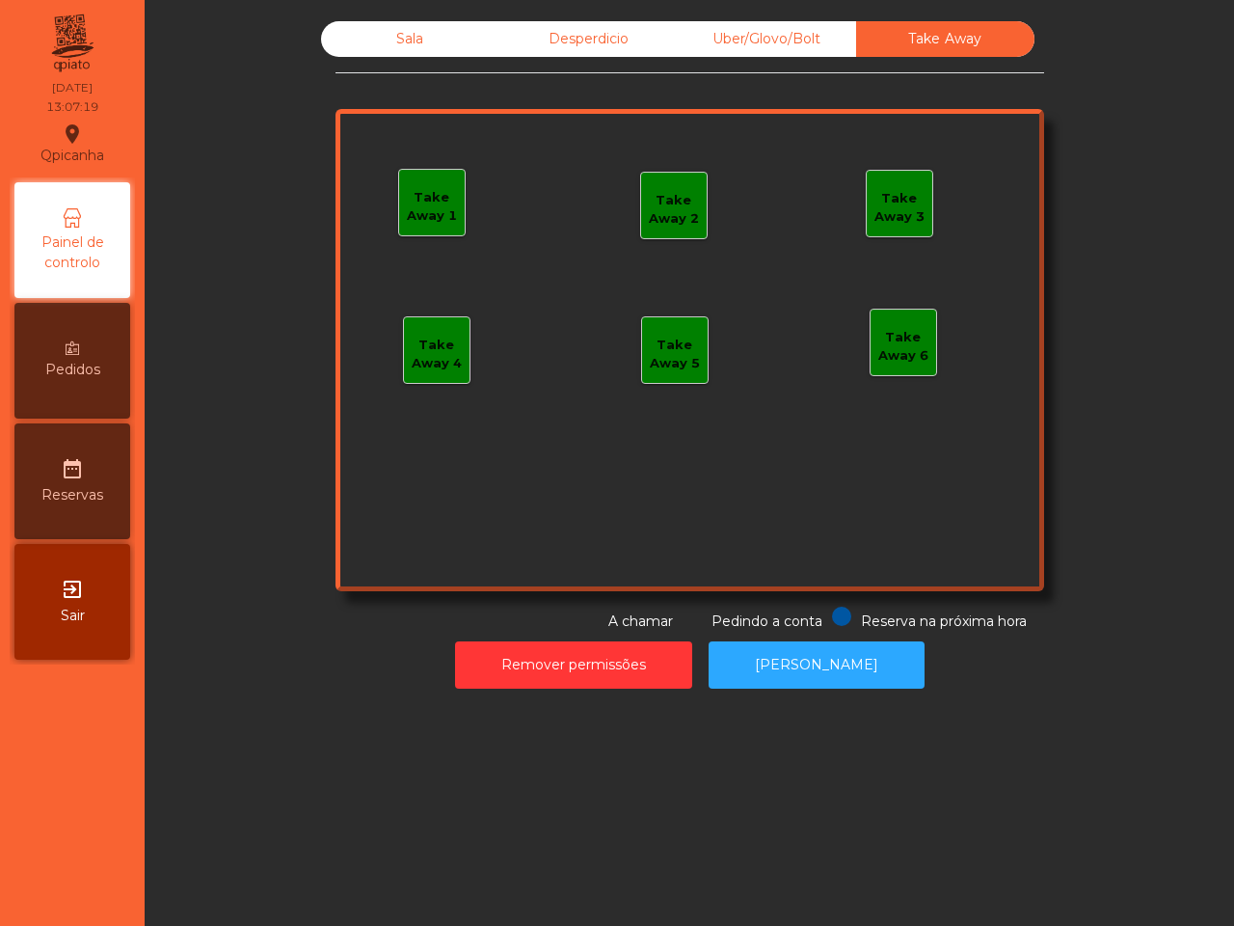
click at [393, 19] on div "Sala Desperdicio Uber/Glovo/Bolt Take Away Take Away 1 Take Away 2 Take Away 3 …" at bounding box center [689, 355] width 1067 height 687
click at [376, 37] on div "Sala" at bounding box center [410, 39] width 178 height 36
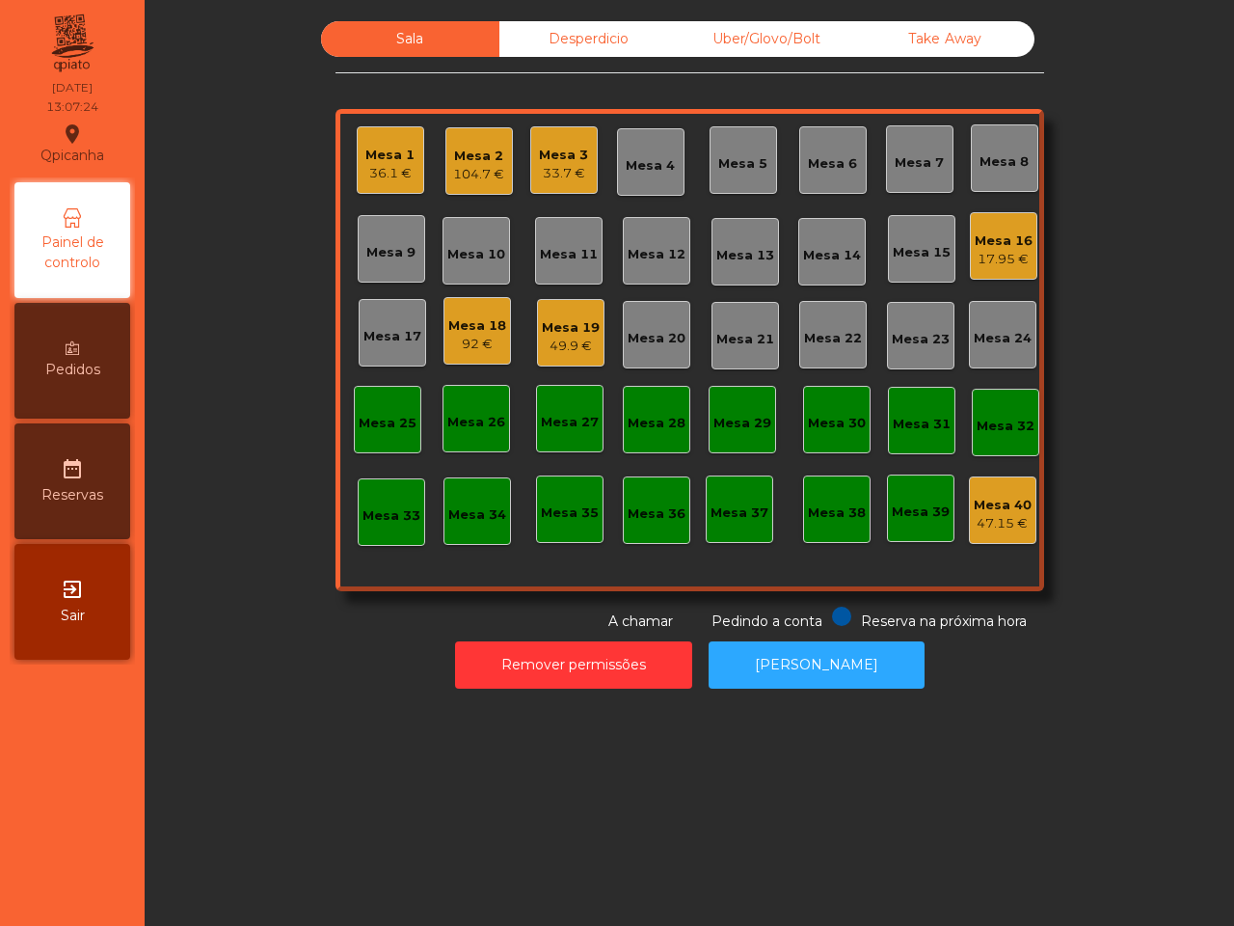
click at [477, 174] on div "104.7 €" at bounding box center [478, 174] width 51 height 19
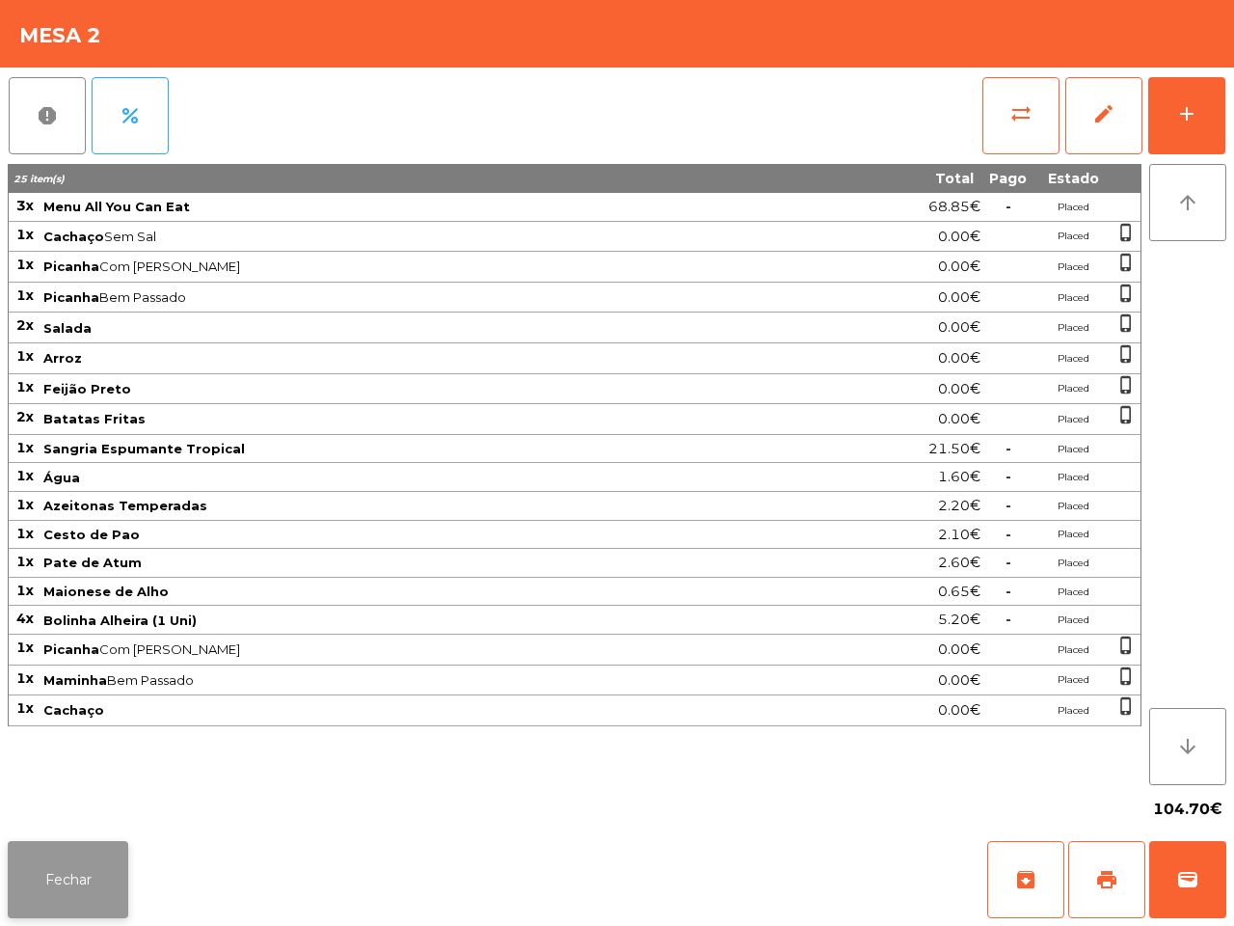
click at [95, 892] on button "Fechar" at bounding box center [68, 879] width 121 height 77
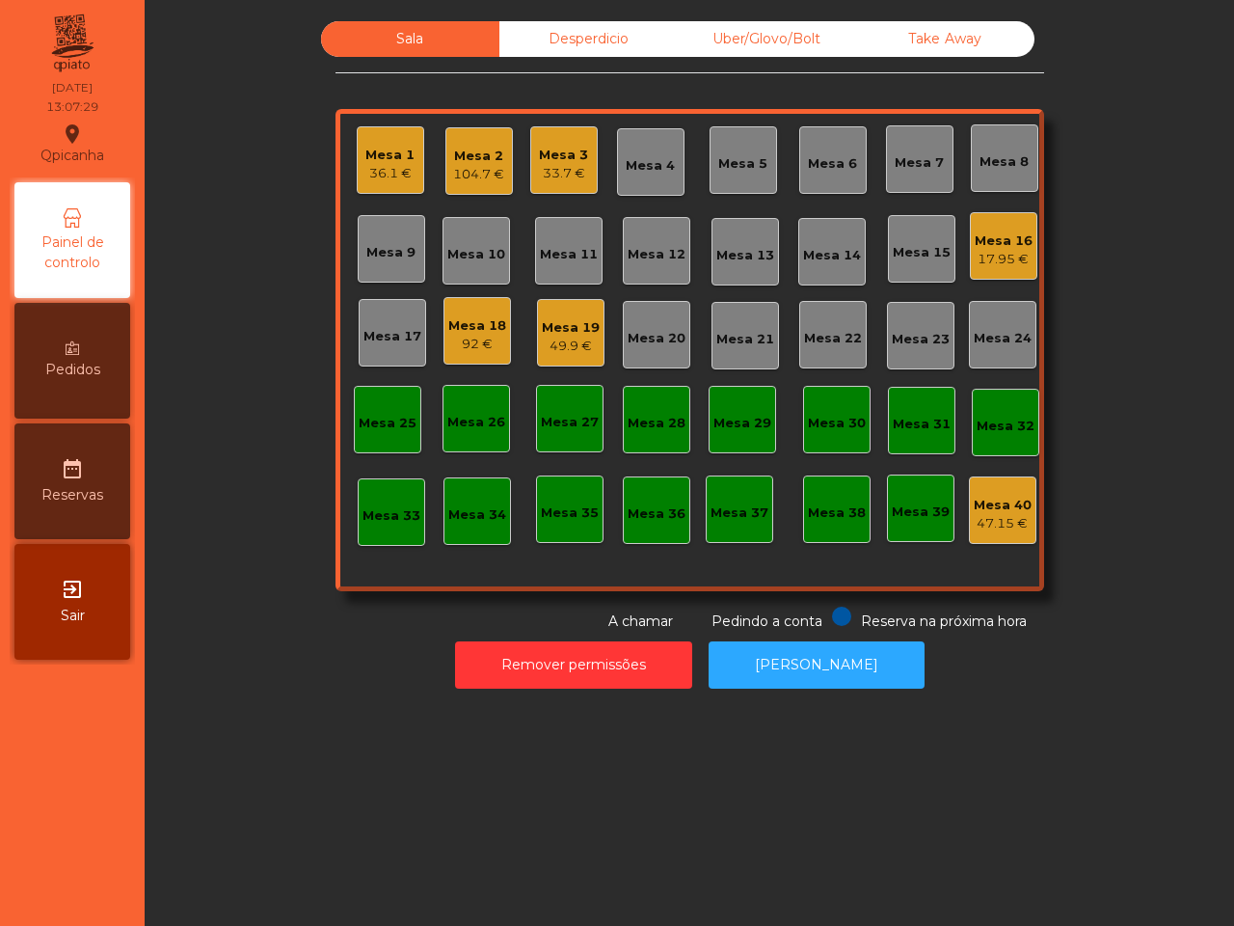
click at [371, 150] on div "Mesa 1" at bounding box center [390, 155] width 49 height 19
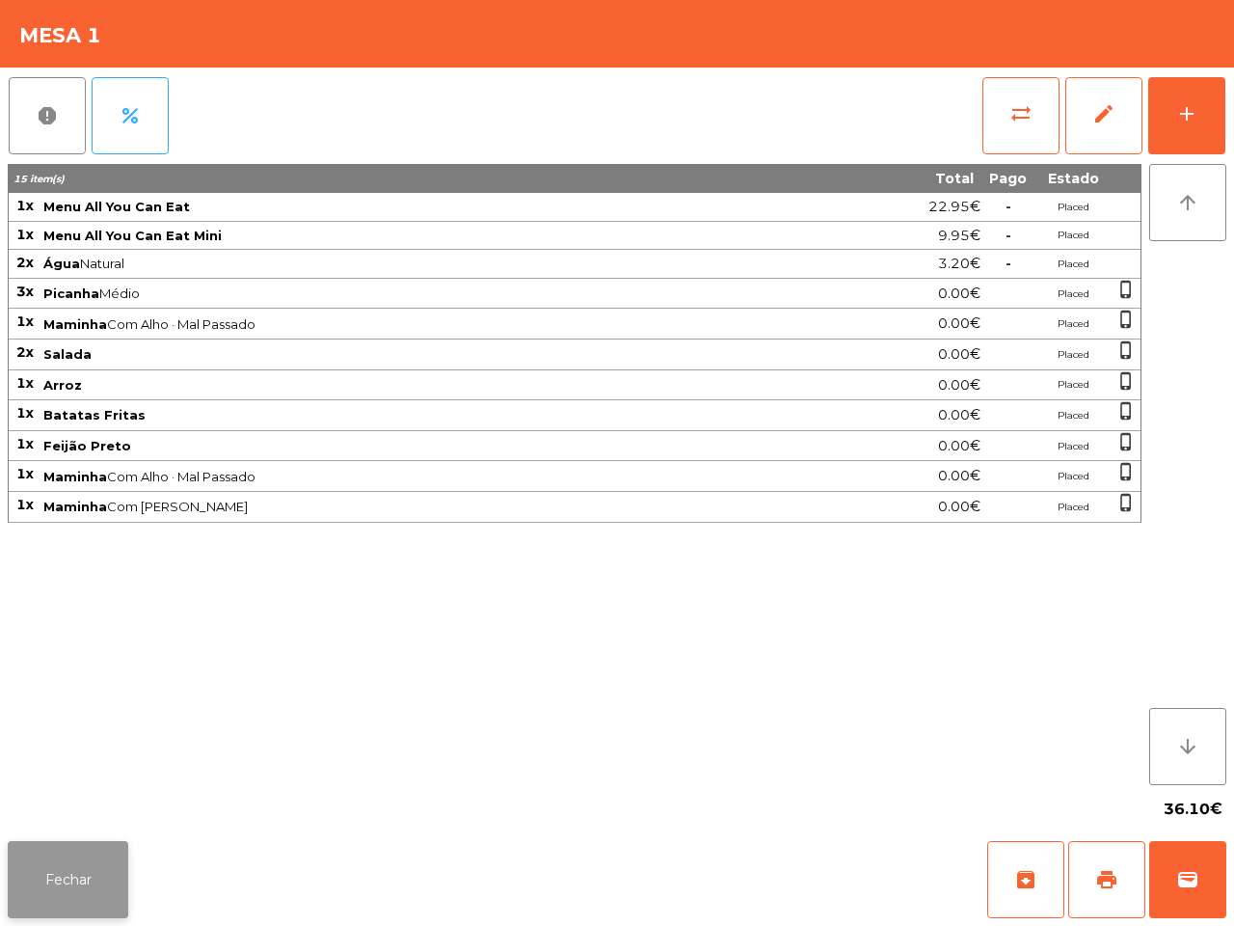
click at [109, 879] on button "Fechar" at bounding box center [68, 879] width 121 height 77
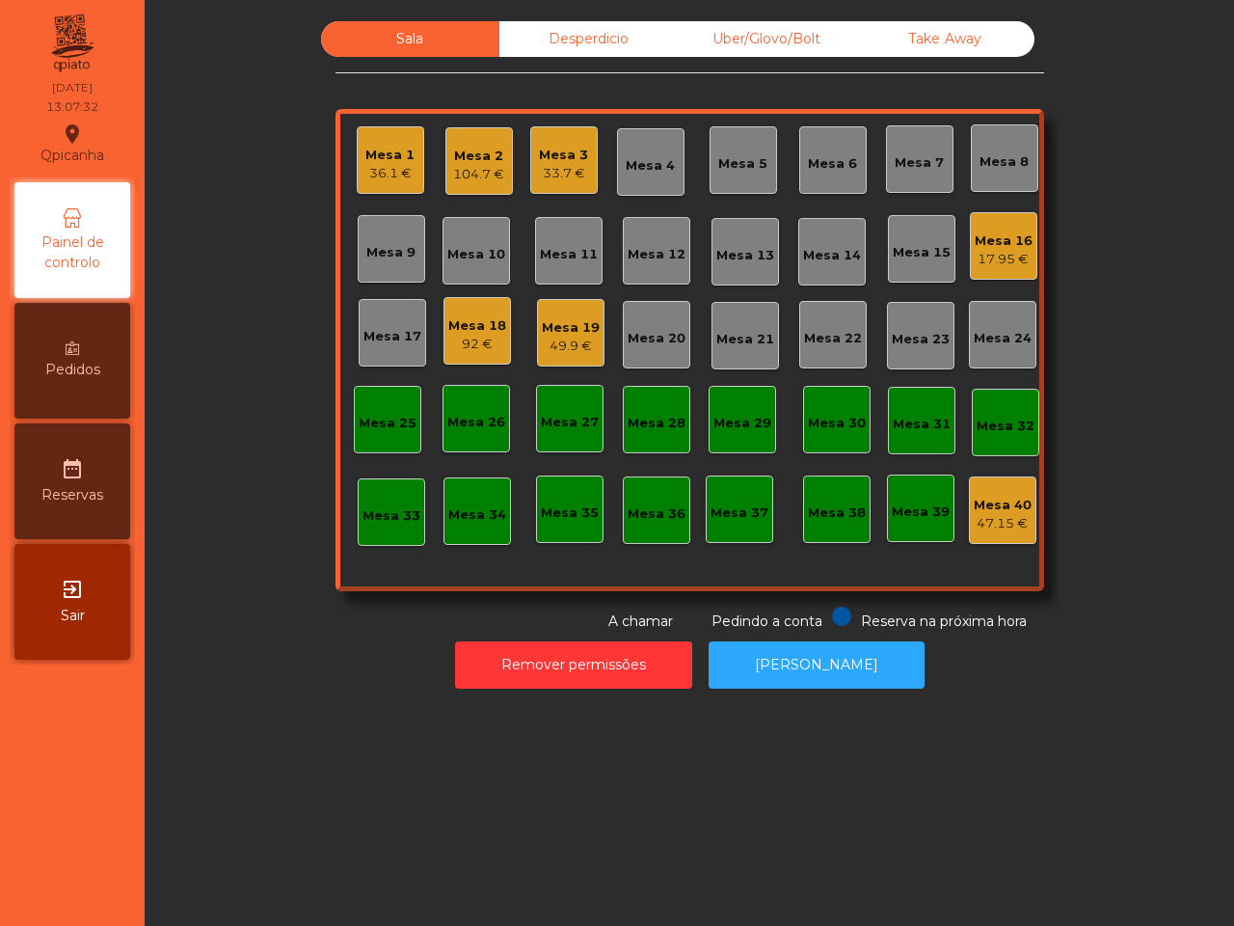
click at [539, 175] on div "33.7 €" at bounding box center [563, 173] width 49 height 19
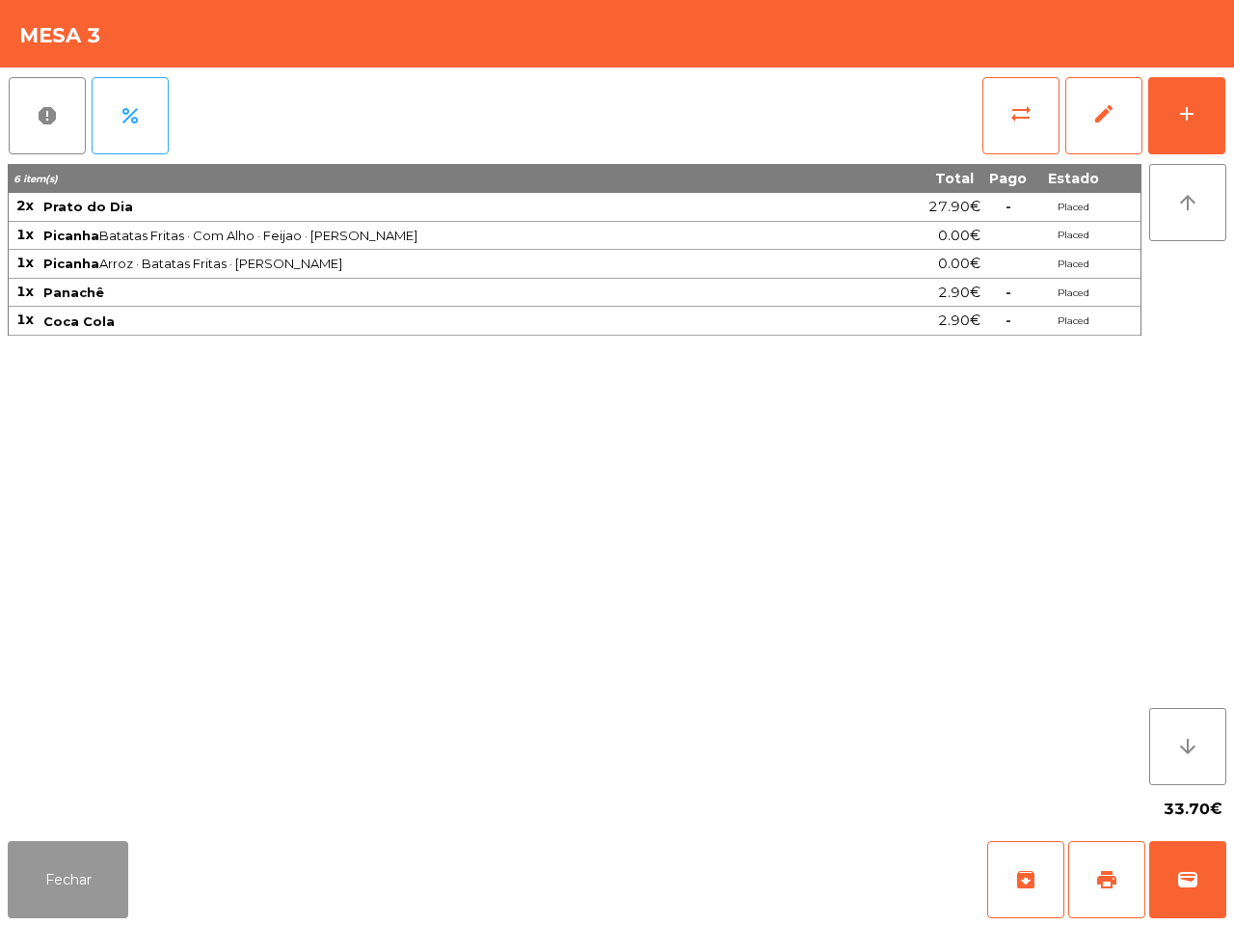
drag, startPoint x: 73, startPoint y: 865, endPoint x: 89, endPoint y: 859, distance: 16.5
click at [80, 873] on button "Fechar" at bounding box center [68, 879] width 121 height 77
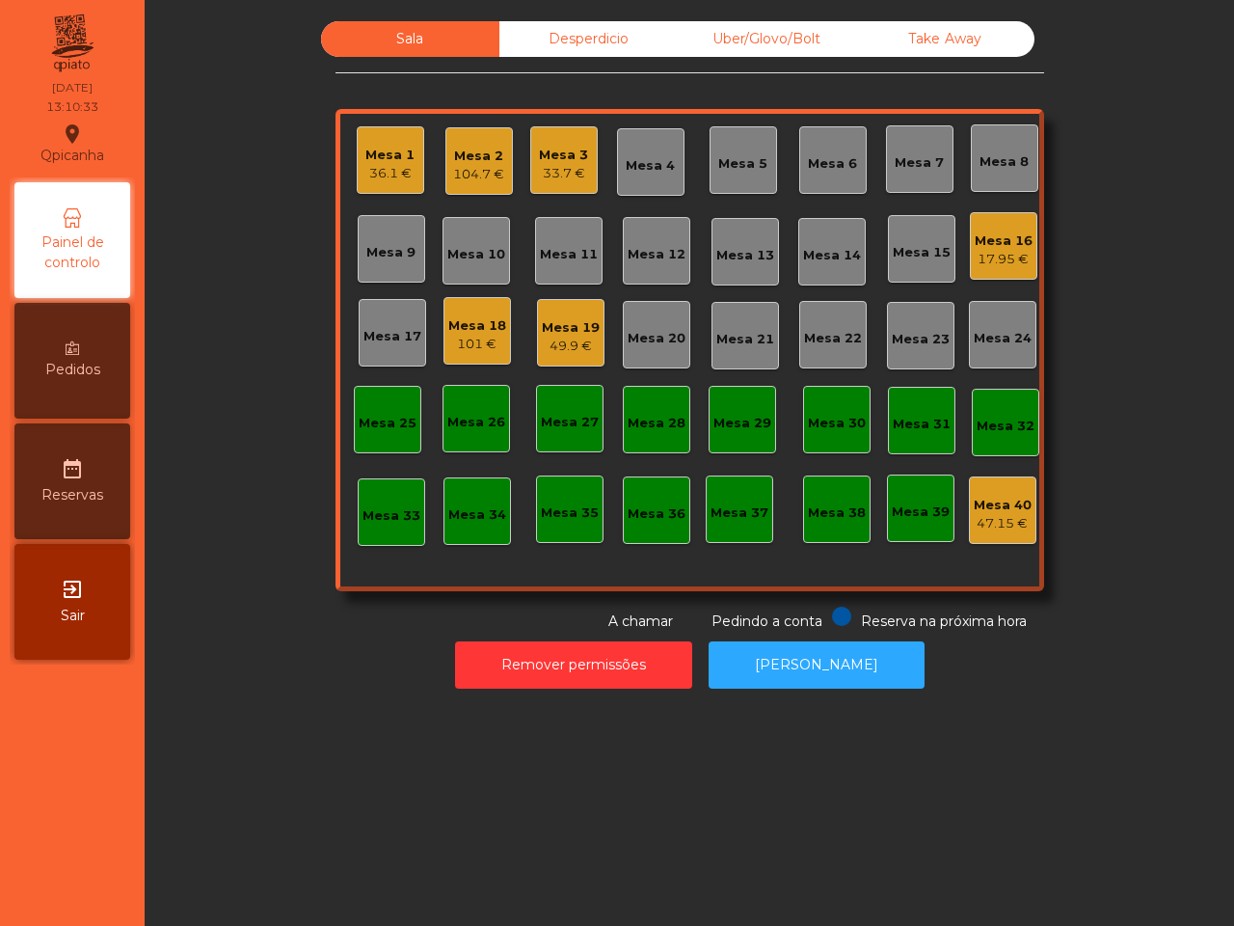
drag, startPoint x: 307, startPoint y: 666, endPoint x: 328, endPoint y: 743, distance: 79.1
click at [328, 741] on div "Sala Desperdicio Uber/Glovo/Bolt Take Away Mesa 1 36.1 € Mesa 2 104.7 € Mesa 3 …" at bounding box center [690, 463] width 1090 height 926
click at [551, 200] on div "Mesa 1 36.1 € Mesa 2 104.7 € Mesa 3 33.7 € Mesa 4 Mesa 5 Mesa 6 Mesa 7 Mesa 8 […" at bounding box center [690, 350] width 709 height 482
click at [553, 180] on div "33.7 €" at bounding box center [563, 173] width 49 height 19
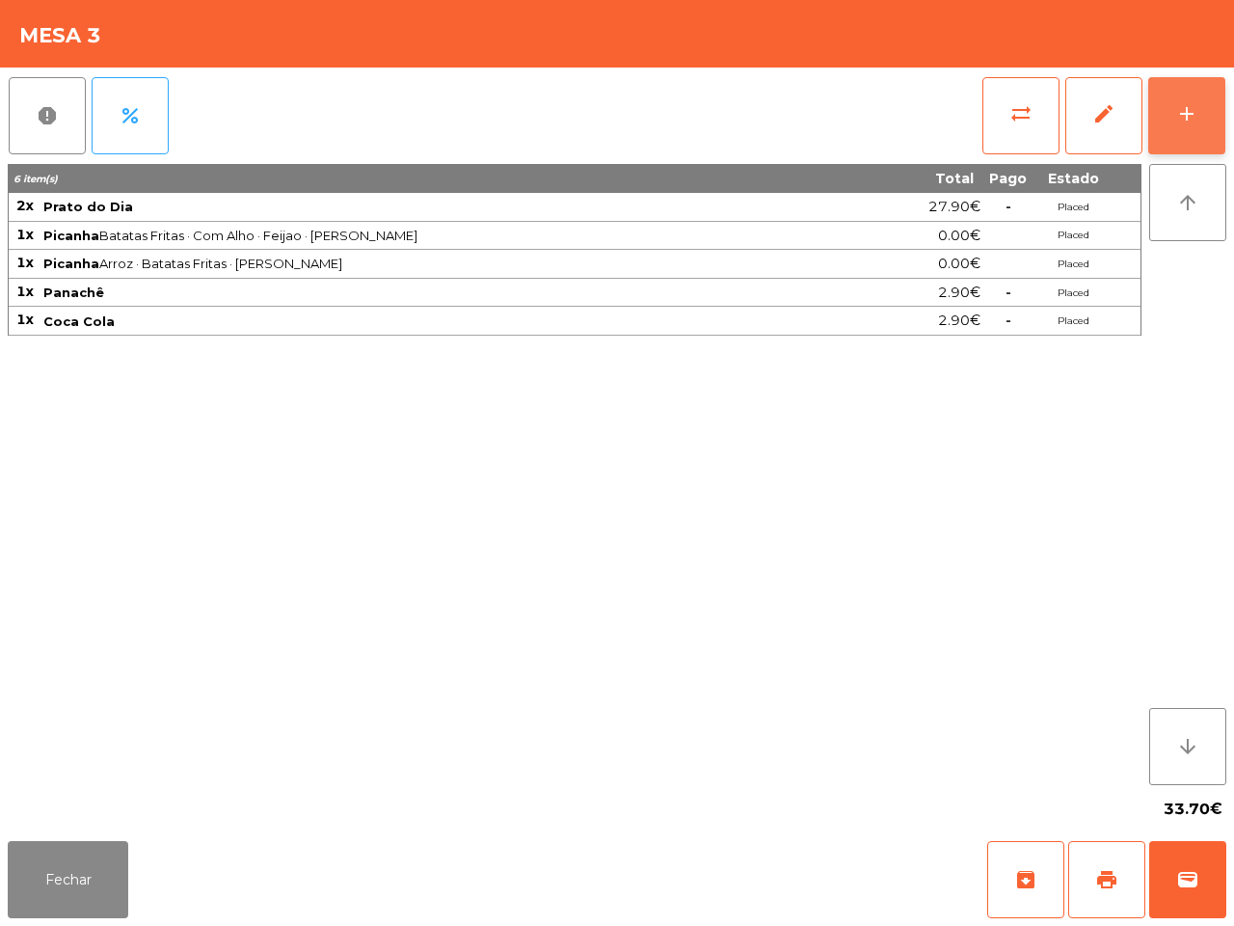
click at [1160, 109] on button "add" at bounding box center [1187, 115] width 77 height 77
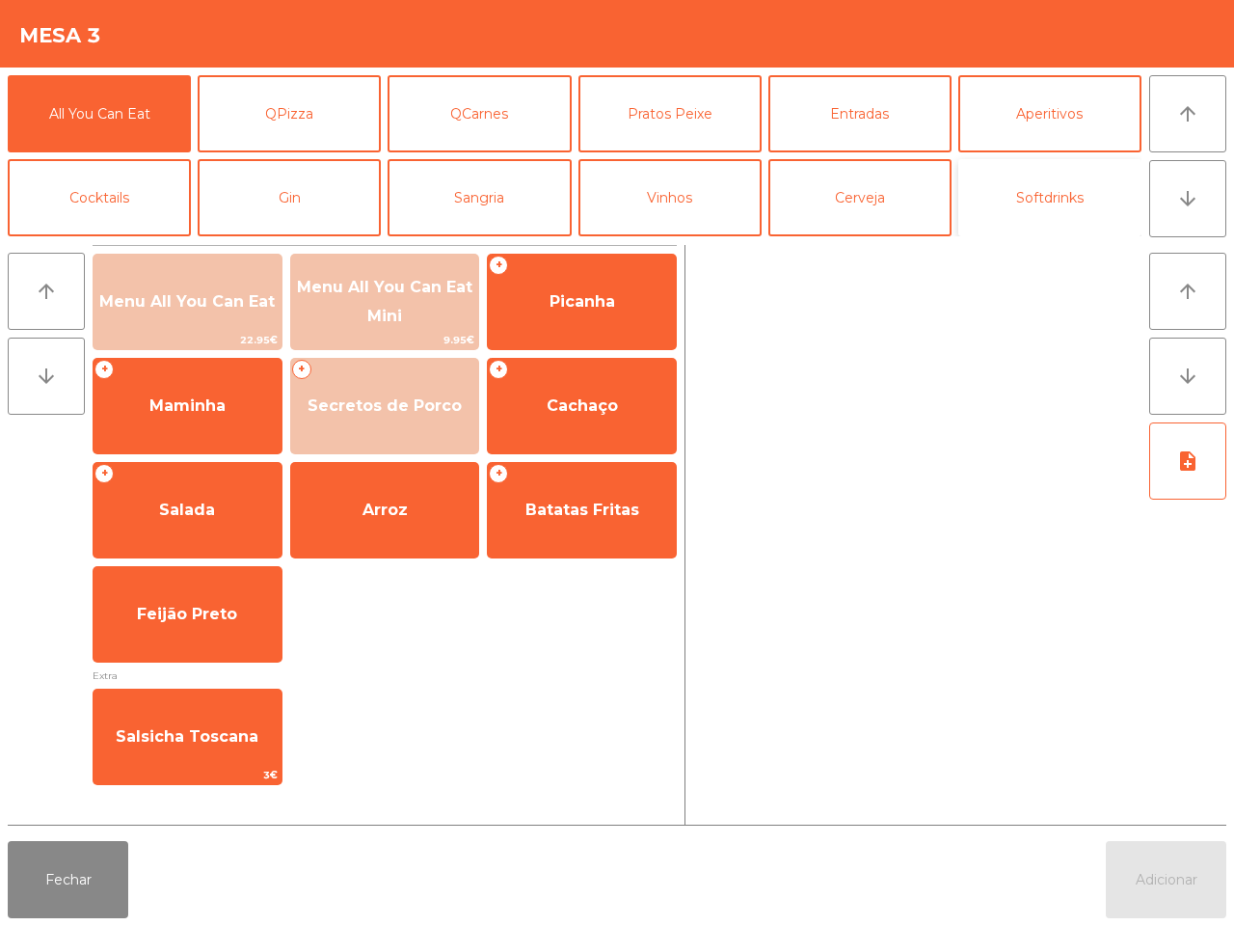
click at [1015, 194] on button "Softdrinks" at bounding box center [1050, 197] width 183 height 77
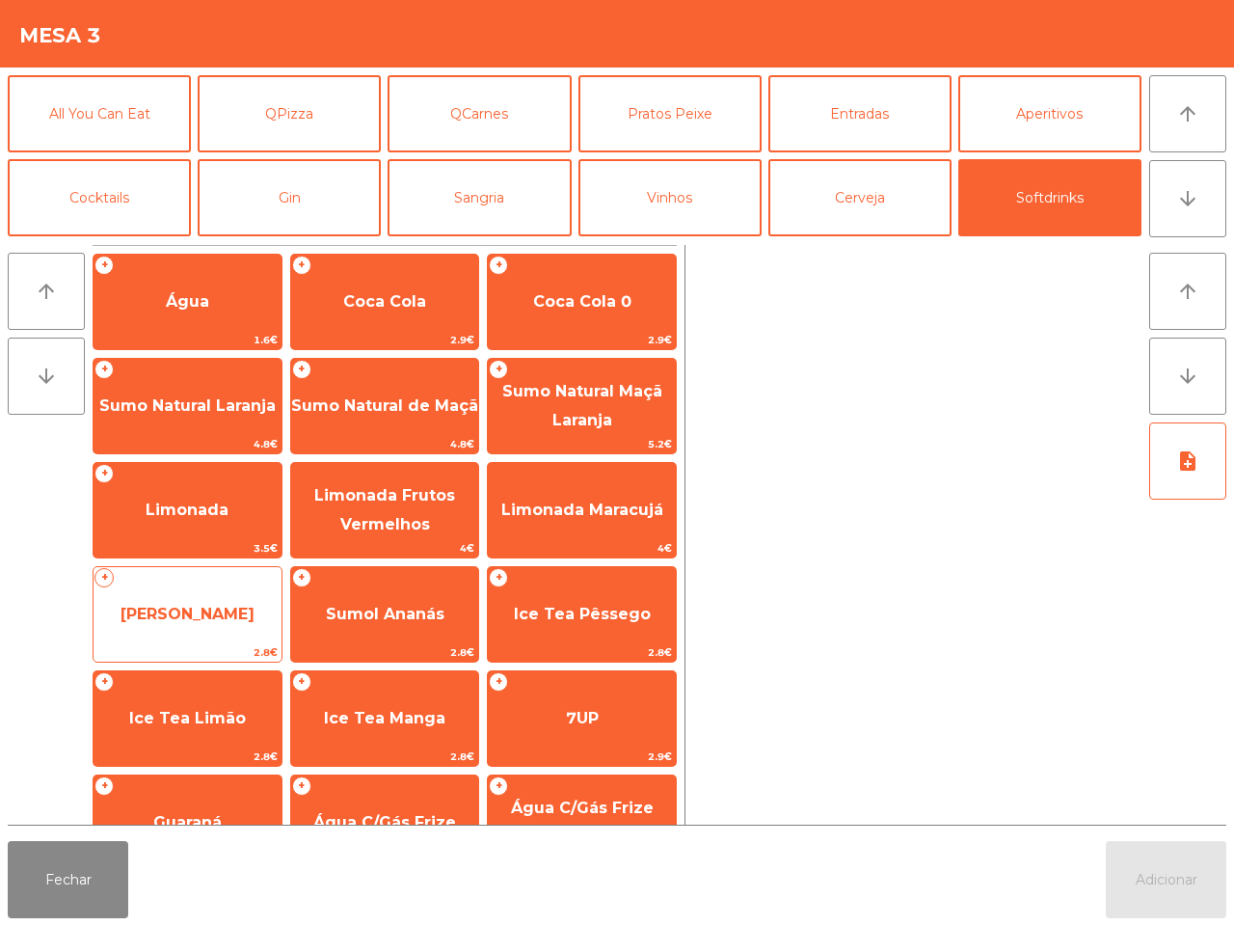
click at [195, 618] on span "[PERSON_NAME]" at bounding box center [188, 614] width 134 height 18
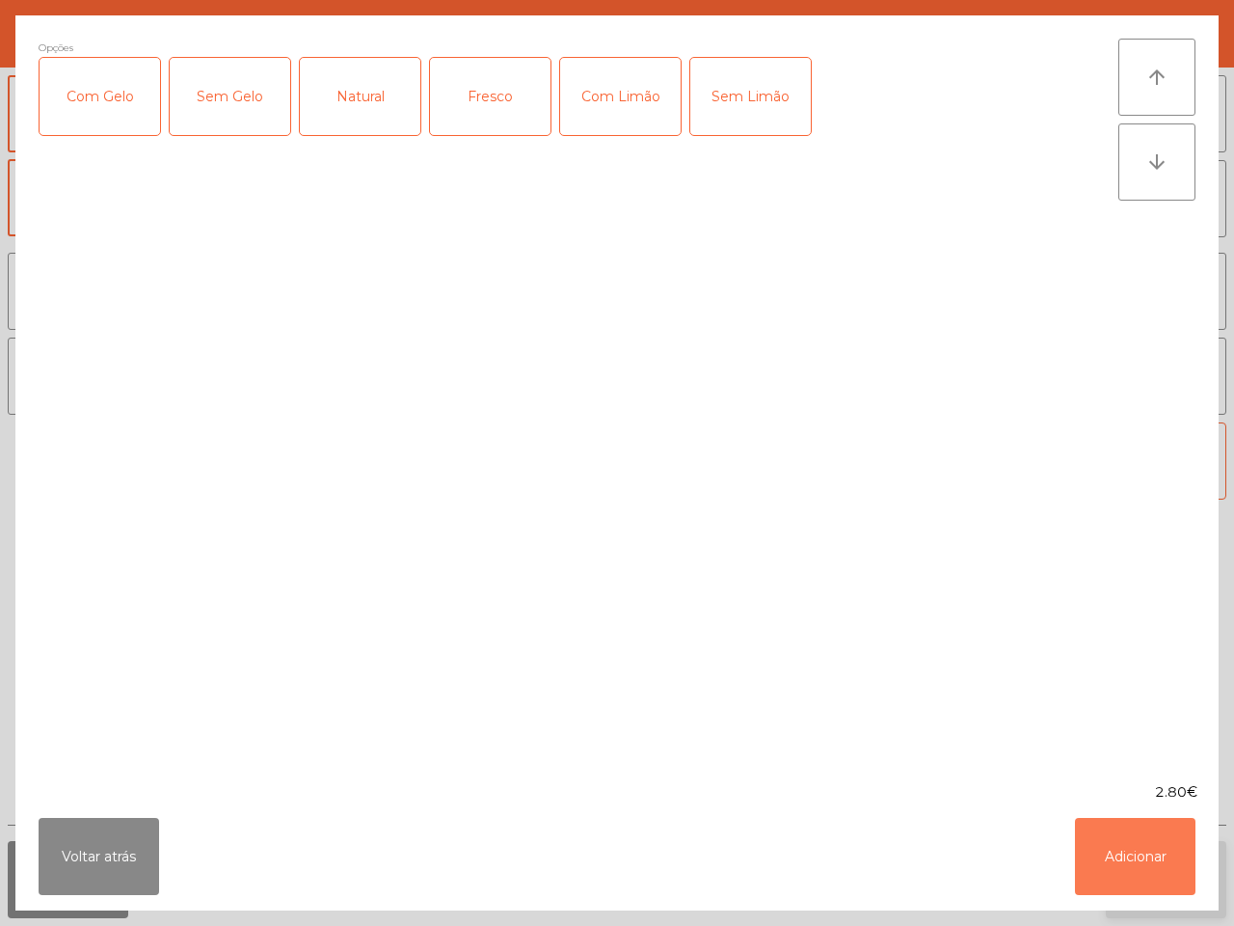
click at [1114, 855] on button "Adicionar" at bounding box center [1135, 856] width 121 height 77
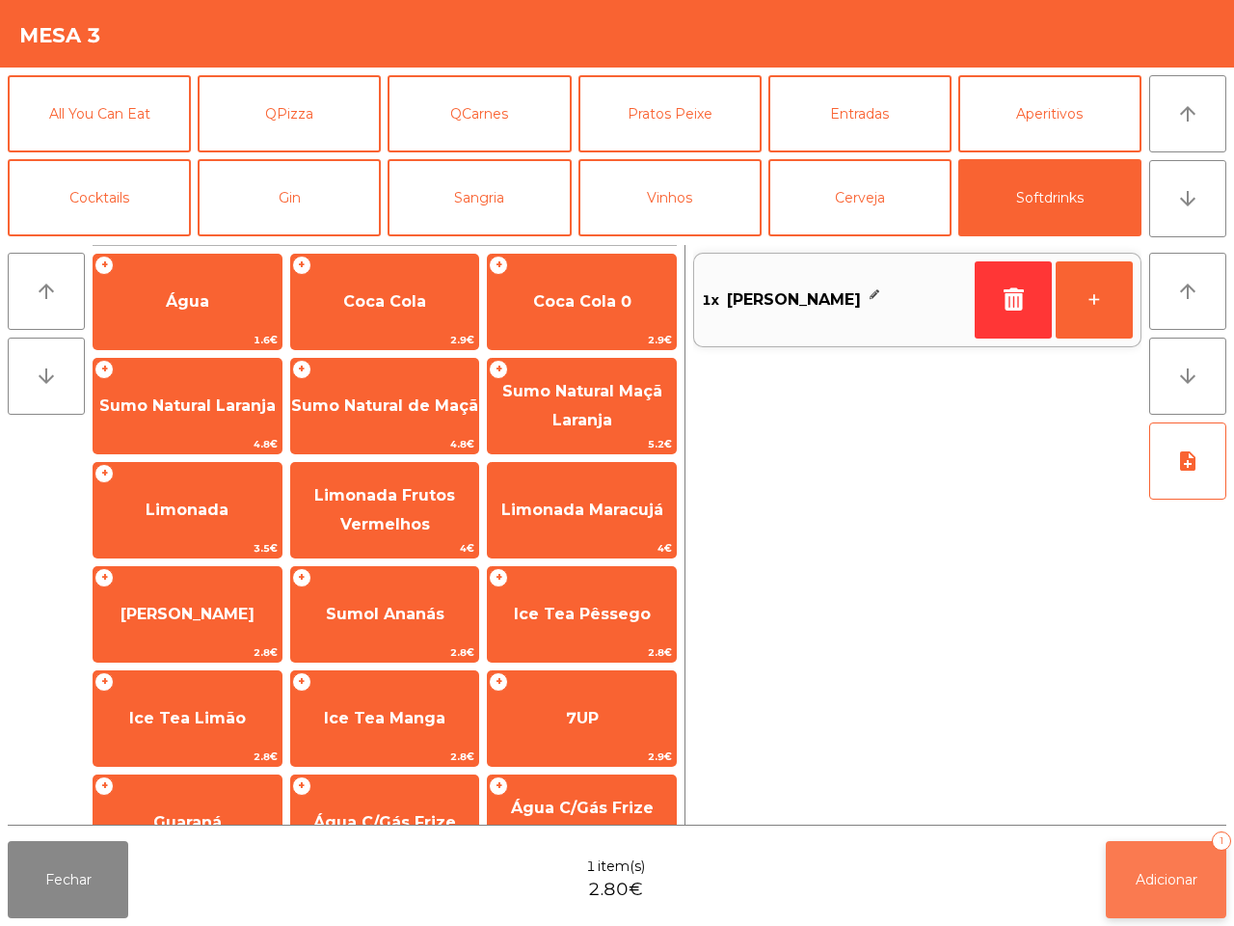
click at [1139, 866] on button "Adicionar 1" at bounding box center [1166, 879] width 121 height 77
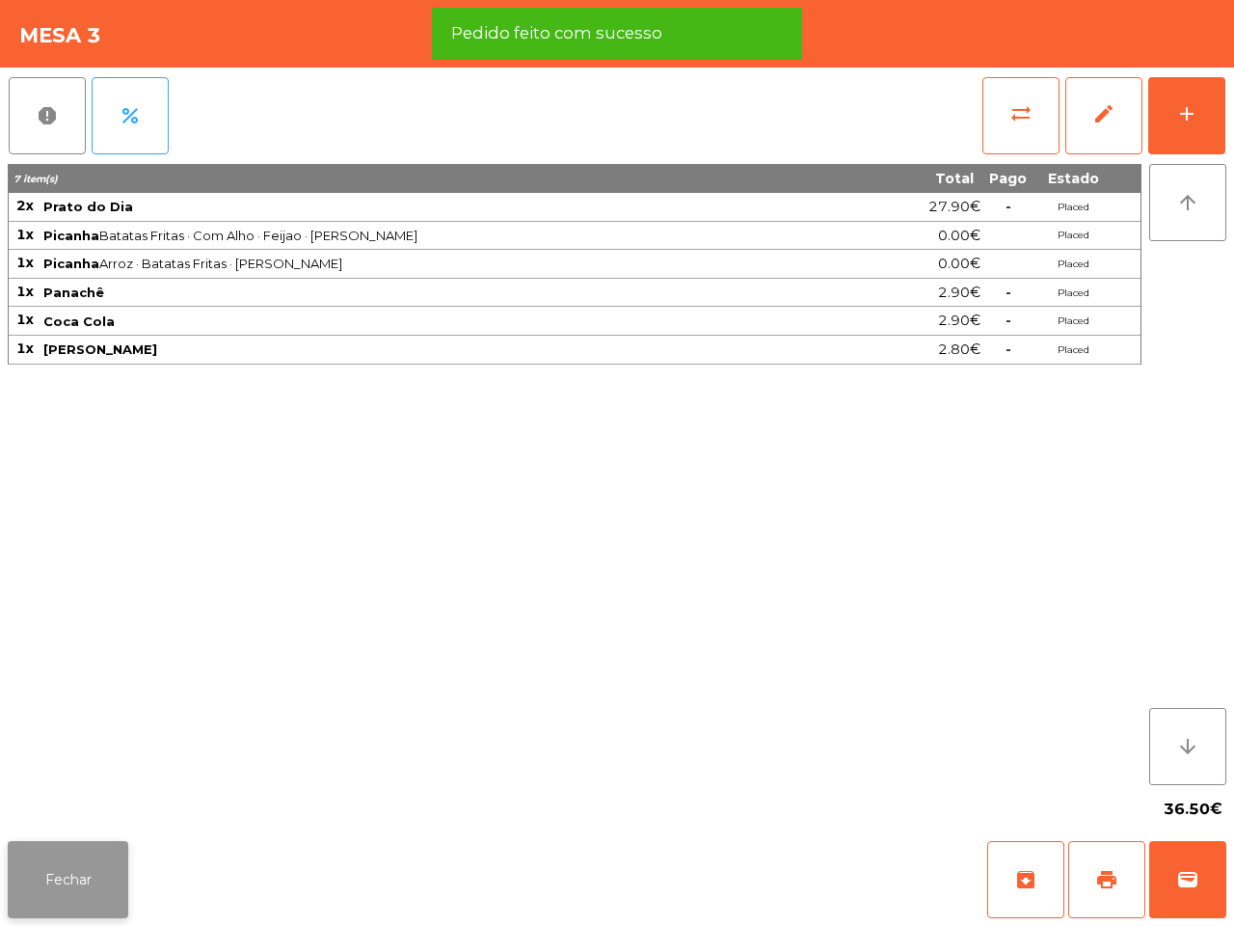
click at [109, 856] on button "Fechar" at bounding box center [68, 879] width 121 height 77
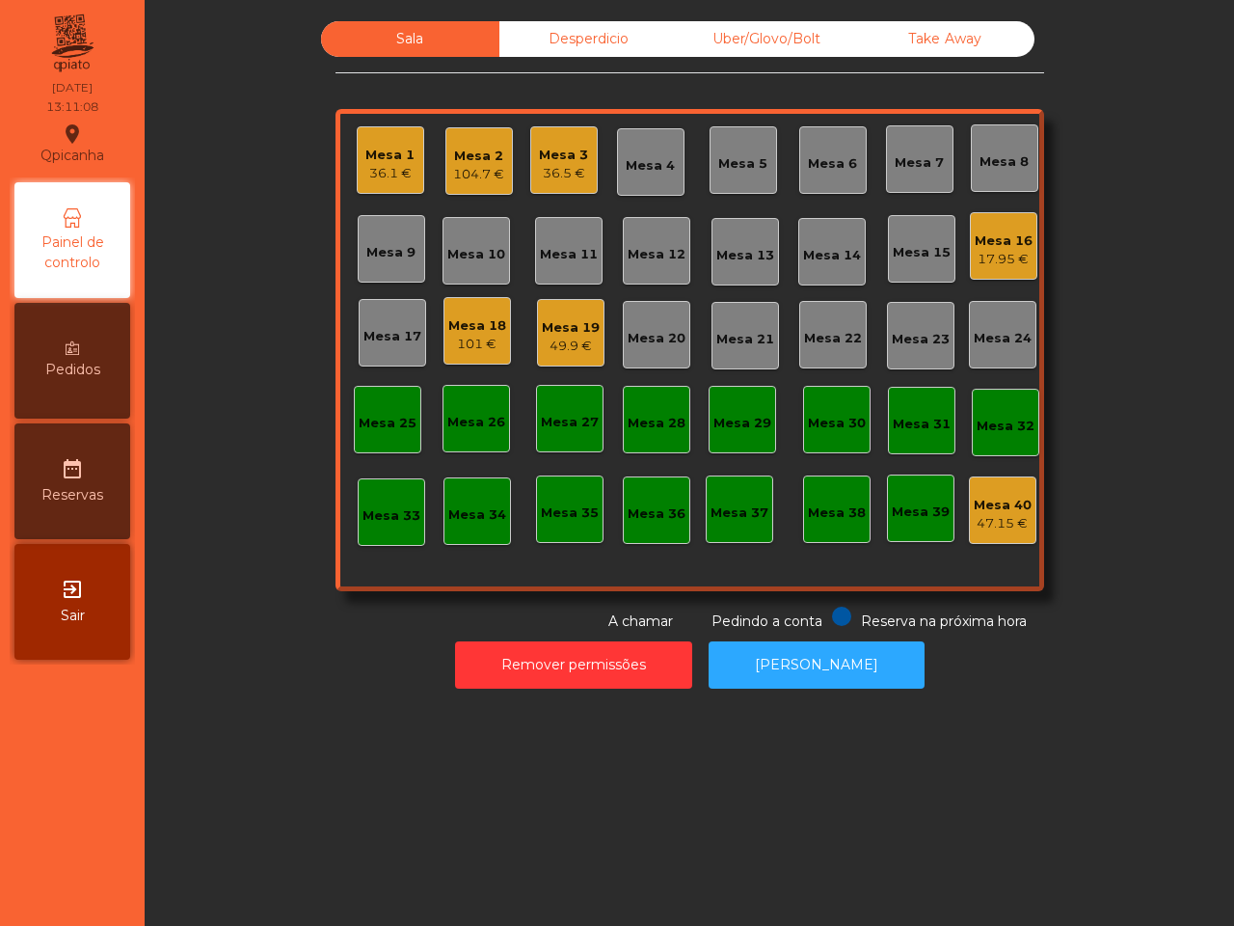
click at [574, 334] on div "Mesa 19" at bounding box center [571, 327] width 58 height 19
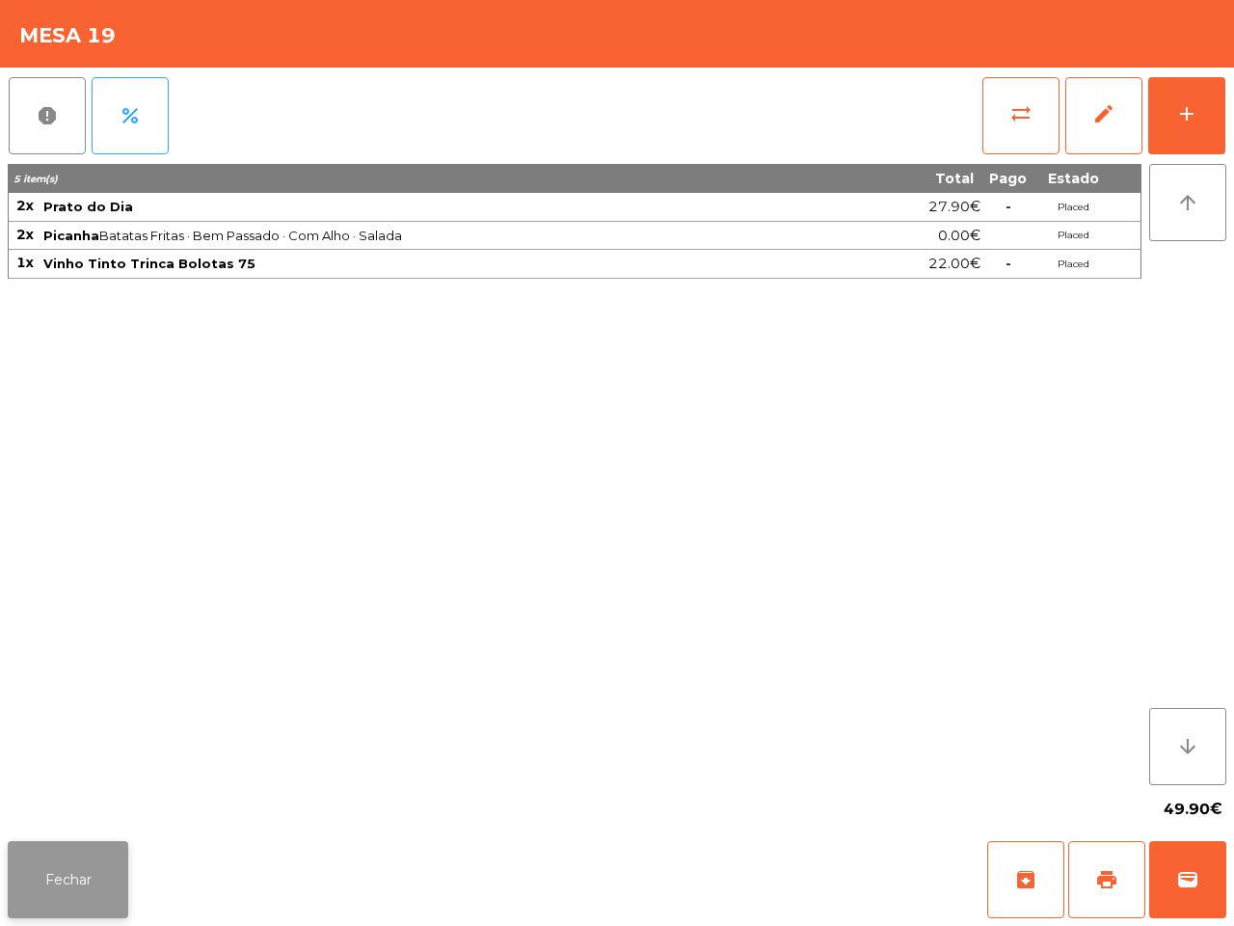
click at [61, 860] on button "Fechar" at bounding box center [68, 879] width 121 height 77
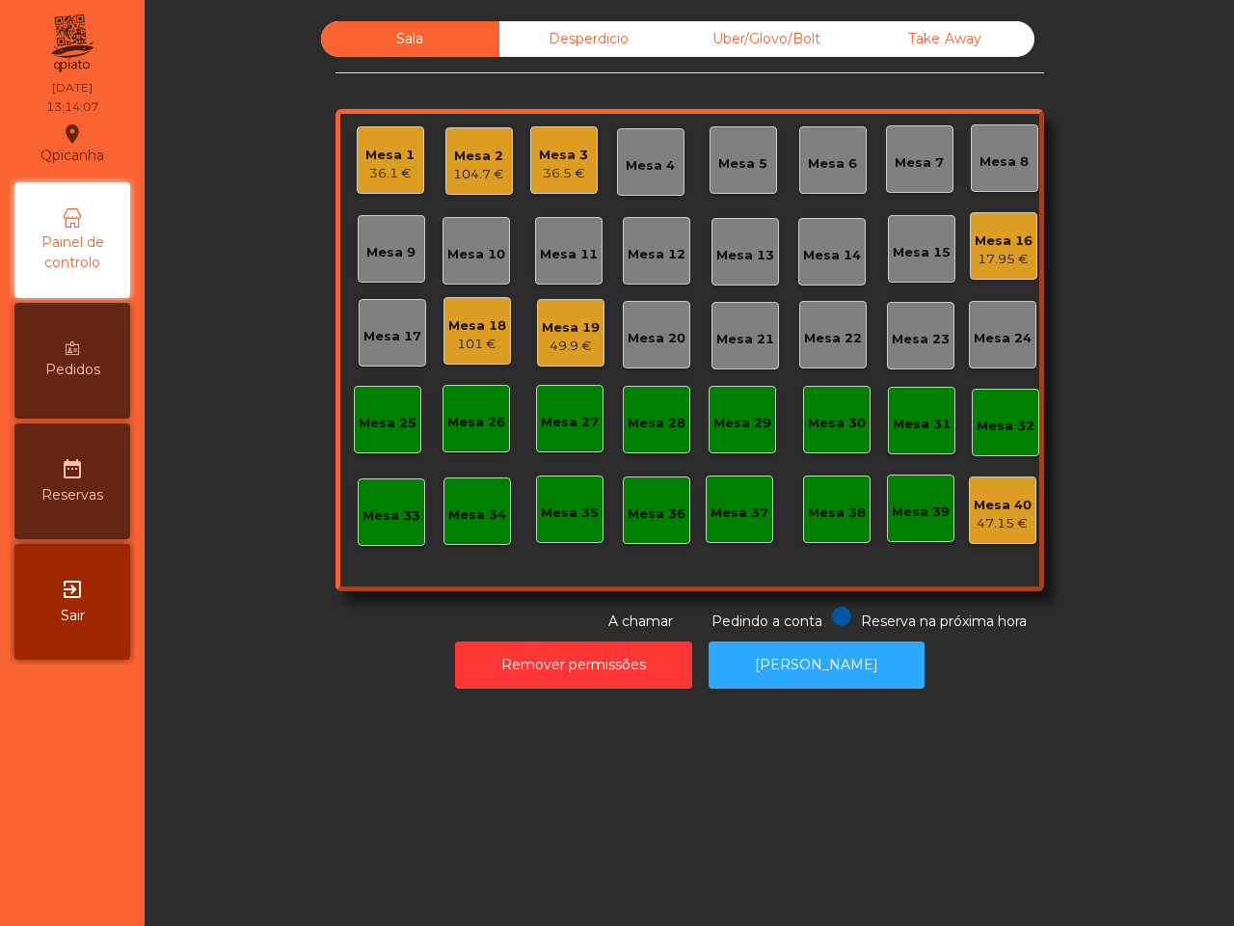
click at [474, 347] on div "101 €" at bounding box center [477, 344] width 58 height 19
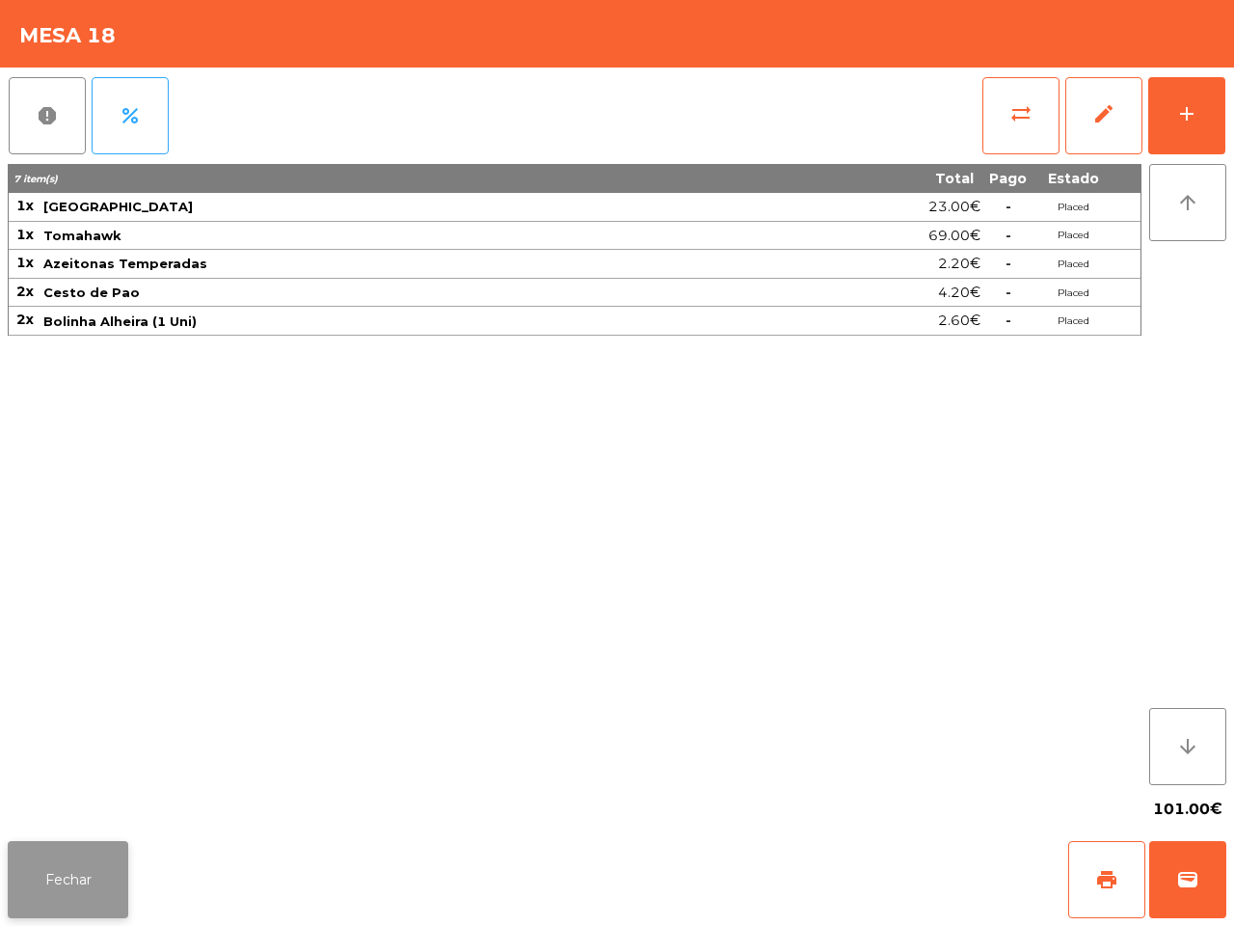
click at [94, 887] on button "Fechar" at bounding box center [68, 879] width 121 height 77
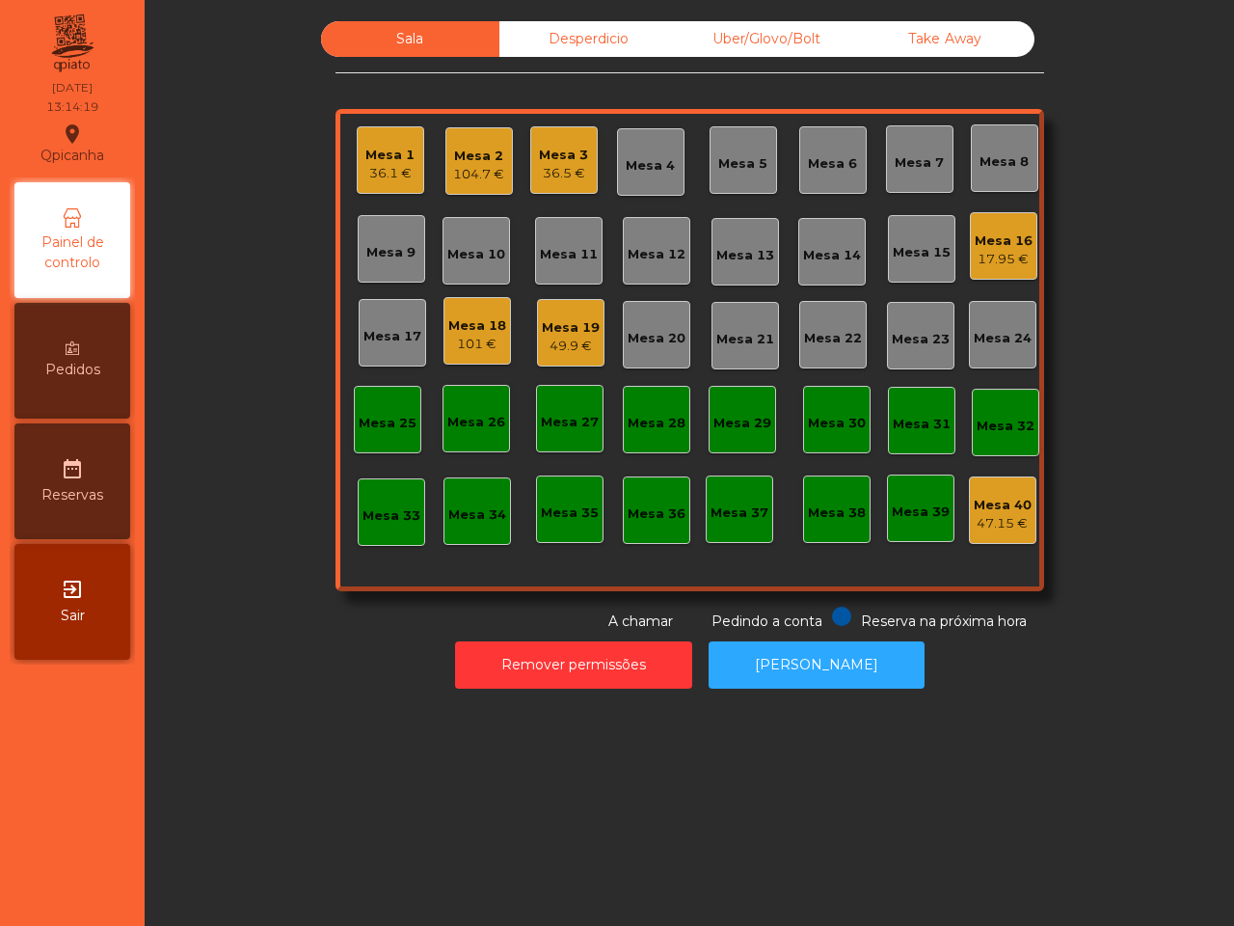
click at [522, 44] on div "Desperdicio" at bounding box center [589, 39] width 178 height 36
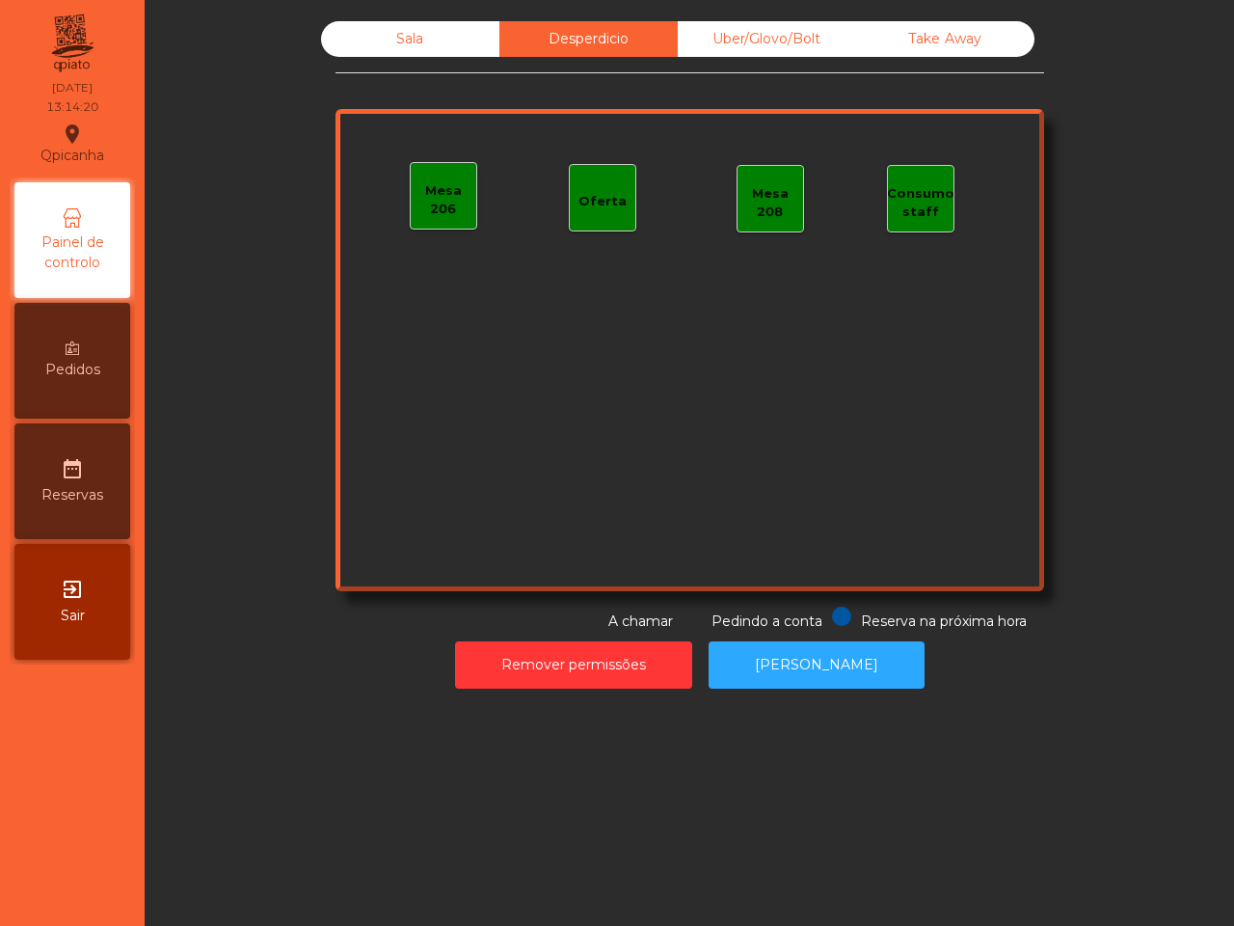
click at [769, 21] on div "Uber/Glovo/Bolt" at bounding box center [767, 39] width 178 height 36
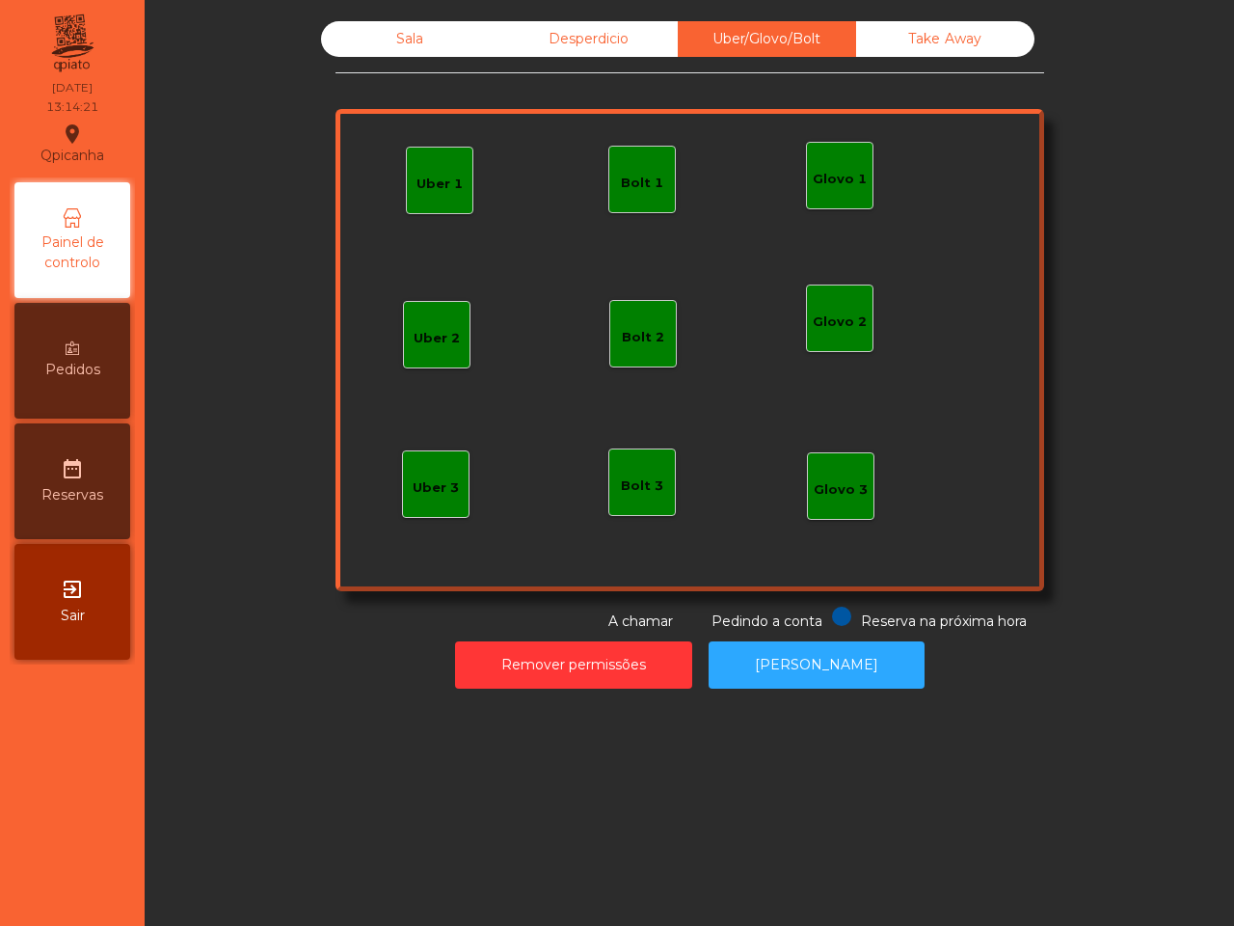
drag, startPoint x: 917, startPoint y: 25, endPoint x: 826, endPoint y: 31, distance: 91.8
click at [914, 25] on div "Take Away" at bounding box center [945, 39] width 178 height 36
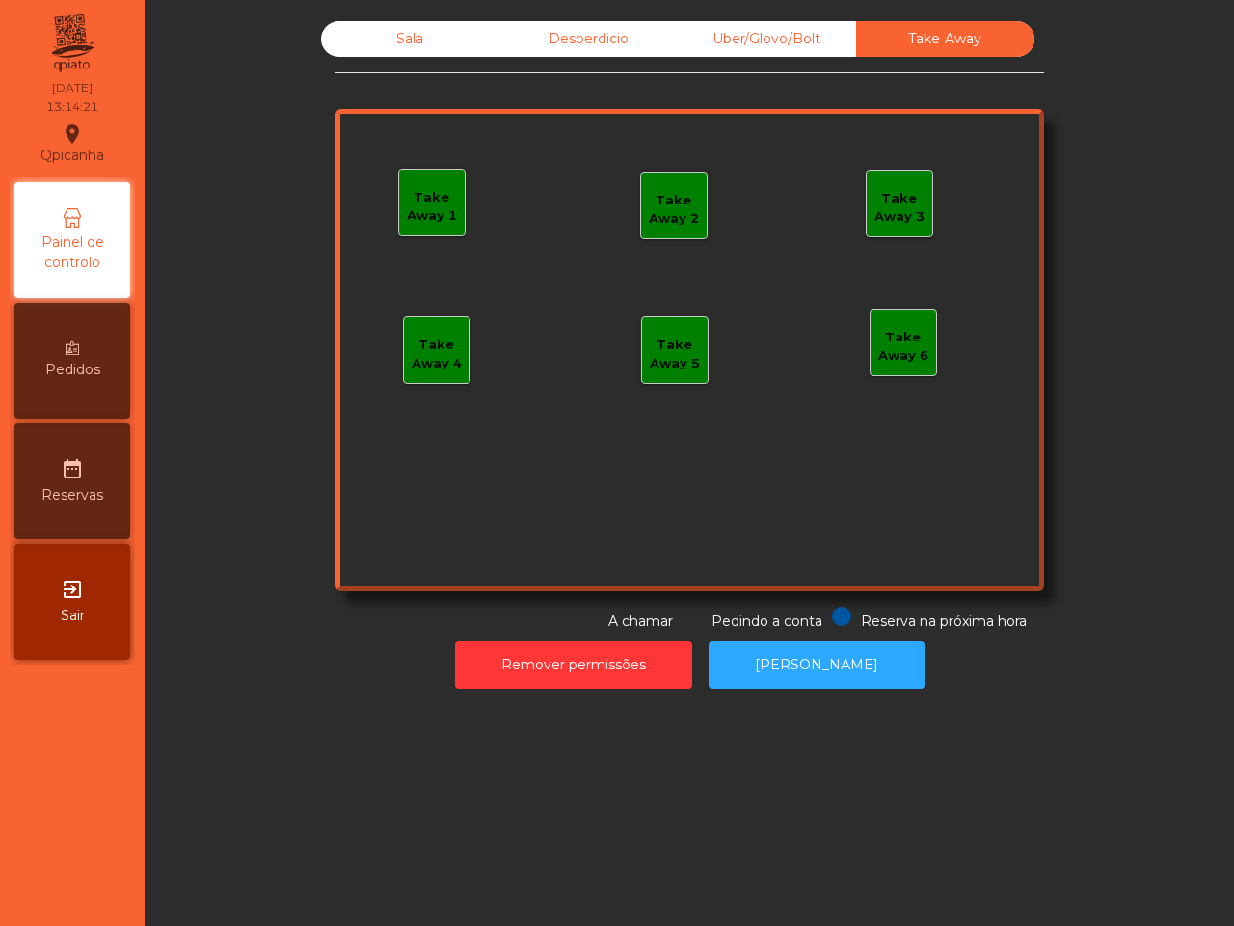
click at [386, 41] on div "Sala" at bounding box center [410, 39] width 178 height 36
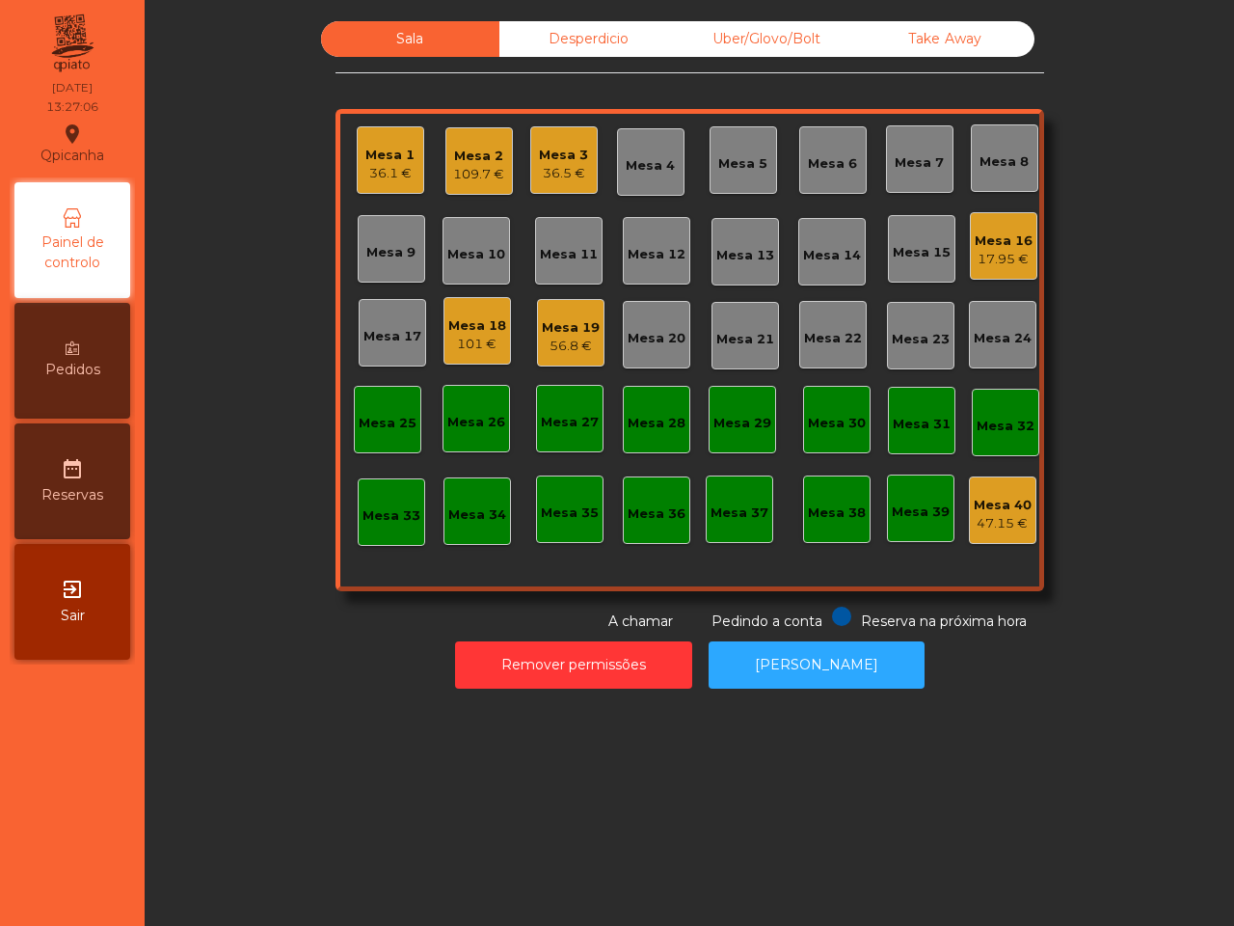
drag, startPoint x: 0, startPoint y: 899, endPoint x: 157, endPoint y: 521, distance: 409.4
click at [1, 895] on nav "Qpicanha location_on [DATE] 13:27:06 Painel de controlo Pedidos date_range Rese…" at bounding box center [72, 463] width 145 height 926
click at [594, 0] on div "Sala Desperdicio Uber/Glovo/Bolt Take Away Mesa 1 36.1 € Mesa 2 113.75 € Mesa 3…" at bounding box center [690, 463] width 1090 height 926
click at [475, 157] on div "Mesa 2" at bounding box center [479, 156] width 60 height 19
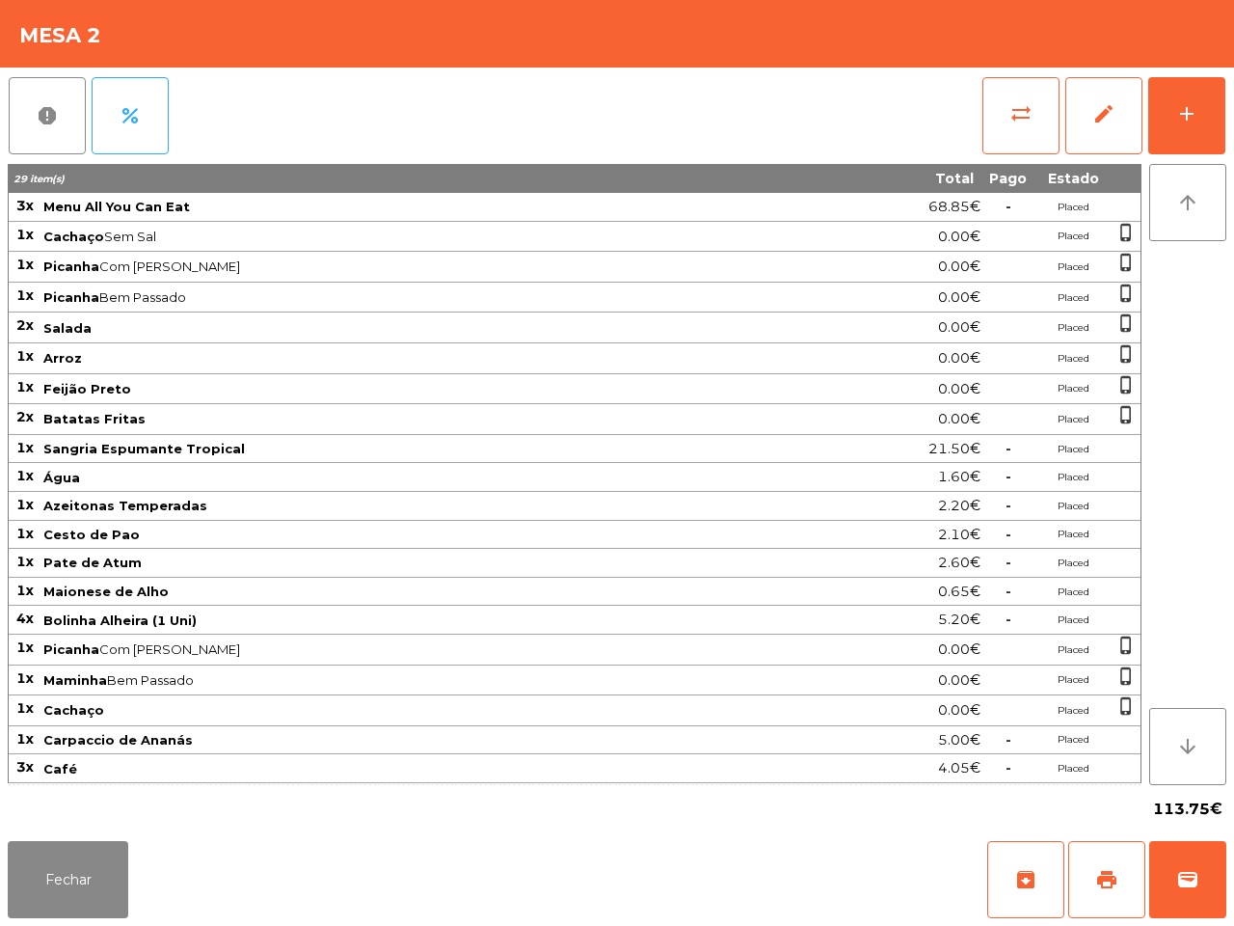
scroll to position [8, 0]
click at [384, 594] on tbody "3x Menu All You Can Eat 68.85€ - Placed 1x Cachaço Sem Sal 0.00€ Placed phone_i…" at bounding box center [575, 488] width 1132 height 590
drag, startPoint x: 59, startPoint y: 868, endPoint x: 171, endPoint y: 787, distance: 138.1
click at [60, 860] on button "Fechar" at bounding box center [68, 879] width 121 height 77
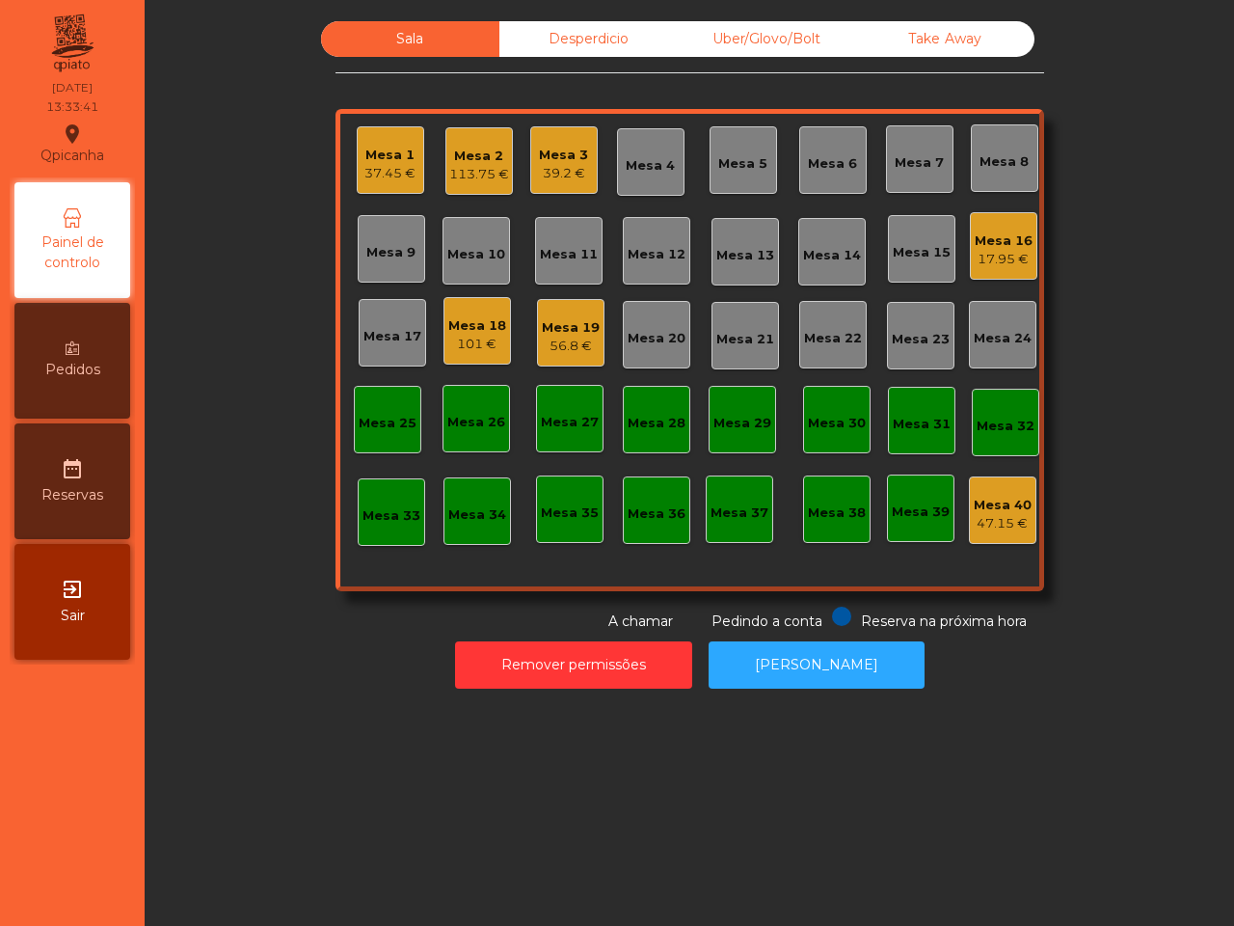
click at [745, 339] on div "Mesa 21" at bounding box center [746, 339] width 58 height 19
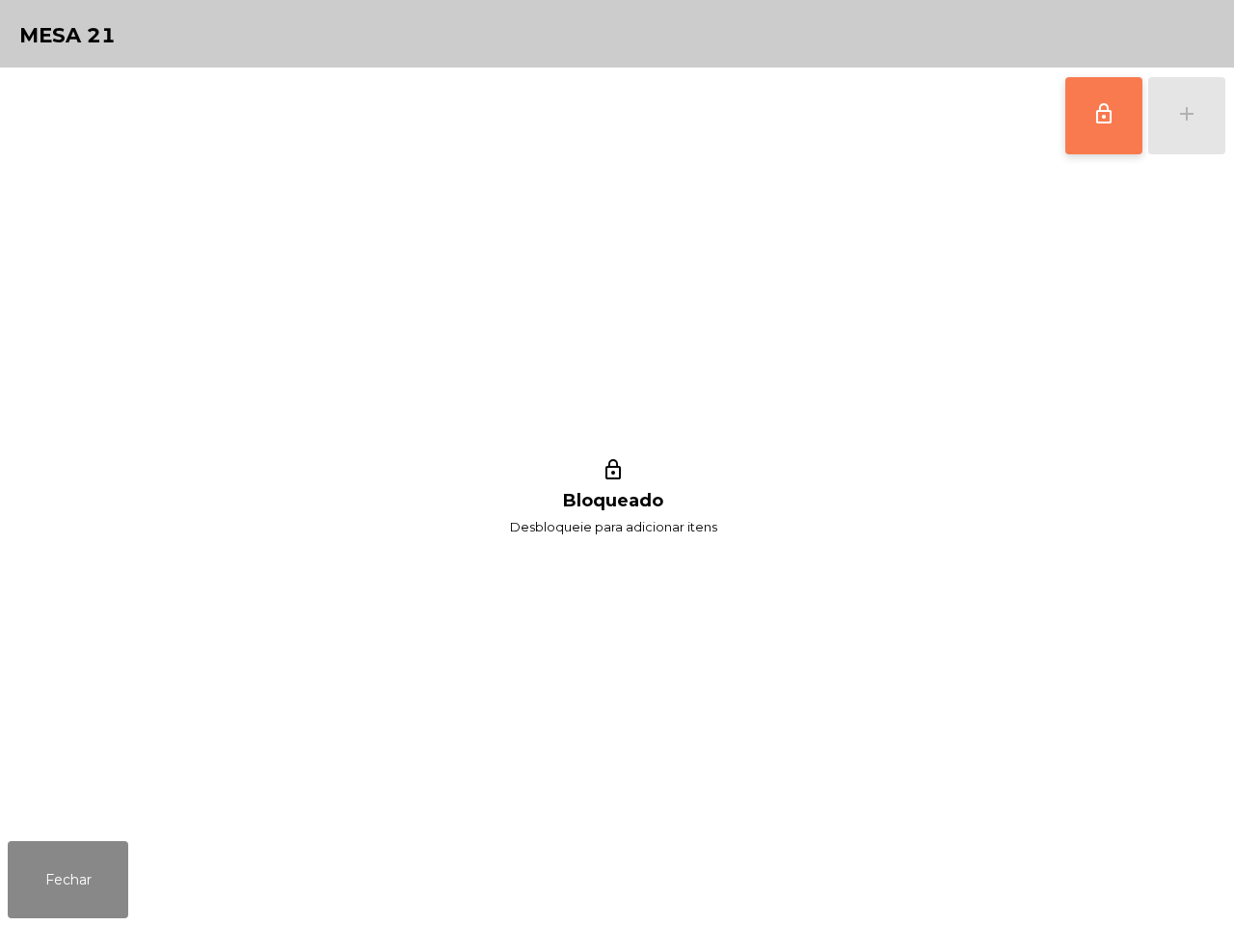
click at [1082, 117] on button "lock_outline" at bounding box center [1104, 115] width 77 height 77
click at [1181, 109] on div "add" at bounding box center [1187, 113] width 23 height 23
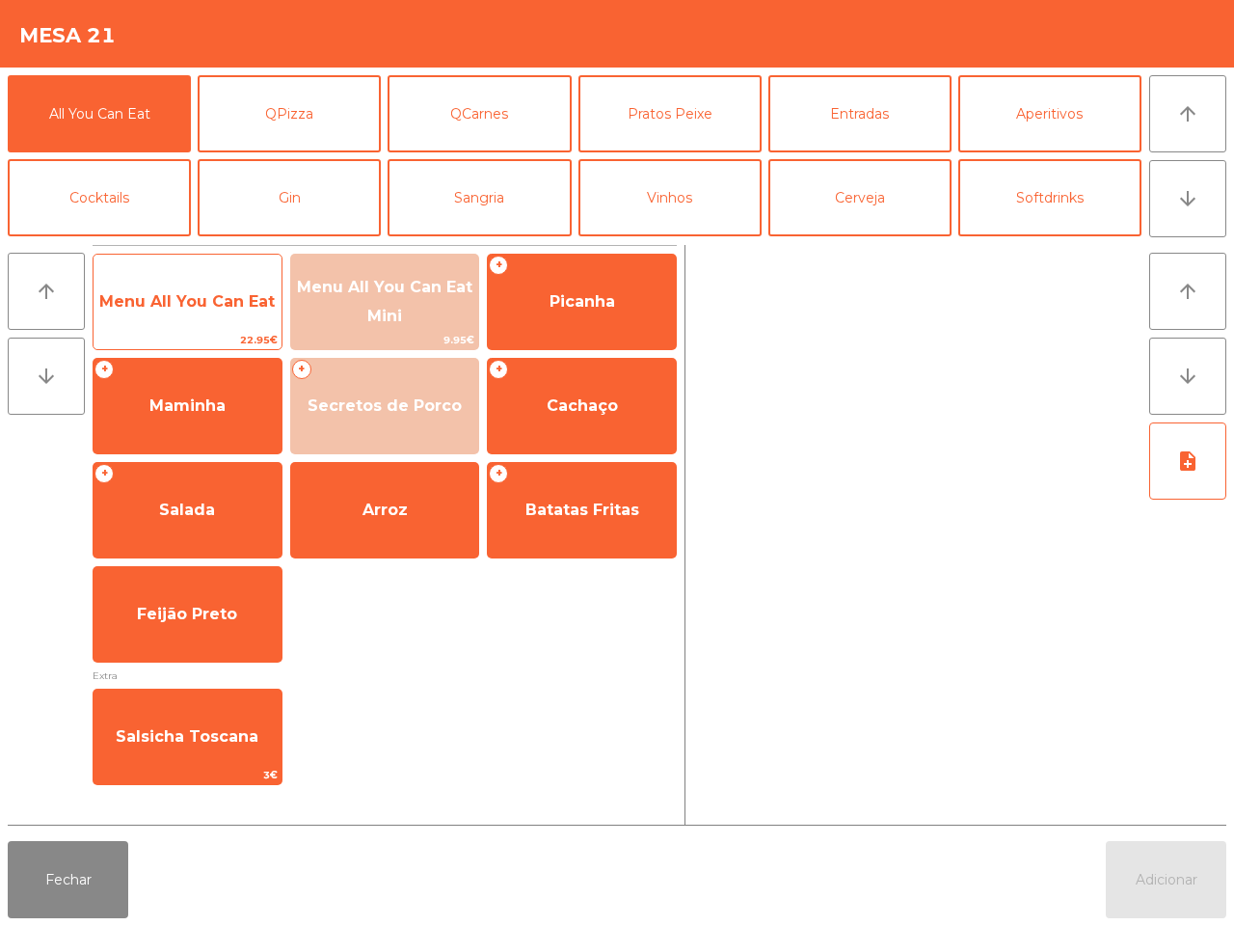
click at [213, 309] on span "Menu All You Can Eat" at bounding box center [187, 301] width 176 height 18
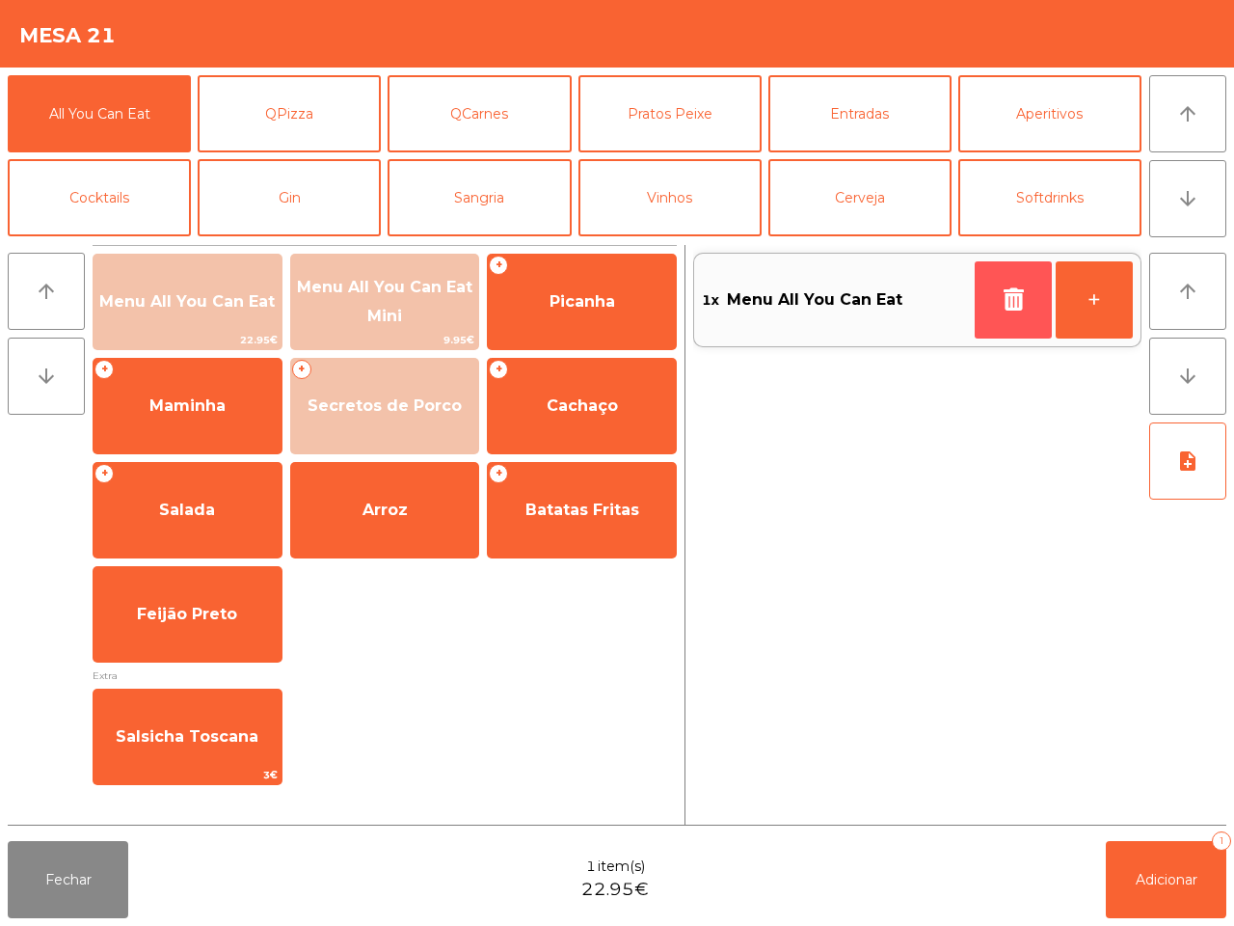
click at [1032, 313] on button "button" at bounding box center [1013, 299] width 77 height 77
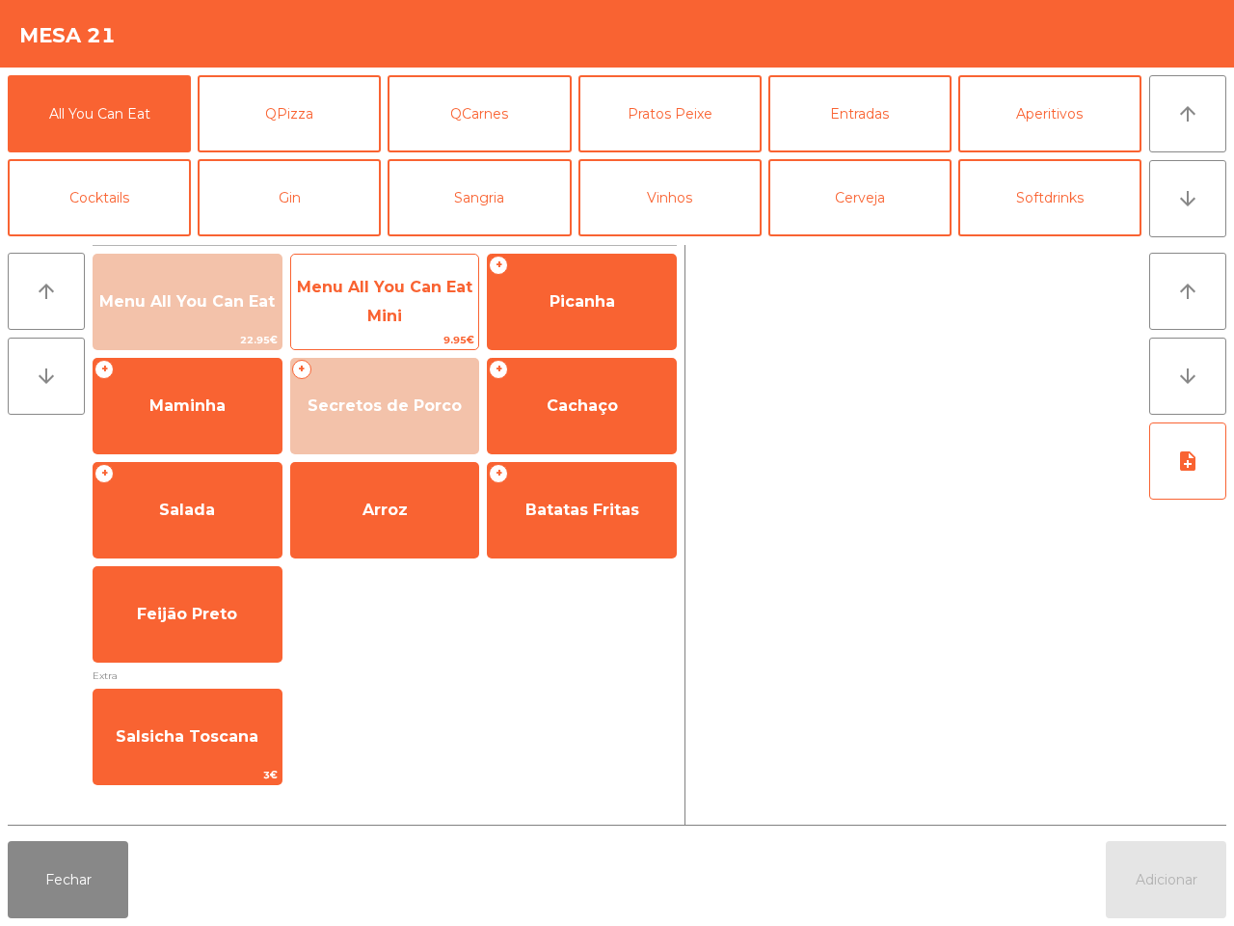
click at [418, 314] on span "Menu All You Can Eat Mini" at bounding box center [385, 302] width 188 height 82
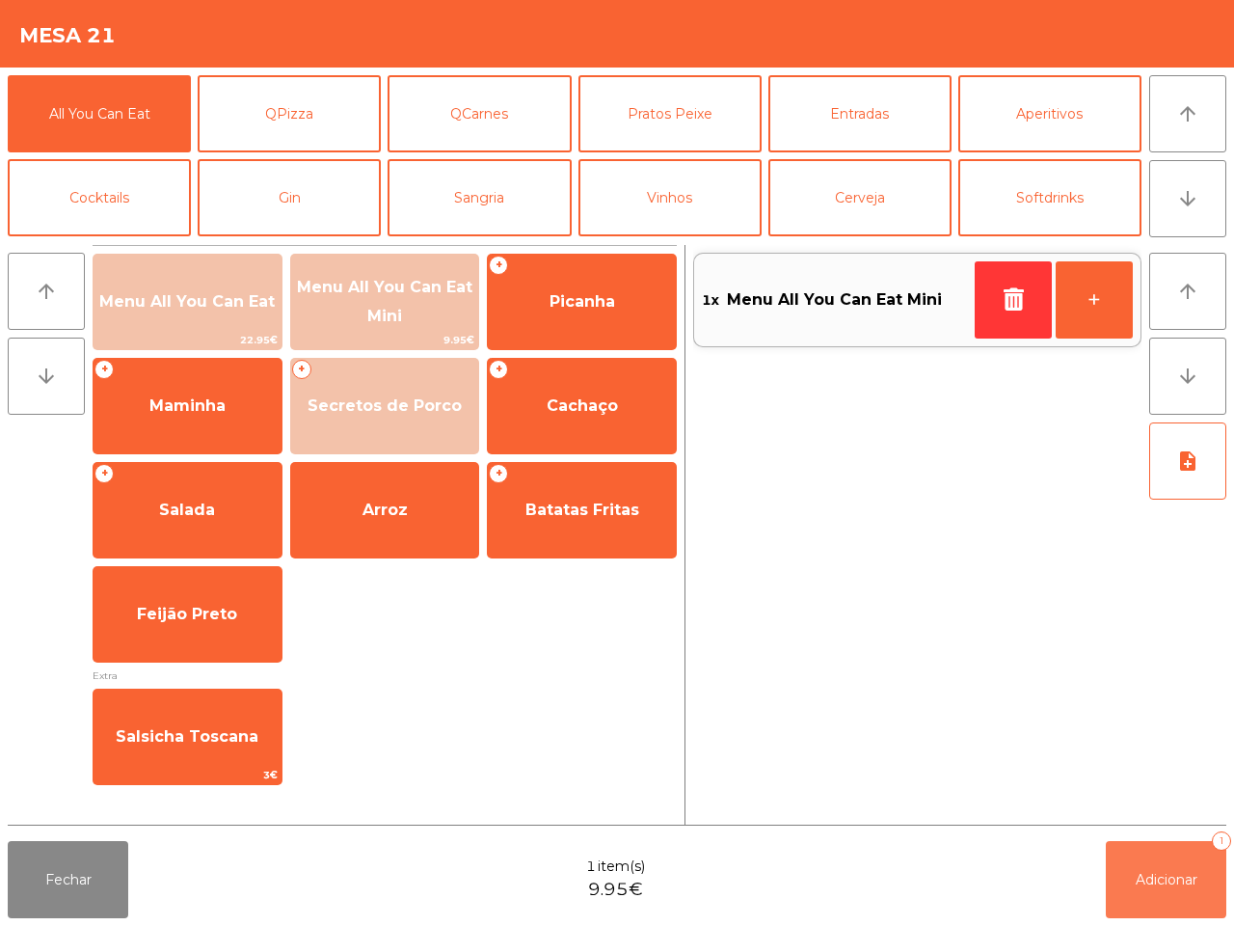
drag, startPoint x: 1168, startPoint y: 884, endPoint x: 1129, endPoint y: 864, distance: 43.6
click at [1167, 880] on span "Adicionar" at bounding box center [1167, 879] width 62 height 17
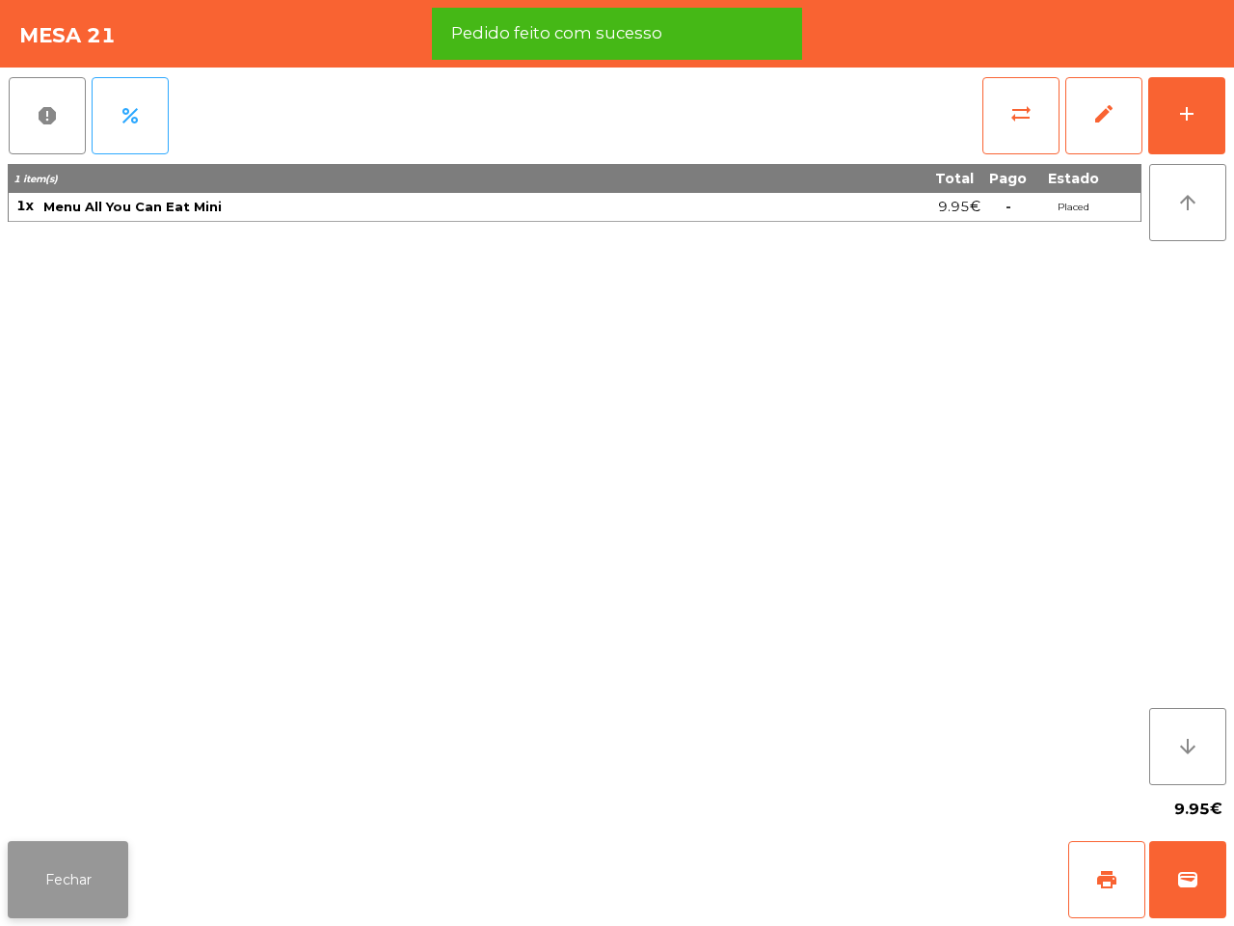
click at [68, 870] on button "Fechar" at bounding box center [68, 879] width 121 height 77
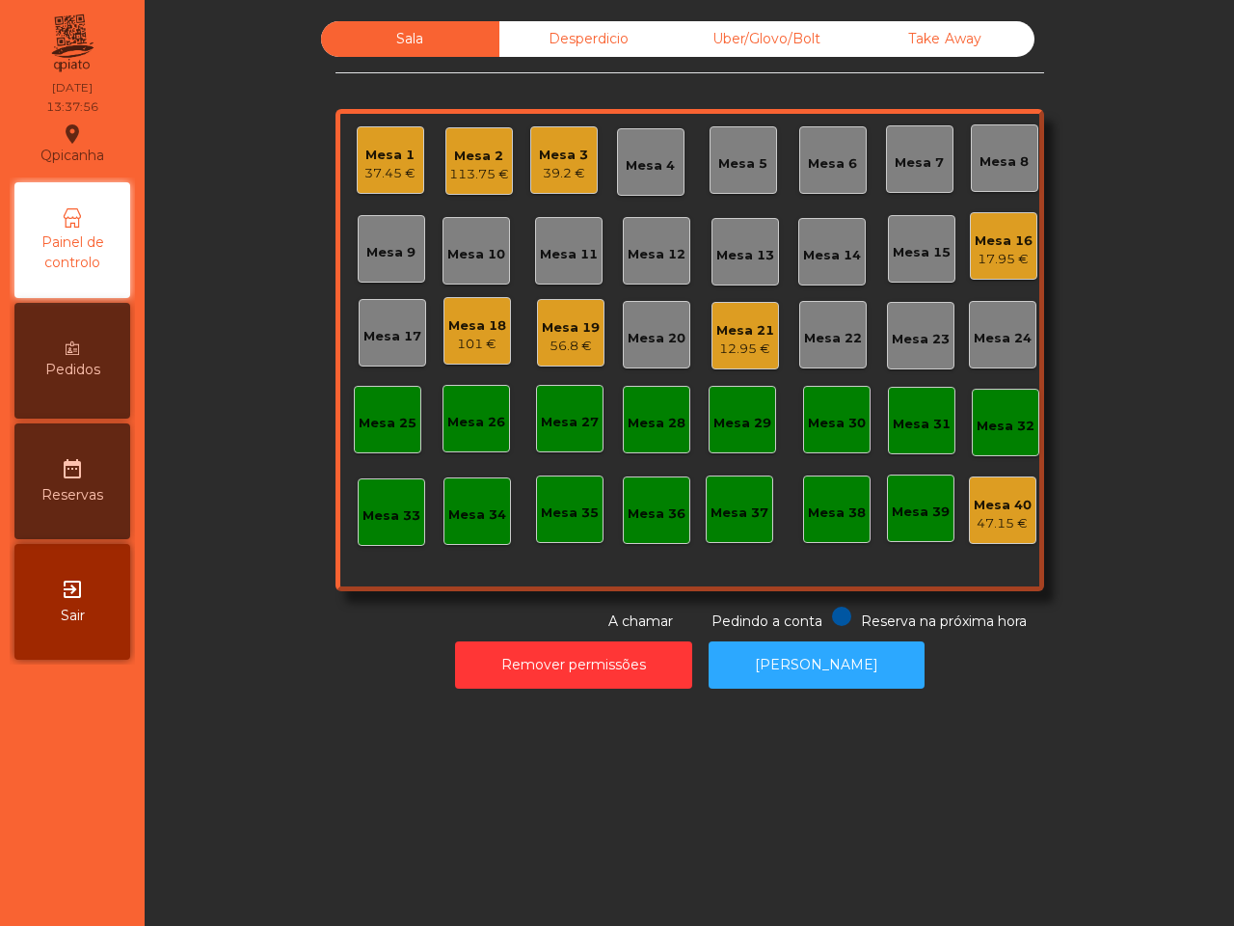
drag, startPoint x: 210, startPoint y: 749, endPoint x: 487, endPoint y: 70, distance: 733.2
click at [246, 633] on div "Sala Desperdicio Uber/Glovo/Bolt Take Away Mesa 1 37.45 € Mesa 2 113.75 € Mesa …" at bounding box center [690, 463] width 1090 height 926
click at [376, 155] on div "Mesa 1" at bounding box center [390, 155] width 51 height 19
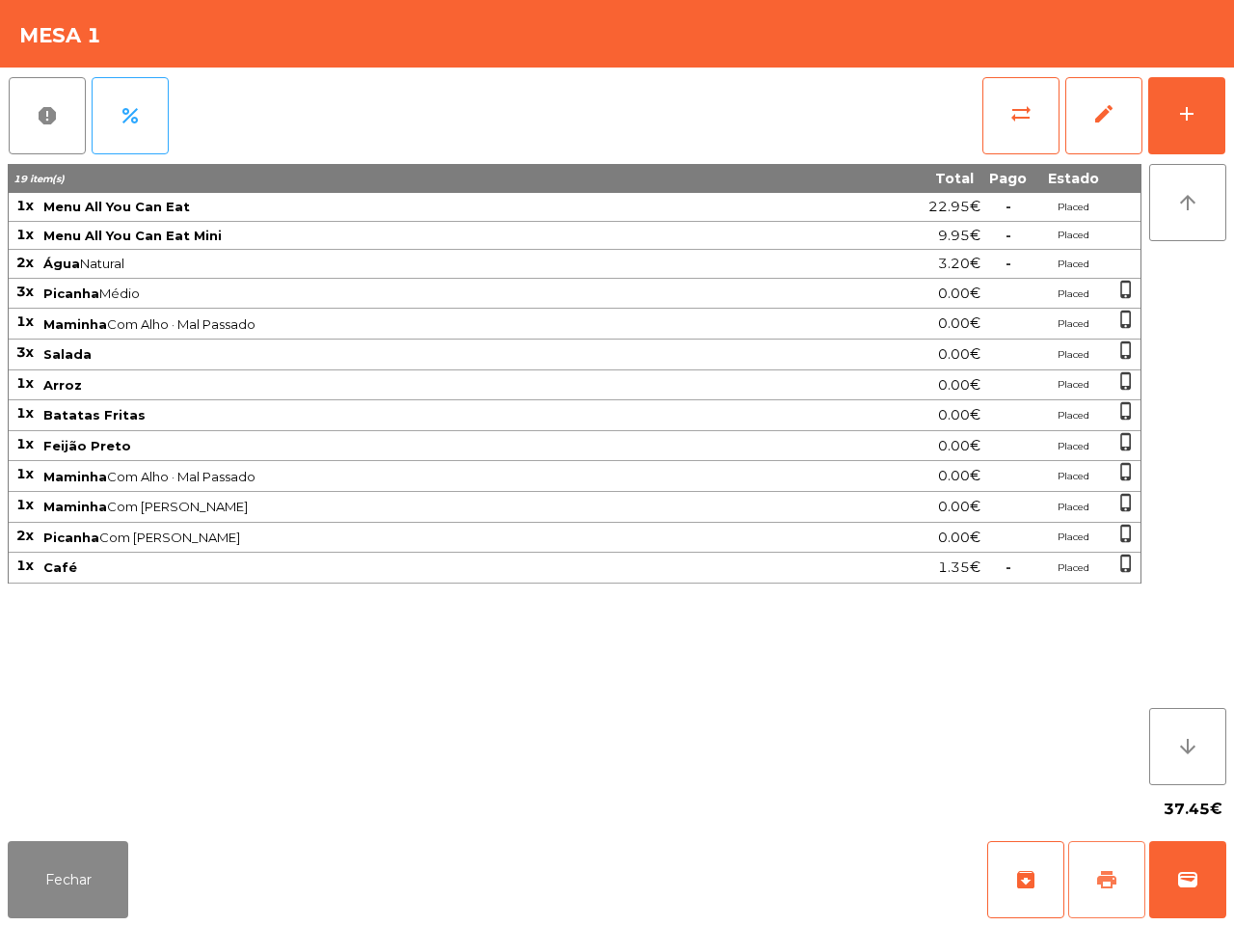
click at [1105, 893] on button "print" at bounding box center [1107, 879] width 77 height 77
drag, startPoint x: 20, startPoint y: 209, endPoint x: 24, endPoint y: 194, distance: 15.9
click at [22, 200] on span "1x" at bounding box center [24, 205] width 17 height 17
drag, startPoint x: 85, startPoint y: 40, endPoint x: 117, endPoint y: 93, distance: 61.9
click at [108, 97] on app-table-orders "Mesa 1 report percent sync_alt edit add 19 item(s) Total Pago Estado 1x Menu Al…" at bounding box center [617, 463] width 1234 height 926
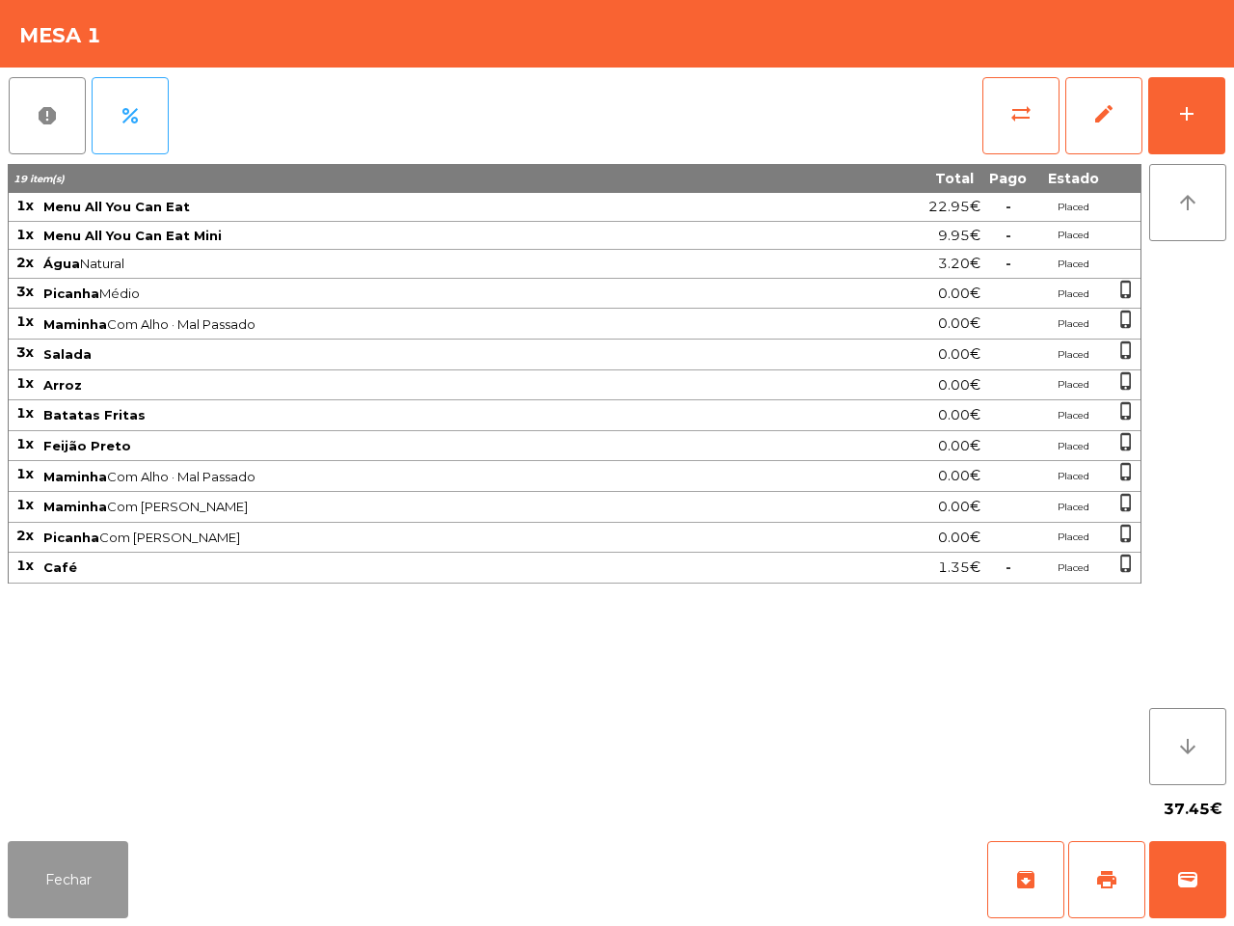
drag, startPoint x: 96, startPoint y: 866, endPoint x: 96, endPoint y: 844, distance: 22.2
click at [96, 860] on button "Fechar" at bounding box center [68, 879] width 121 height 77
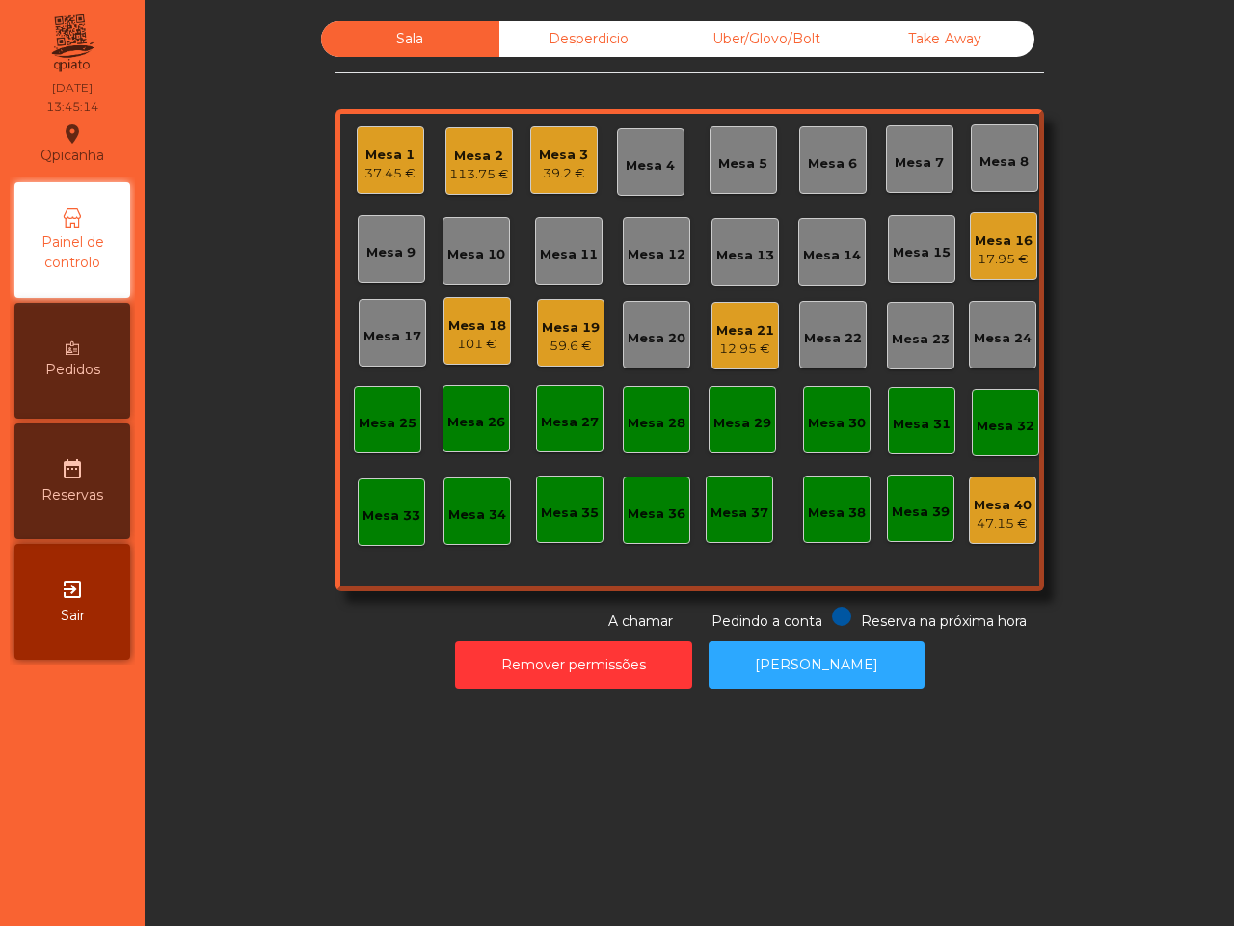
click at [561, 326] on div "Mesa 19" at bounding box center [571, 327] width 58 height 19
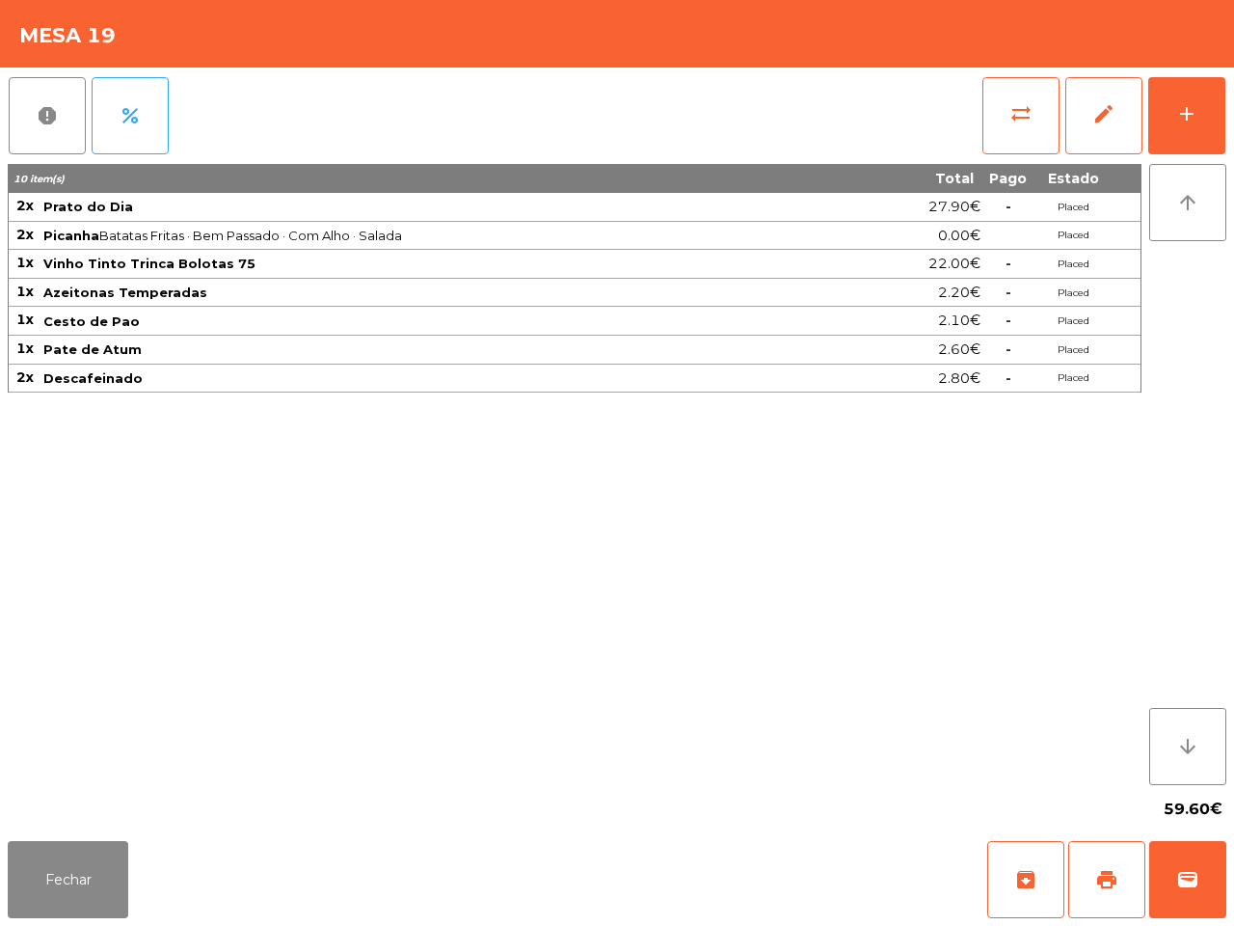
click at [152, 750] on div "10 item(s) Total Pago Estado 2x Prato do Dia 27.90€ - Placed 2x Picanha Batatas…" at bounding box center [575, 474] width 1134 height 621
click at [99, 852] on button "Fechar" at bounding box center [68, 879] width 121 height 77
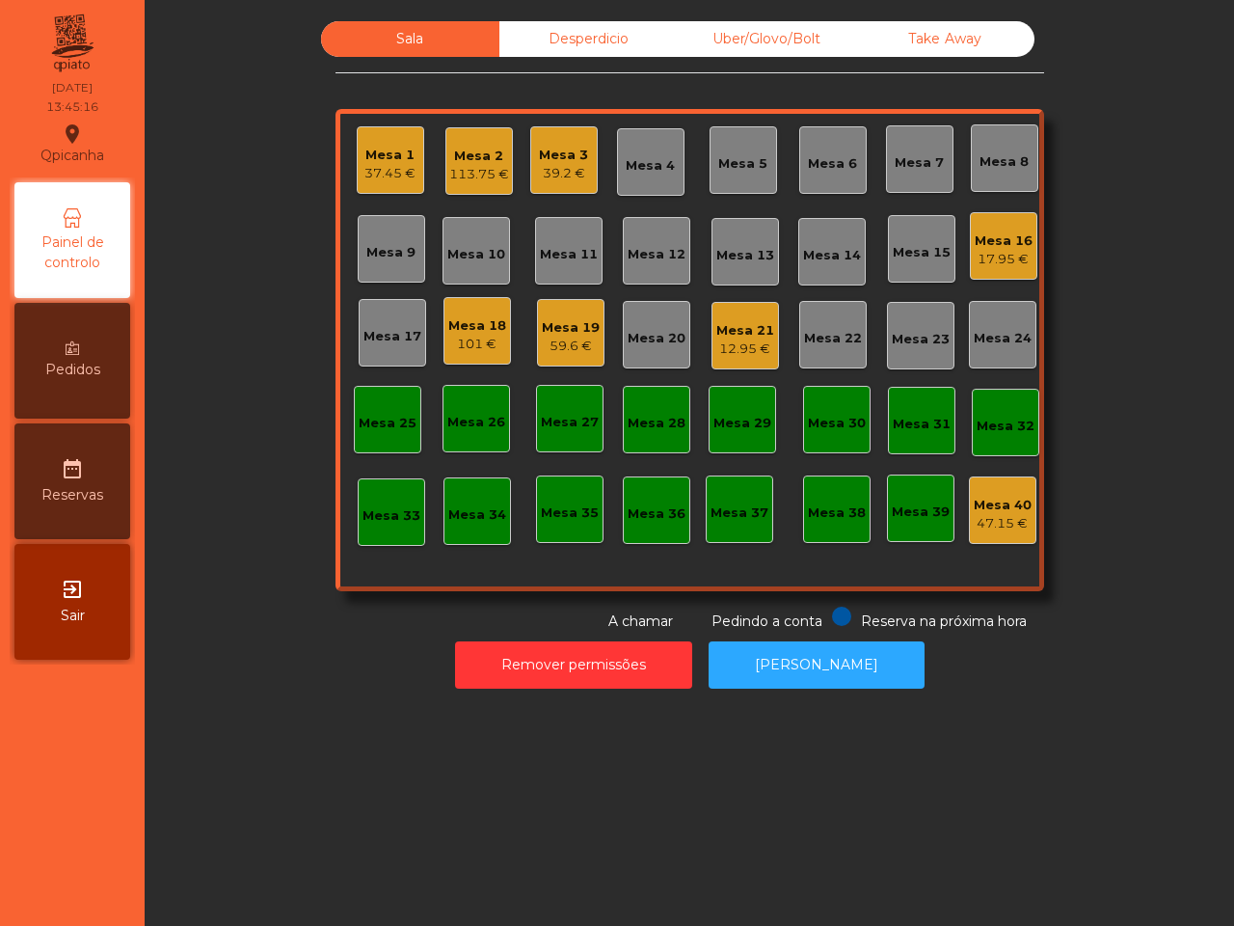
drag, startPoint x: 97, startPoint y: 846, endPoint x: 464, endPoint y: 321, distance: 640.0
click at [464, 321] on div "Mesa 18" at bounding box center [477, 325] width 58 height 19
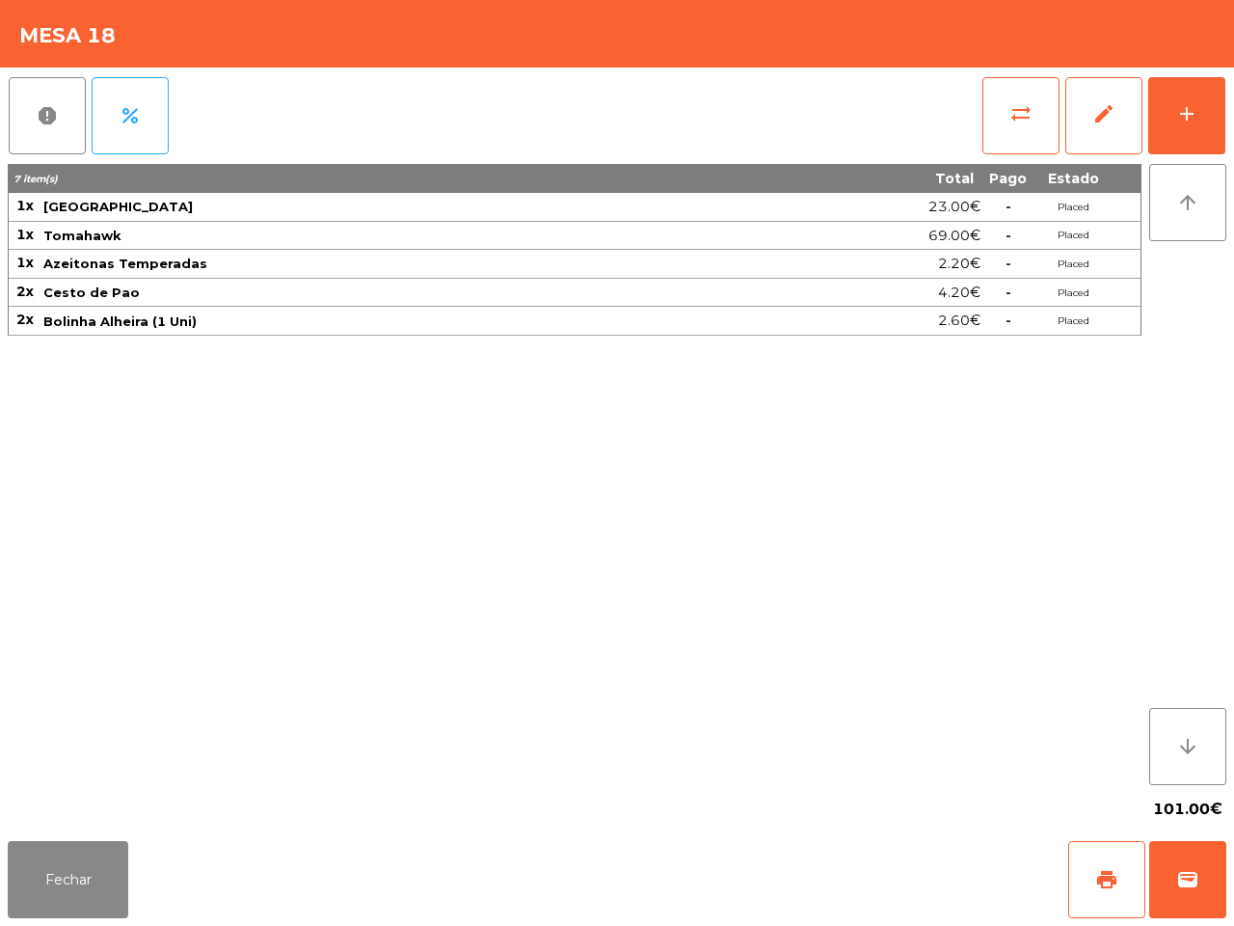
click at [464, 321] on span "Bolinha Alheira (1 Uni)" at bounding box center [397, 320] width 708 height 15
click at [1183, 92] on button "add" at bounding box center [1187, 115] width 77 height 77
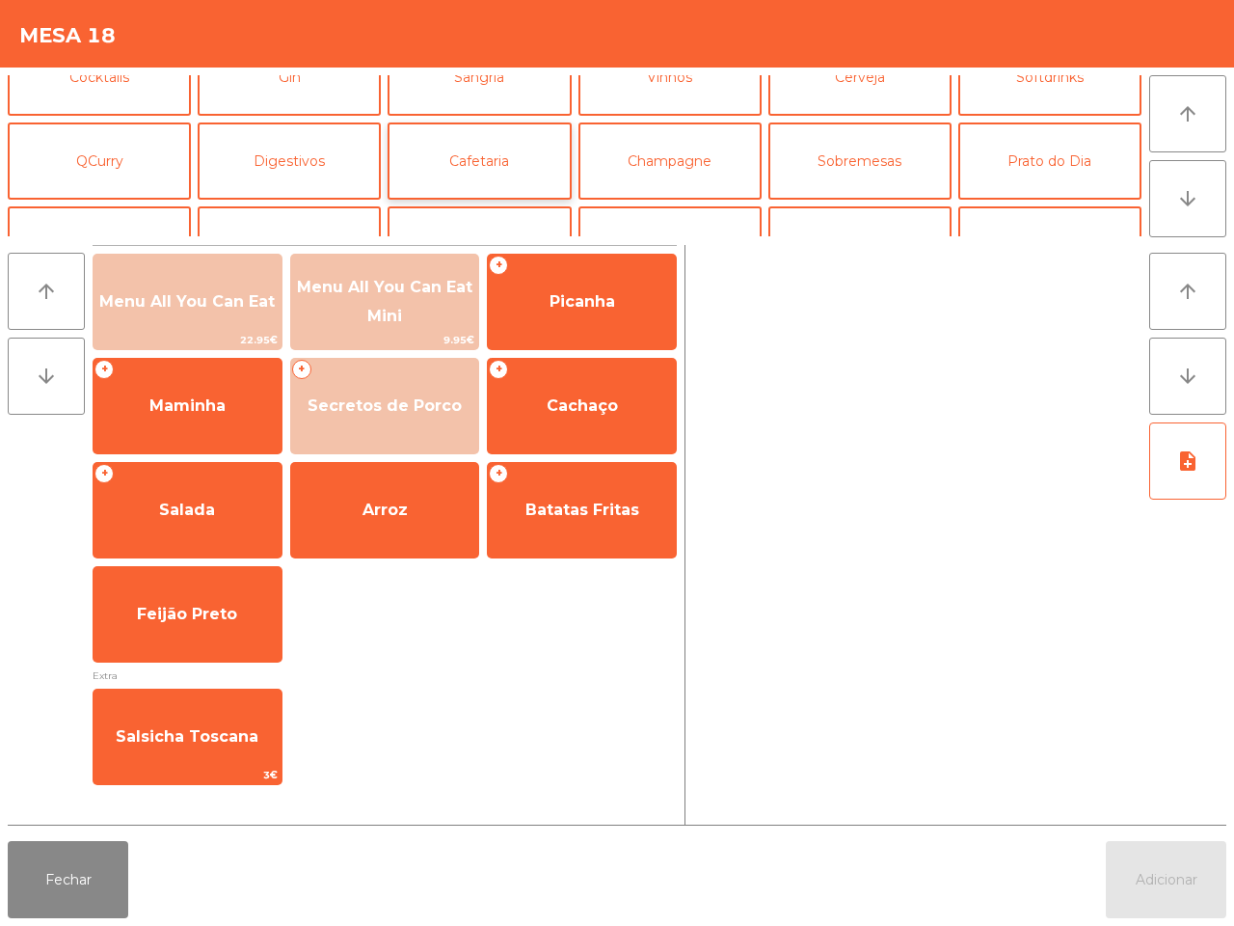
scroll to position [0, 0]
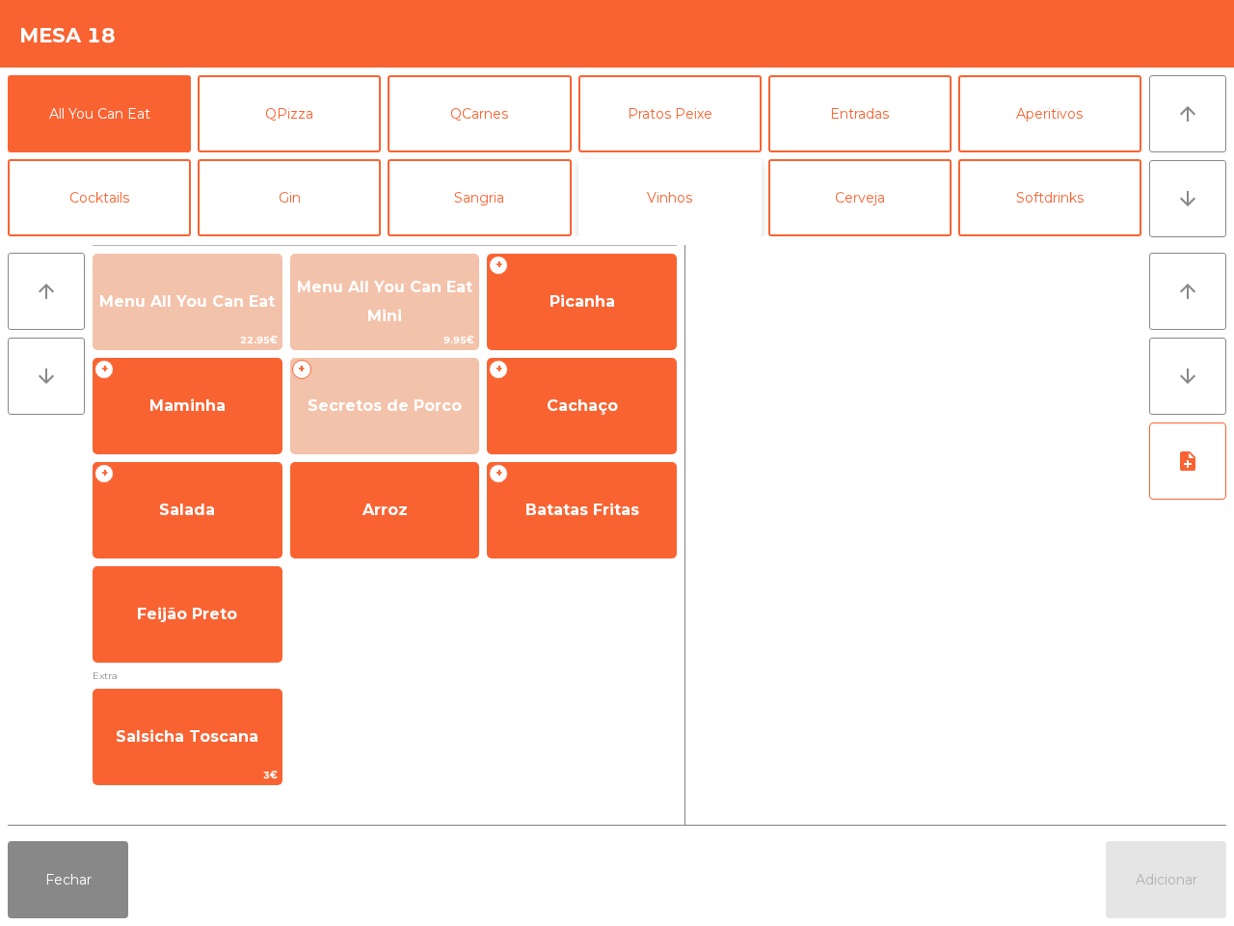
click at [681, 191] on button "Vinhos" at bounding box center [670, 197] width 183 height 77
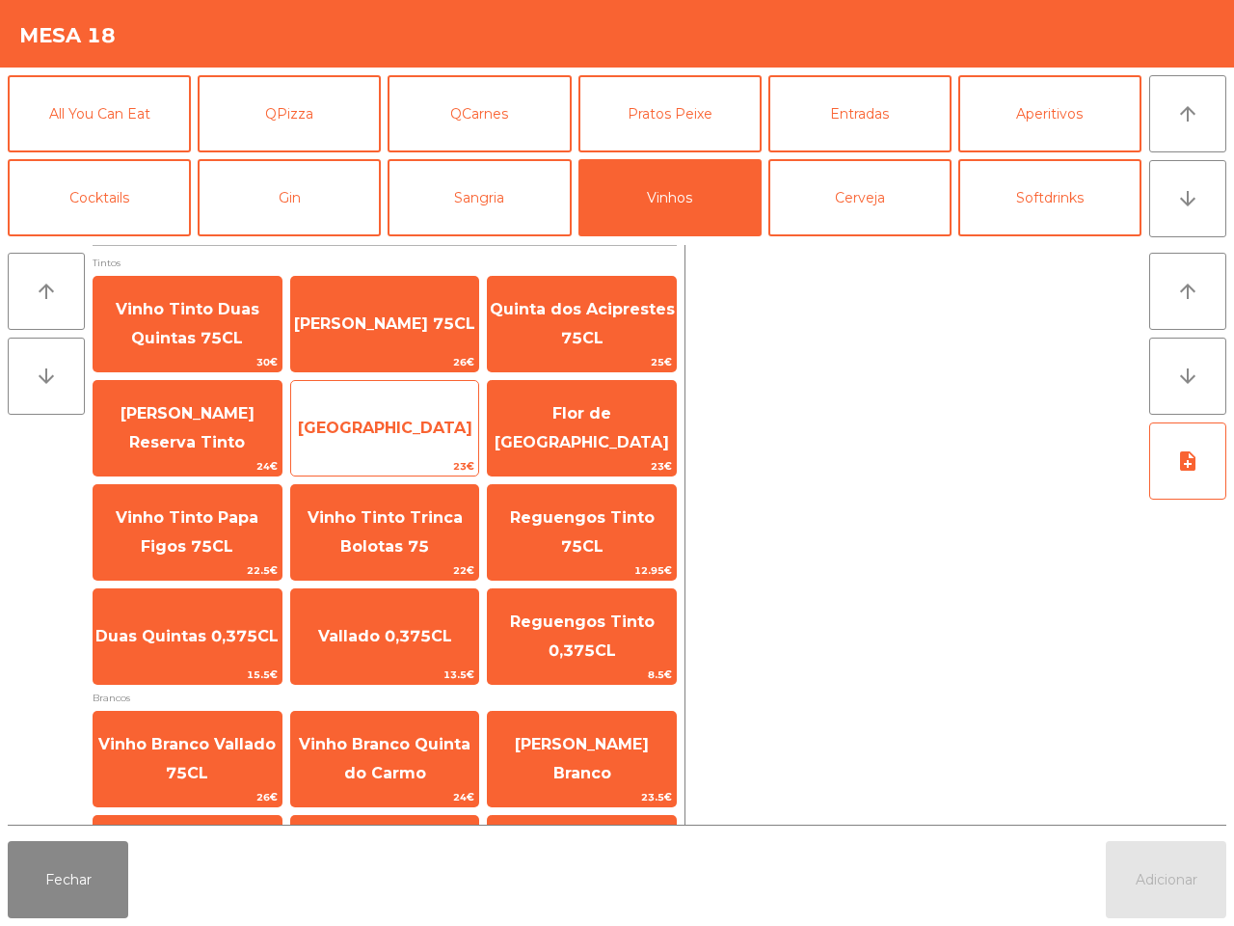
click at [421, 442] on span "[GEOGRAPHIC_DATA]" at bounding box center [385, 428] width 188 height 52
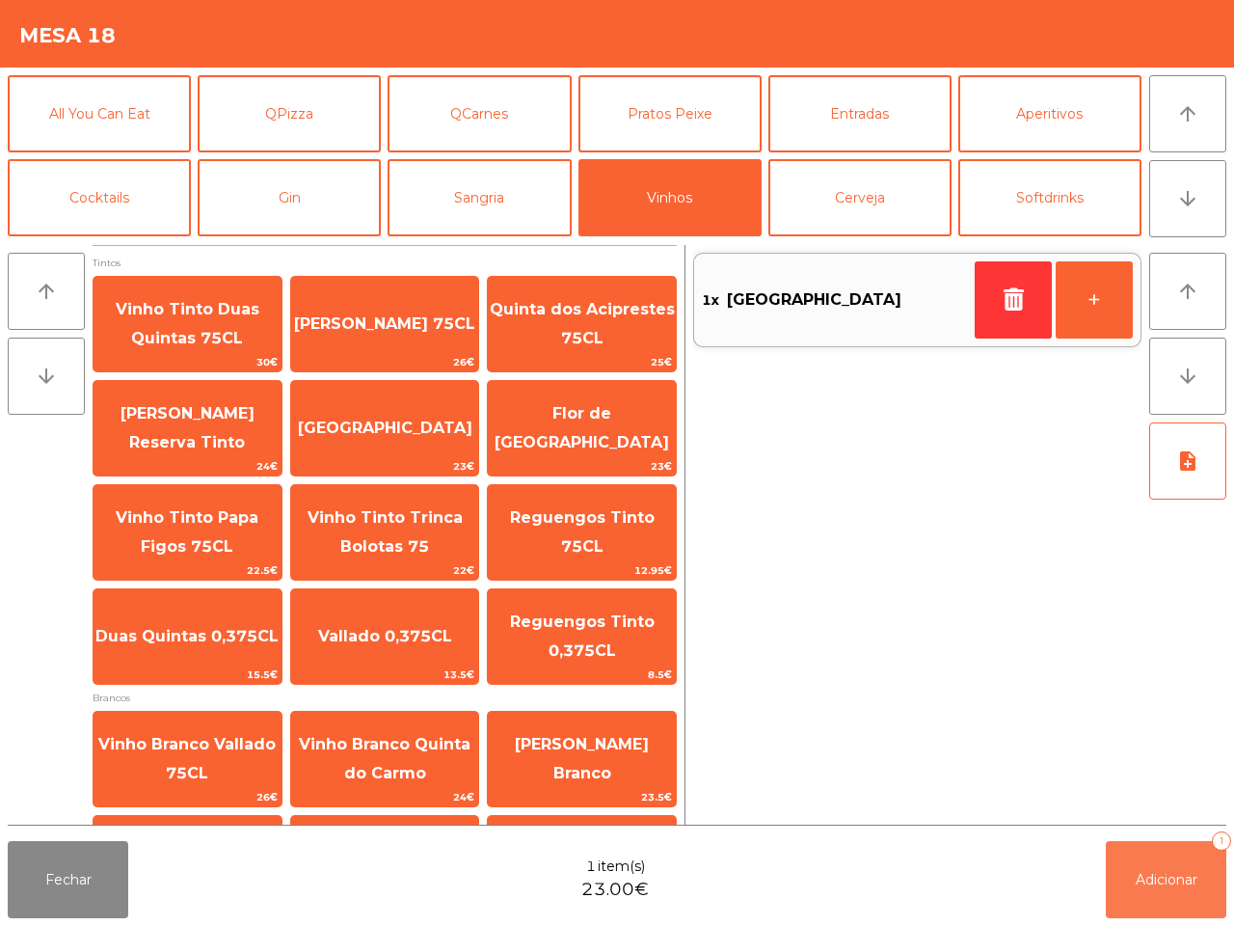
click at [1150, 885] on span "Adicionar" at bounding box center [1167, 879] width 62 height 17
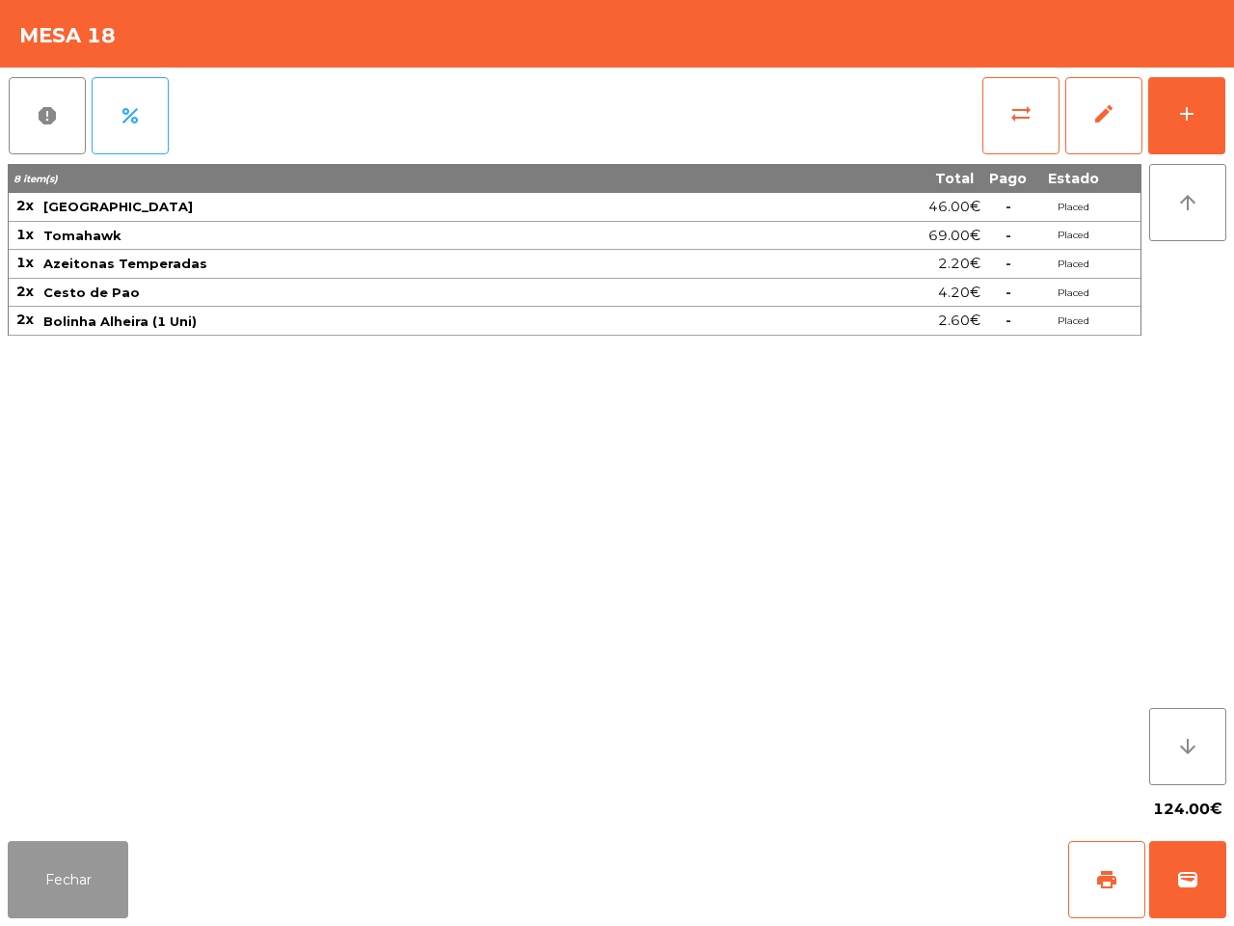
drag, startPoint x: 77, startPoint y: 884, endPoint x: 90, endPoint y: 871, distance: 18.4
click at [87, 878] on button "Fechar" at bounding box center [68, 879] width 121 height 77
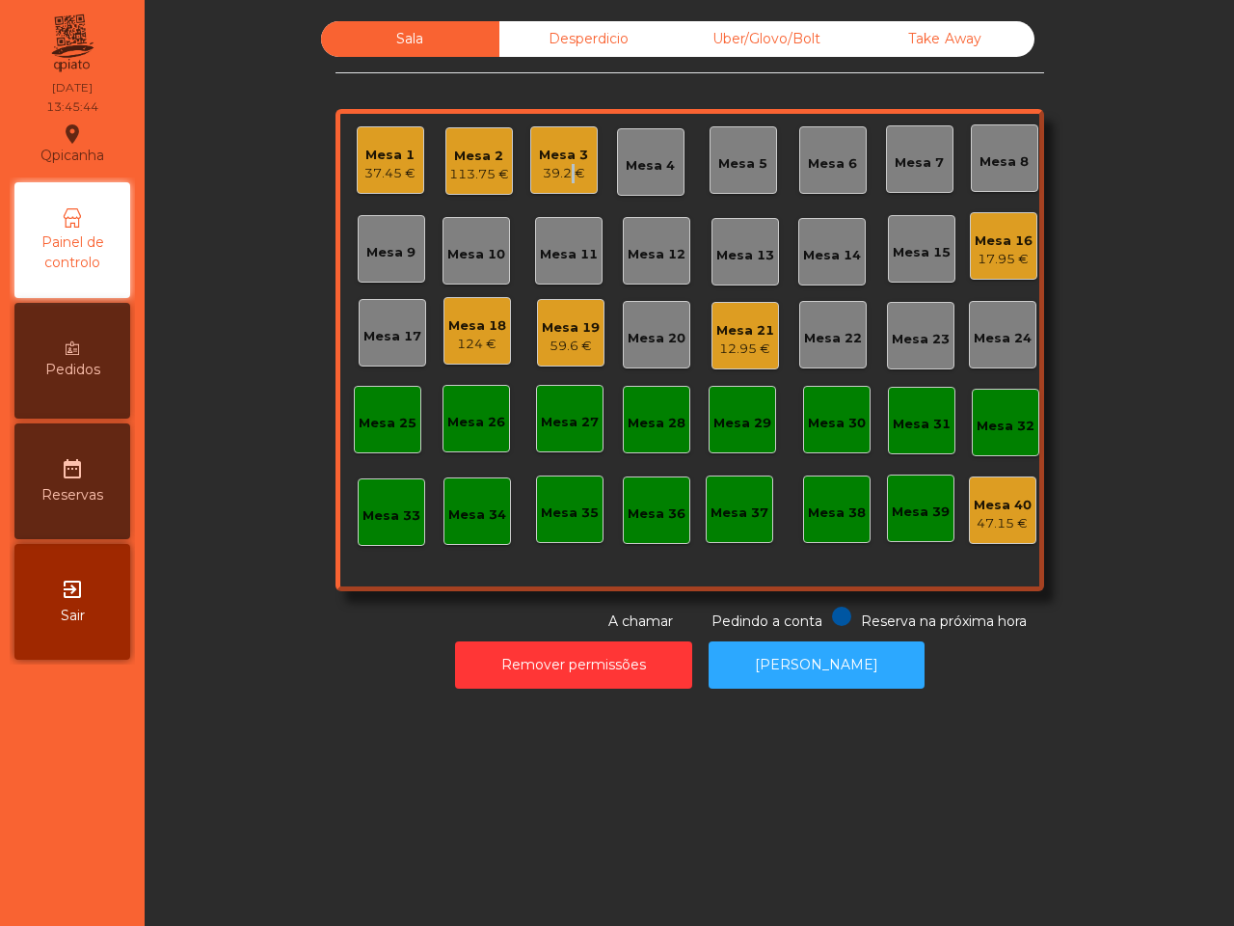
click at [556, 166] on div "39.2 €" at bounding box center [563, 173] width 49 height 19
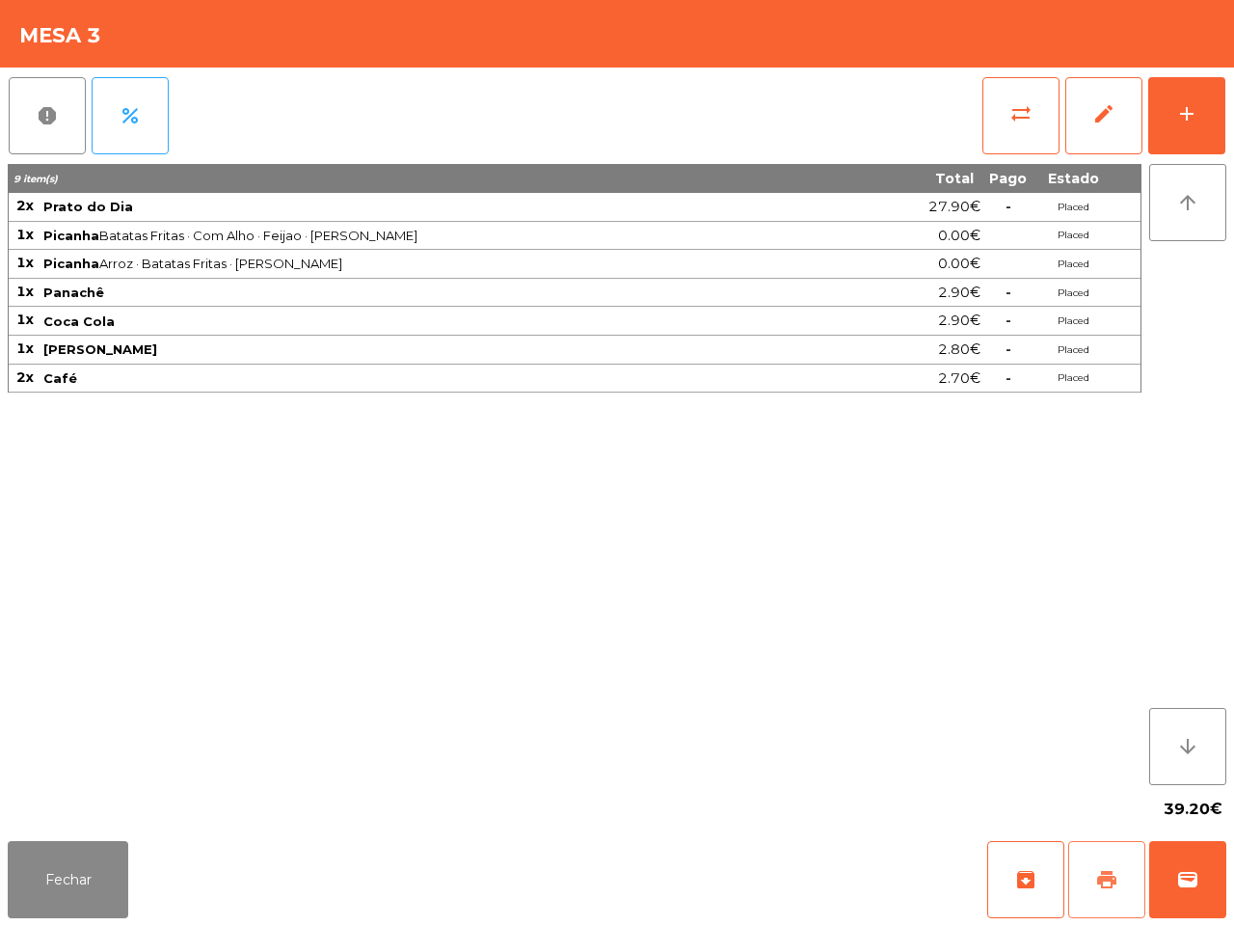
click at [1106, 902] on button "print" at bounding box center [1107, 879] width 77 height 77
drag, startPoint x: 53, startPoint y: 889, endPoint x: 246, endPoint y: 565, distance: 377.1
click at [51, 889] on button "Fechar" at bounding box center [68, 879] width 121 height 77
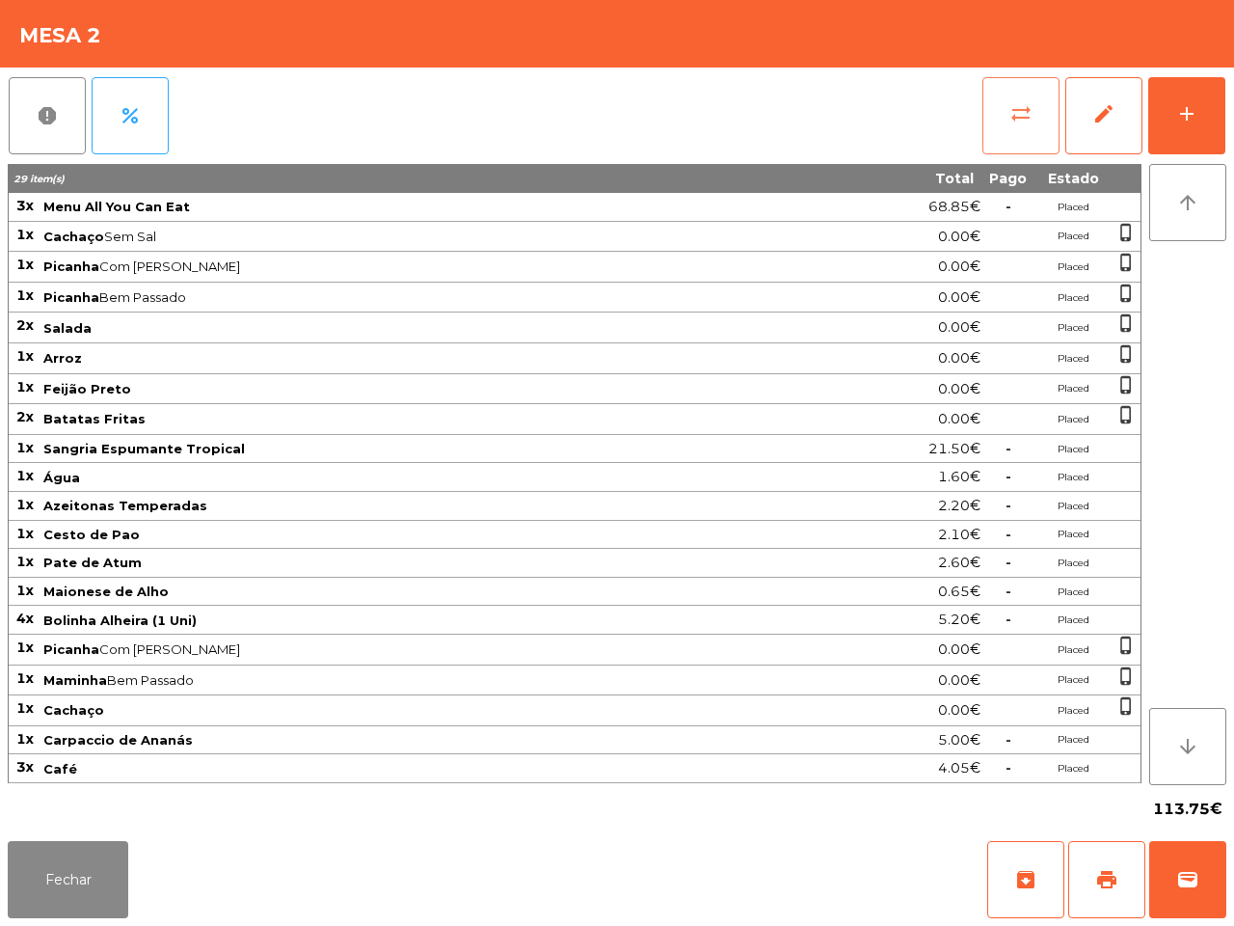
click at [1020, 108] on span "sync_alt" at bounding box center [1021, 113] width 23 height 23
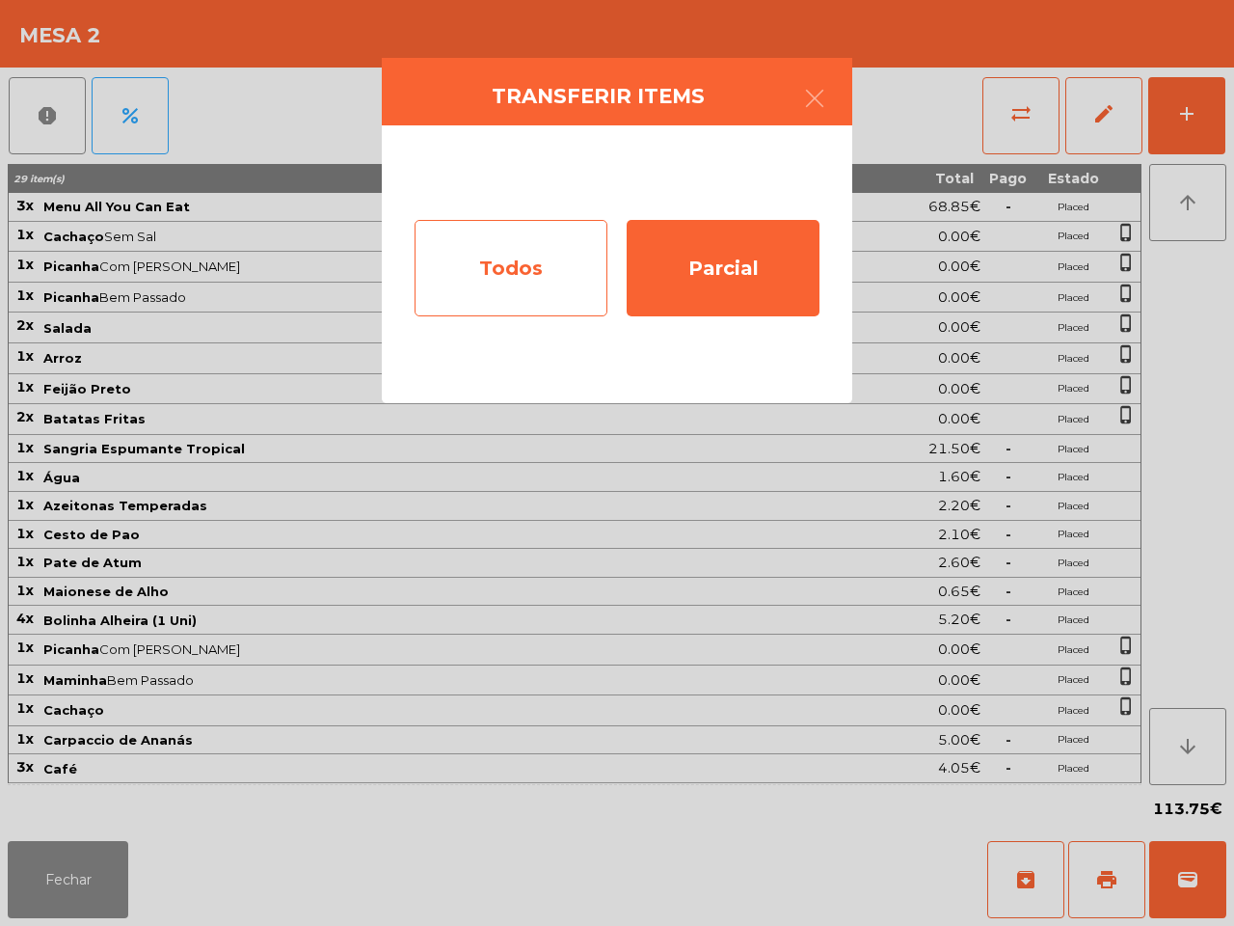
click at [553, 257] on div "Todos" at bounding box center [511, 268] width 193 height 96
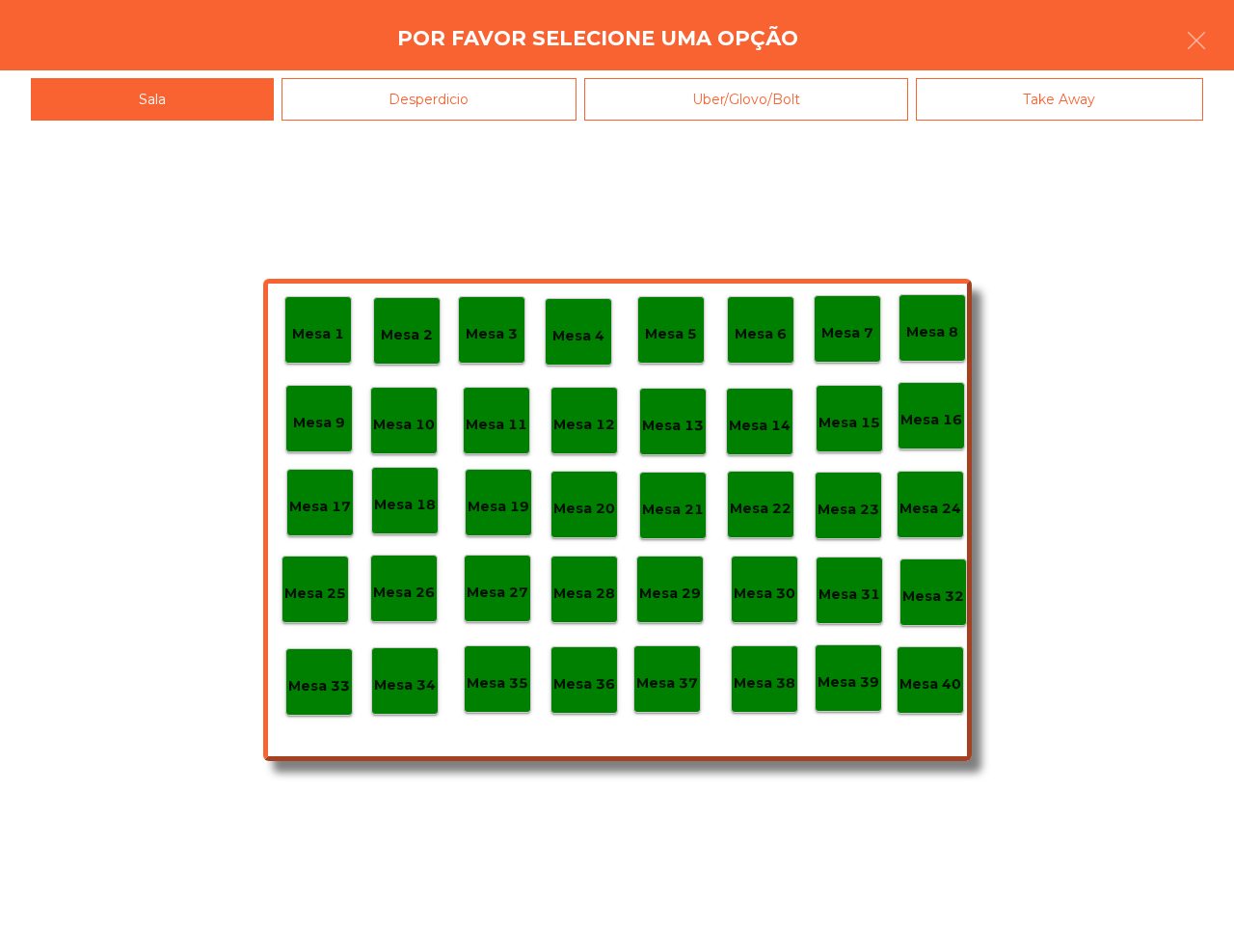
click at [912, 700] on div "Mesa 40" at bounding box center [931, 680] width 68 height 68
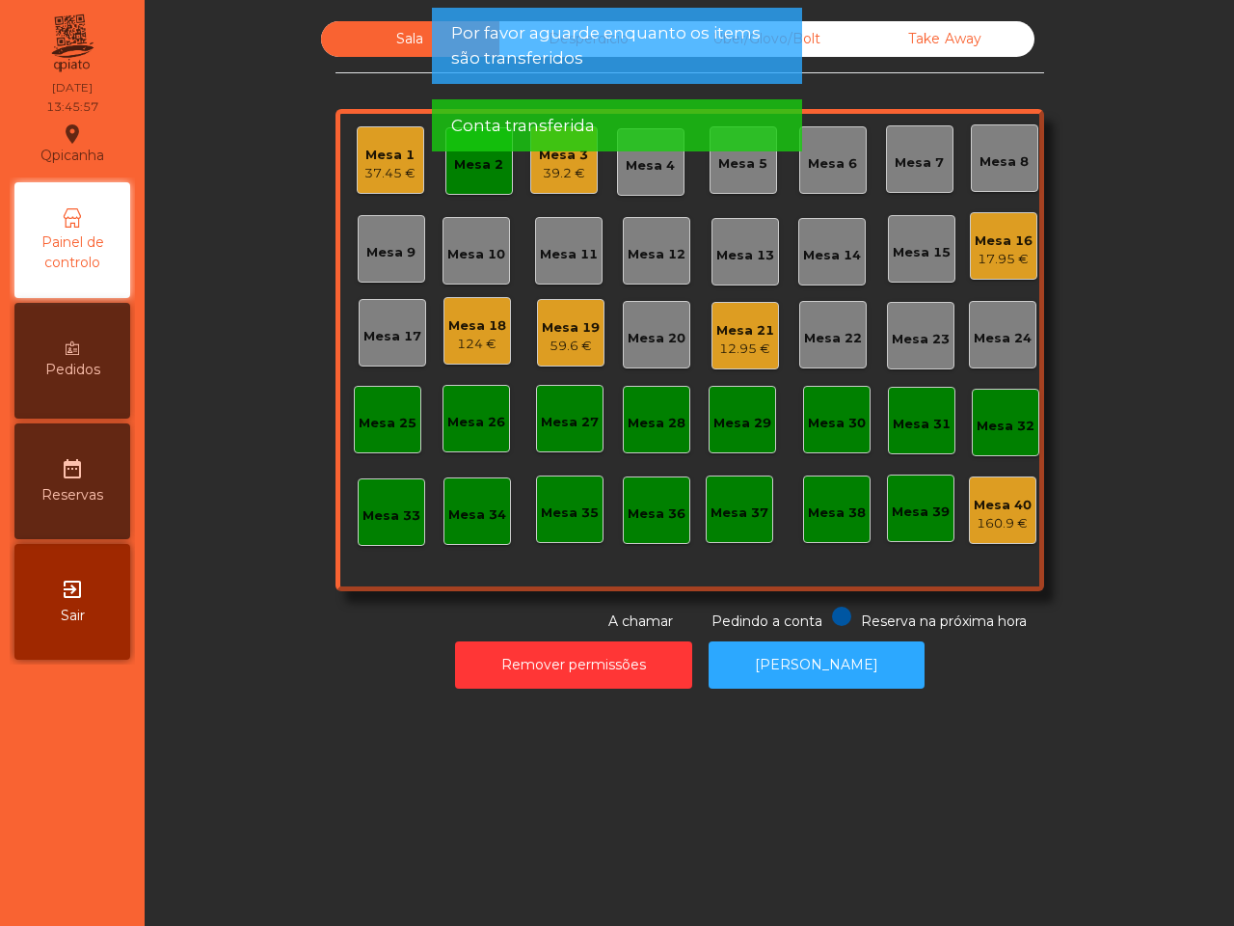
click at [371, 159] on div "Mesa 1" at bounding box center [390, 155] width 51 height 19
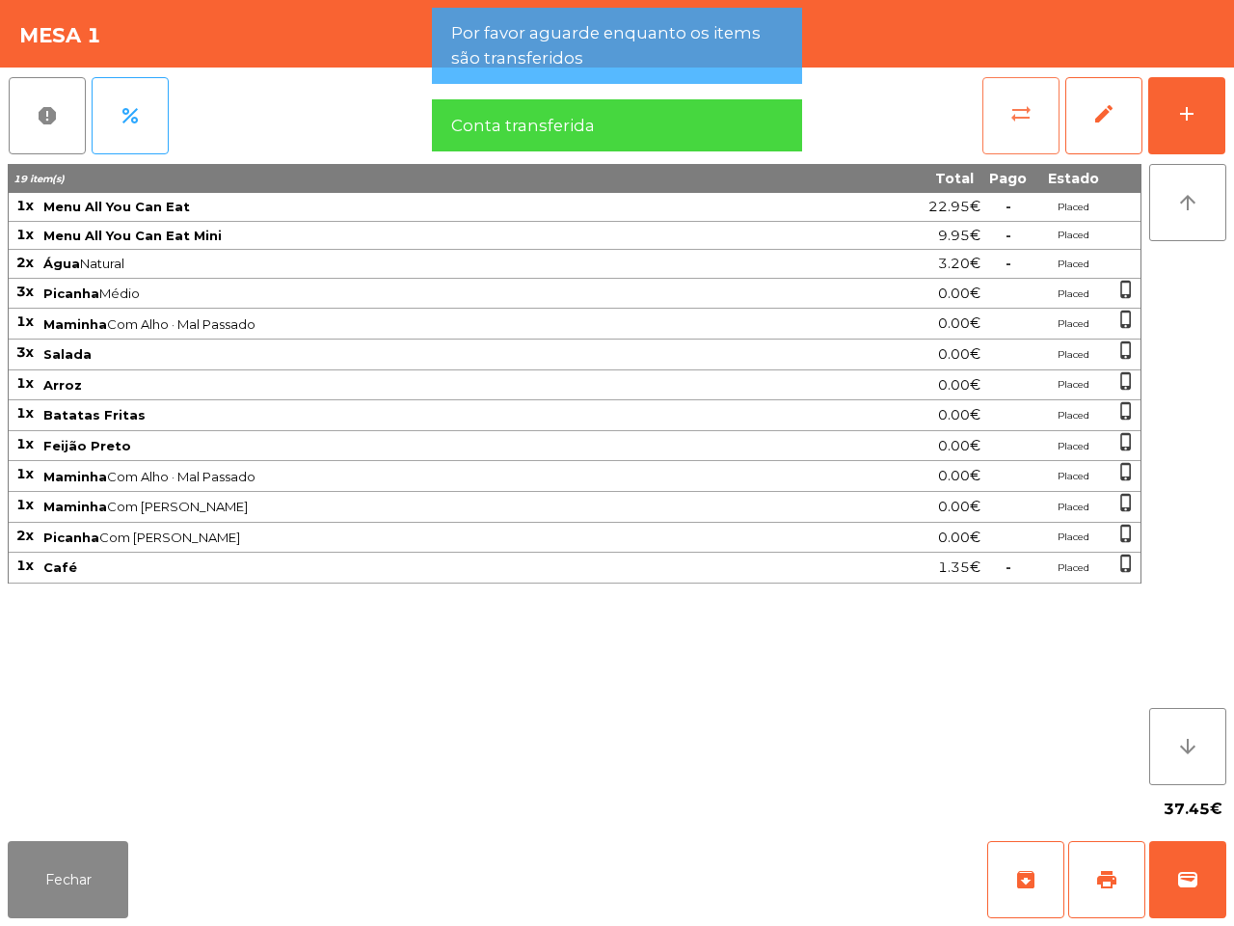
click at [1001, 107] on button "sync_alt" at bounding box center [1021, 115] width 77 height 77
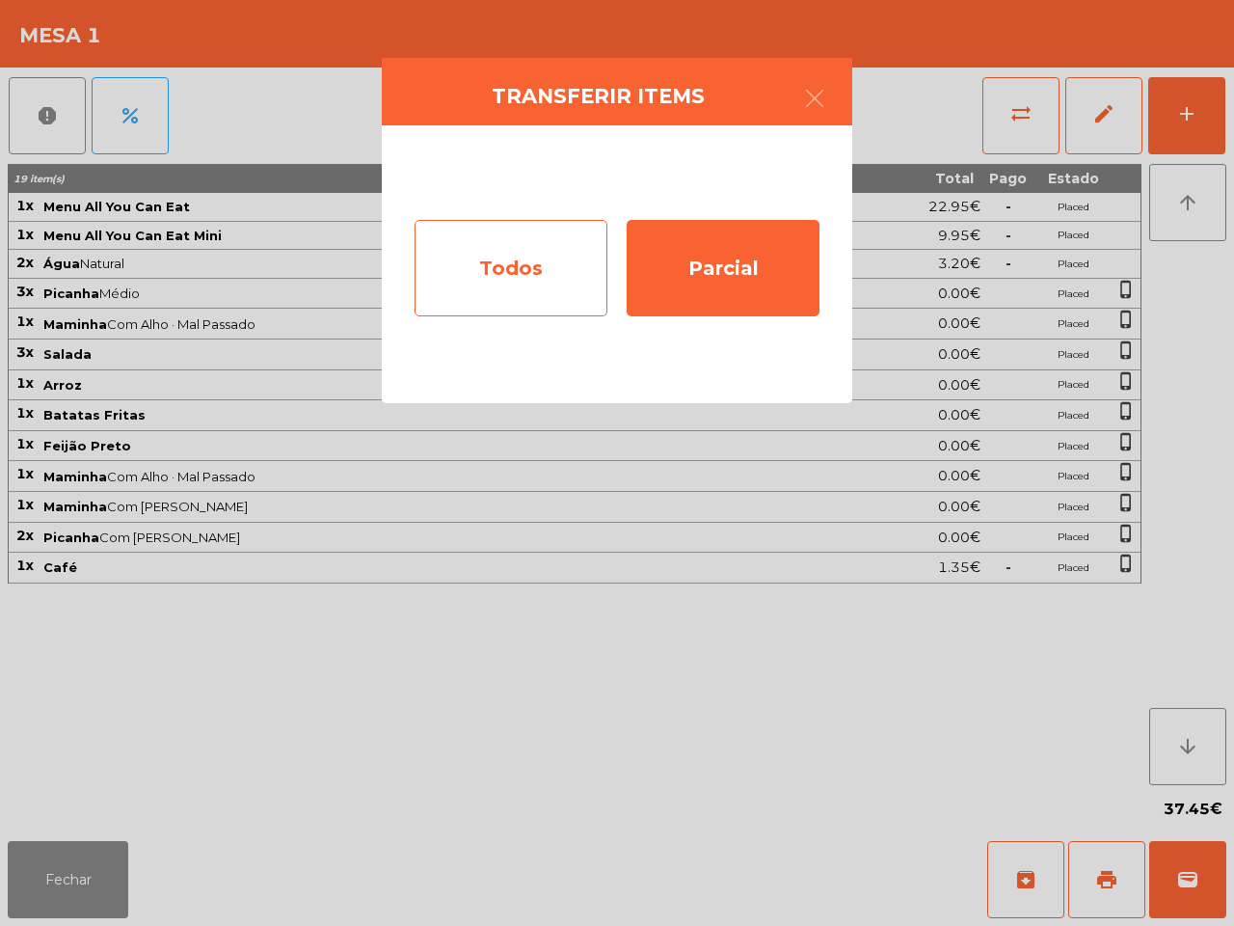
click at [535, 263] on div "Todos" at bounding box center [511, 268] width 193 height 96
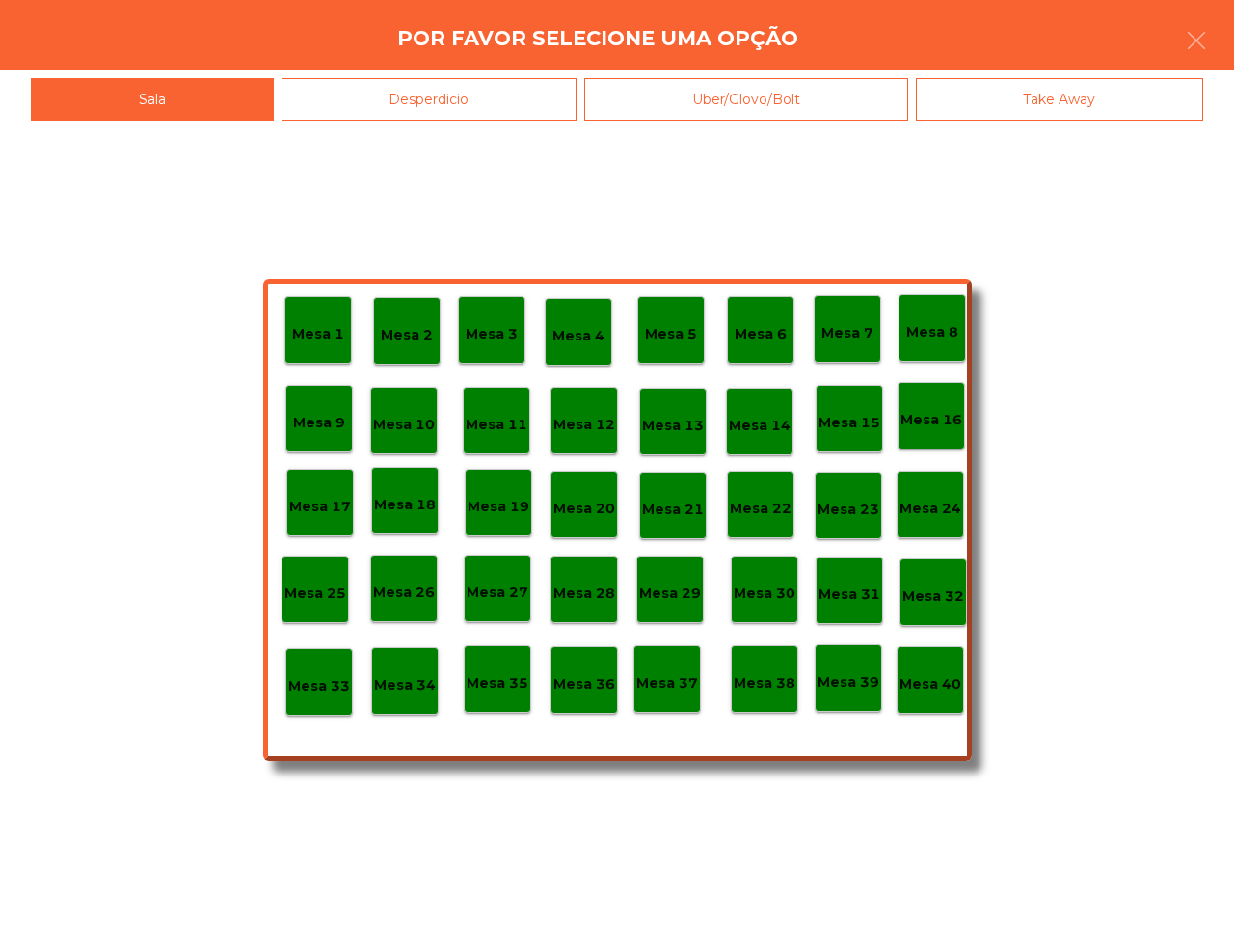
click at [926, 704] on div "Mesa 40" at bounding box center [931, 680] width 68 height 68
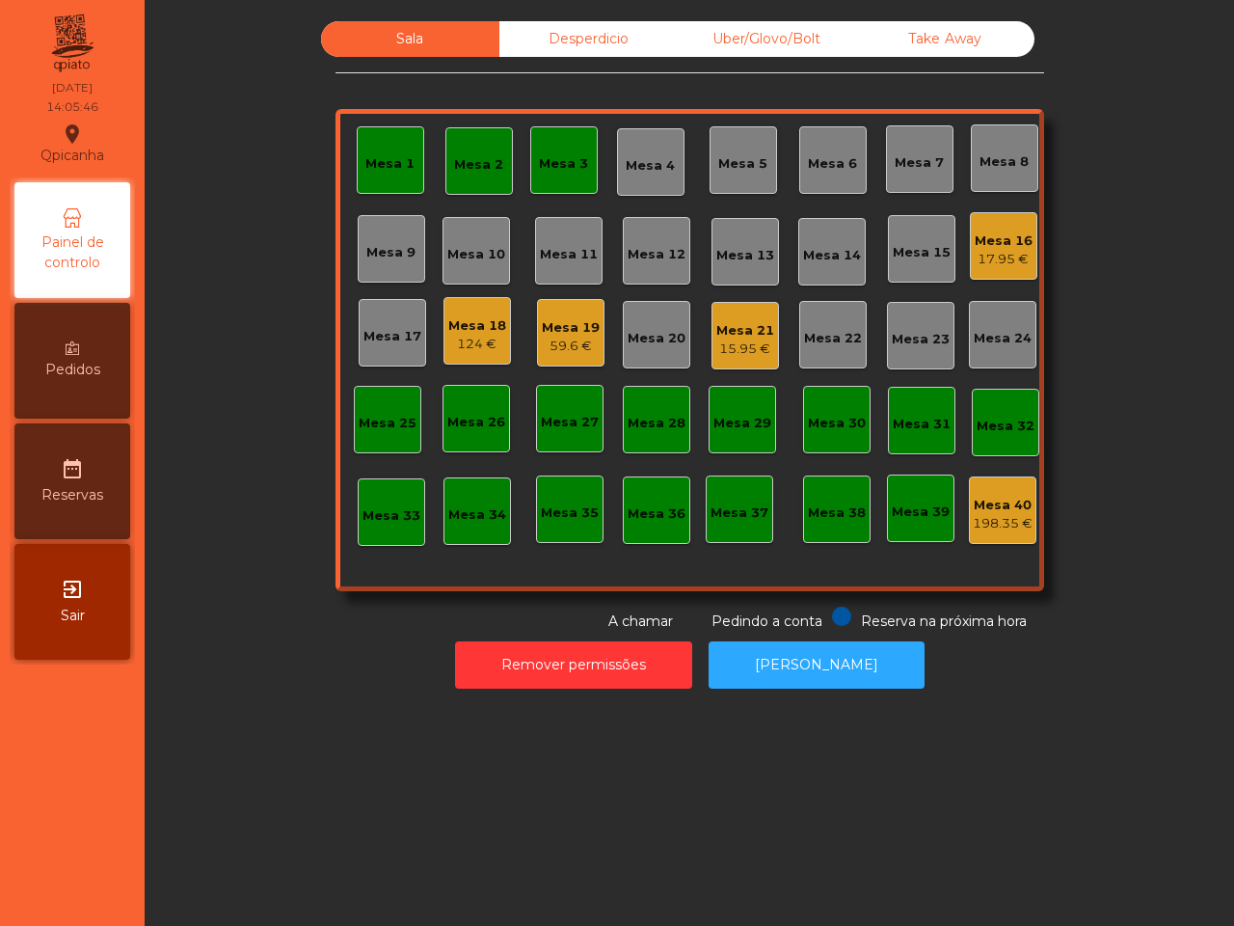
drag, startPoint x: 926, startPoint y: 704, endPoint x: 919, endPoint y: 691, distance: 15.1
click at [919, 691] on div "Remover permissões Abrir Gaveta" at bounding box center [690, 665] width 1038 height 67
click at [546, 320] on div "Mesa 19" at bounding box center [571, 327] width 58 height 19
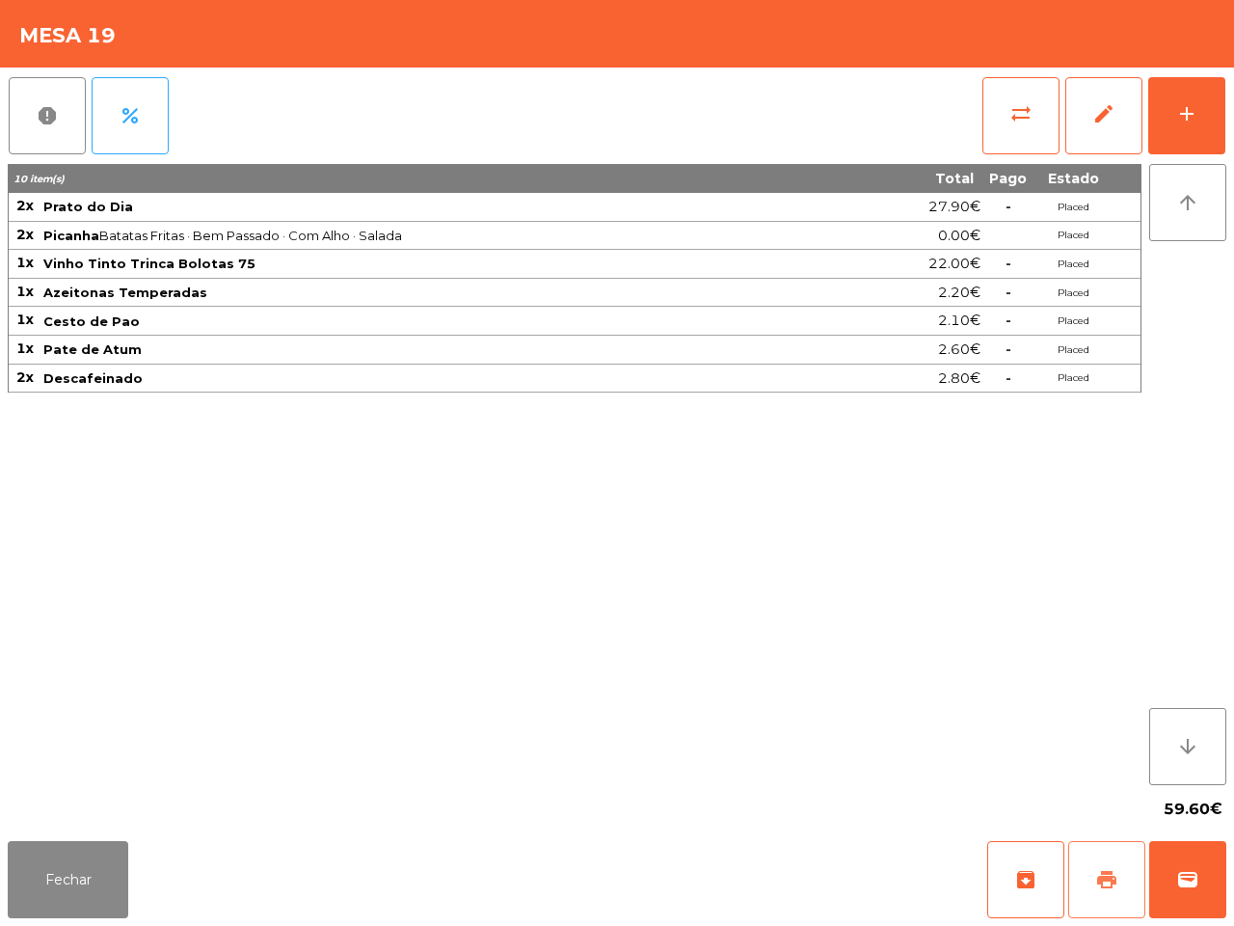
click at [1085, 878] on button "print" at bounding box center [1107, 879] width 77 height 77
click at [1183, 880] on span "wallet" at bounding box center [1188, 879] width 23 height 23
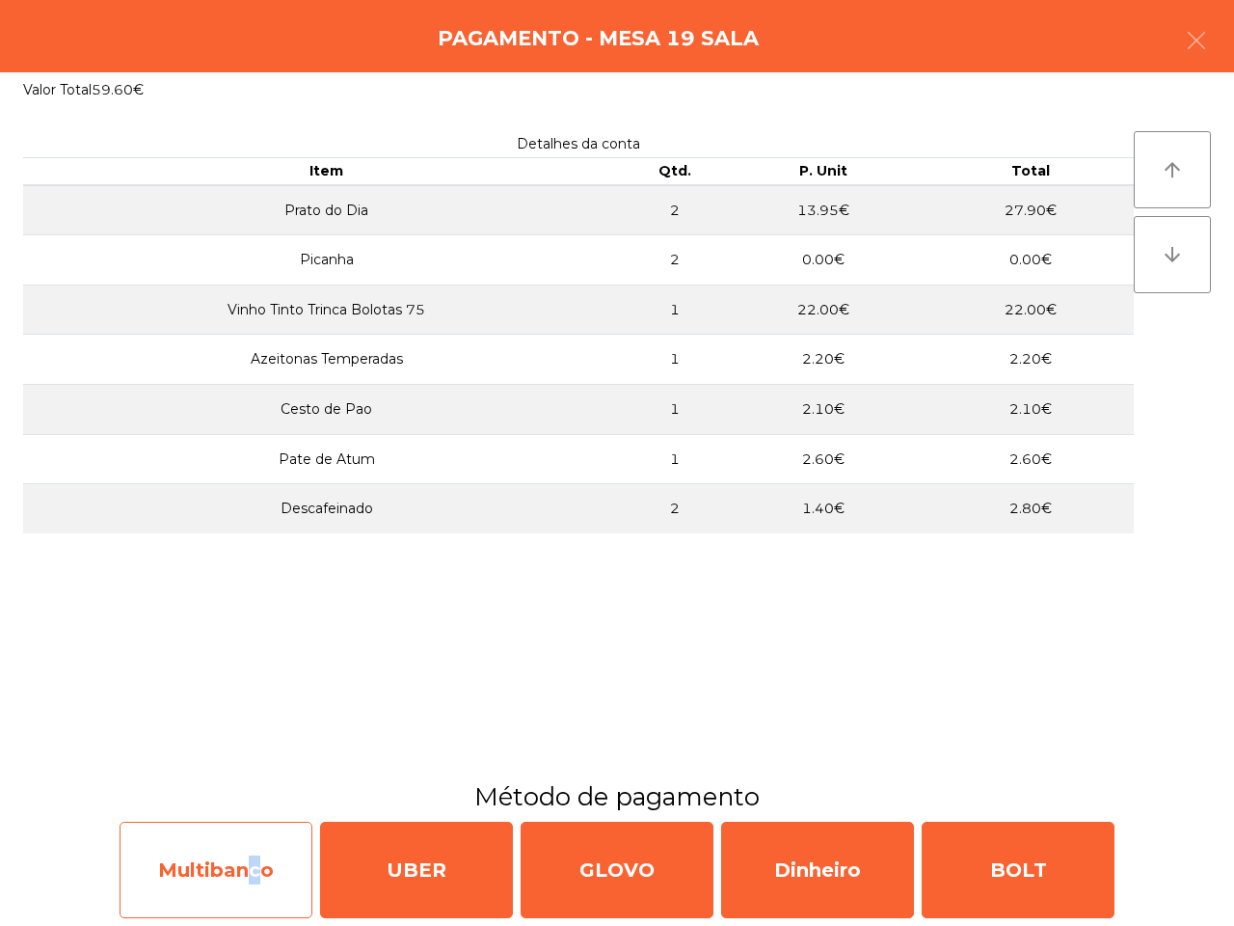
click at [242, 863] on div "Multibanco" at bounding box center [216, 870] width 193 height 96
select select "**"
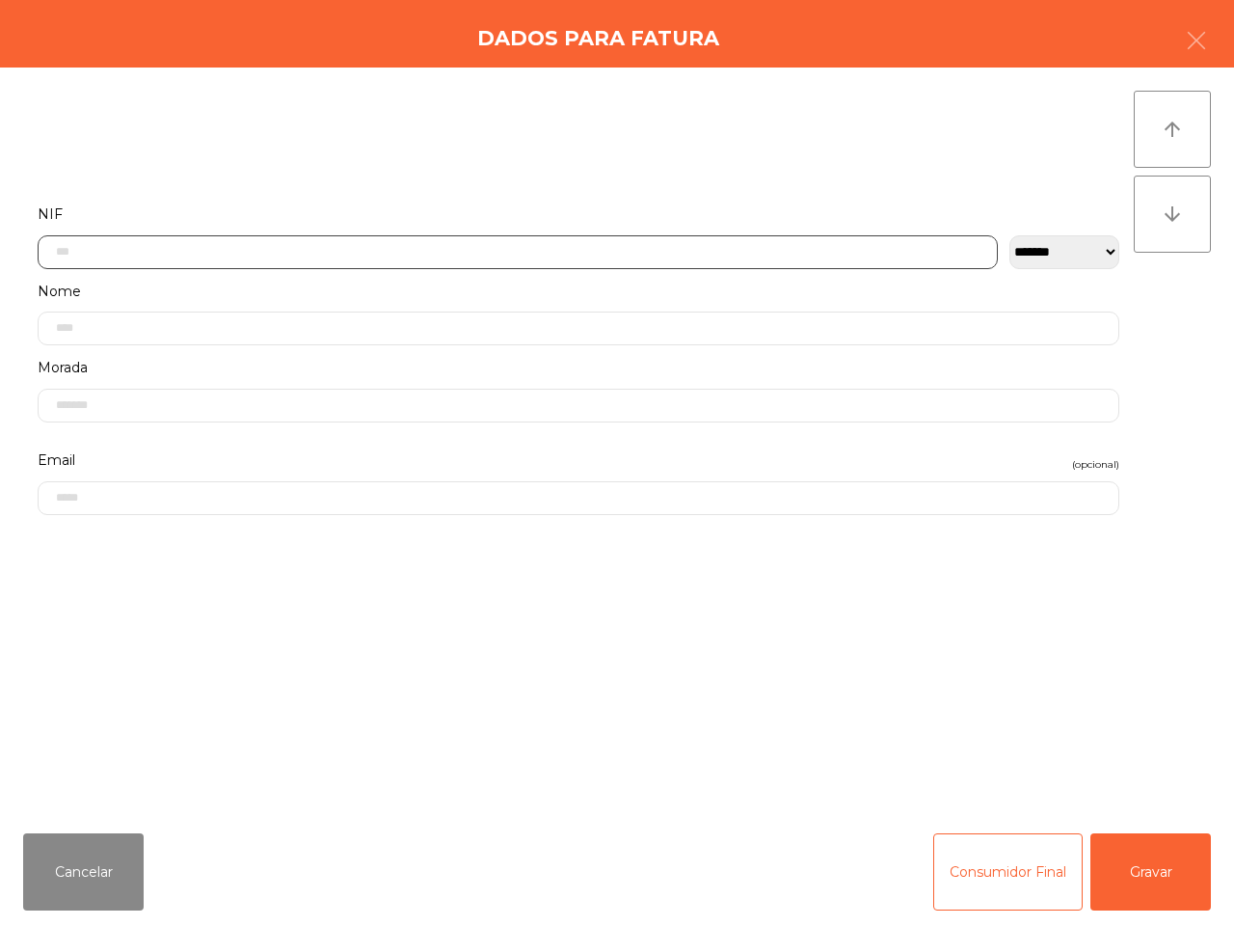
click at [350, 246] on input "text" at bounding box center [518, 252] width 961 height 34
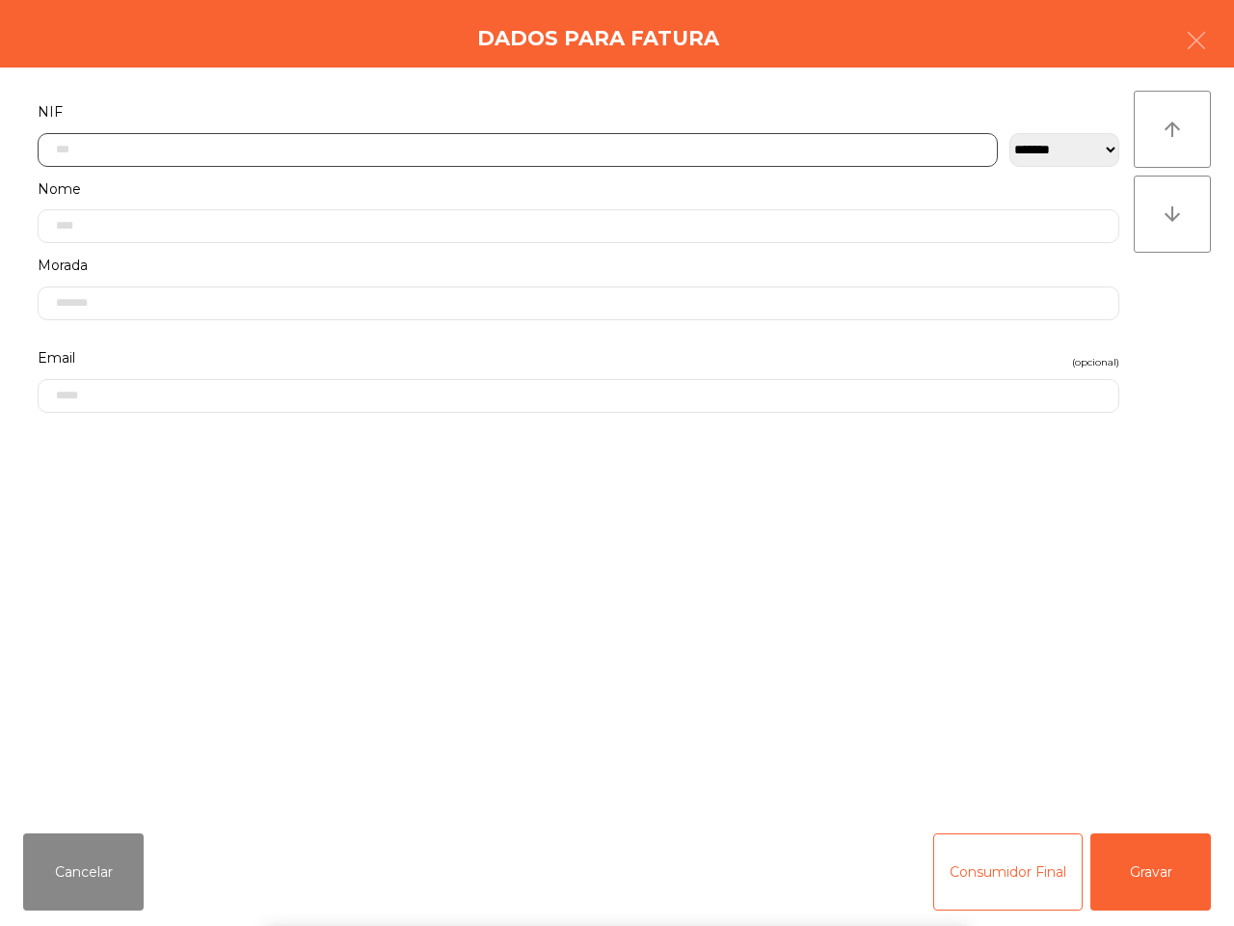
scroll to position [108, 0]
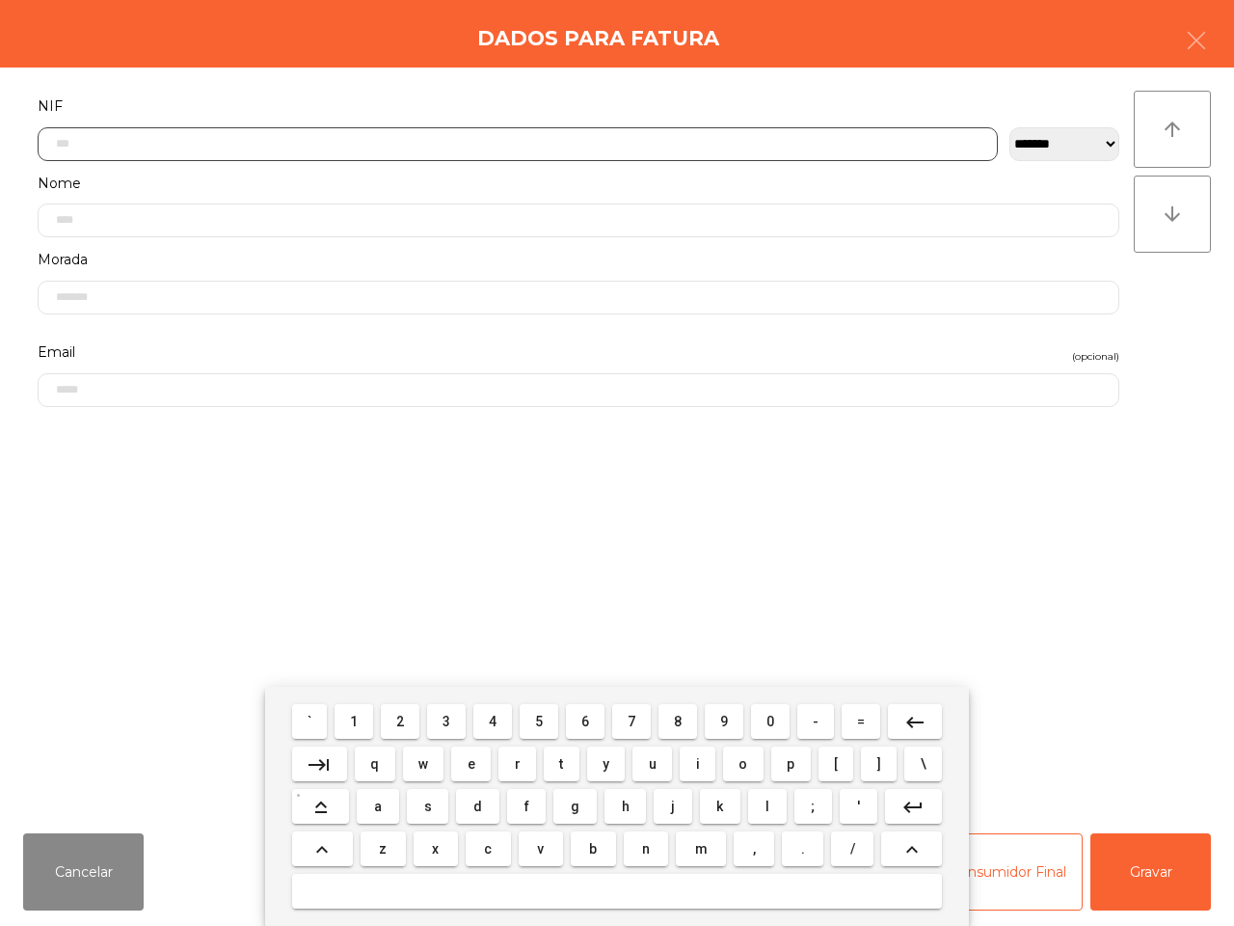
drag, startPoint x: 359, startPoint y: 718, endPoint x: 412, endPoint y: 728, distance: 53.9
click at [358, 718] on span "1" at bounding box center [354, 721] width 8 height 15
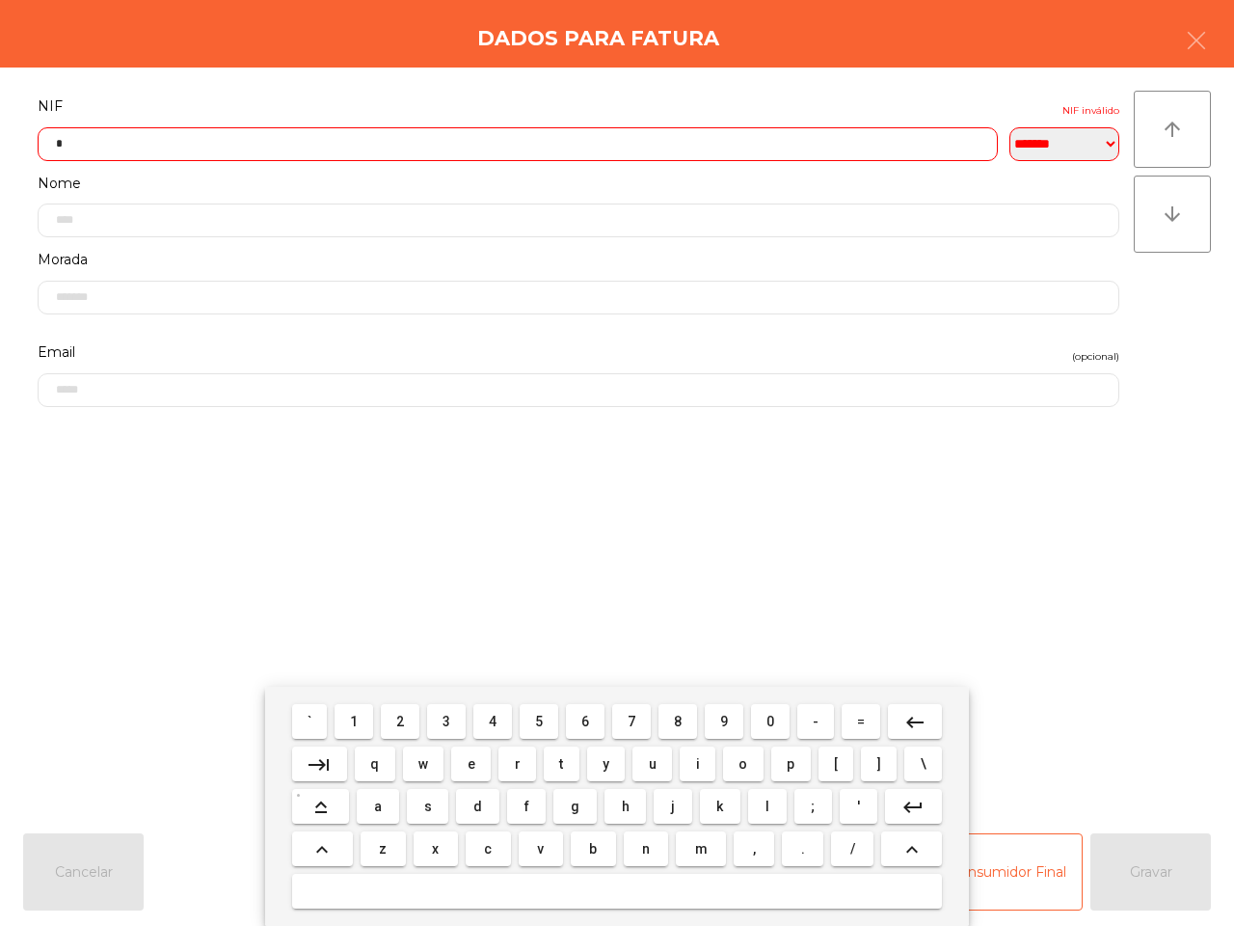
click at [589, 723] on button "6" at bounding box center [585, 721] width 39 height 35
click at [588, 721] on span "6" at bounding box center [586, 721] width 8 height 15
drag, startPoint x: 769, startPoint y: 721, endPoint x: 559, endPoint y: 717, distance: 209.3
click at [763, 720] on button "0" at bounding box center [770, 721] width 39 height 35
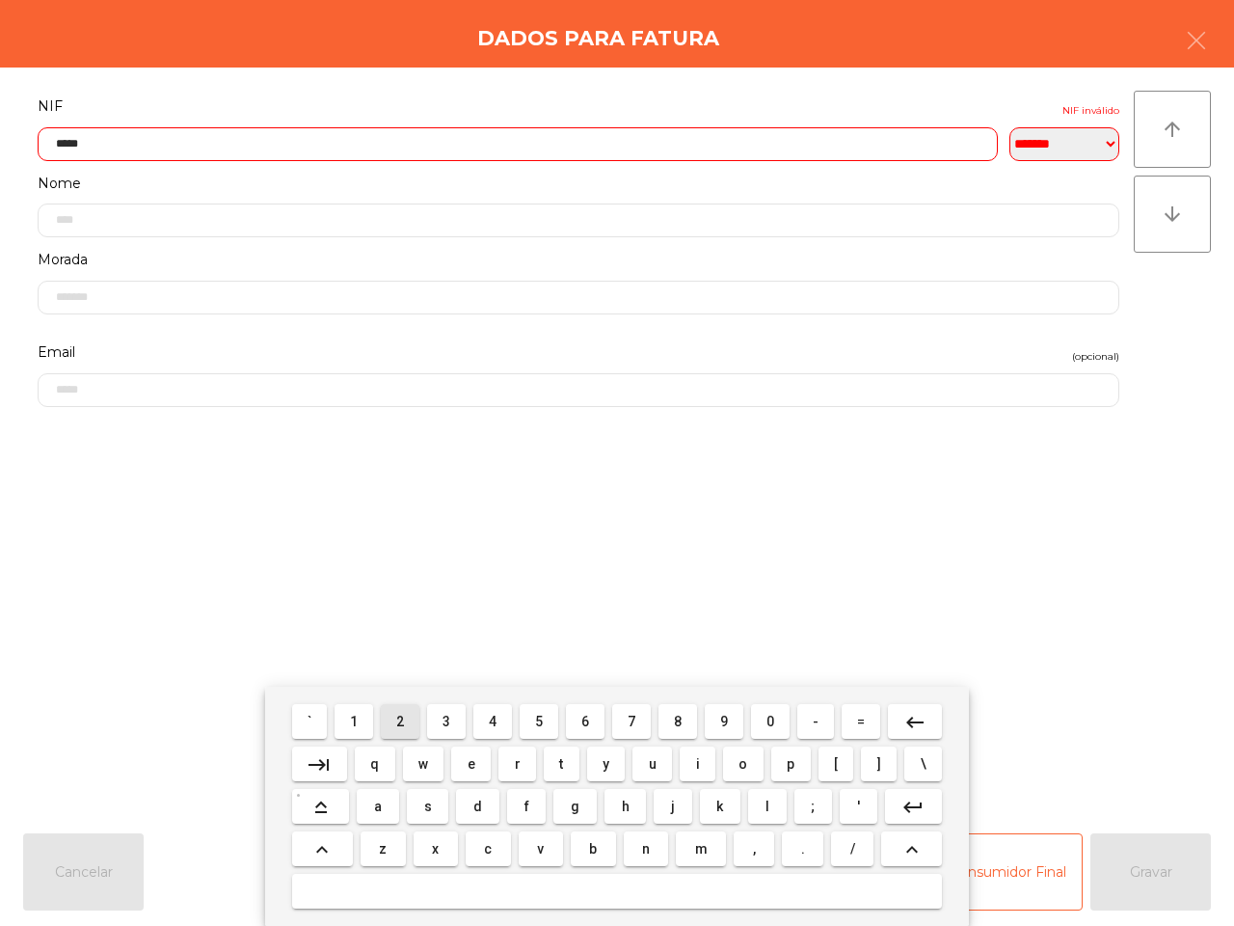
click at [400, 716] on span "2" at bounding box center [400, 721] width 8 height 15
drag, startPoint x: 769, startPoint y: 712, endPoint x: 662, endPoint y: 718, distance: 107.3
click at [768, 714] on span "0" at bounding box center [771, 721] width 8 height 15
click at [447, 720] on span "3" at bounding box center [447, 721] width 8 height 15
click at [535, 720] on button "5" at bounding box center [539, 721] width 39 height 35
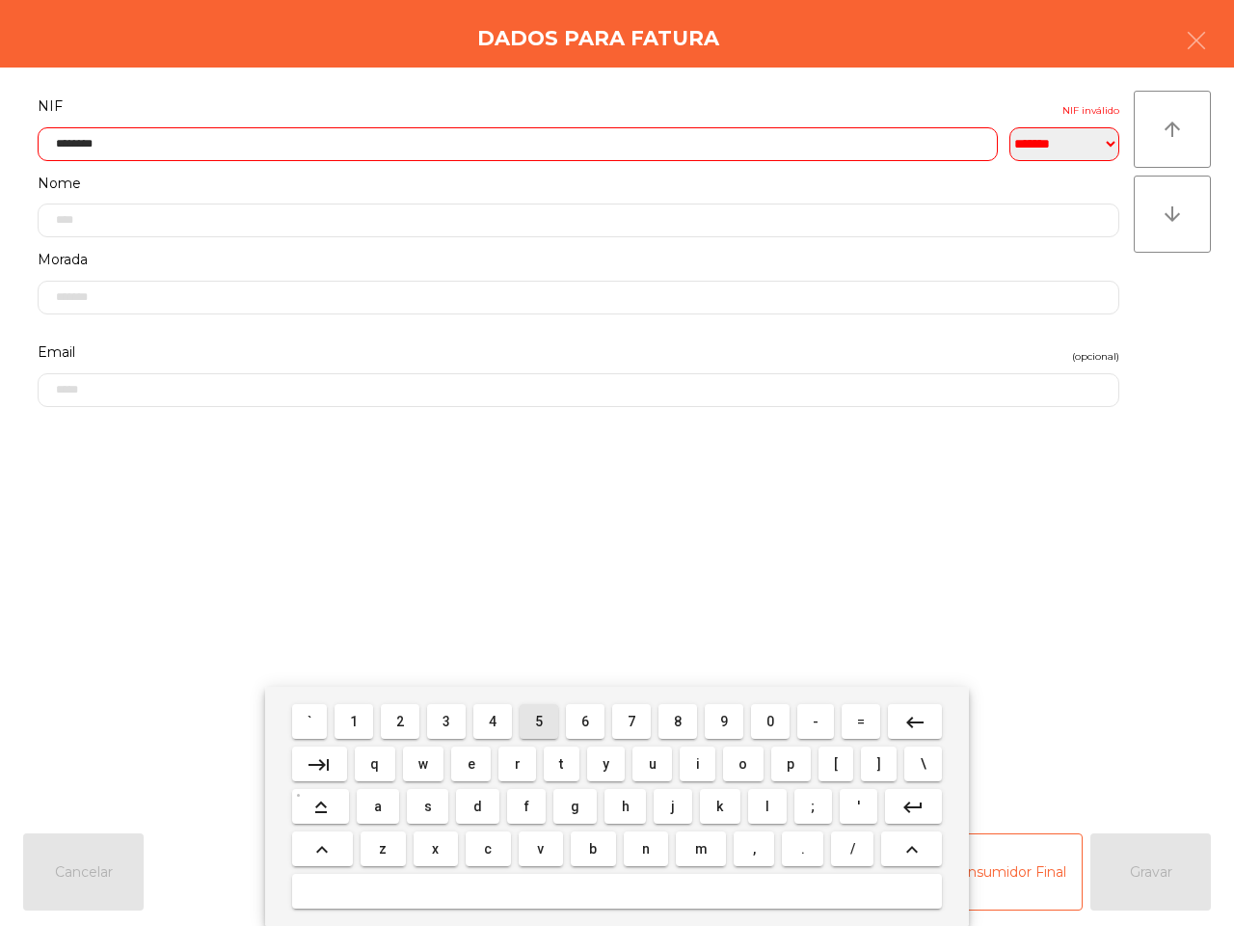
type input "*********"
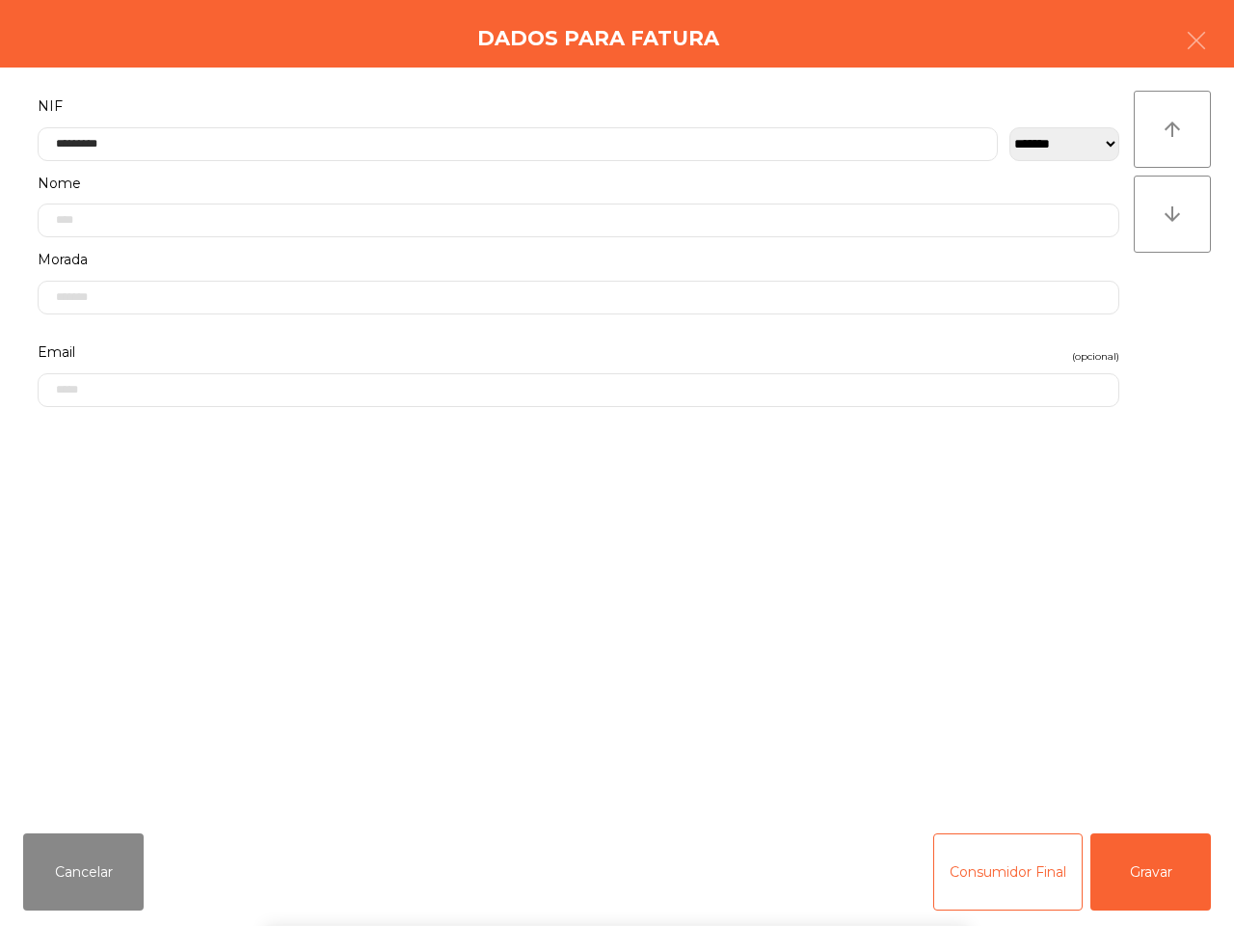
click at [1168, 883] on div "` 1 2 3 4 5 6 7 8 9 0 - = keyboard_backspace keyboard_tab q w e r t y u i o p […" at bounding box center [617, 806] width 1234 height 239
click at [1168, 883] on button "Gravar" at bounding box center [1151, 871] width 121 height 77
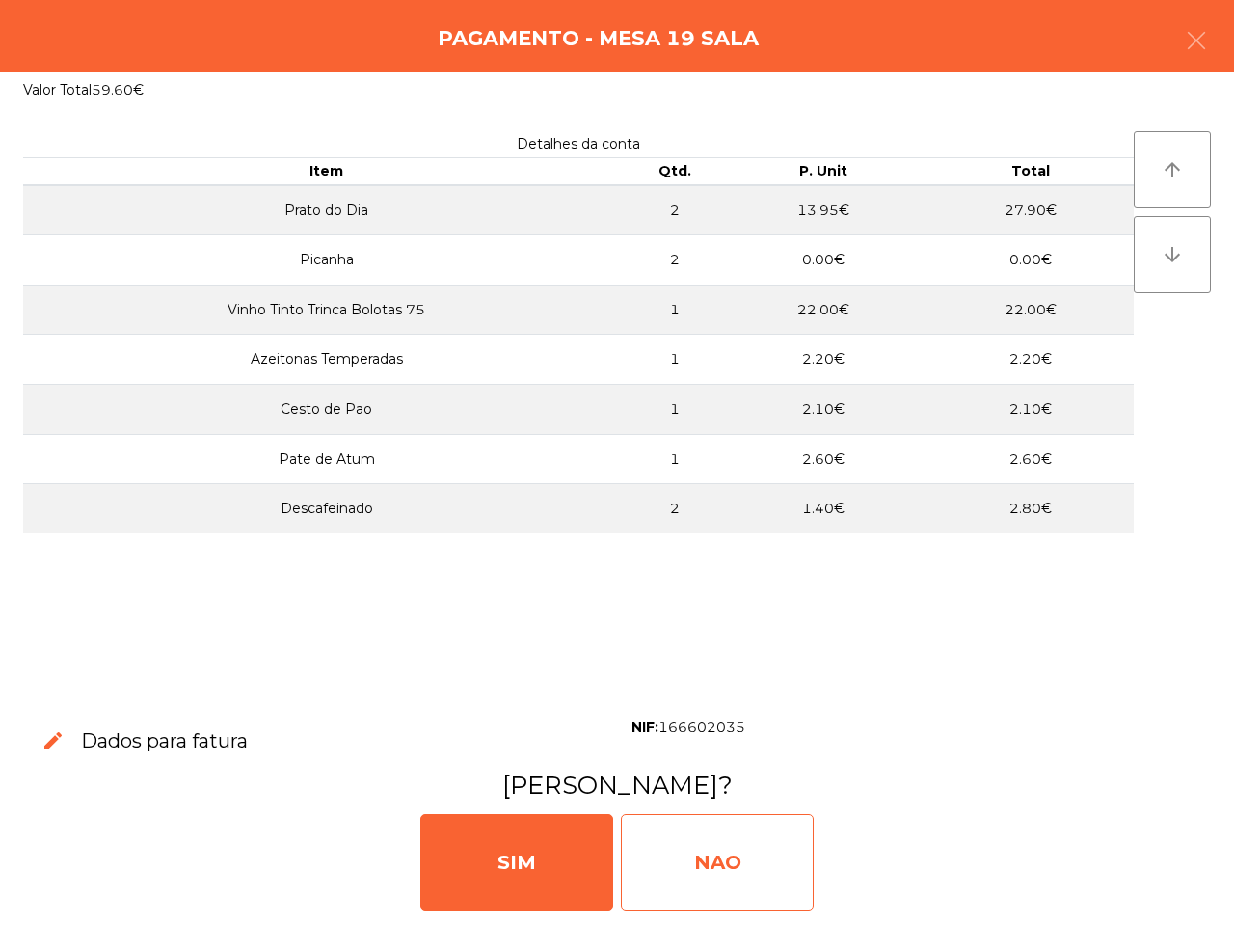
click at [680, 870] on div "NAO" at bounding box center [717, 862] width 193 height 96
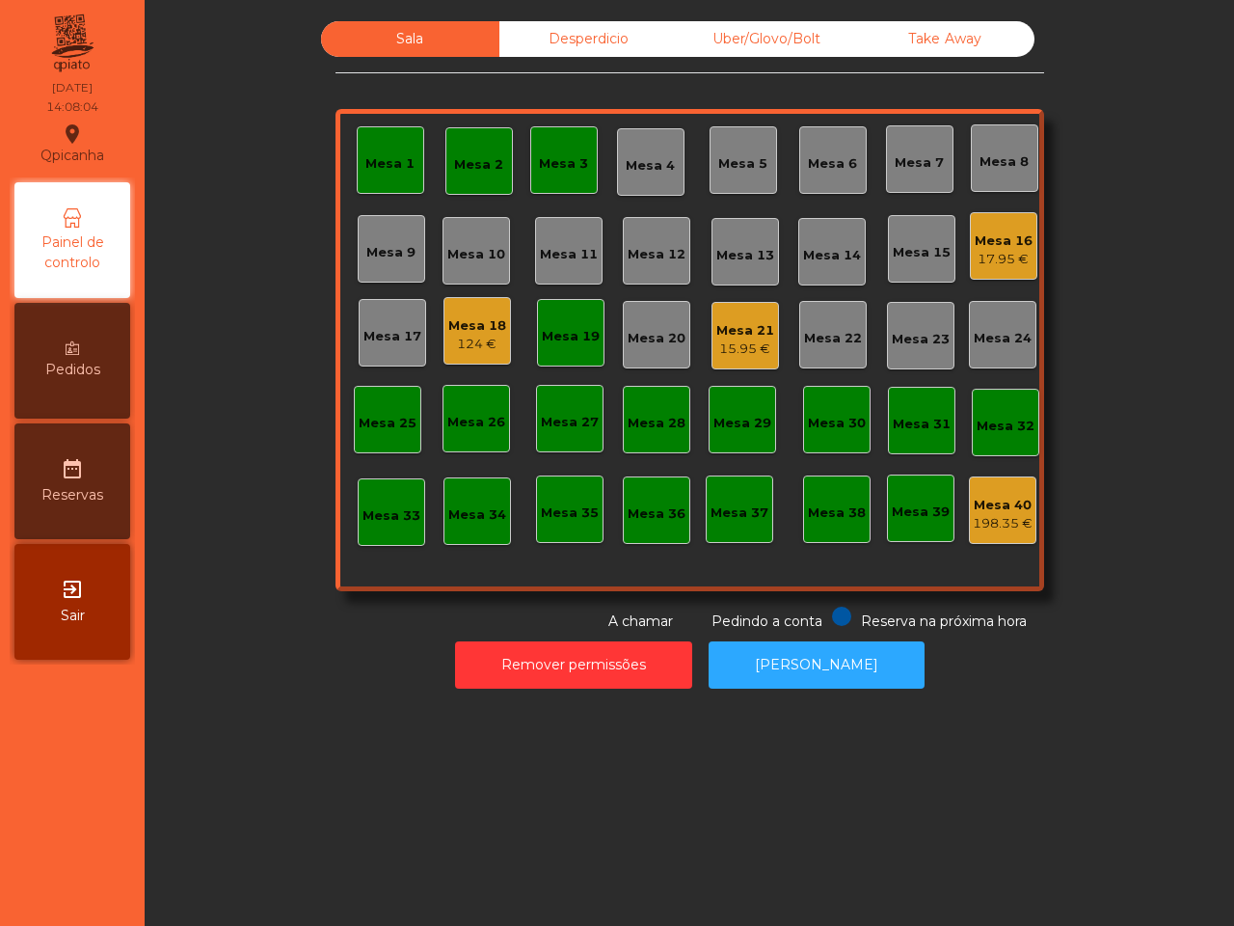
click at [555, 333] on div "Mesa 19" at bounding box center [571, 336] width 58 height 19
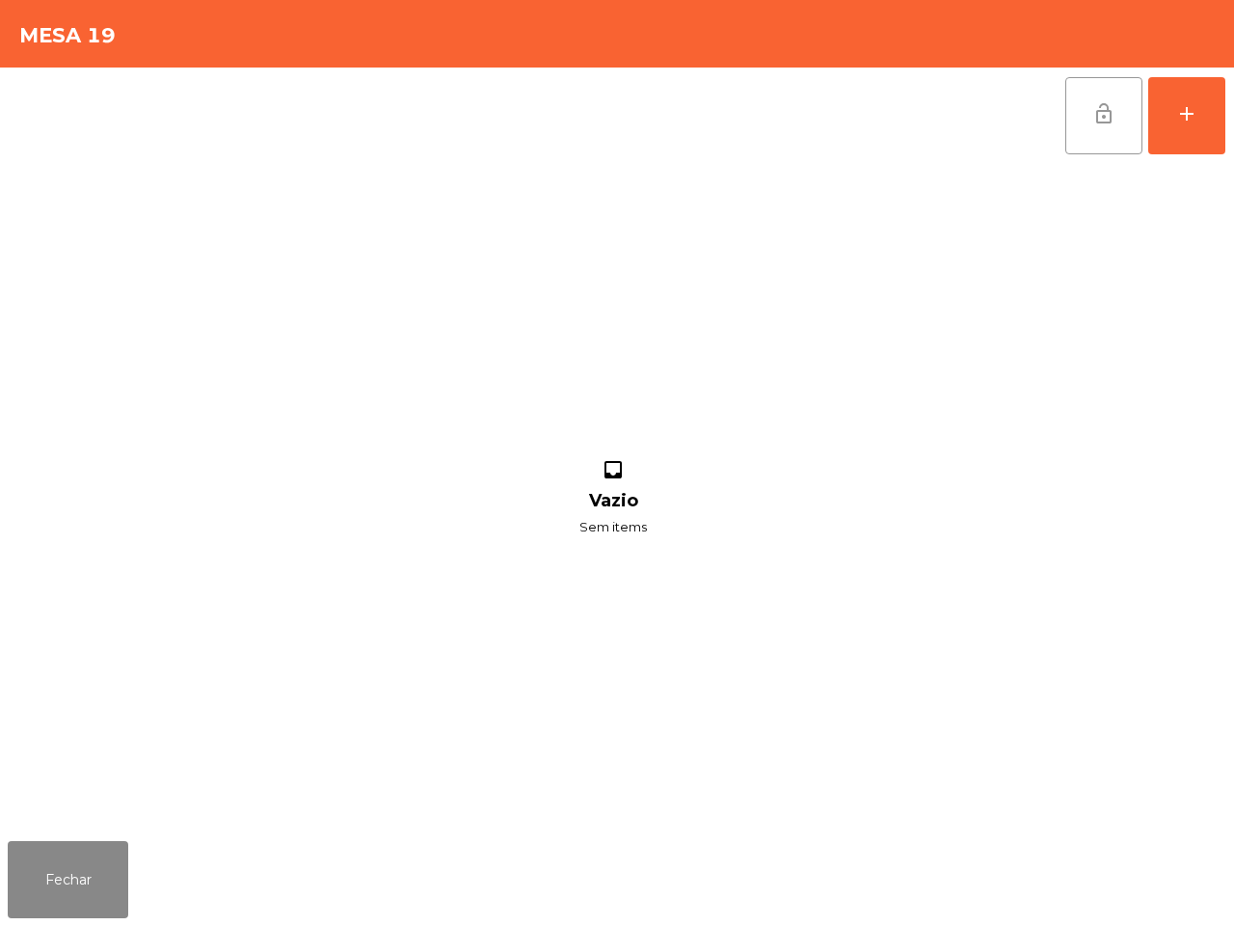
click at [1095, 132] on button "lock_open" at bounding box center [1104, 115] width 77 height 77
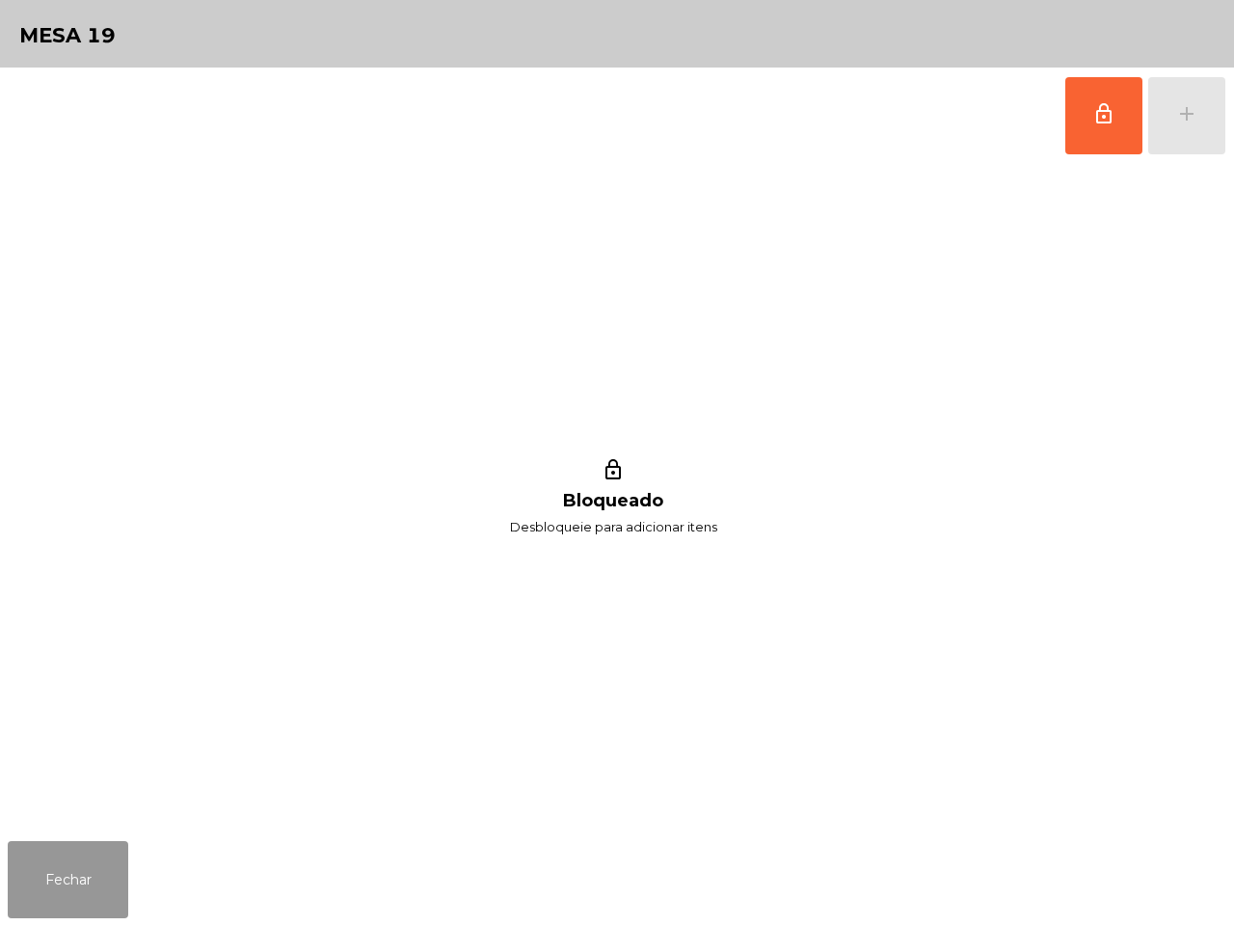
click at [97, 879] on button "Fechar" at bounding box center [68, 879] width 121 height 77
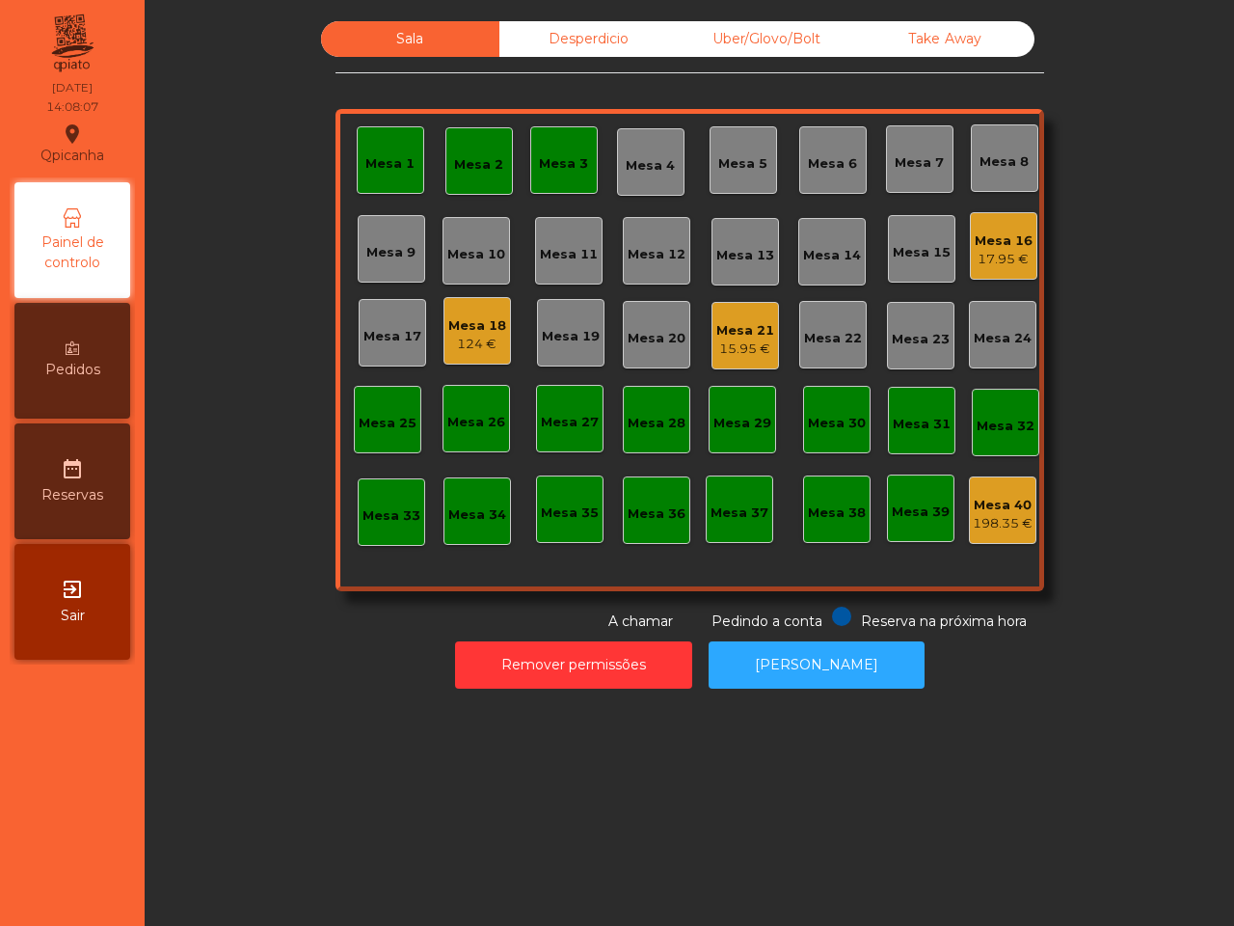
click at [984, 254] on div "17.95 €" at bounding box center [1004, 259] width 58 height 19
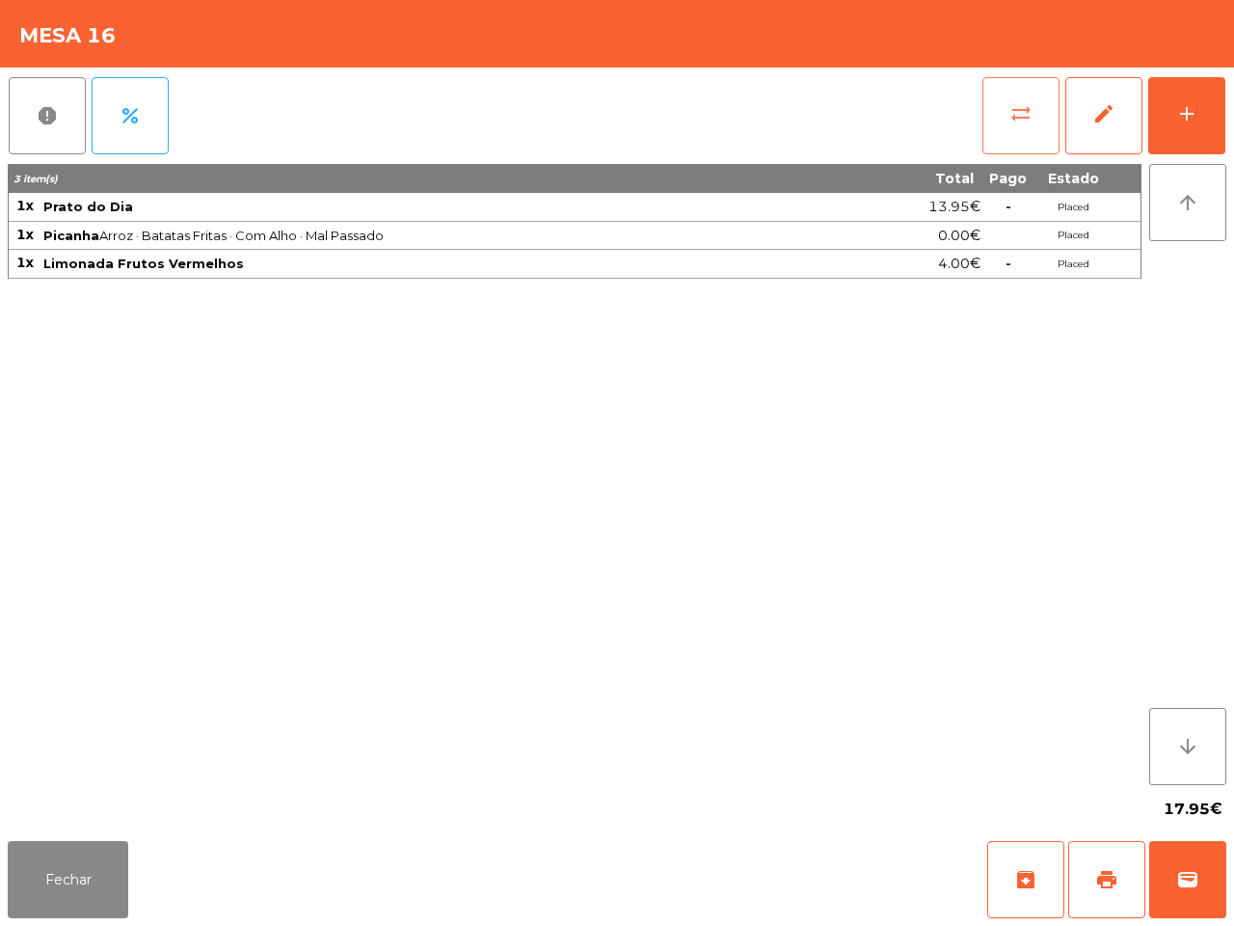
click at [1000, 116] on button "sync_alt" at bounding box center [1021, 115] width 77 height 77
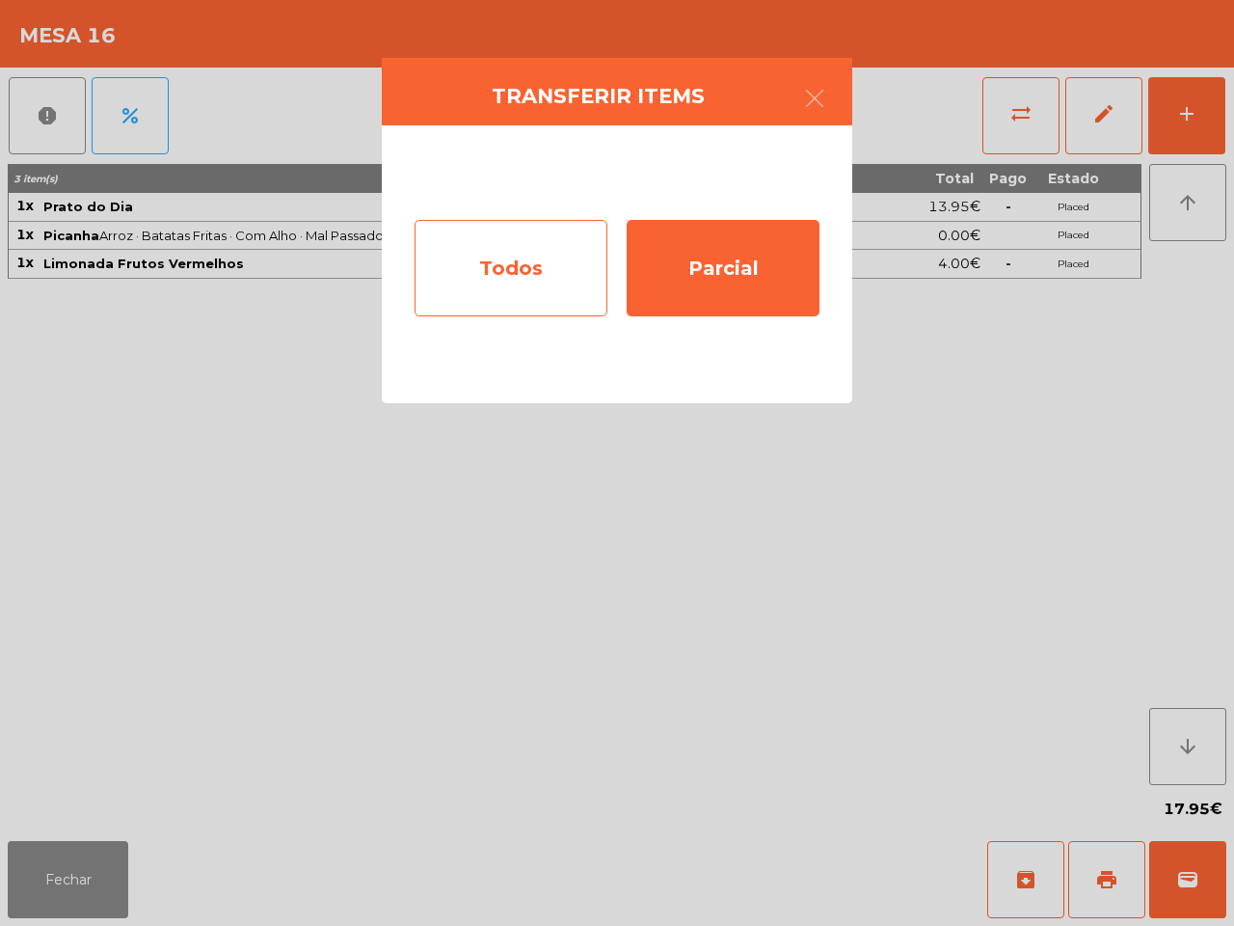
click at [485, 272] on div "Todos" at bounding box center [511, 268] width 193 height 96
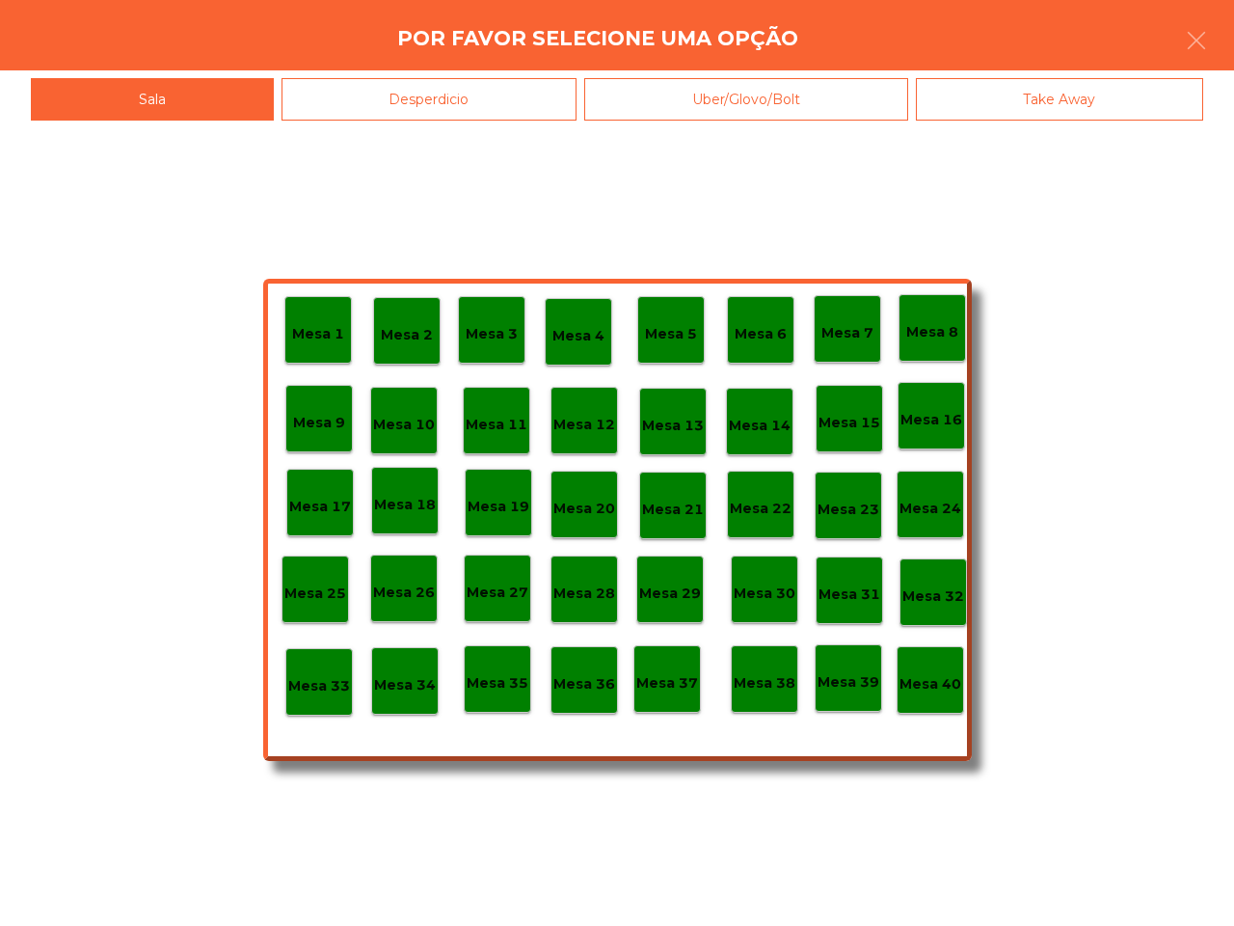
click at [936, 683] on p "Mesa 40" at bounding box center [931, 684] width 62 height 22
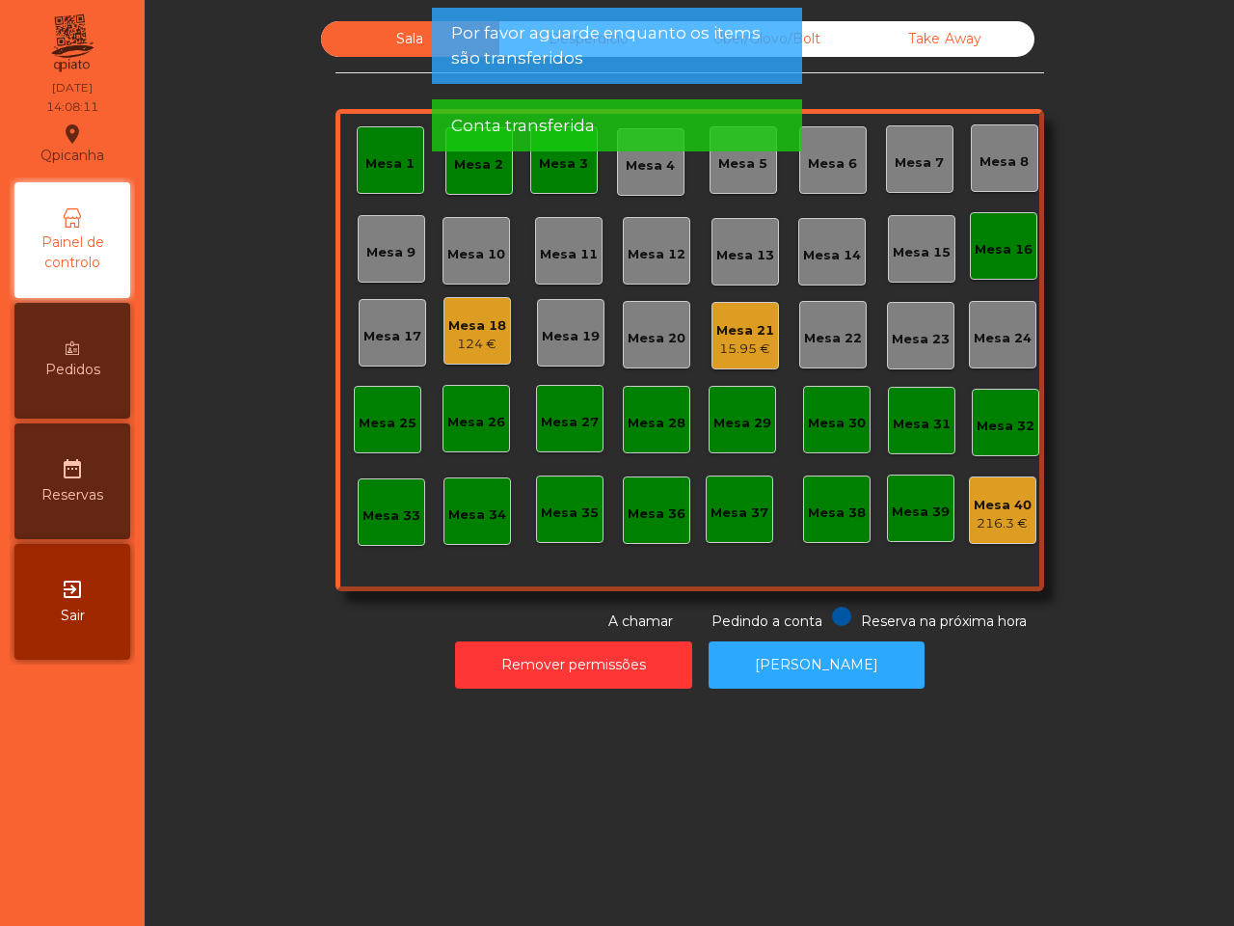
click at [975, 242] on div "Mesa 16" at bounding box center [1004, 249] width 58 height 19
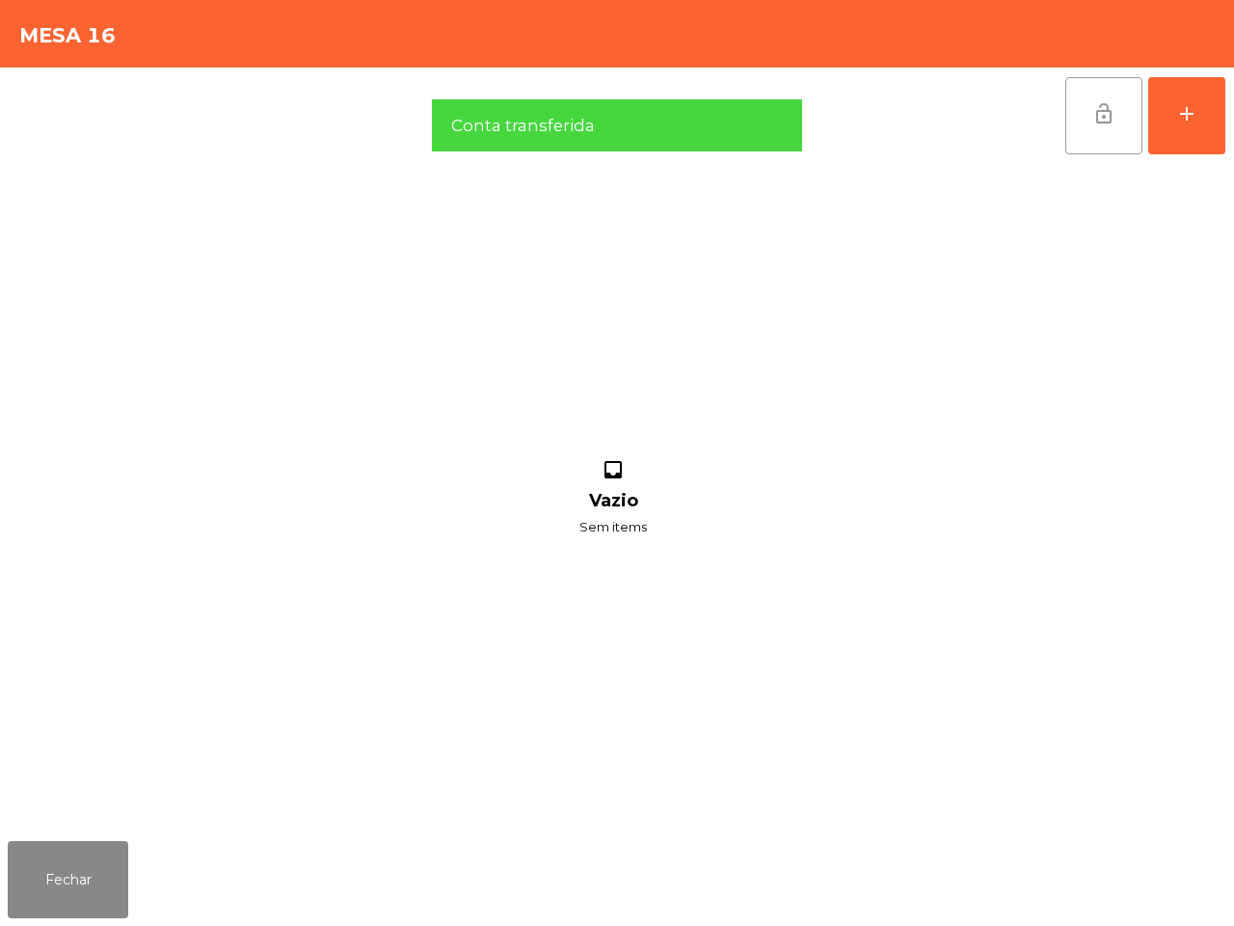
click at [1109, 96] on button "lock_open" at bounding box center [1104, 115] width 77 height 77
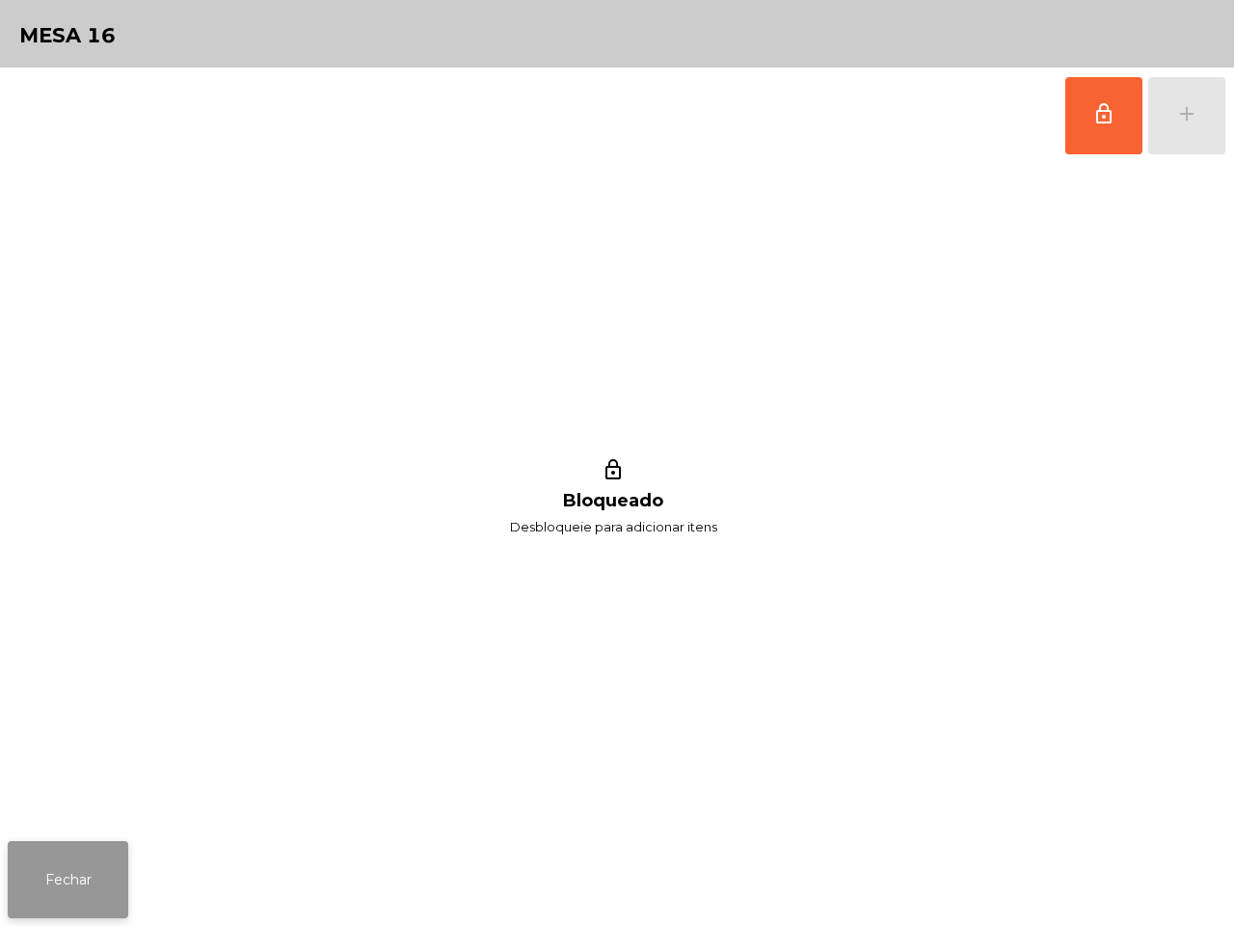
click at [88, 917] on button "Fechar" at bounding box center [68, 879] width 121 height 77
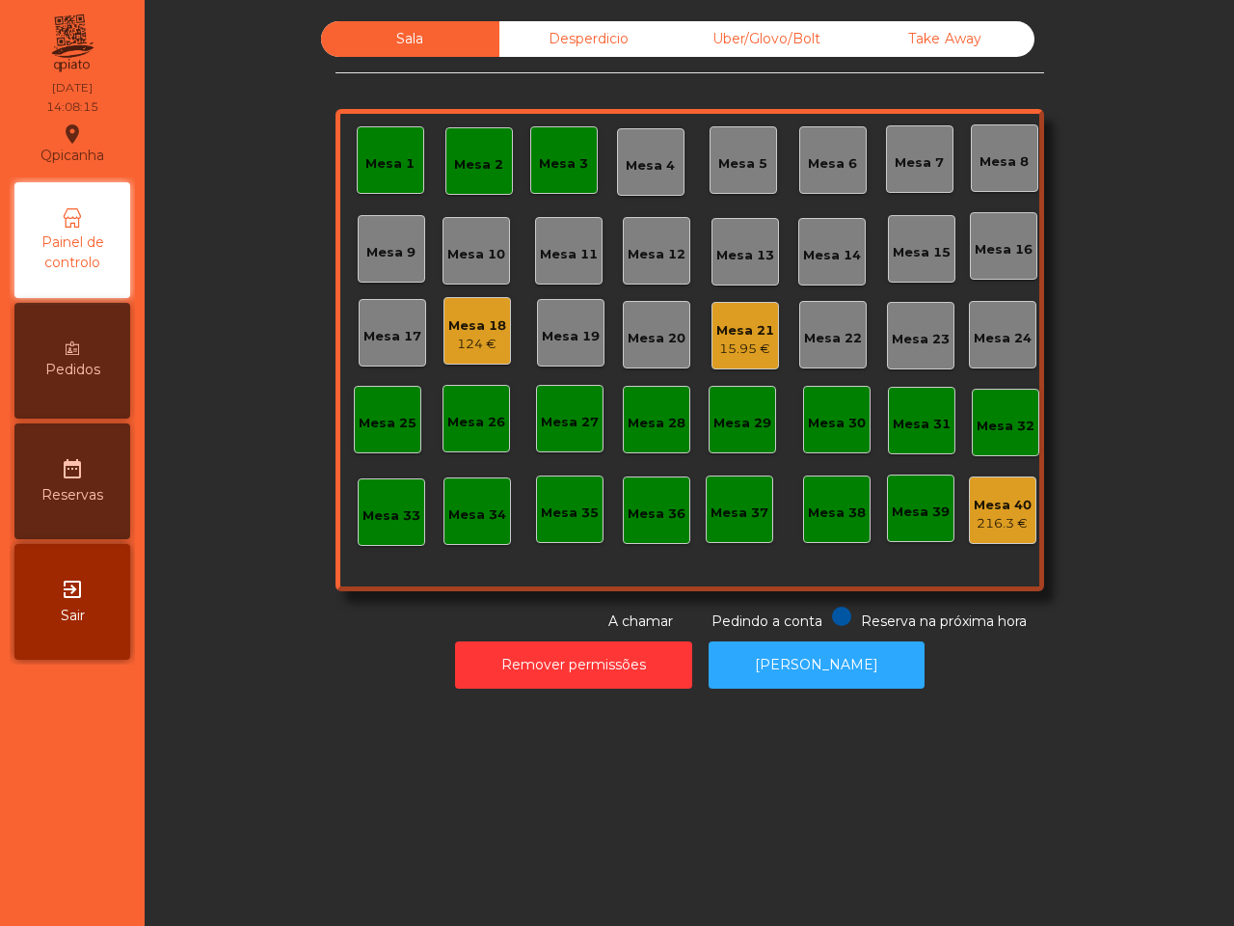
click at [382, 175] on div "Mesa 1" at bounding box center [391, 160] width 68 height 68
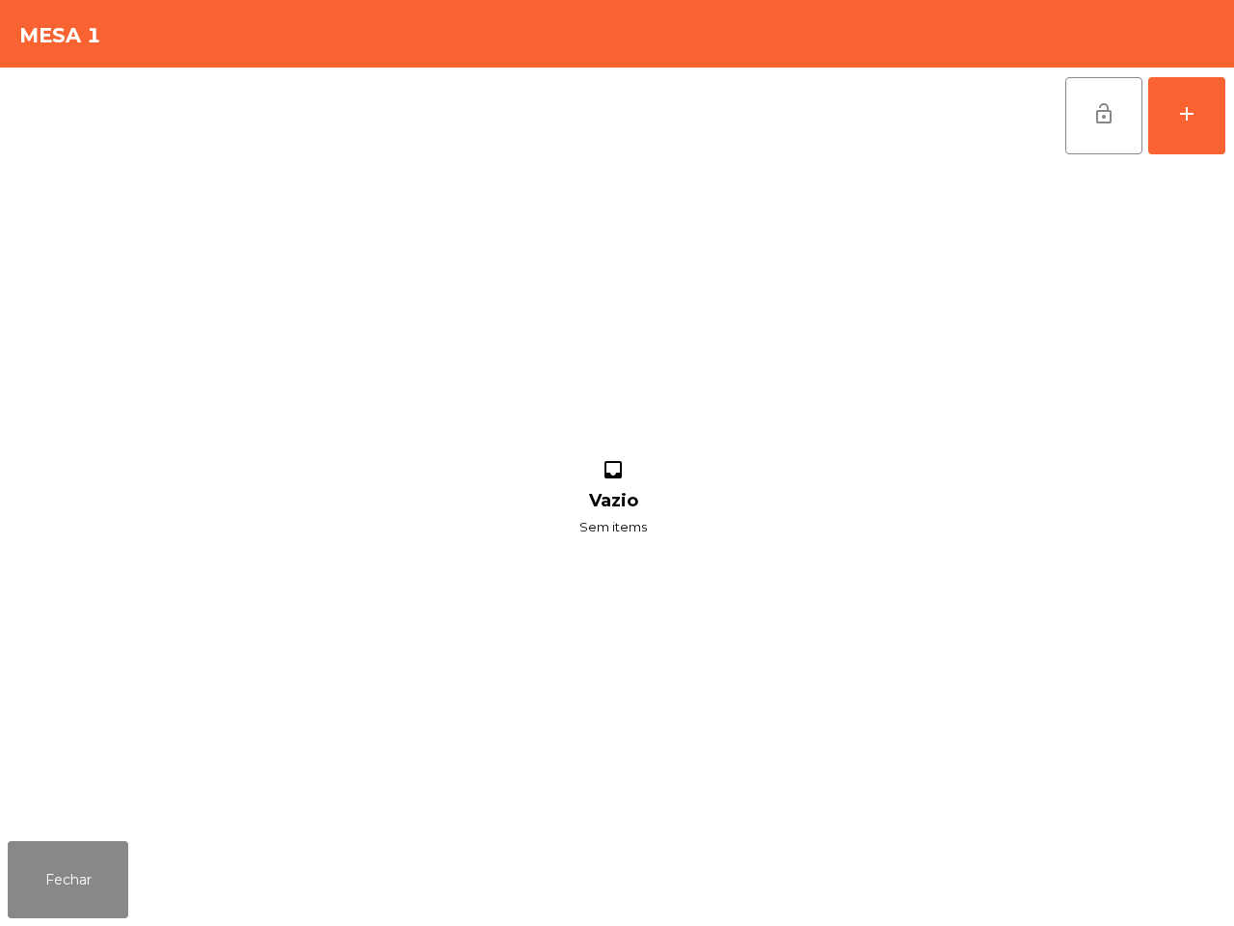
drag, startPoint x: 1097, startPoint y: 114, endPoint x: 1063, endPoint y: 131, distance: 38.0
click at [1093, 117] on span "lock_open" at bounding box center [1104, 113] width 23 height 23
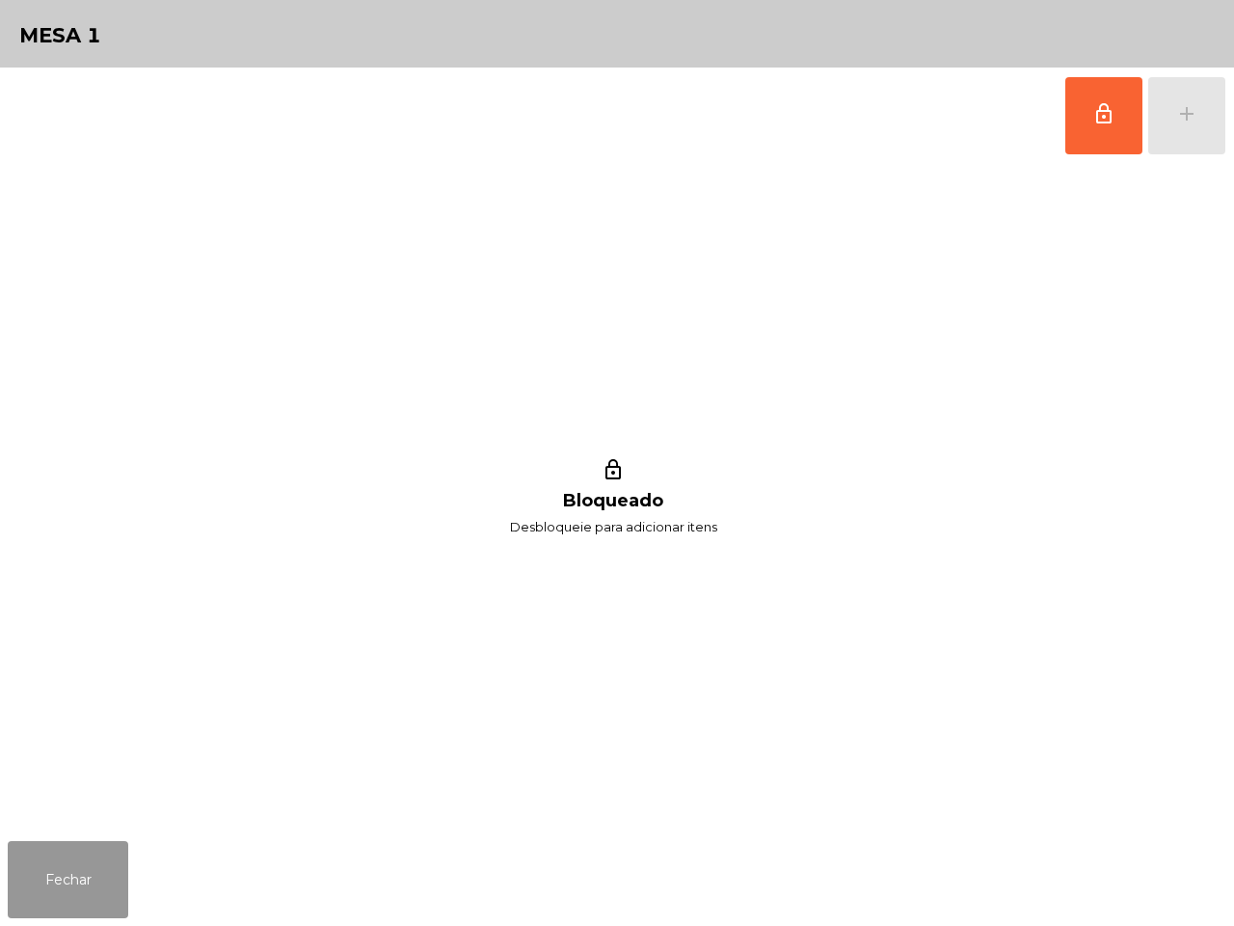
click at [88, 863] on button "Fechar" at bounding box center [68, 879] width 121 height 77
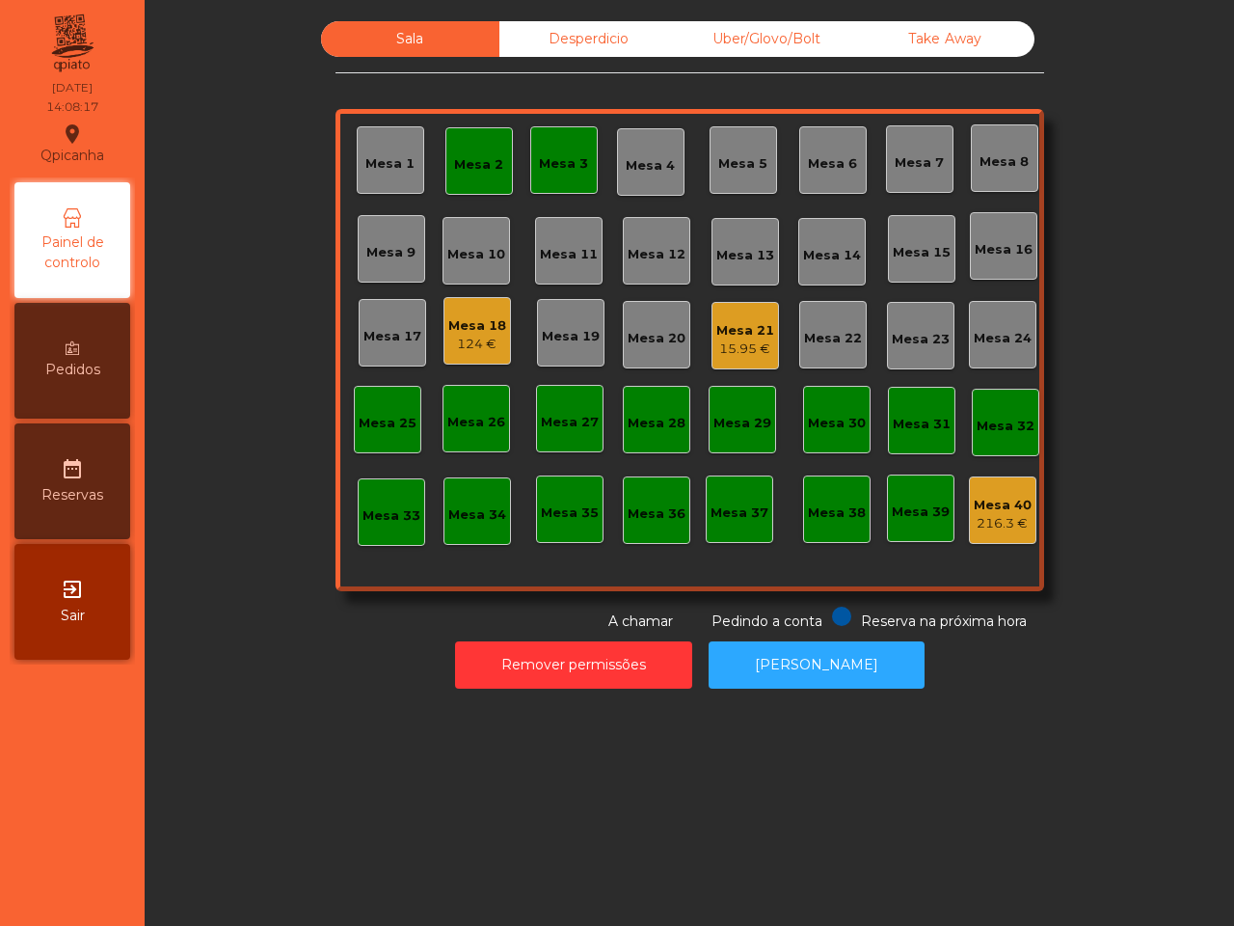
click at [475, 167] on div "Mesa 2" at bounding box center [478, 164] width 49 height 19
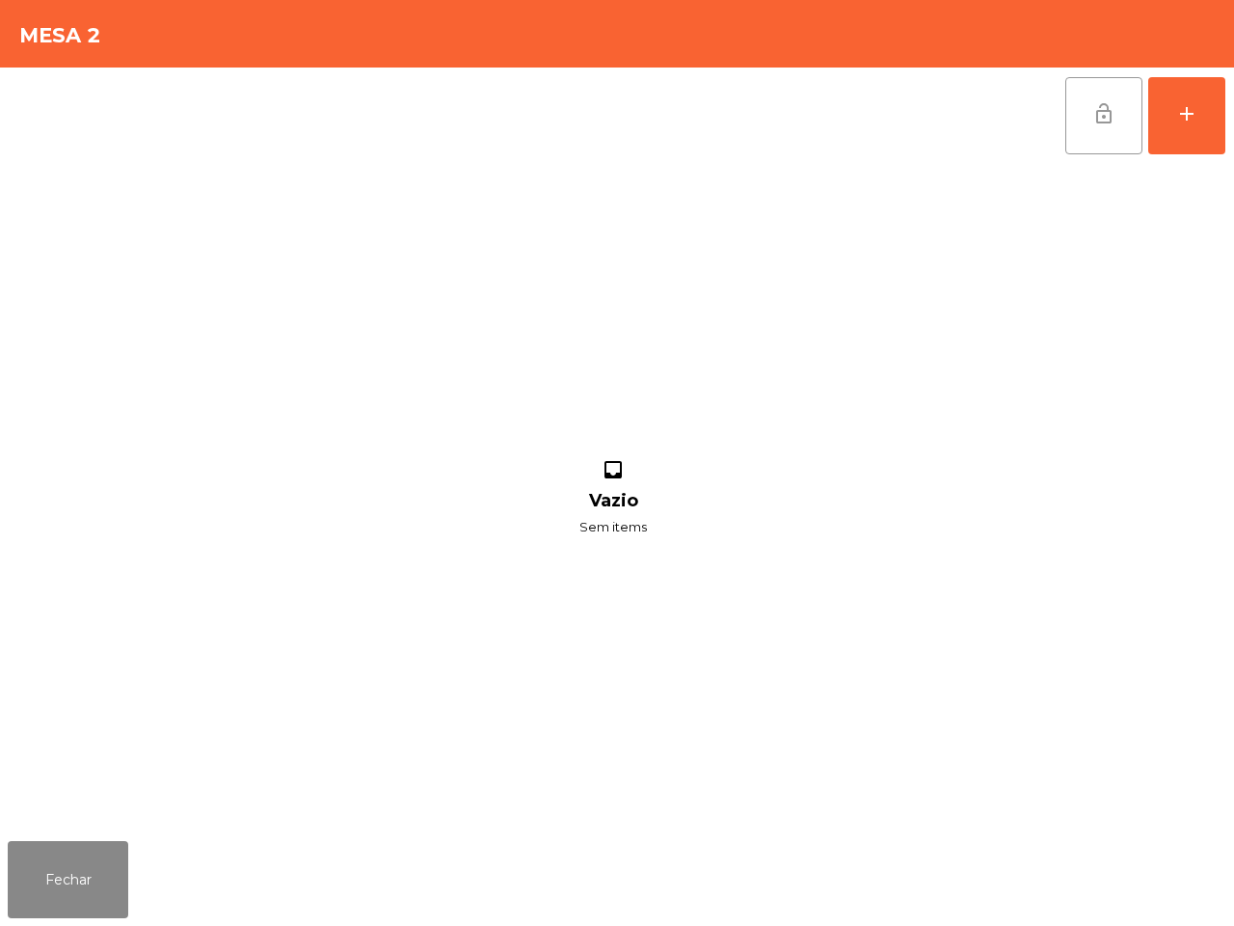
click at [1078, 111] on button "lock_open" at bounding box center [1104, 115] width 77 height 77
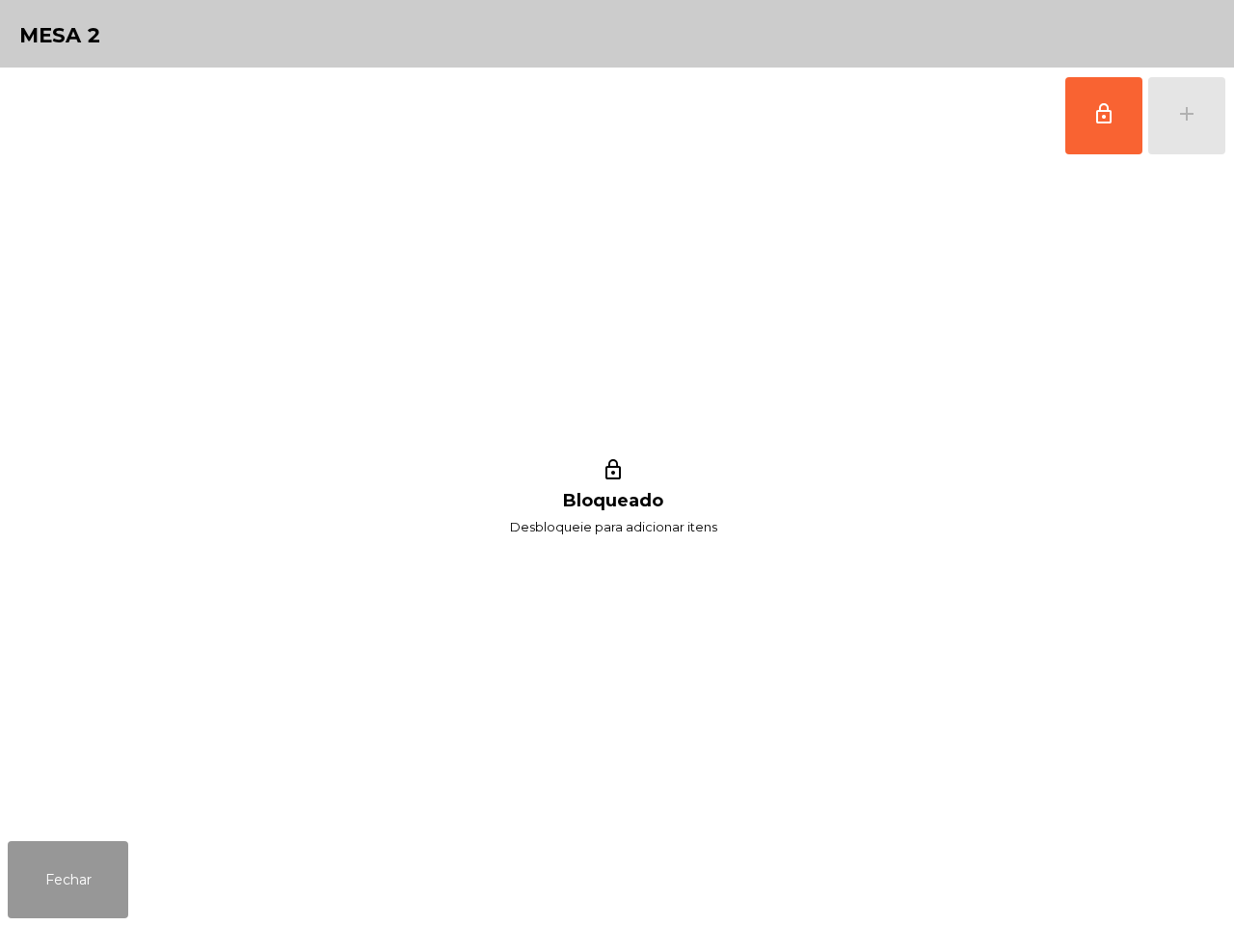
drag, startPoint x: 98, startPoint y: 855, endPoint x: 122, endPoint y: 826, distance: 37.7
click at [99, 855] on button "Fechar" at bounding box center [68, 879] width 121 height 77
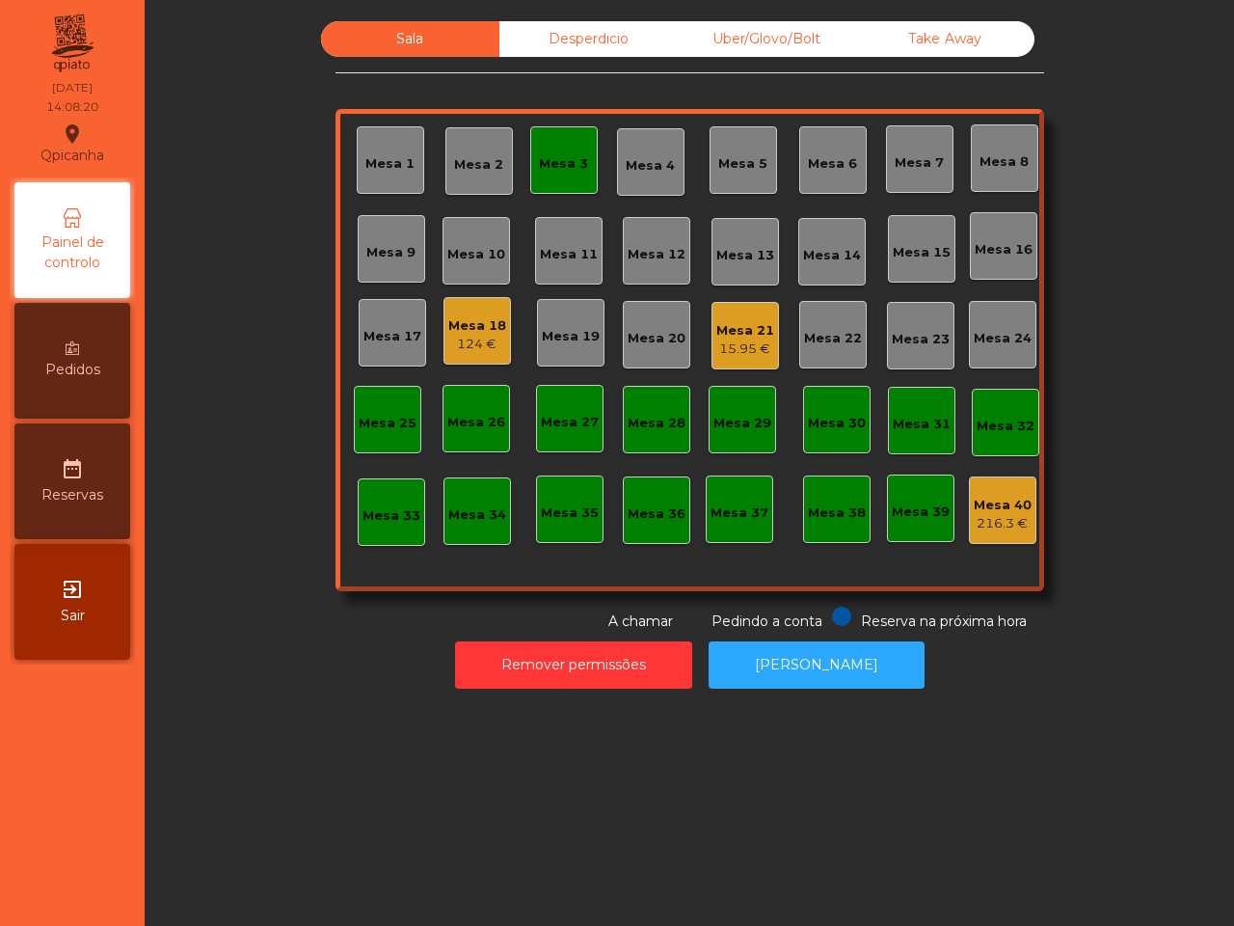
click at [556, 166] on div "Mesa 3" at bounding box center [563, 163] width 49 height 19
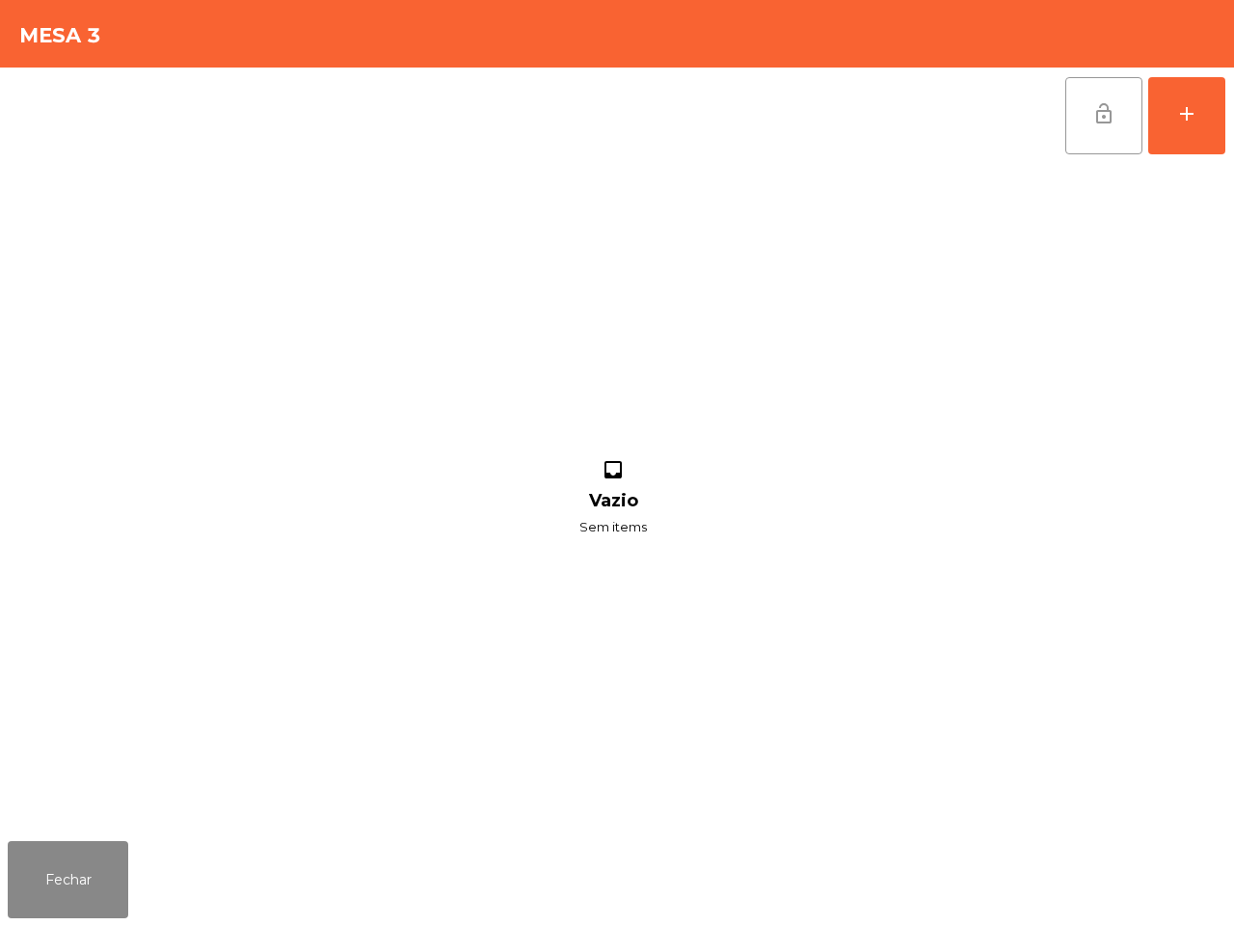
click at [1069, 117] on button "lock_open" at bounding box center [1104, 115] width 77 height 77
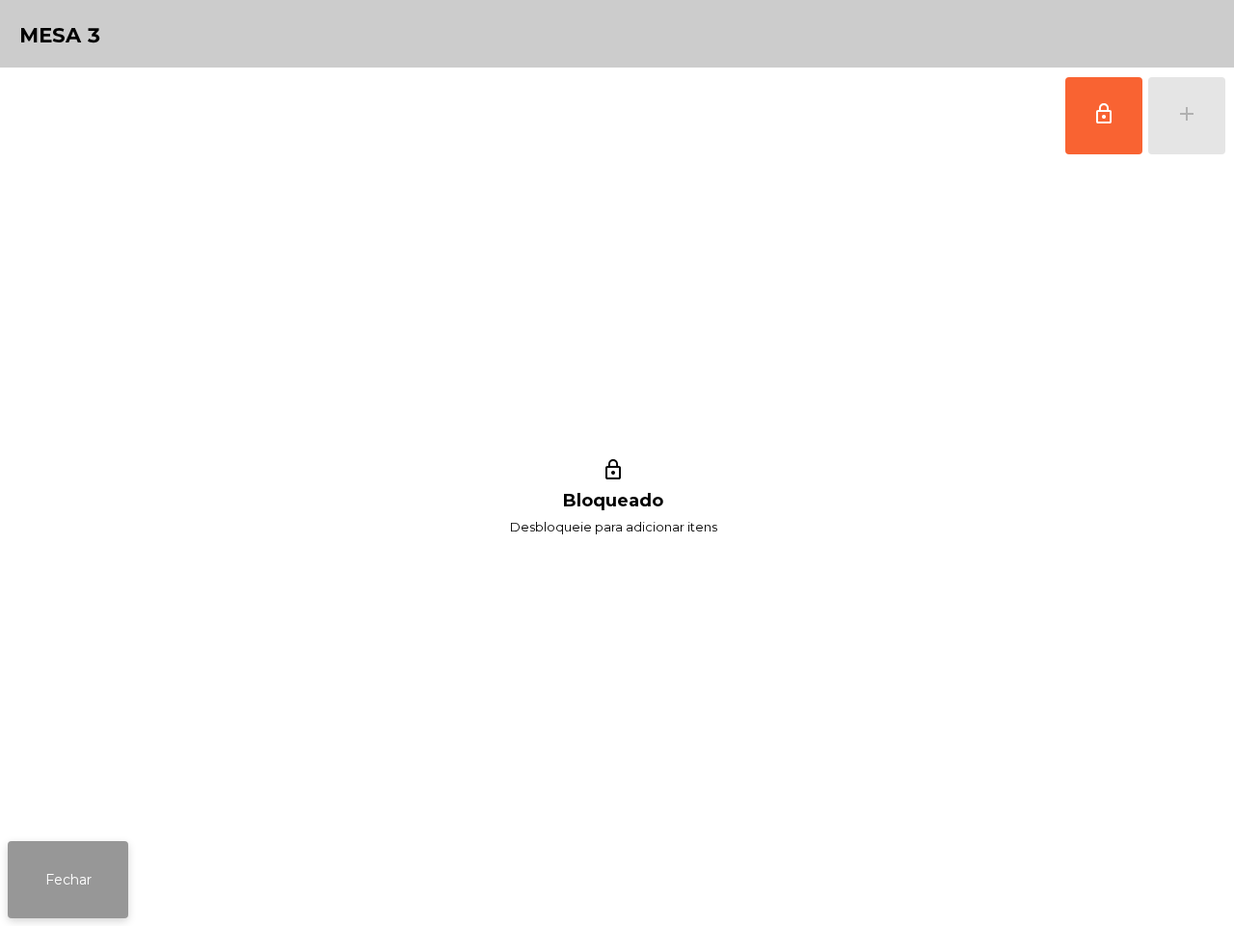
click at [92, 870] on button "Fechar" at bounding box center [68, 879] width 121 height 77
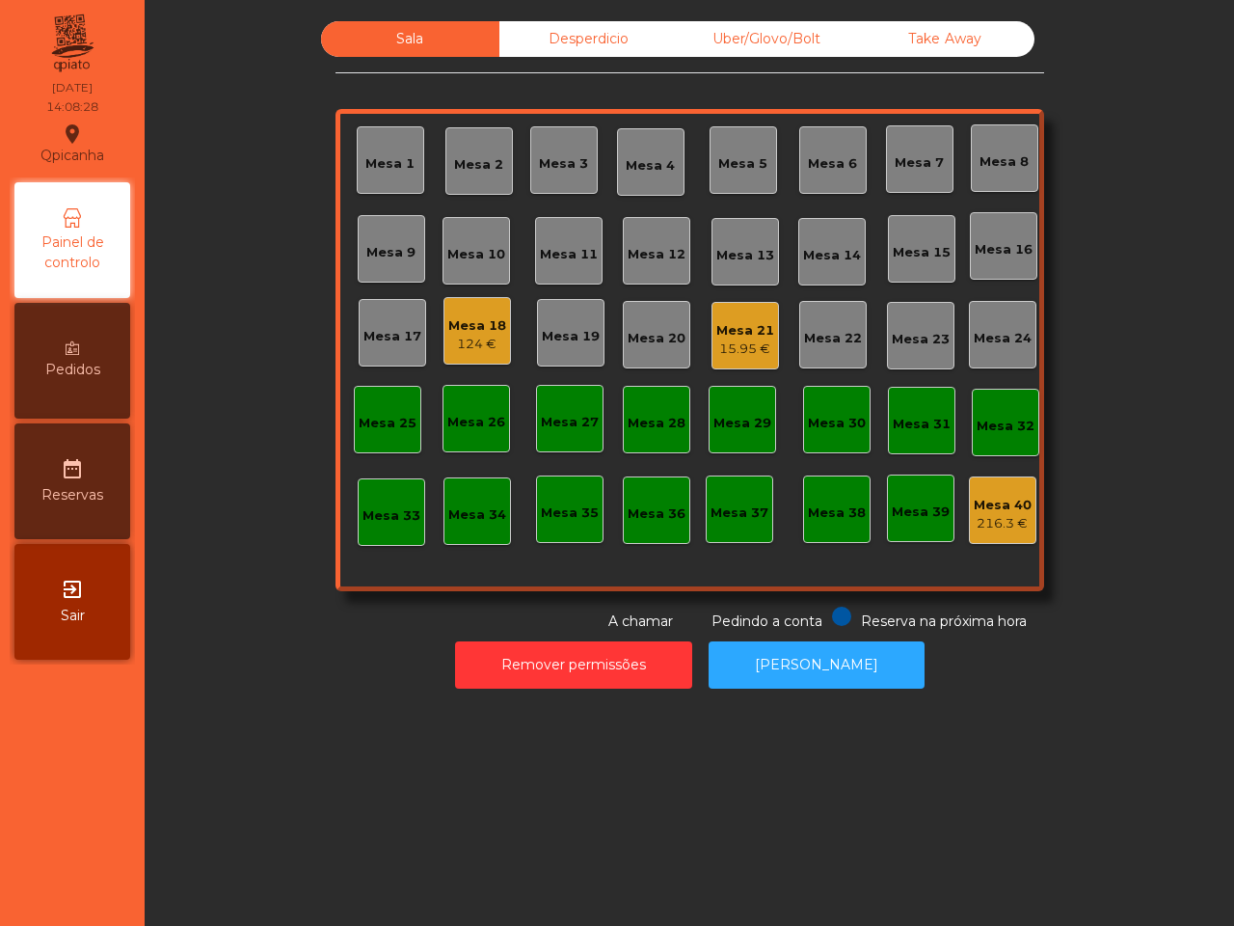
click at [464, 329] on div "Mesa 18" at bounding box center [477, 325] width 58 height 19
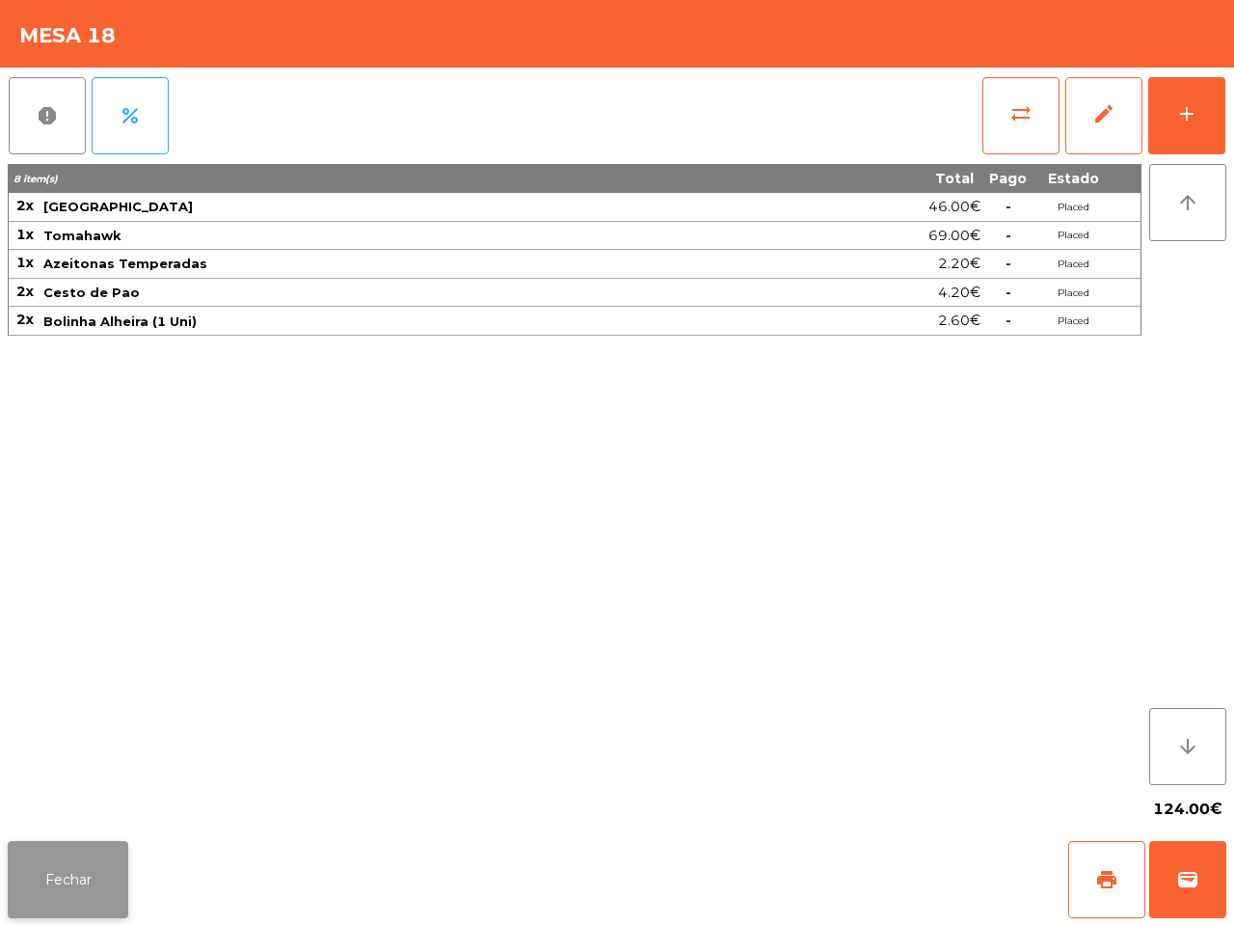
click at [53, 863] on button "Fechar" at bounding box center [68, 879] width 121 height 77
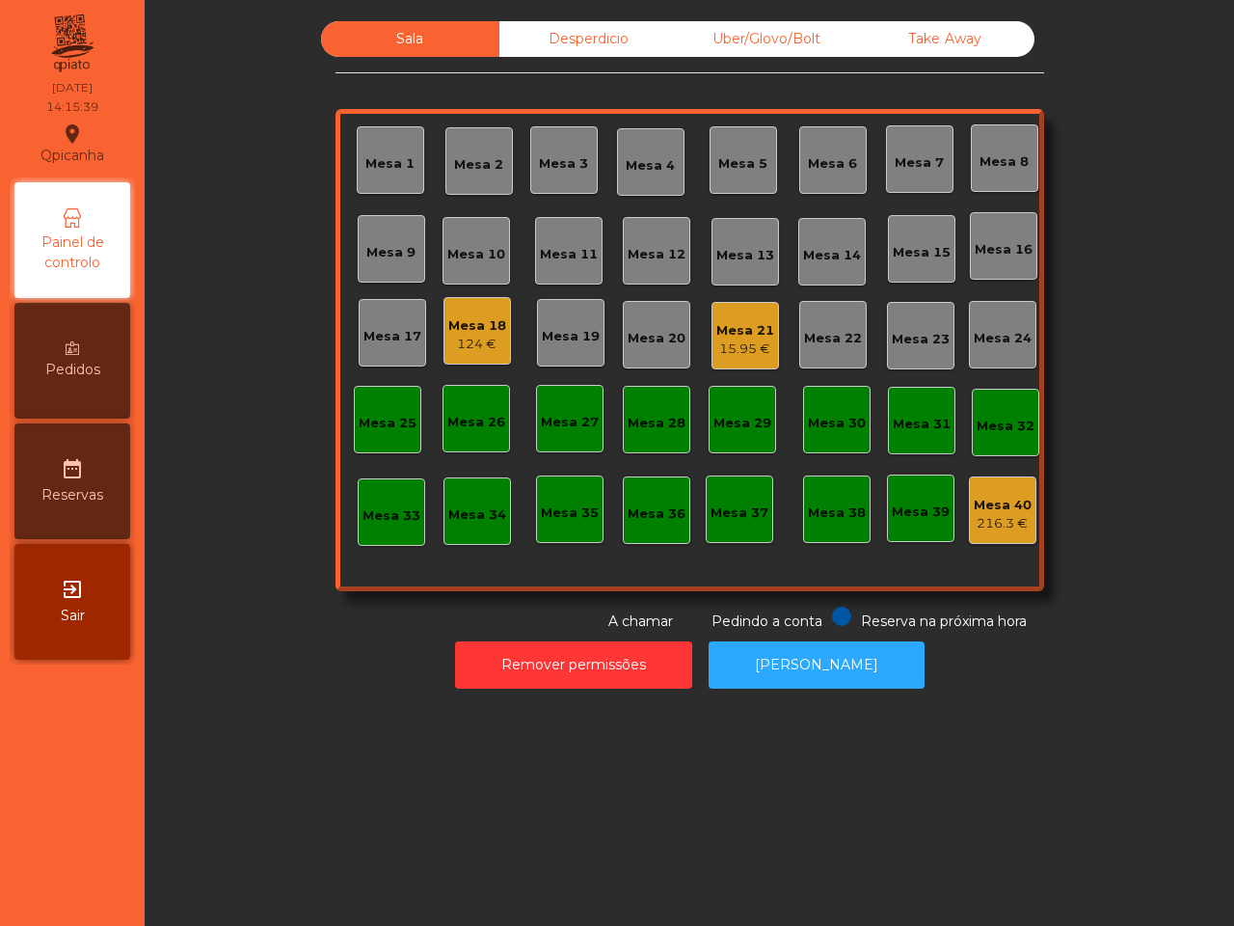
click at [225, 600] on div "Sala Desperdicio Uber/Glovo/Bolt Take Away Mesa 1 Mesa 2 Mesa 3 Mesa 4 [GEOGRAP…" at bounding box center [690, 326] width 1038 height 610
click at [480, 353] on div "124 €" at bounding box center [477, 344] width 58 height 19
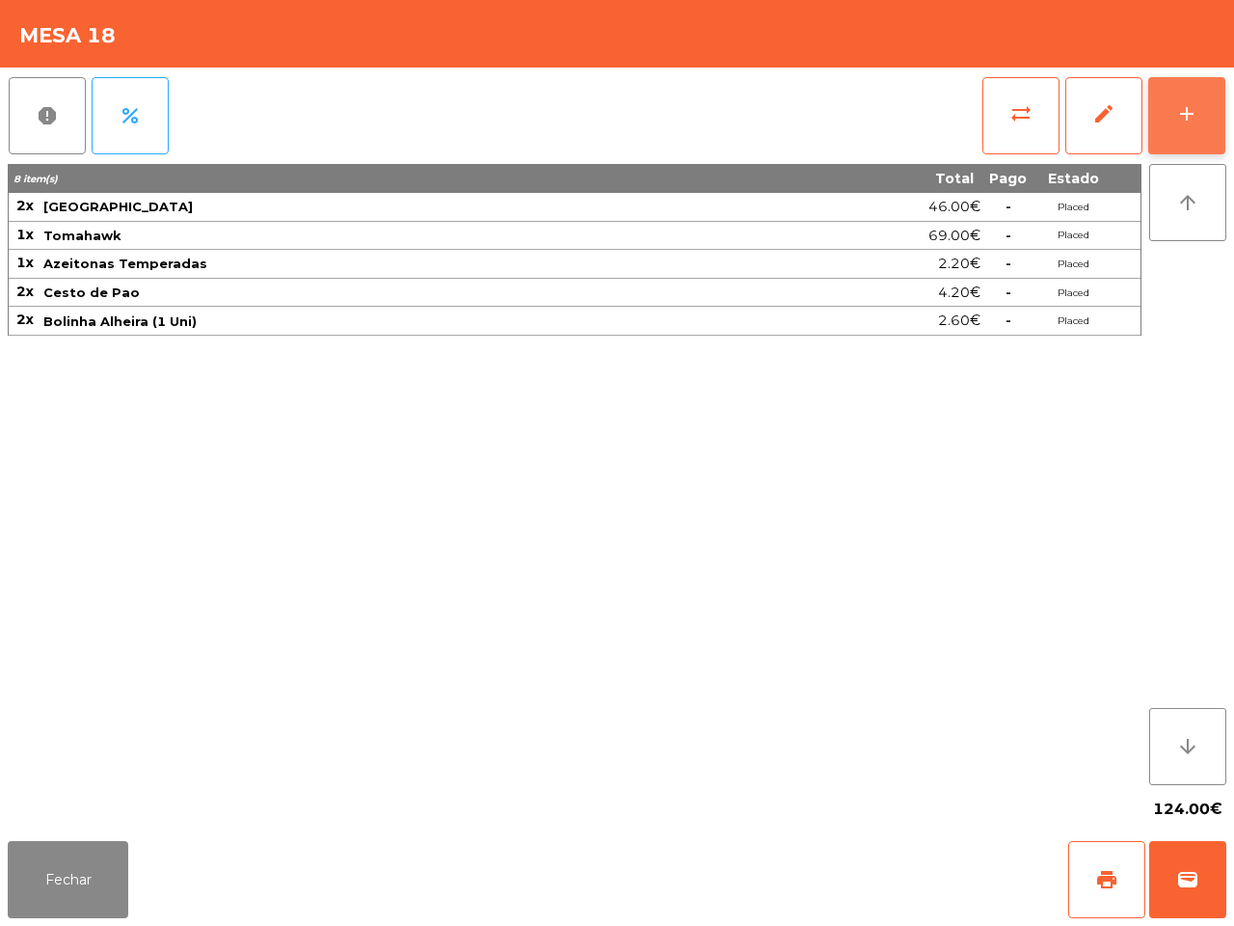
click at [1204, 127] on button "add" at bounding box center [1187, 115] width 77 height 77
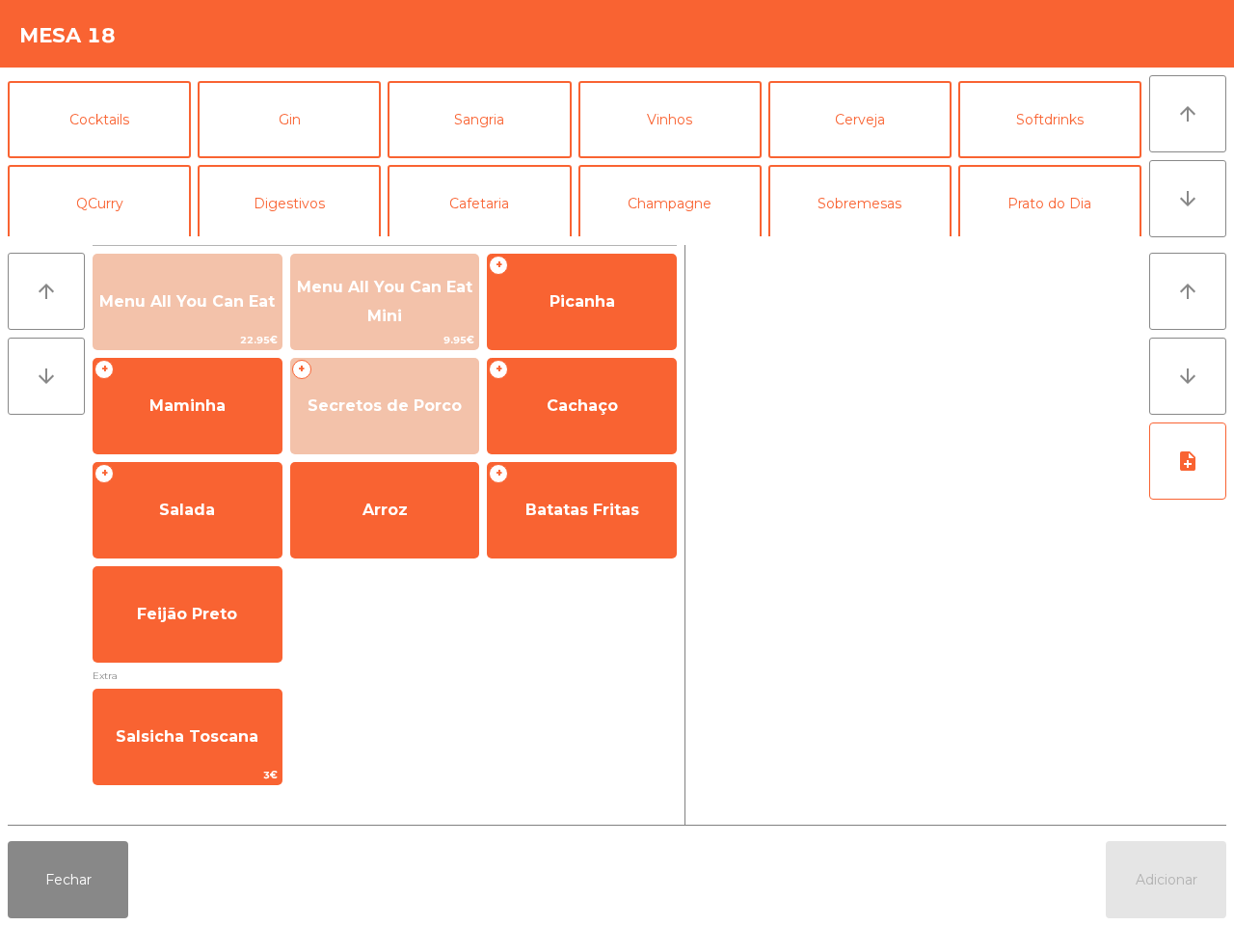
scroll to position [121, 0]
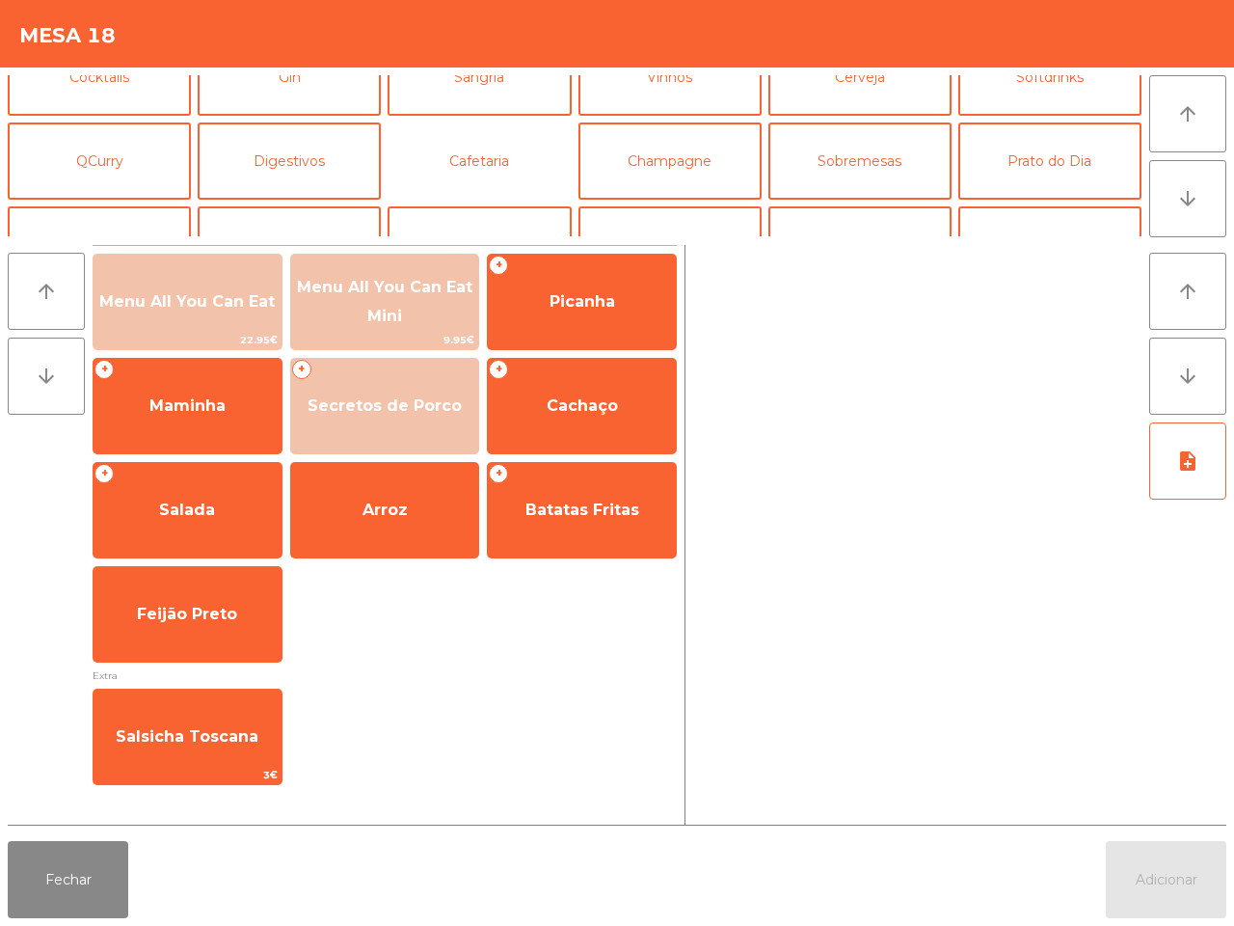
click at [437, 150] on button "Cafetaria" at bounding box center [479, 160] width 183 height 77
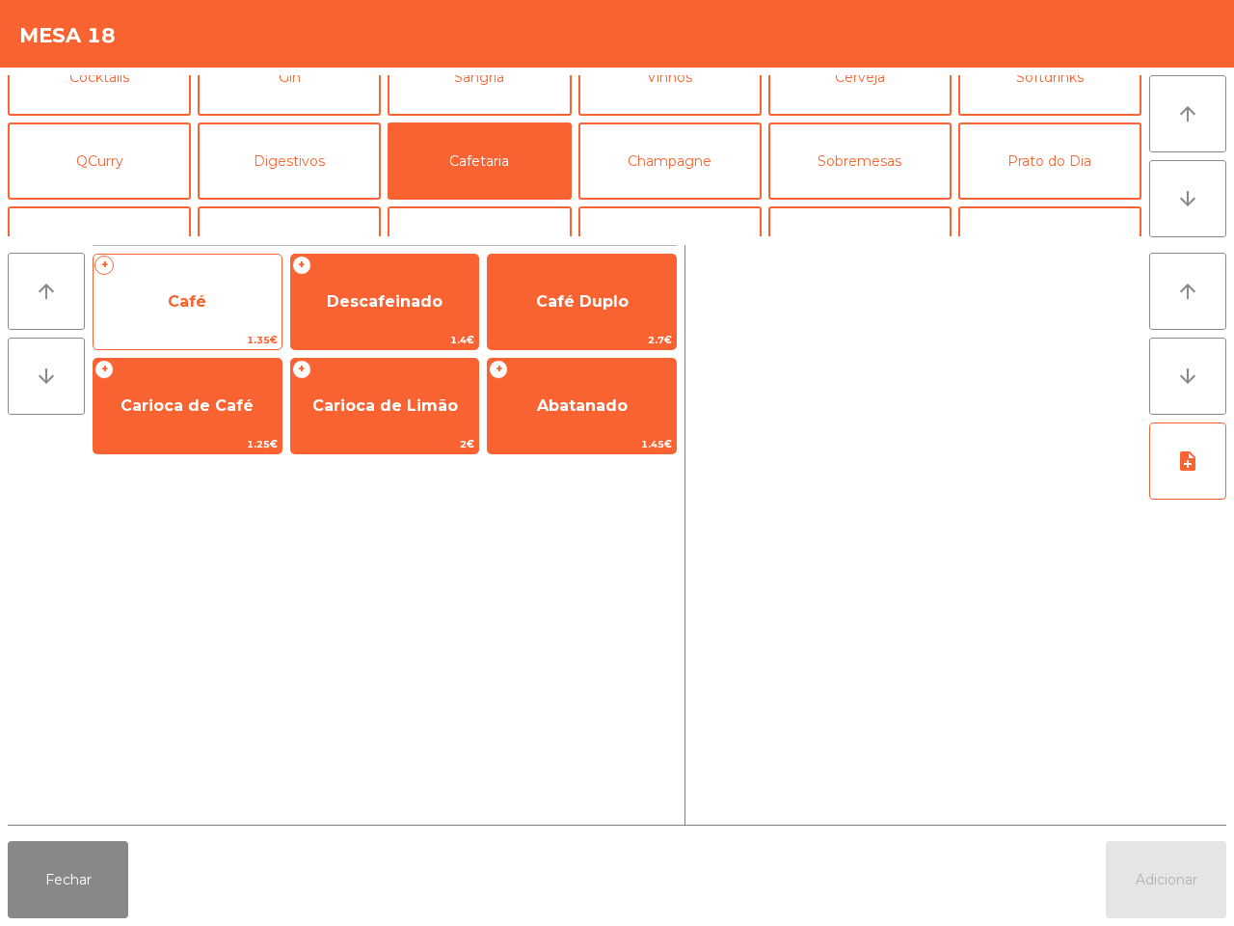
click at [200, 306] on span "Café" at bounding box center [187, 301] width 39 height 18
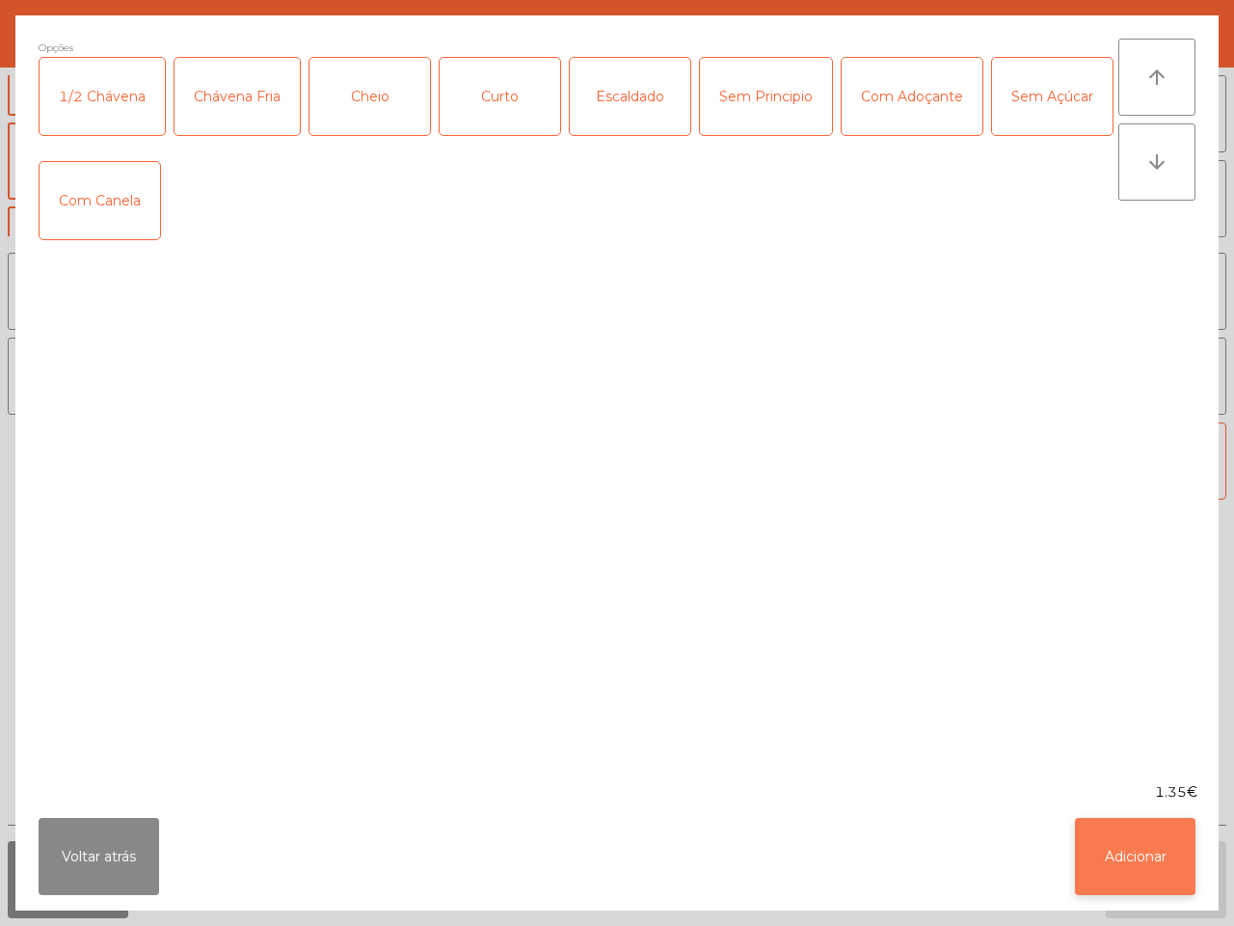
click at [1136, 860] on button "Adicionar" at bounding box center [1135, 856] width 121 height 77
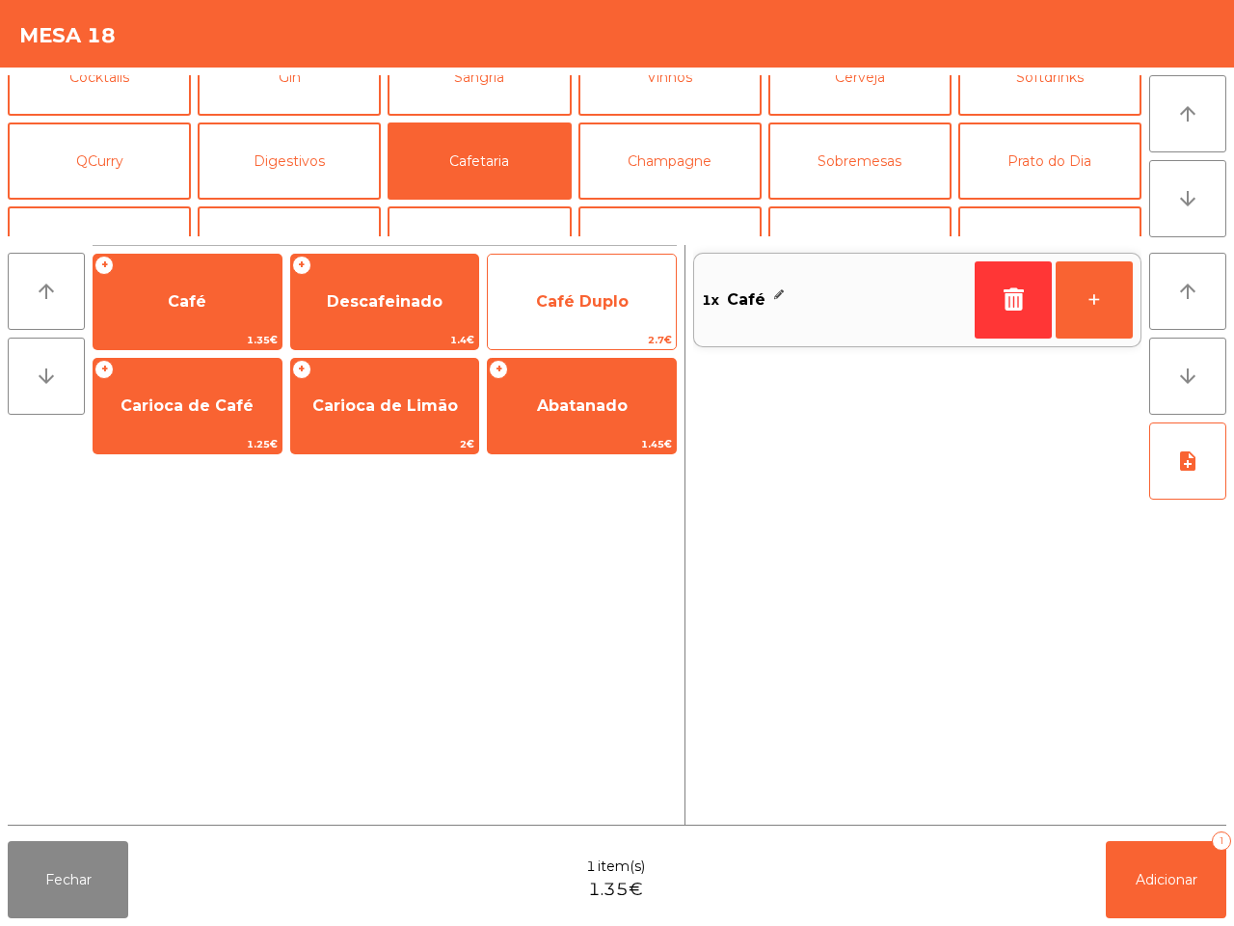
click at [596, 309] on span "Café Duplo" at bounding box center [582, 301] width 93 height 18
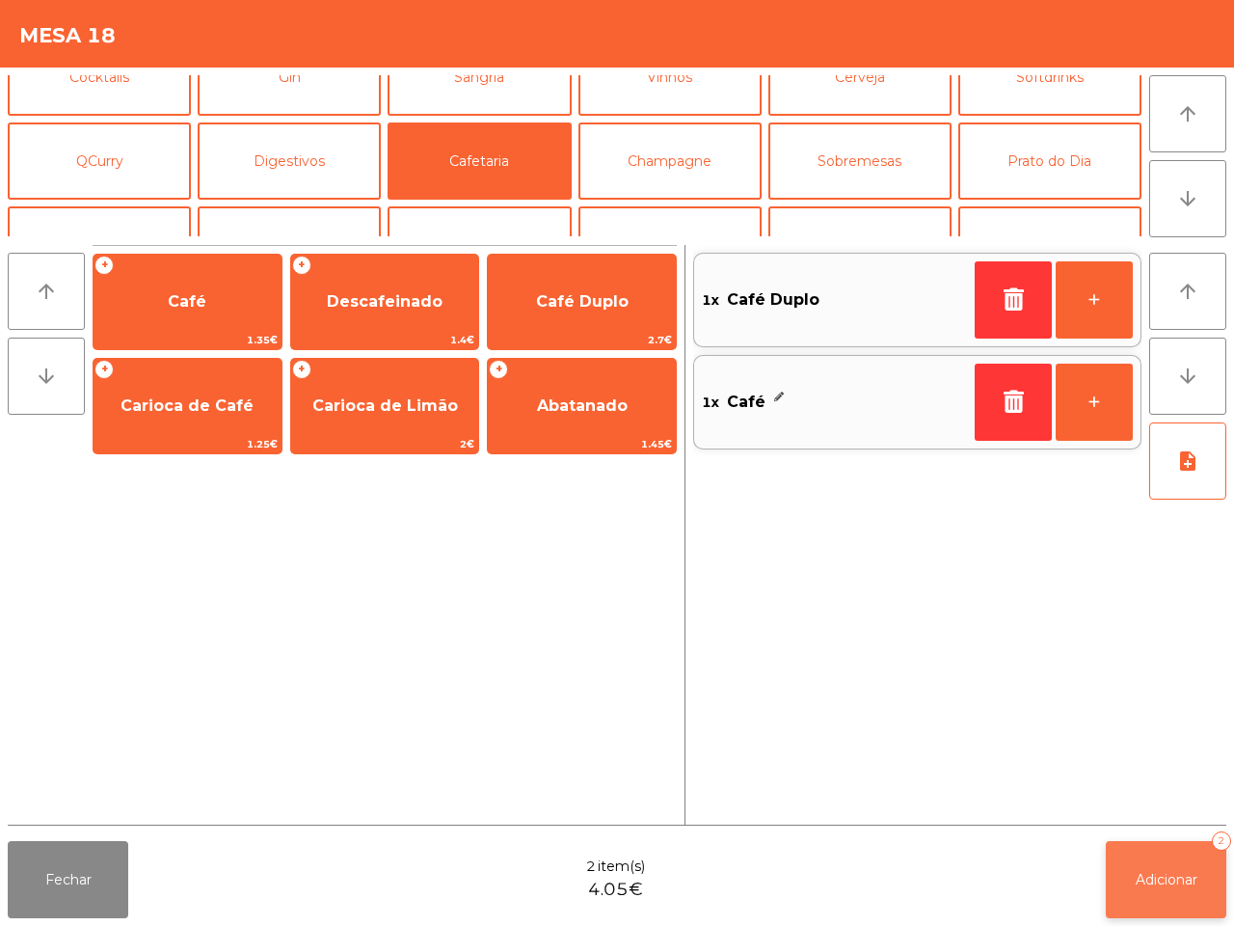
click at [1159, 864] on button "Adicionar 2" at bounding box center [1166, 879] width 121 height 77
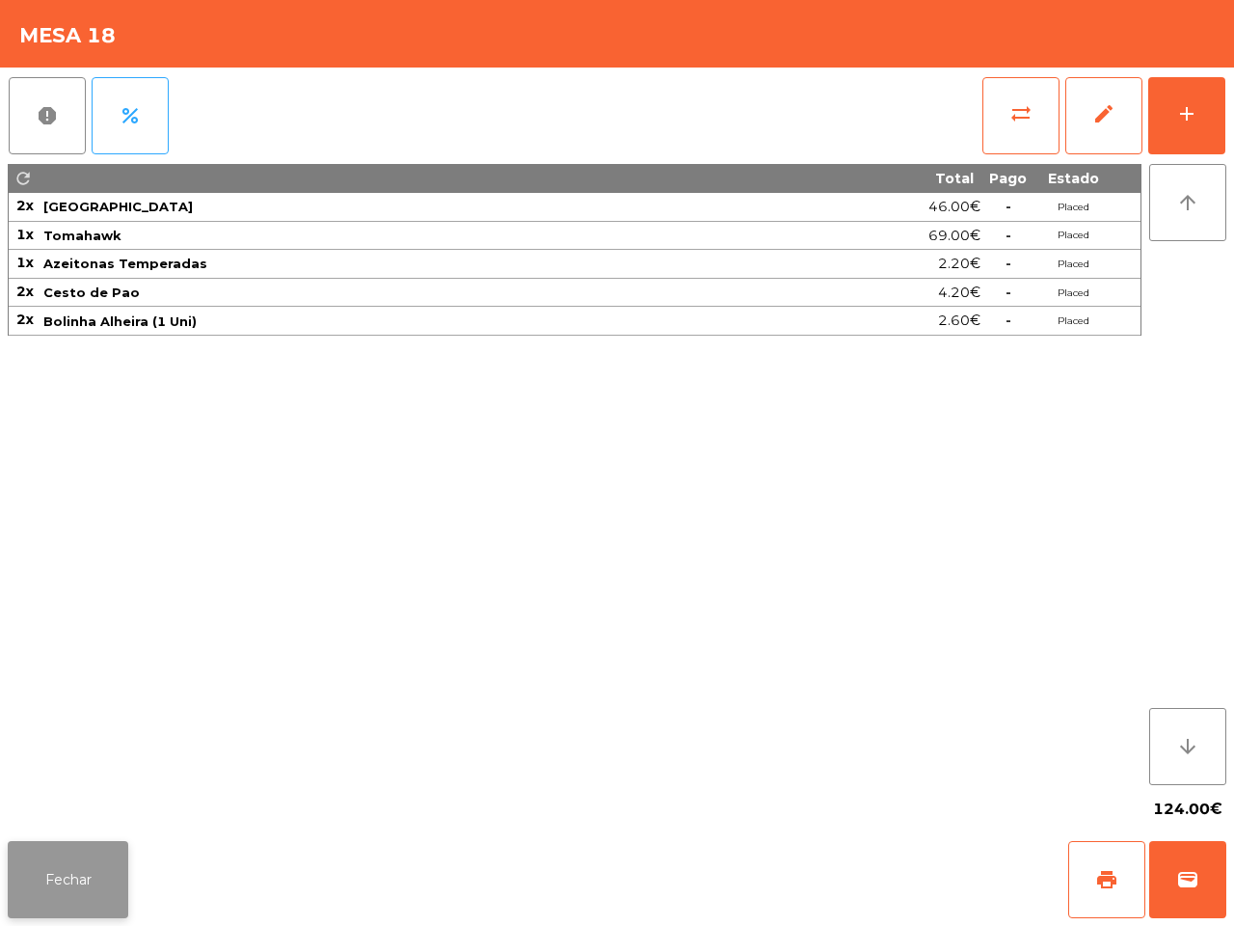
click at [103, 875] on button "Fechar" at bounding box center [68, 879] width 121 height 77
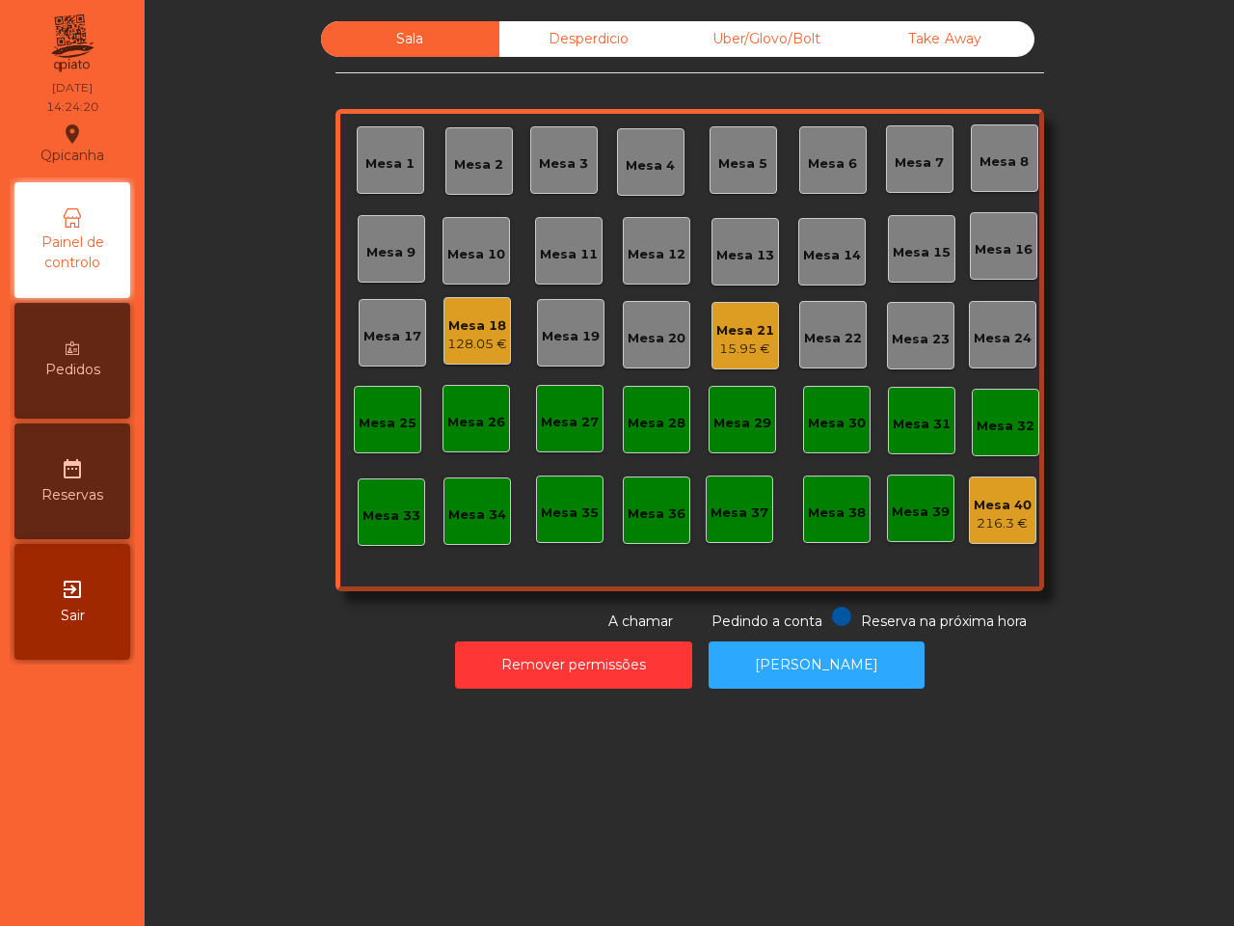
drag, startPoint x: 103, startPoint y: 876, endPoint x: 181, endPoint y: 924, distance: 91.8
click at [181, 924] on div "[GEOGRAPHIC_DATA] location_on [DATE] 14:24:20 Painel de controlo Pedidos date_r…" at bounding box center [617, 463] width 1234 height 926
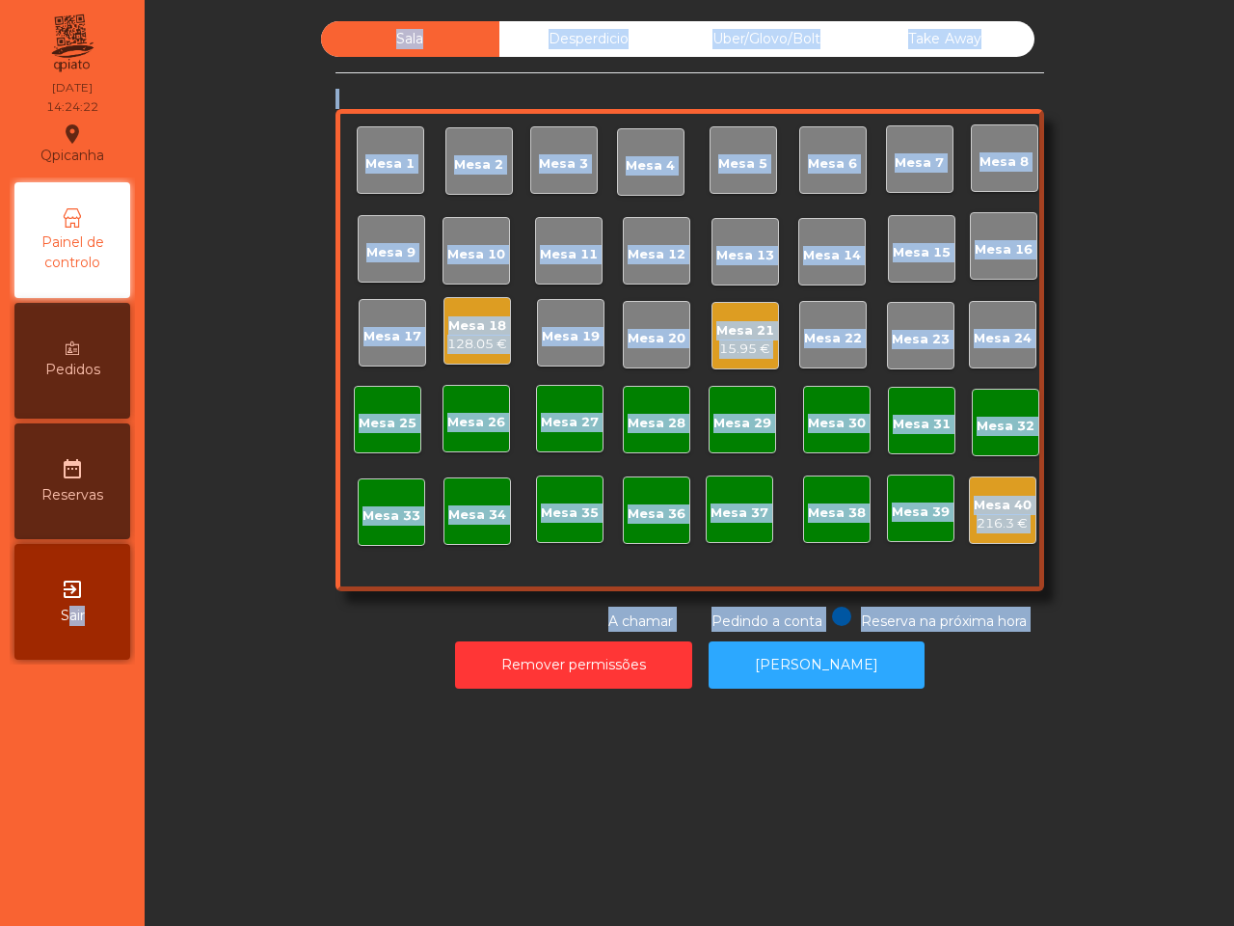
click at [292, 401] on div "Sala Desperdicio Uber/Glovo/Bolt Take Away Mesa 1 Mesa 2 [GEOGRAPHIC_DATA] 4 [G…" at bounding box center [690, 326] width 1038 height 610
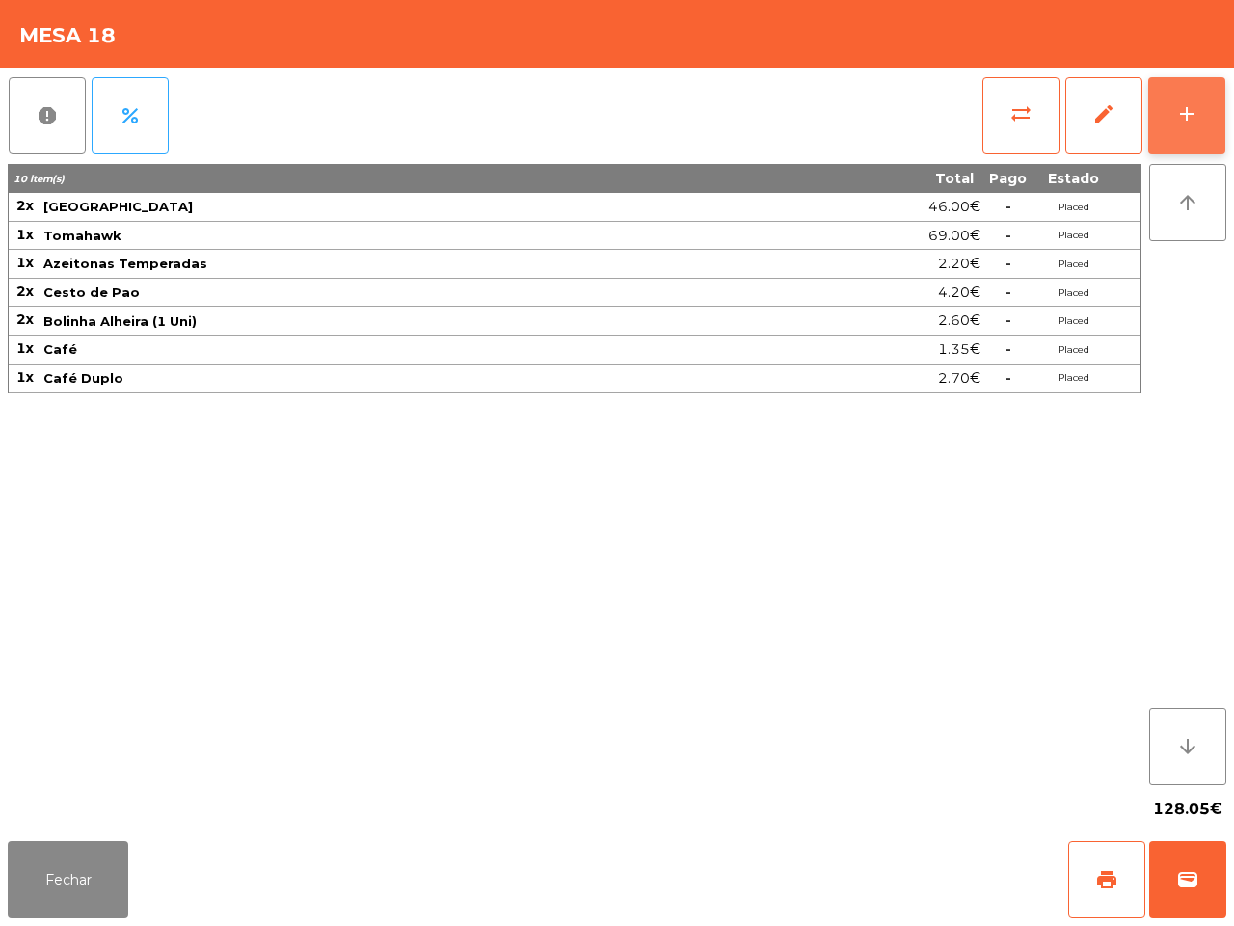
click at [1188, 112] on div "add" at bounding box center [1187, 113] width 23 height 23
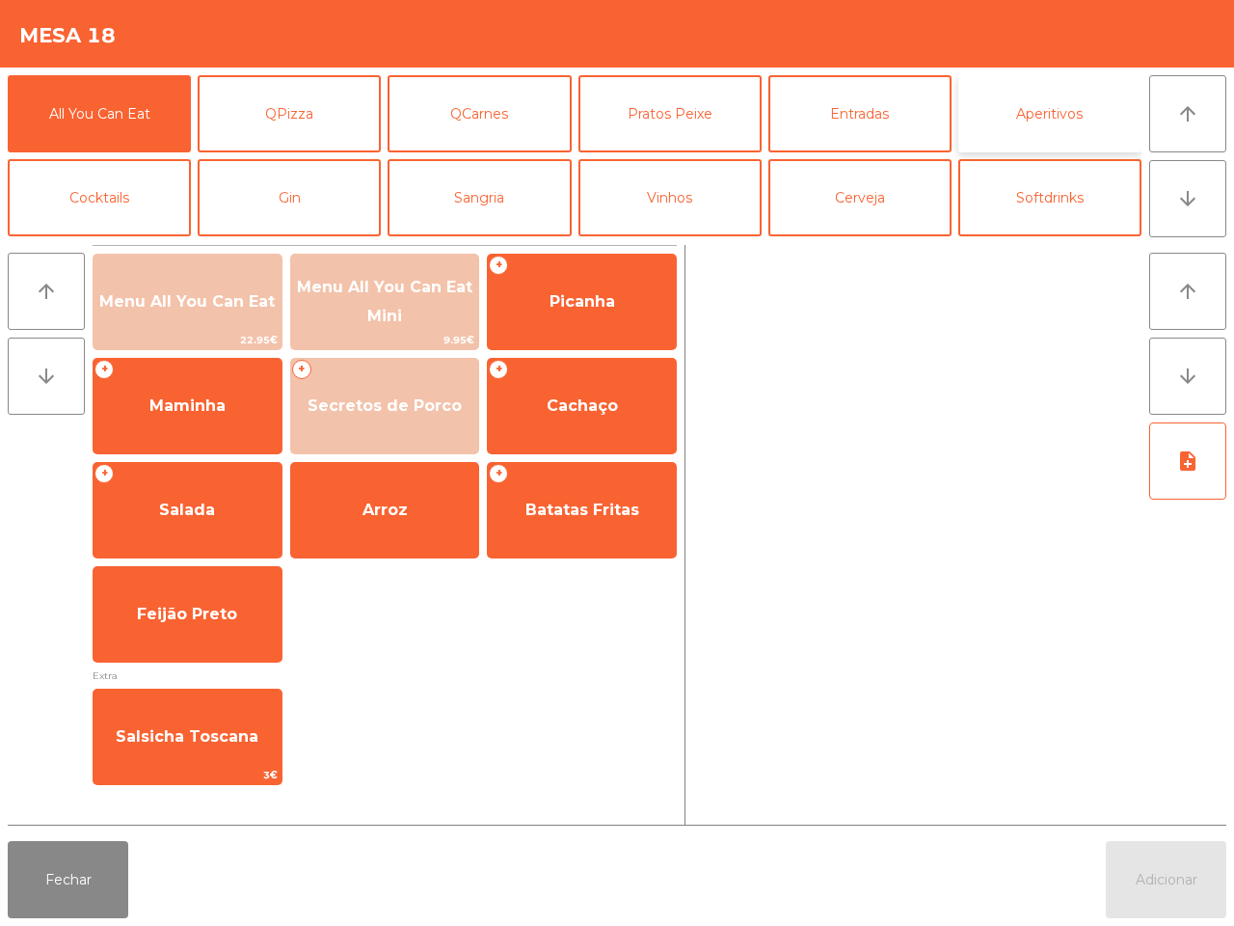
click at [1054, 118] on button "Aperitivos" at bounding box center [1050, 113] width 183 height 77
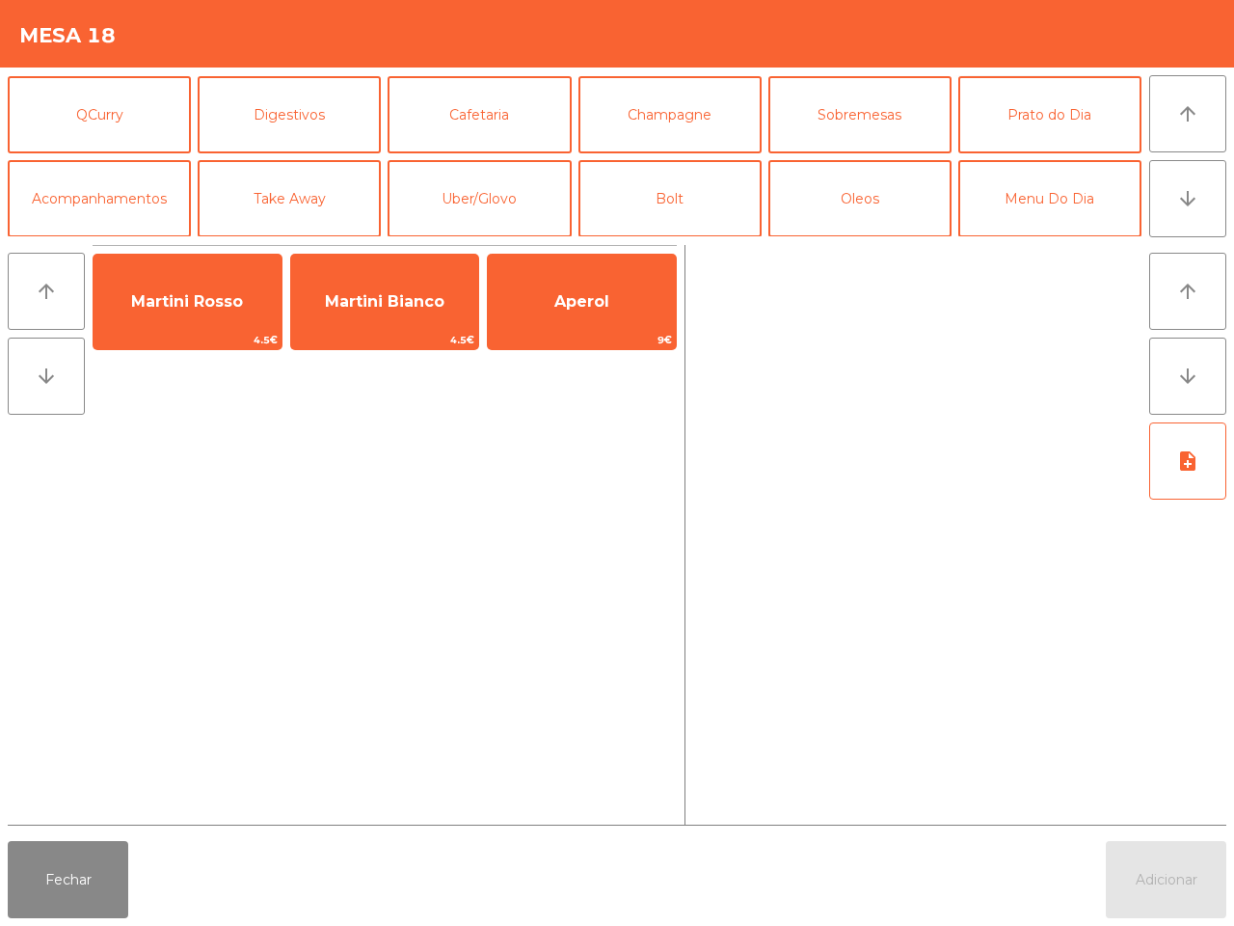
scroll to position [0, 0]
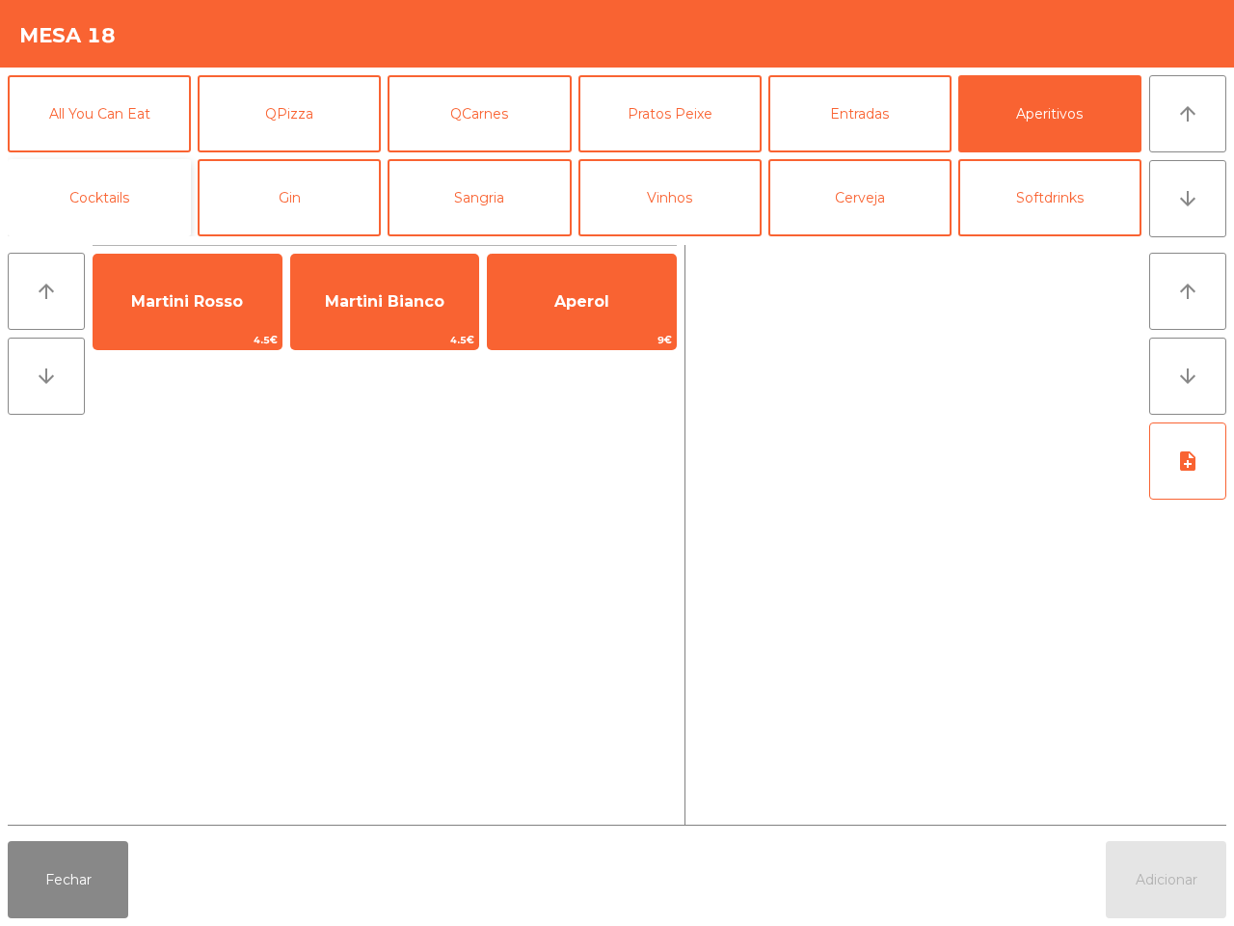
click at [135, 191] on button "Cocktails" at bounding box center [99, 197] width 183 height 77
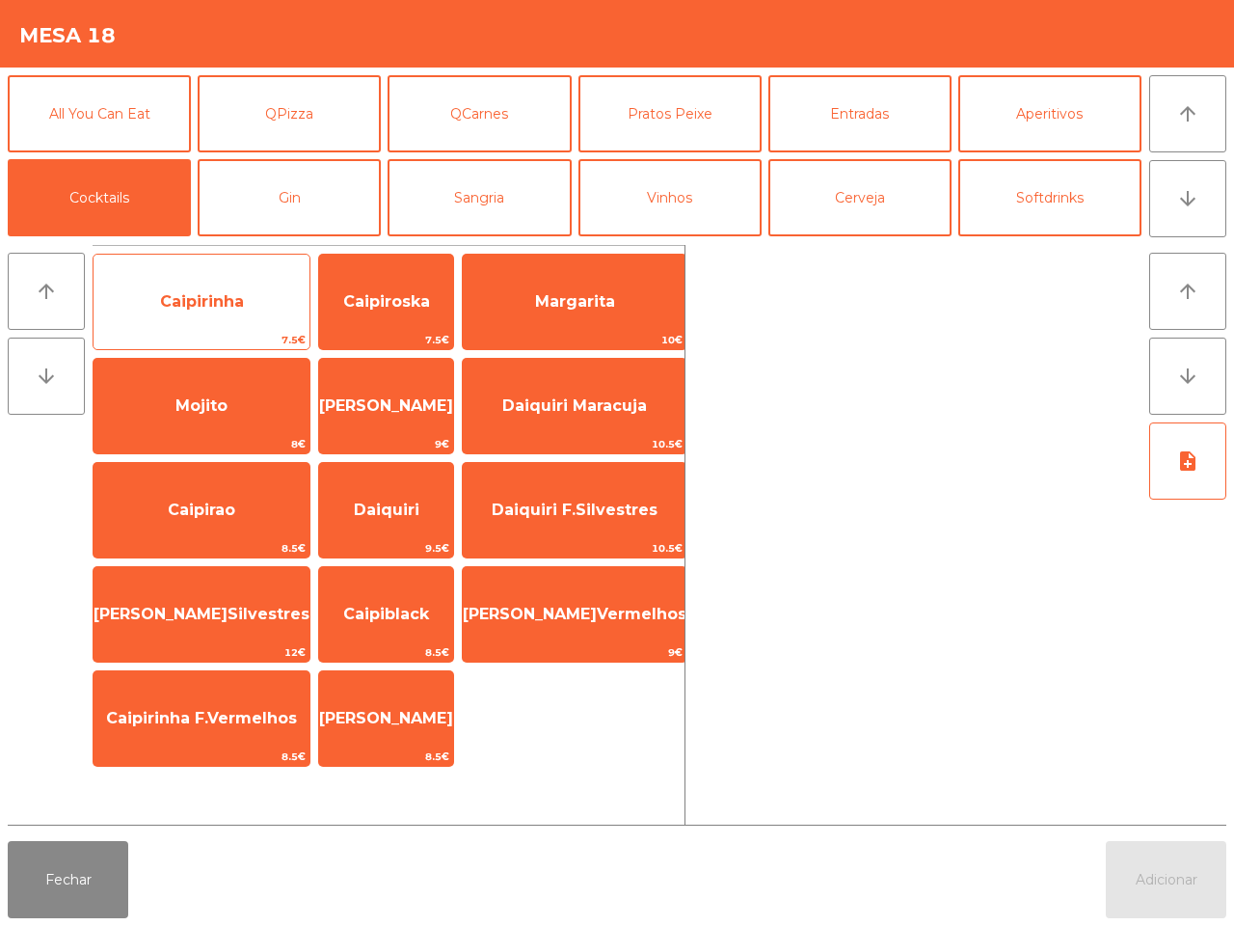
click at [209, 328] on span "Caipirinha" at bounding box center [202, 302] width 216 height 52
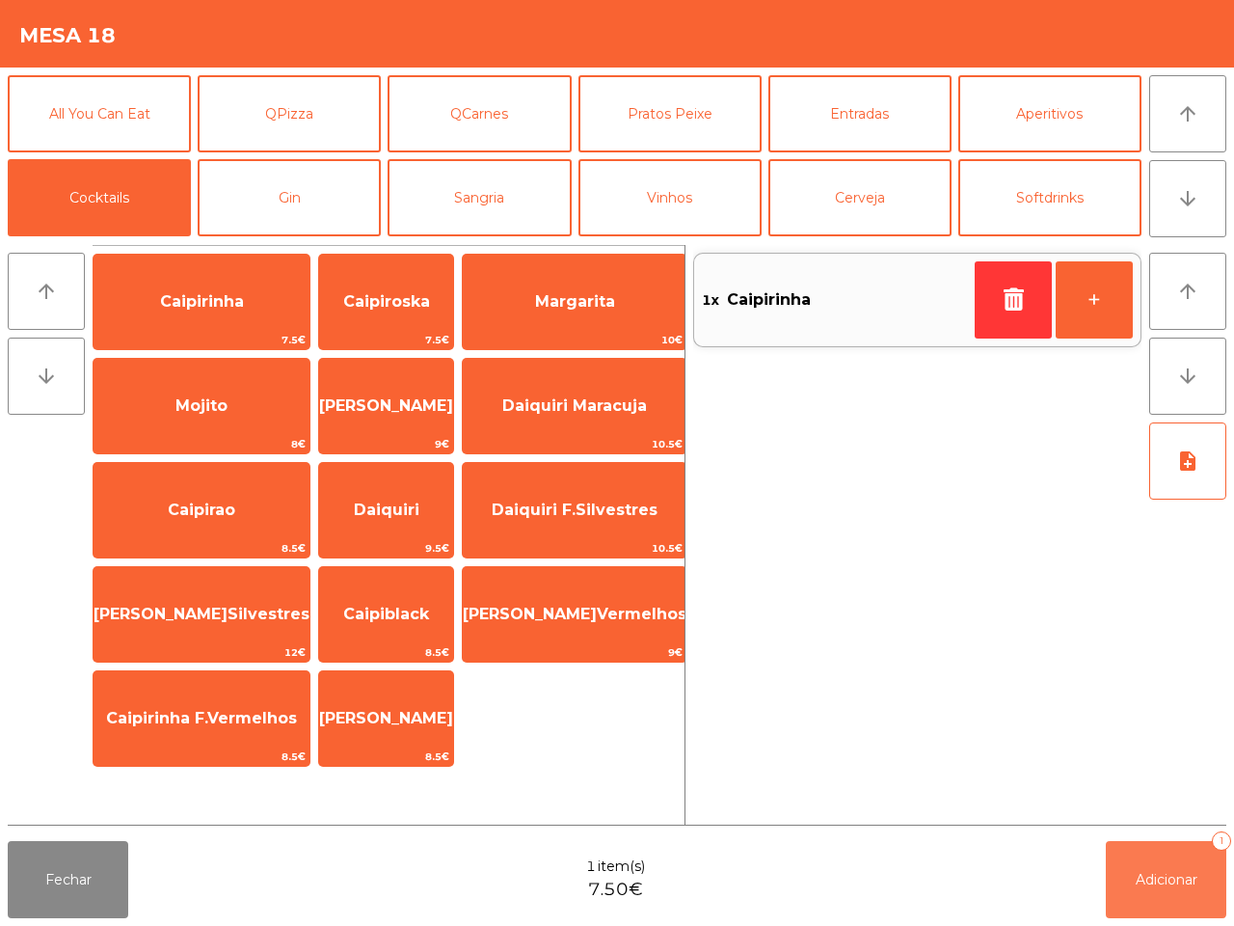
click at [1162, 879] on span "Adicionar" at bounding box center [1167, 879] width 62 height 17
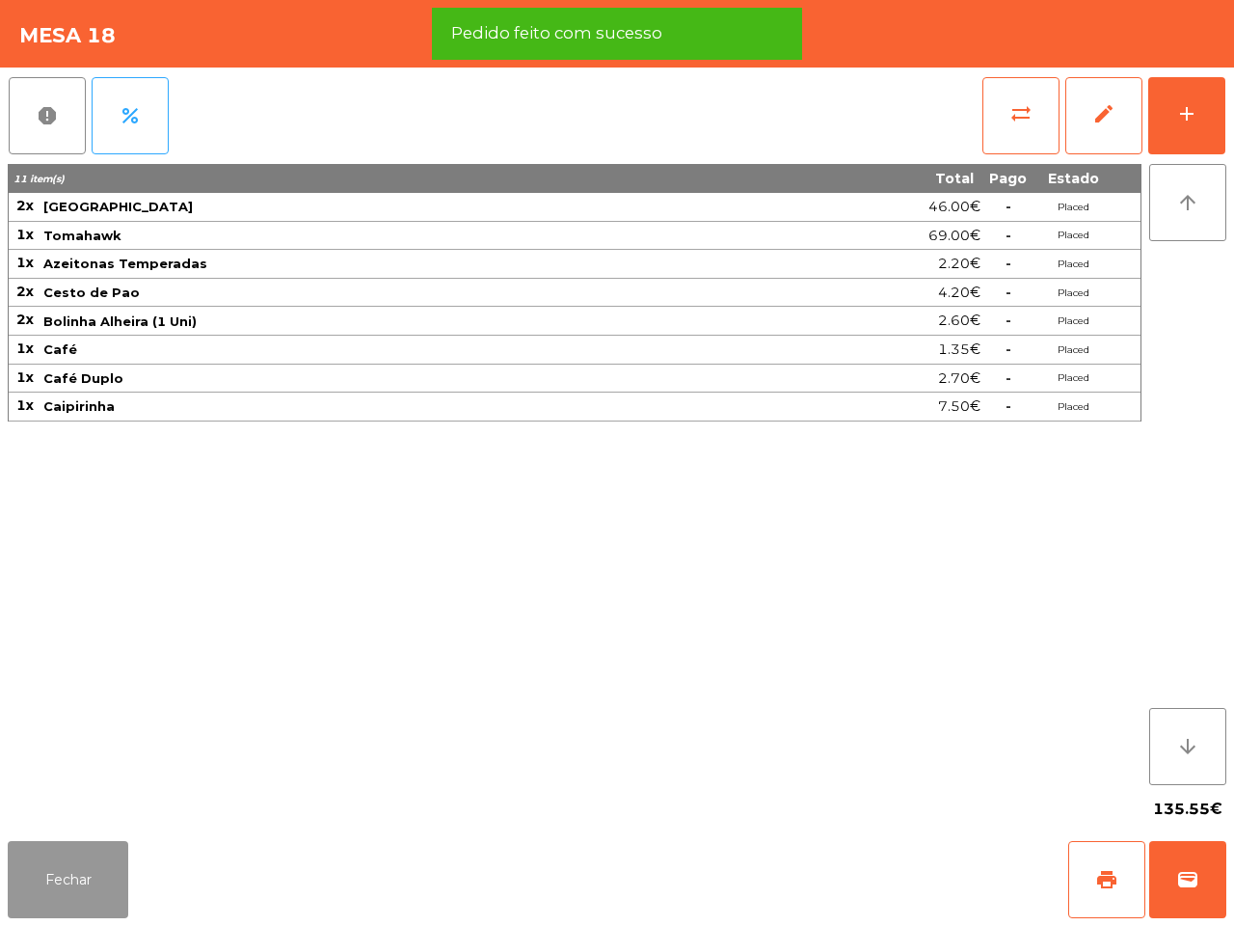
click at [51, 874] on button "Fechar" at bounding box center [68, 879] width 121 height 77
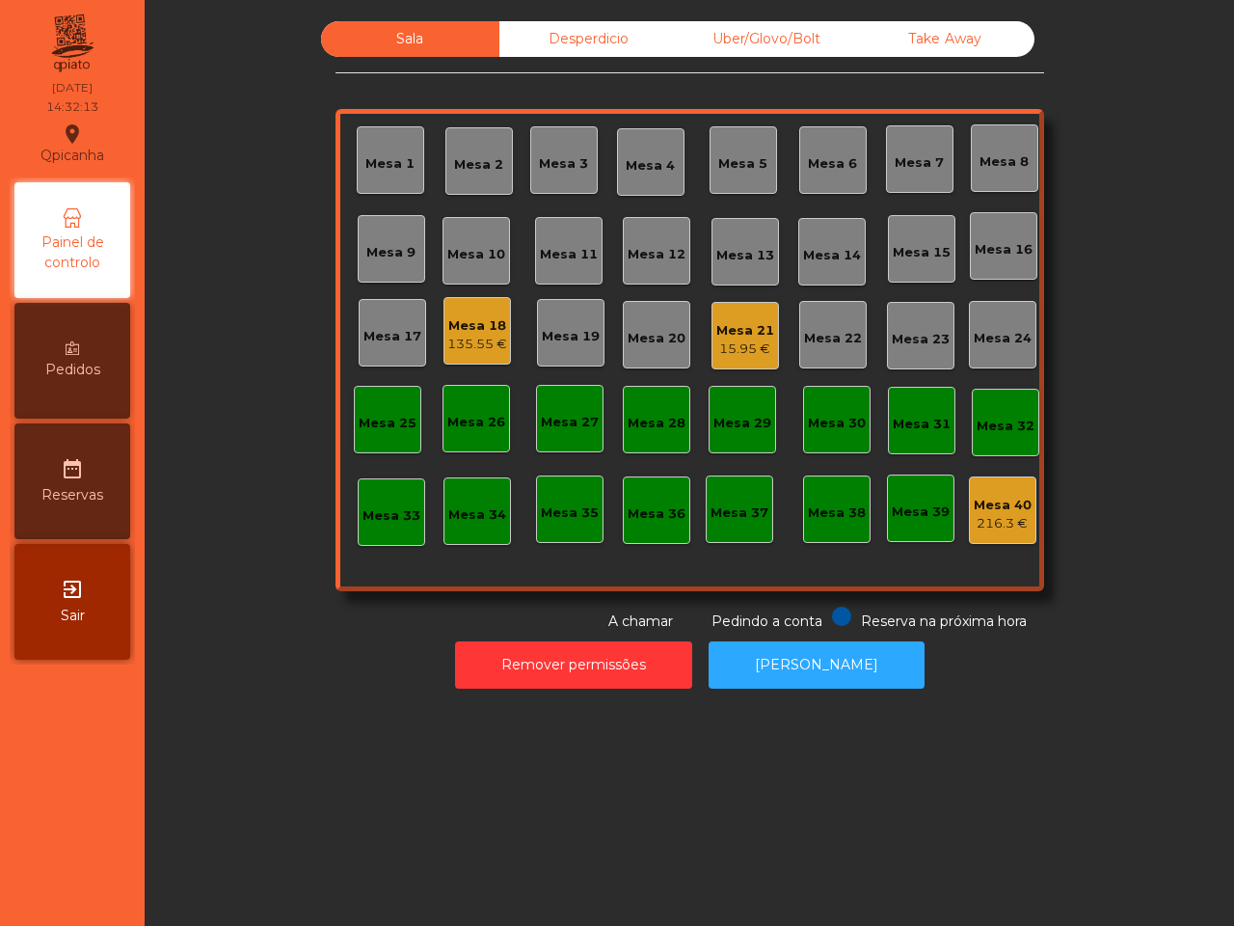
click at [55, 874] on nav "Qpicanha location_on [DATE] 14:32:13 Painel de controlo Pedidos date_range Rese…" at bounding box center [72, 463] width 145 height 926
click at [477, 323] on div "Mesa 18" at bounding box center [477, 325] width 60 height 19
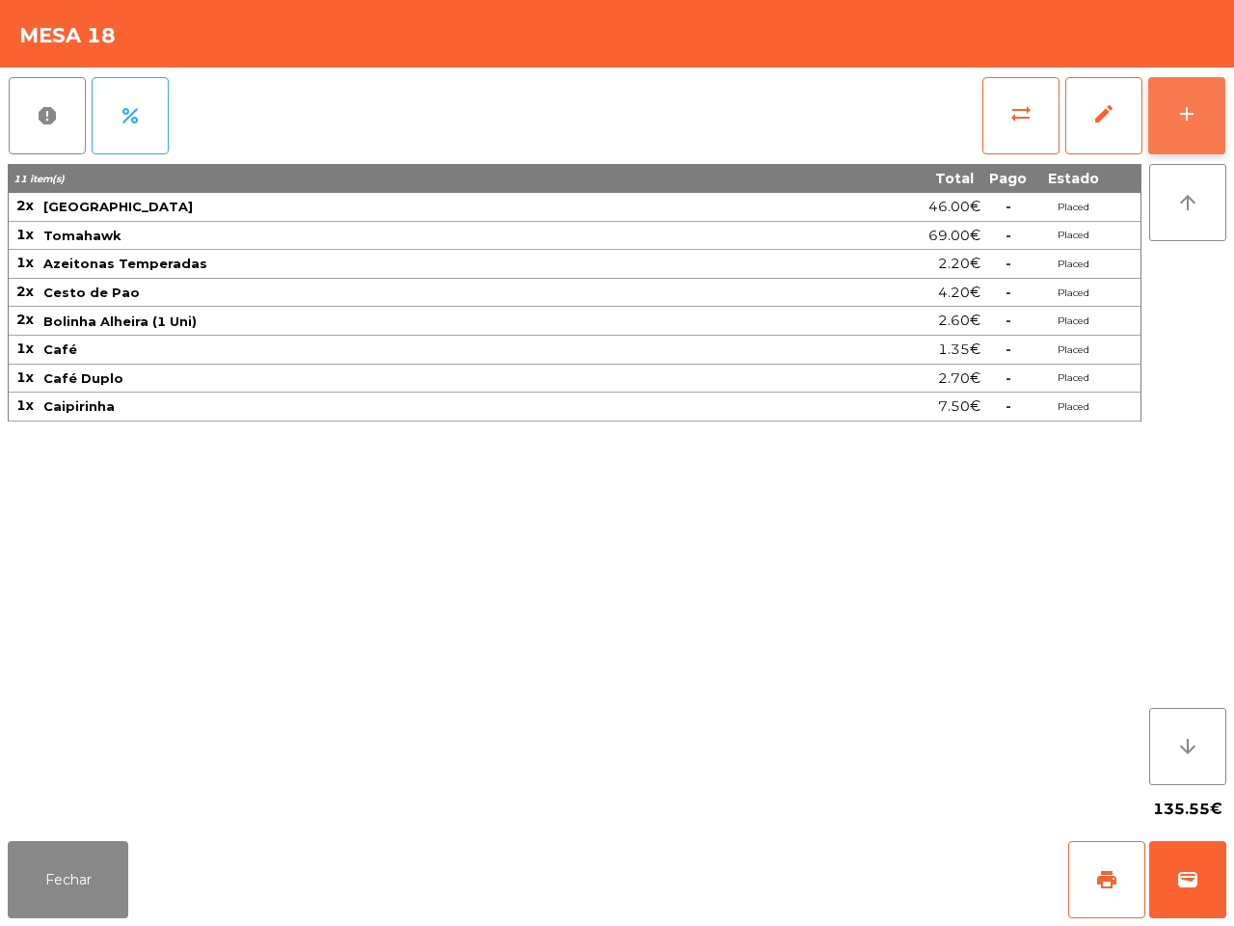
click at [1170, 132] on button "add" at bounding box center [1187, 115] width 77 height 77
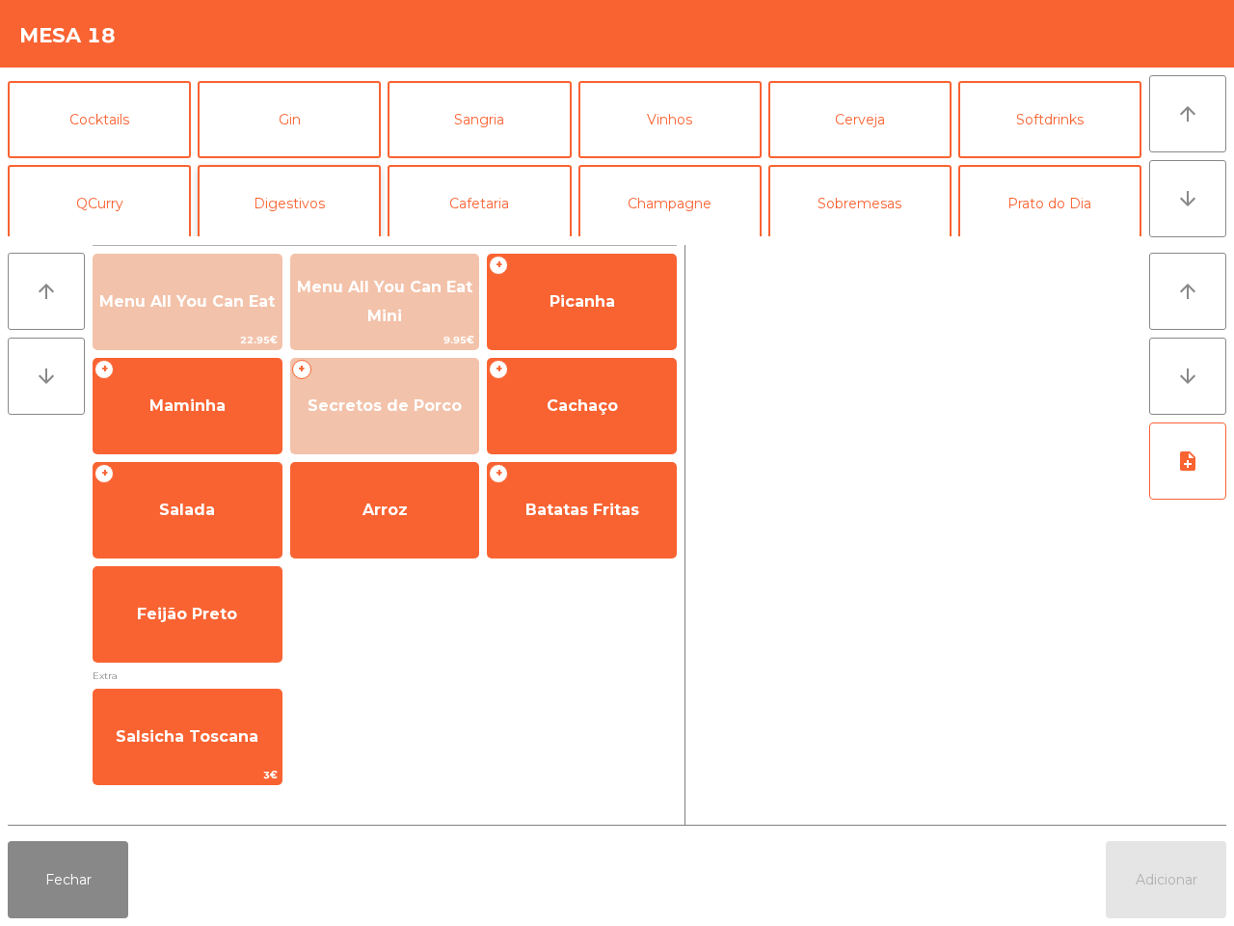
scroll to position [121, 0]
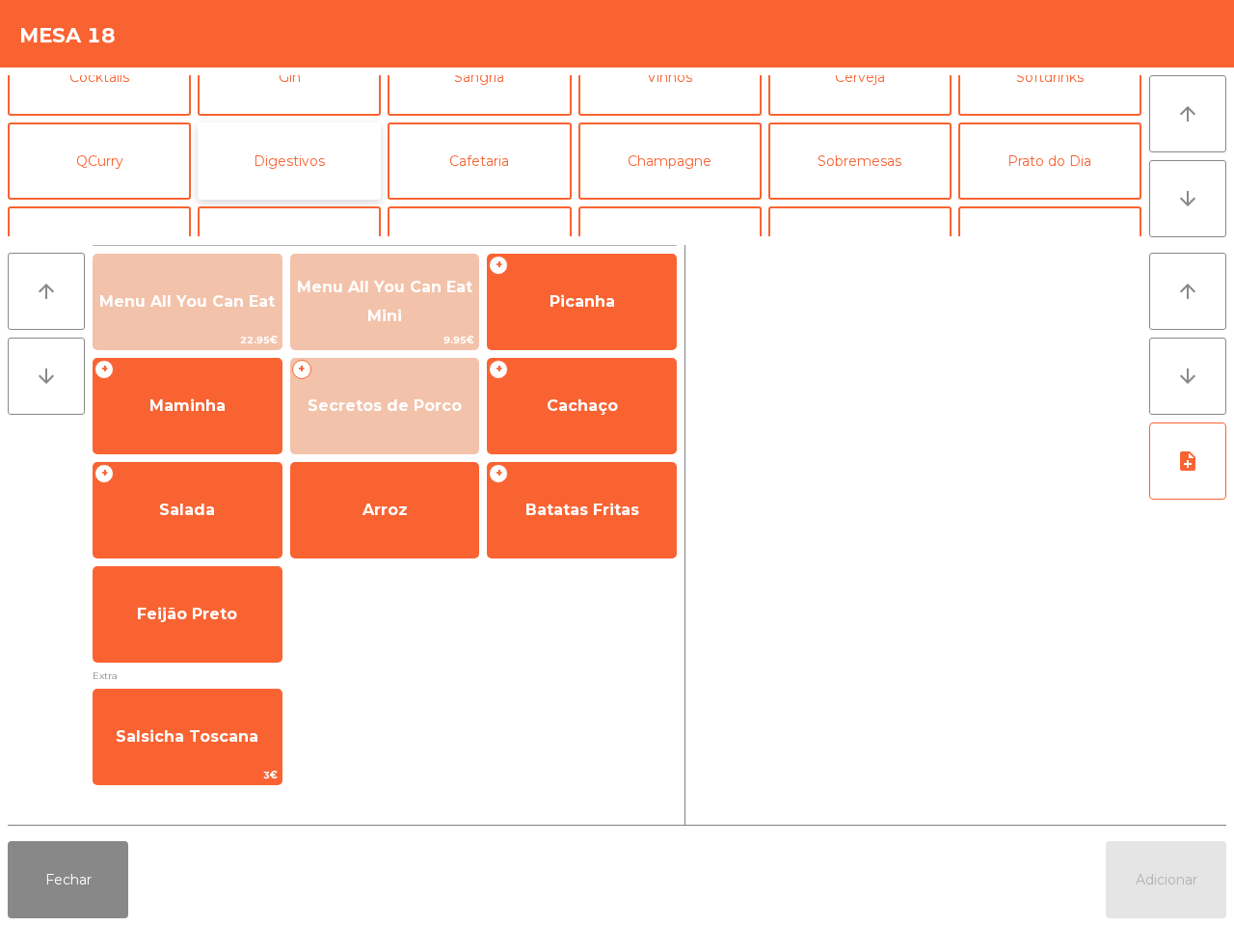
click at [324, 165] on button "Digestivos" at bounding box center [289, 160] width 183 height 77
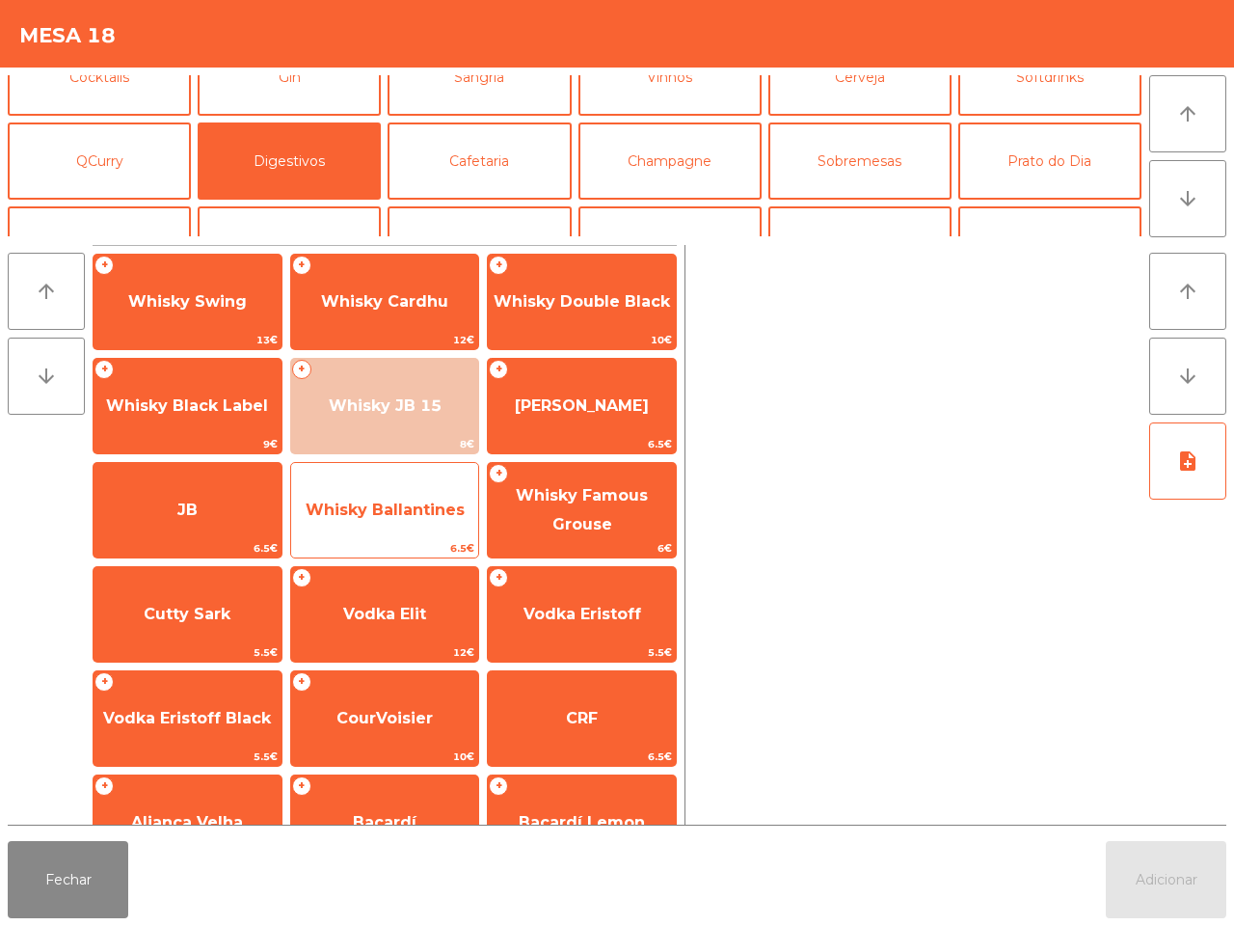
click at [411, 531] on span "Whisky Ballantines" at bounding box center [385, 510] width 188 height 52
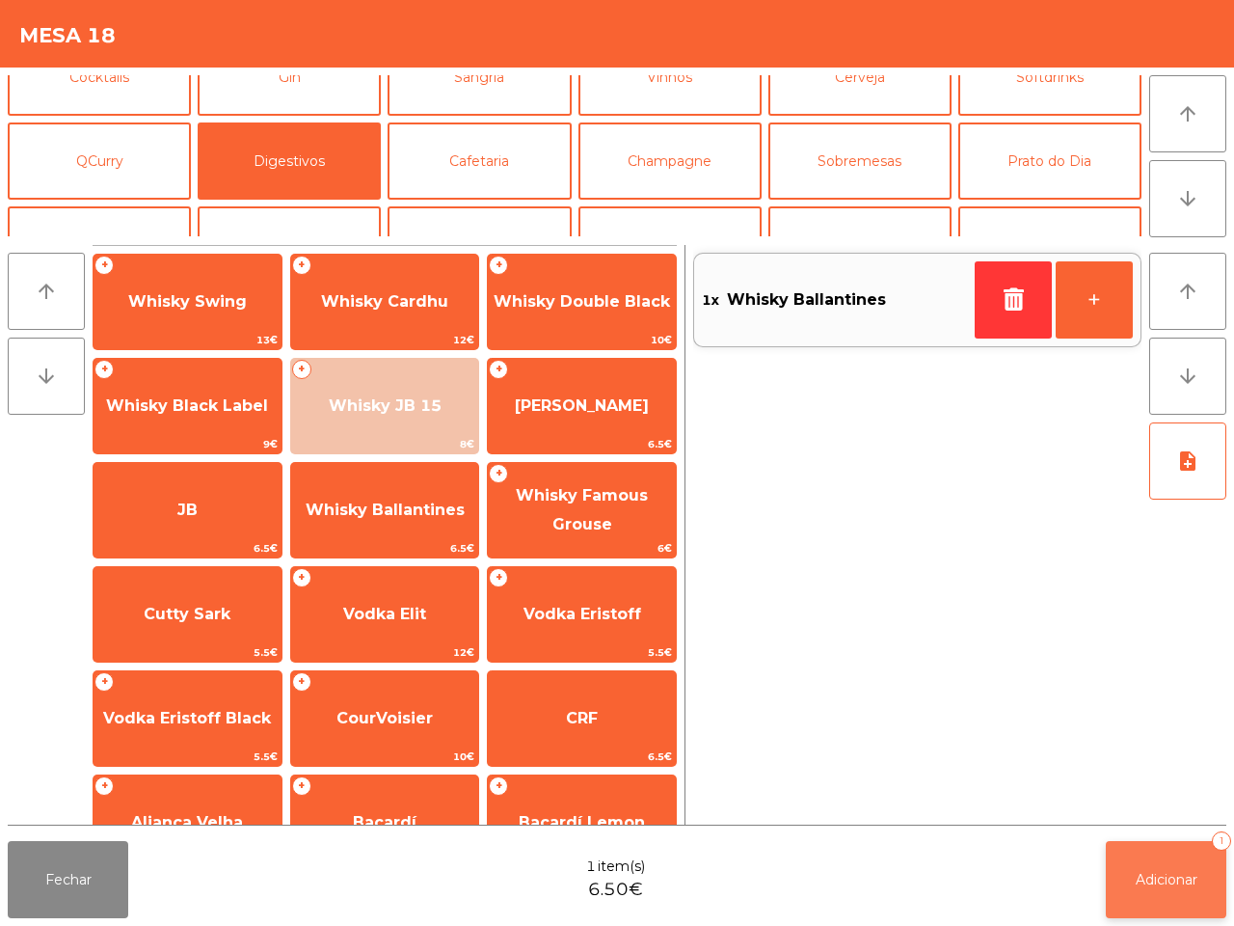
click at [1196, 903] on button "Adicionar 1" at bounding box center [1166, 879] width 121 height 77
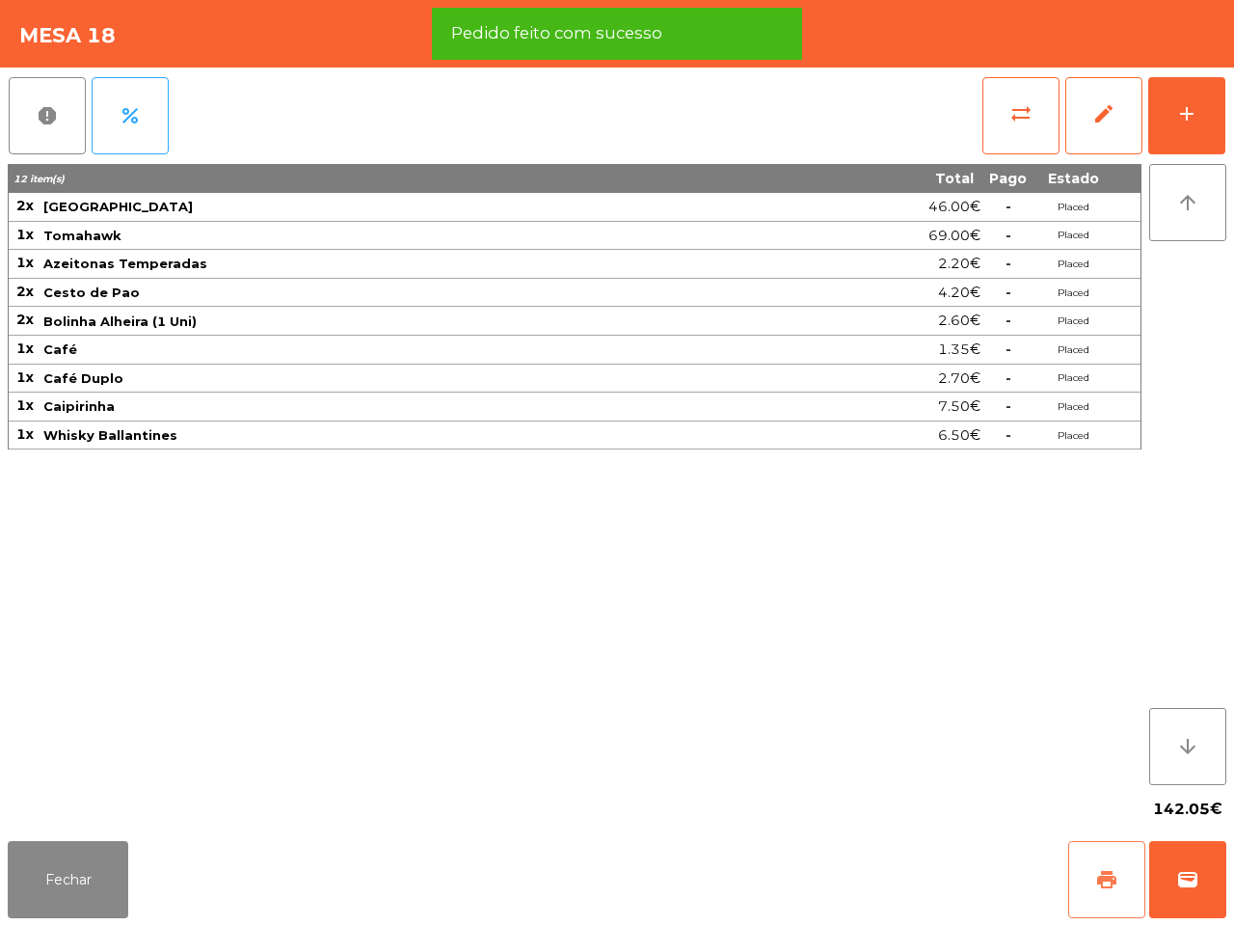
click at [1088, 871] on button "print" at bounding box center [1107, 879] width 77 height 77
